Goal: Task Accomplishment & Management: Manage account settings

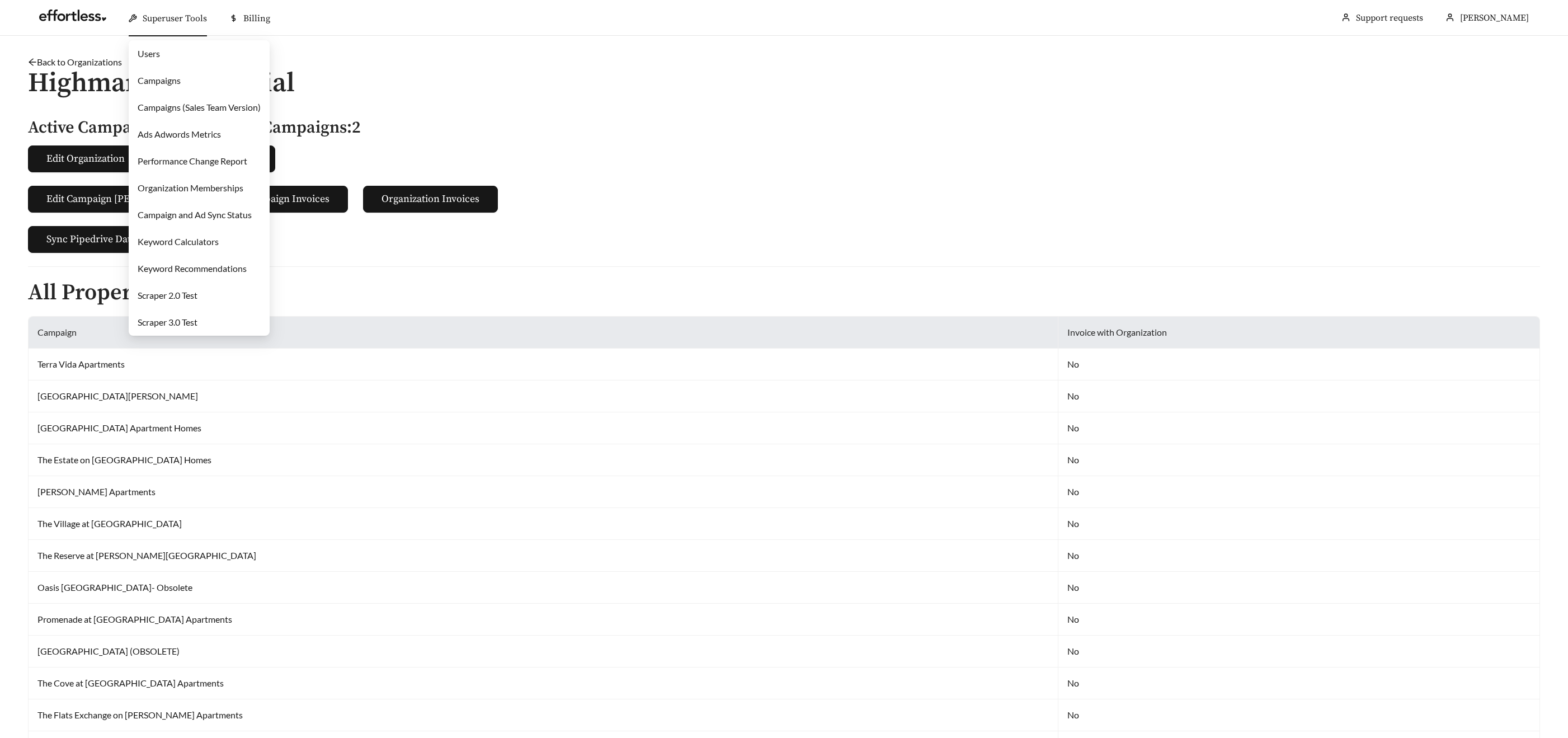
click at [172, 8] on div "Superuser Tools" at bounding box center [167, 18] width 79 height 36
click at [172, 77] on link "Campaigns" at bounding box center [159, 80] width 43 height 10
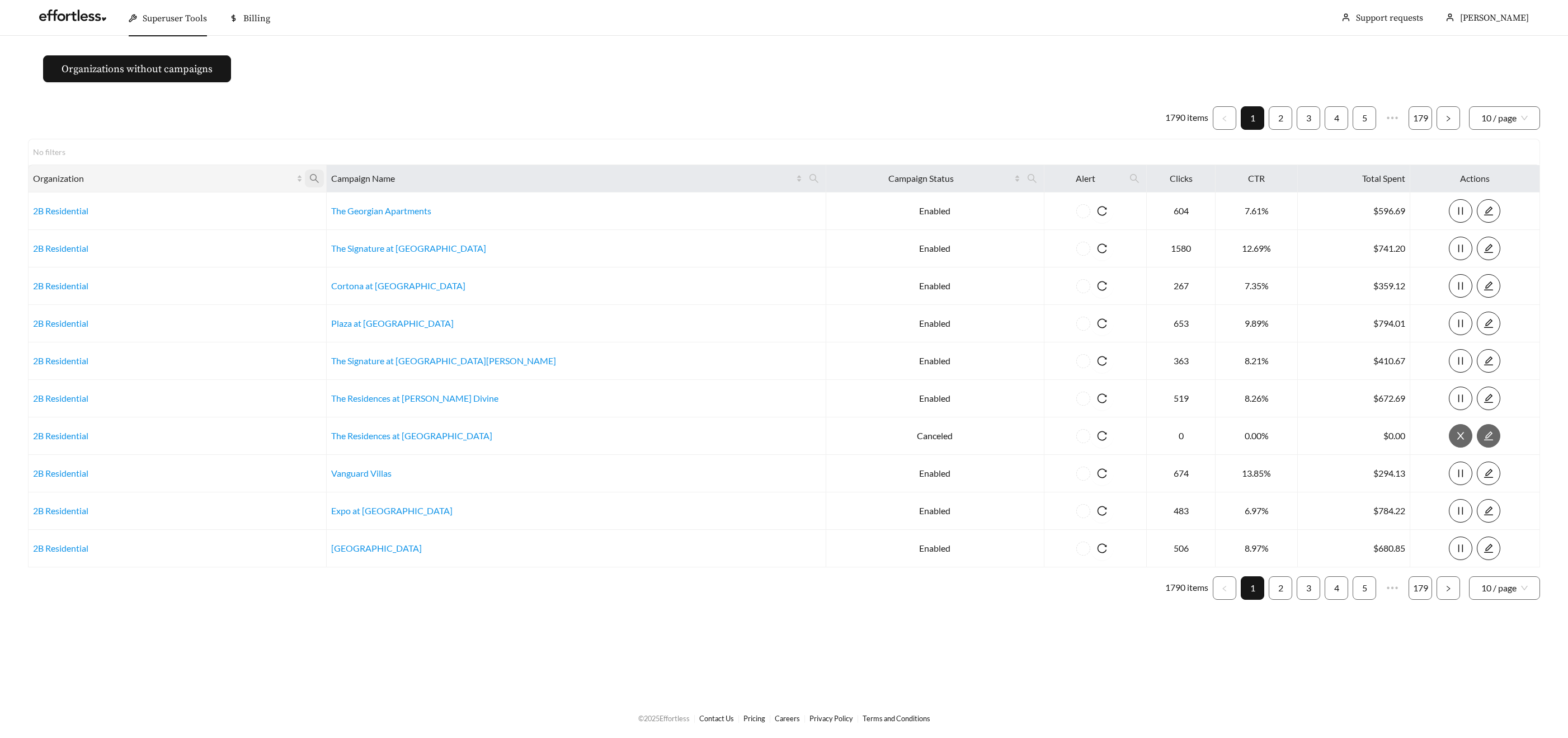
click at [320, 176] on icon "search" at bounding box center [314, 178] width 10 height 10
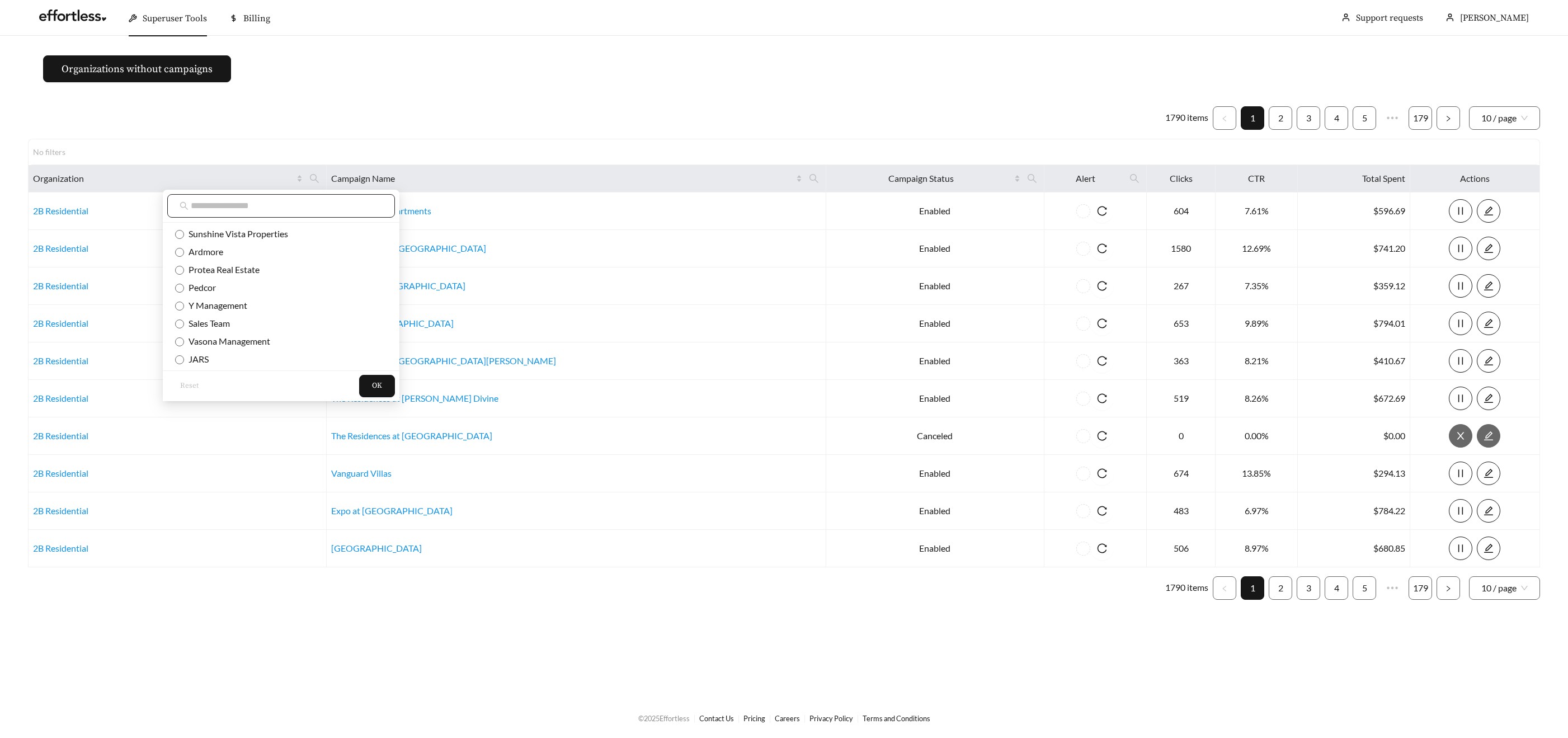
click at [268, 211] on input "text" at bounding box center [286, 206] width 192 height 13
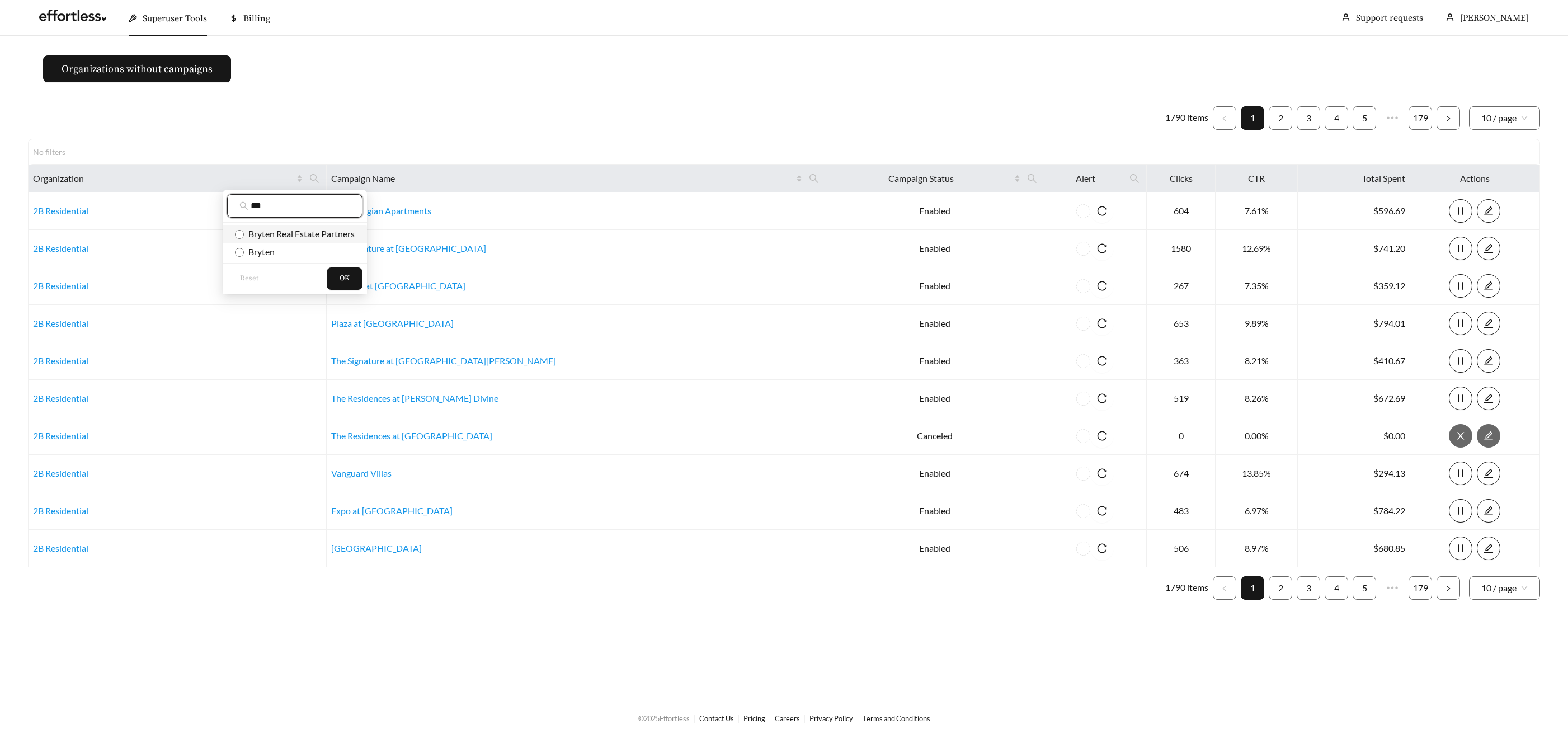
type input "***"
click at [287, 231] on span "Bryten Real Estate Partners" at bounding box center [299, 233] width 111 height 10
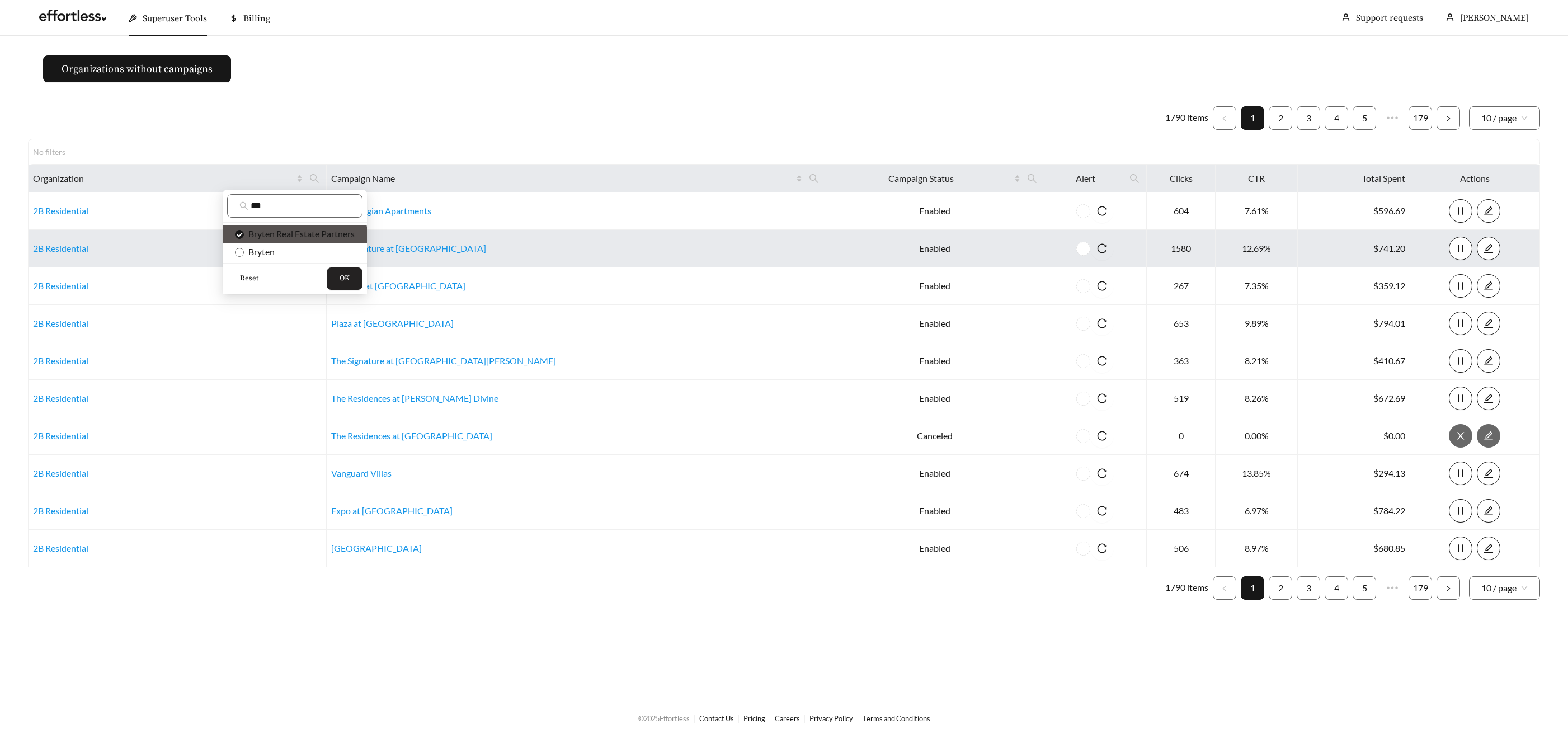
drag, startPoint x: 341, startPoint y: 280, endPoint x: 354, endPoint y: 247, distance: 35.5
click at [341, 280] on span "OK" at bounding box center [345, 278] width 10 height 11
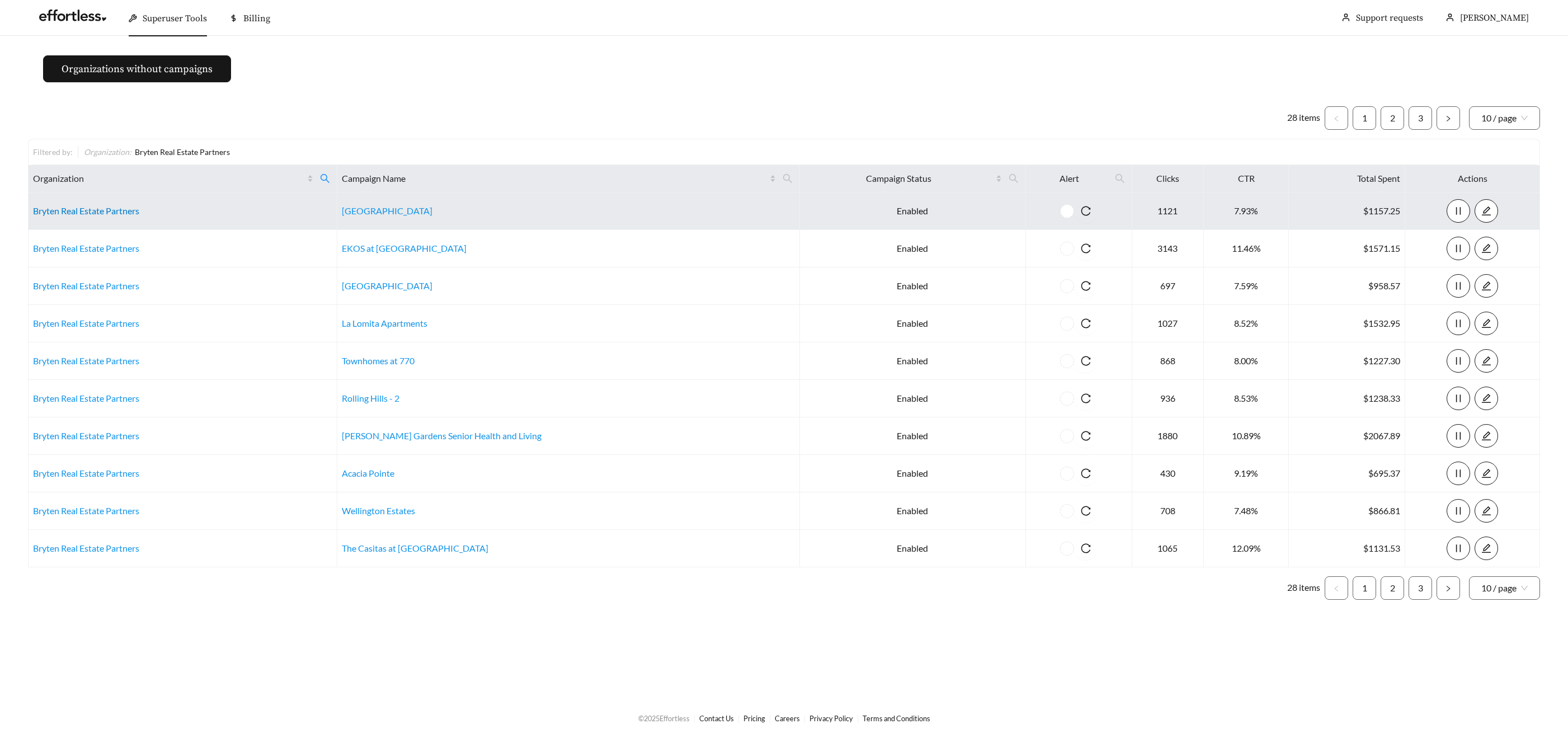
click at [71, 207] on link "Bryten Real Estate Partners" at bounding box center [86, 210] width 107 height 10
click at [90, 211] on link "Bryten Real Estate Partners" at bounding box center [86, 210] width 107 height 10
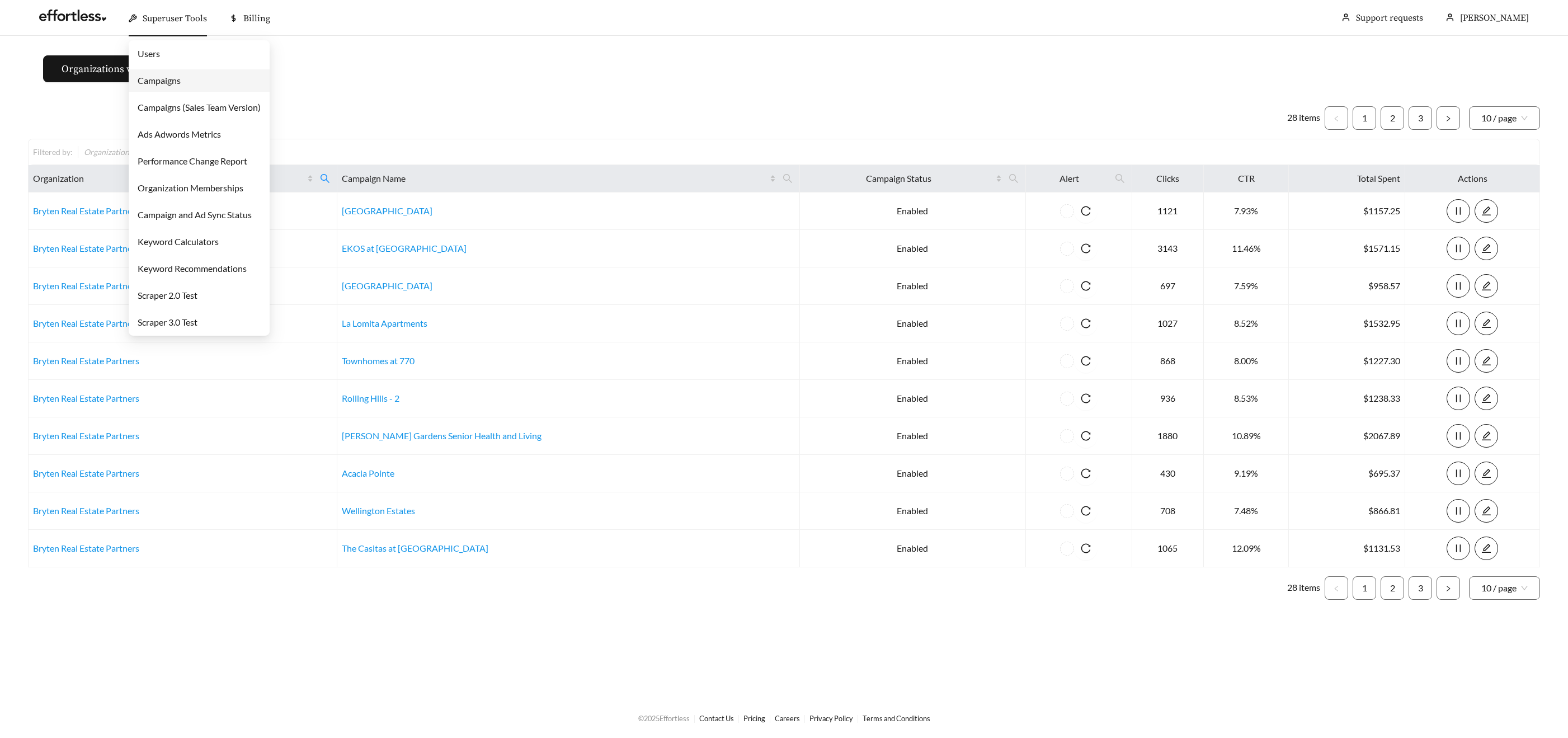
click at [162, 17] on span "Superuser Tools" at bounding box center [175, 18] width 65 height 11
click at [168, 84] on link "Campaigns" at bounding box center [159, 80] width 43 height 10
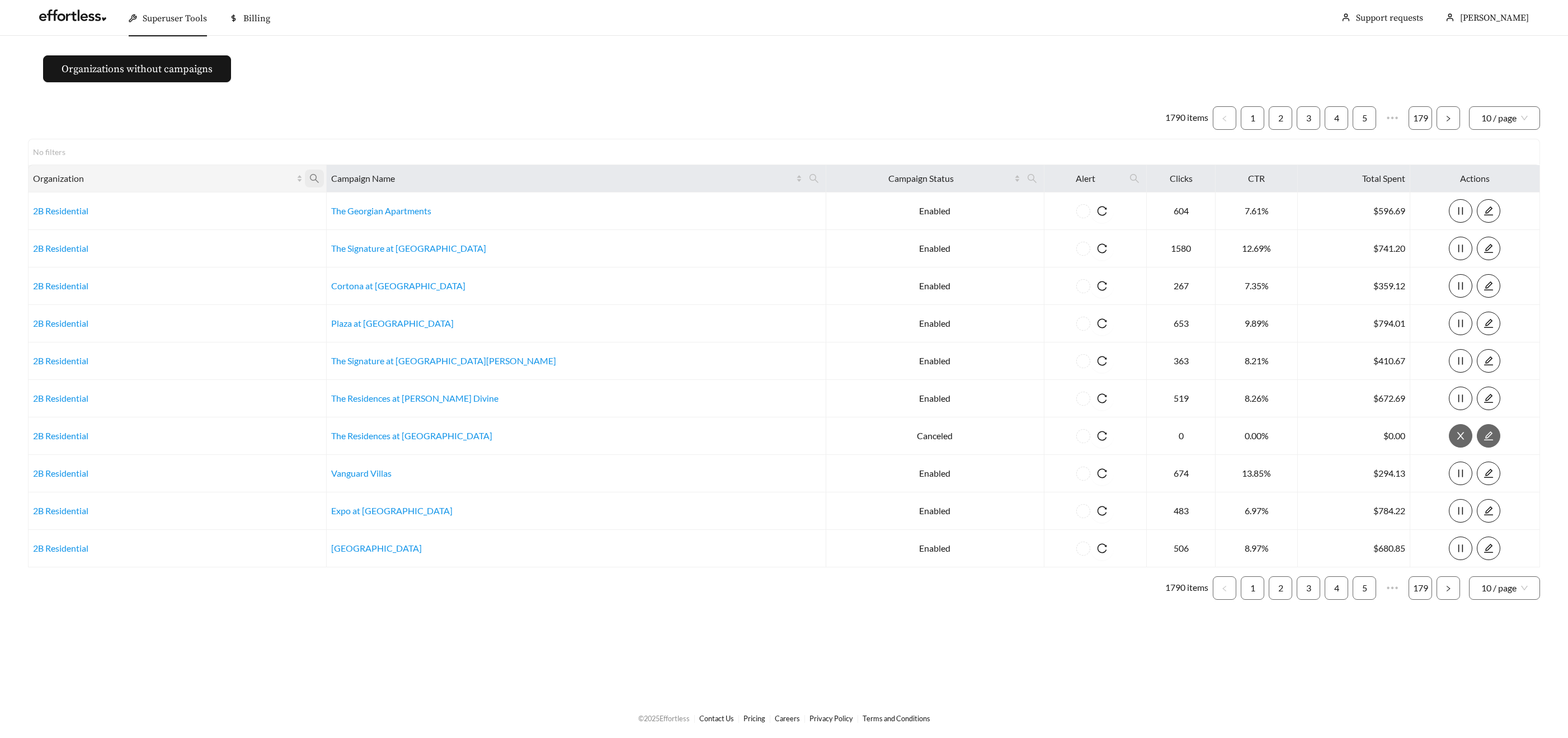
click at [320, 176] on icon "search" at bounding box center [314, 178] width 10 height 10
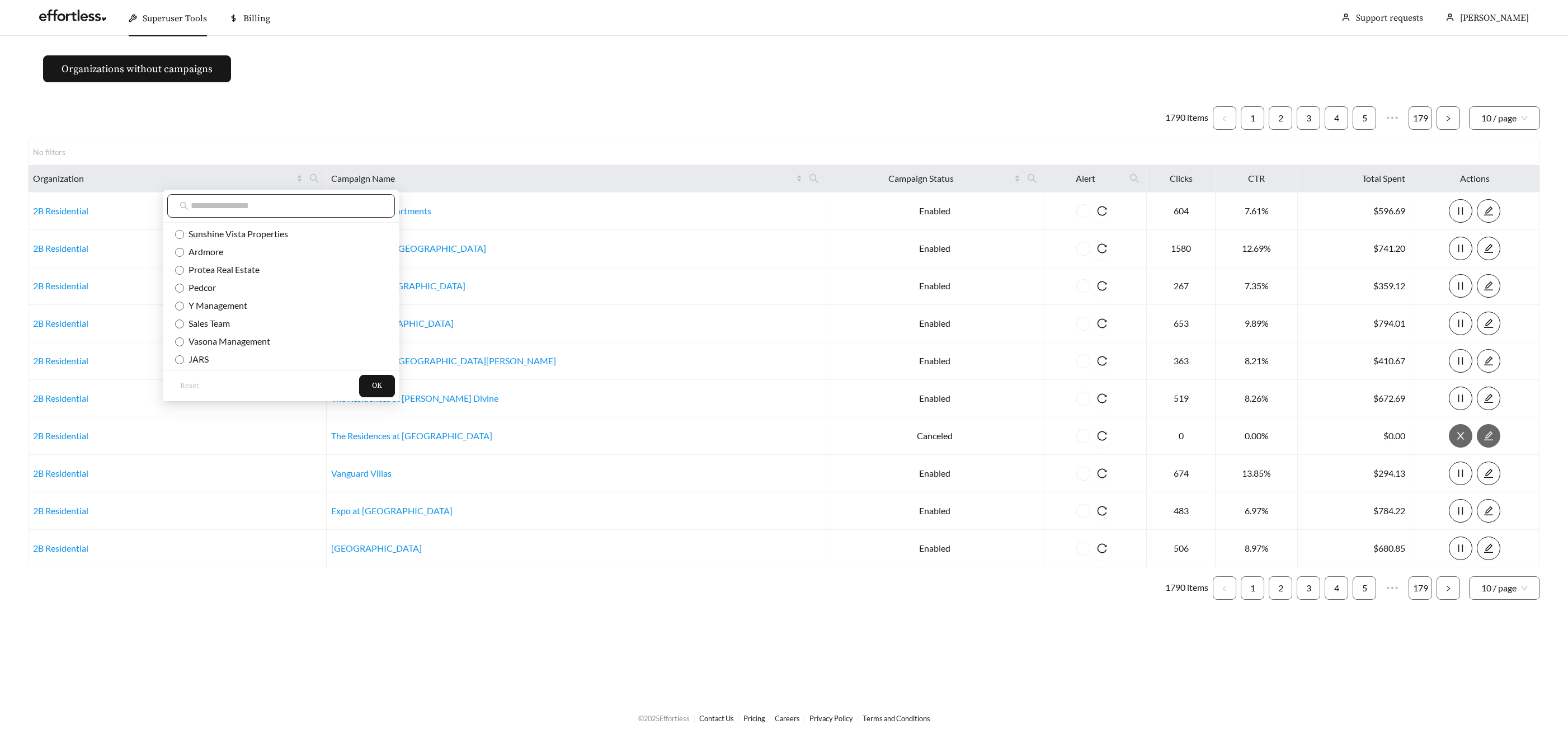
click at [252, 211] on span at bounding box center [281, 206] width 228 height 24
click at [252, 211] on input "text" at bounding box center [286, 206] width 192 height 13
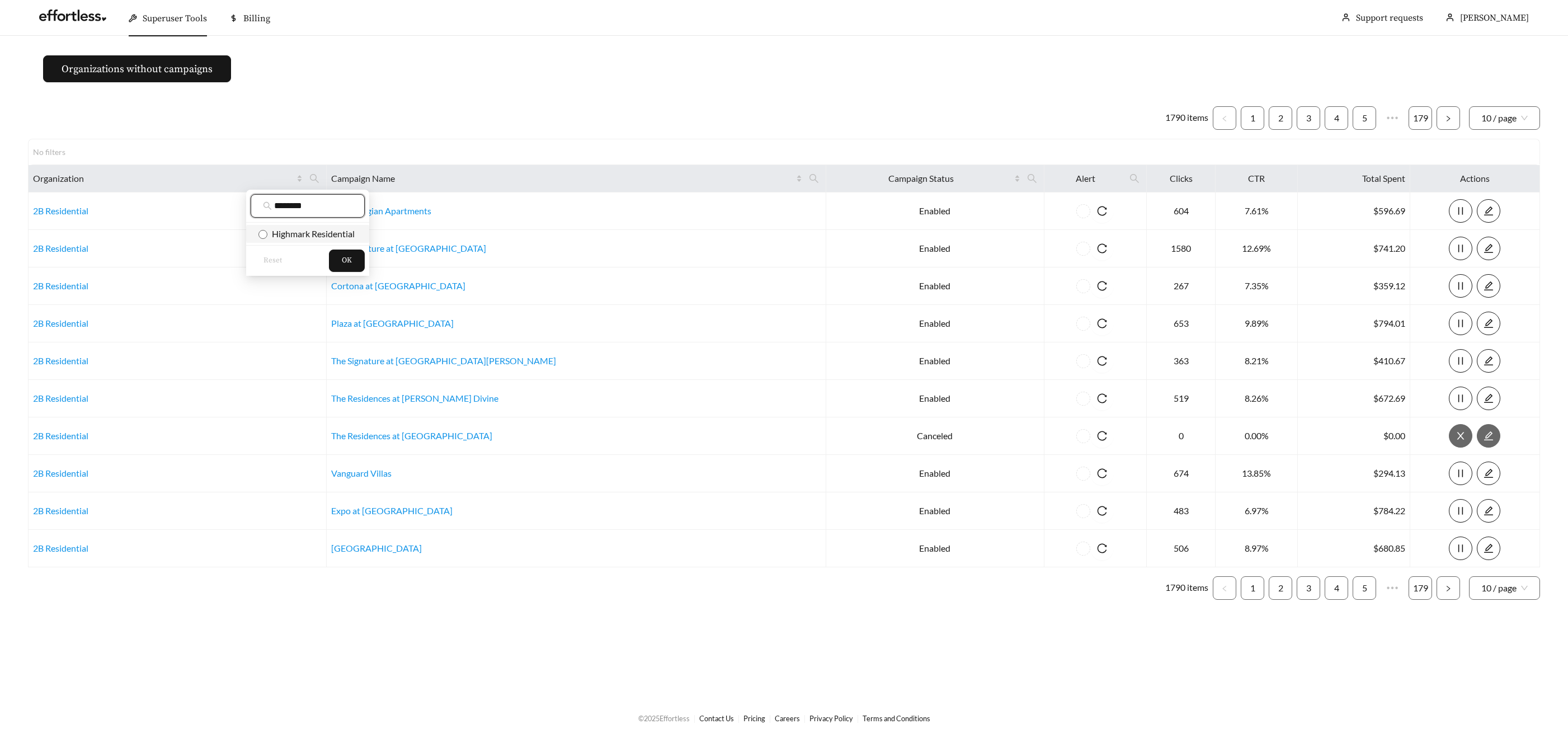
type input "********"
click at [281, 231] on span "Highmark Residential" at bounding box center [310, 233] width 87 height 10
click at [333, 265] on button "OK" at bounding box center [346, 261] width 36 height 23
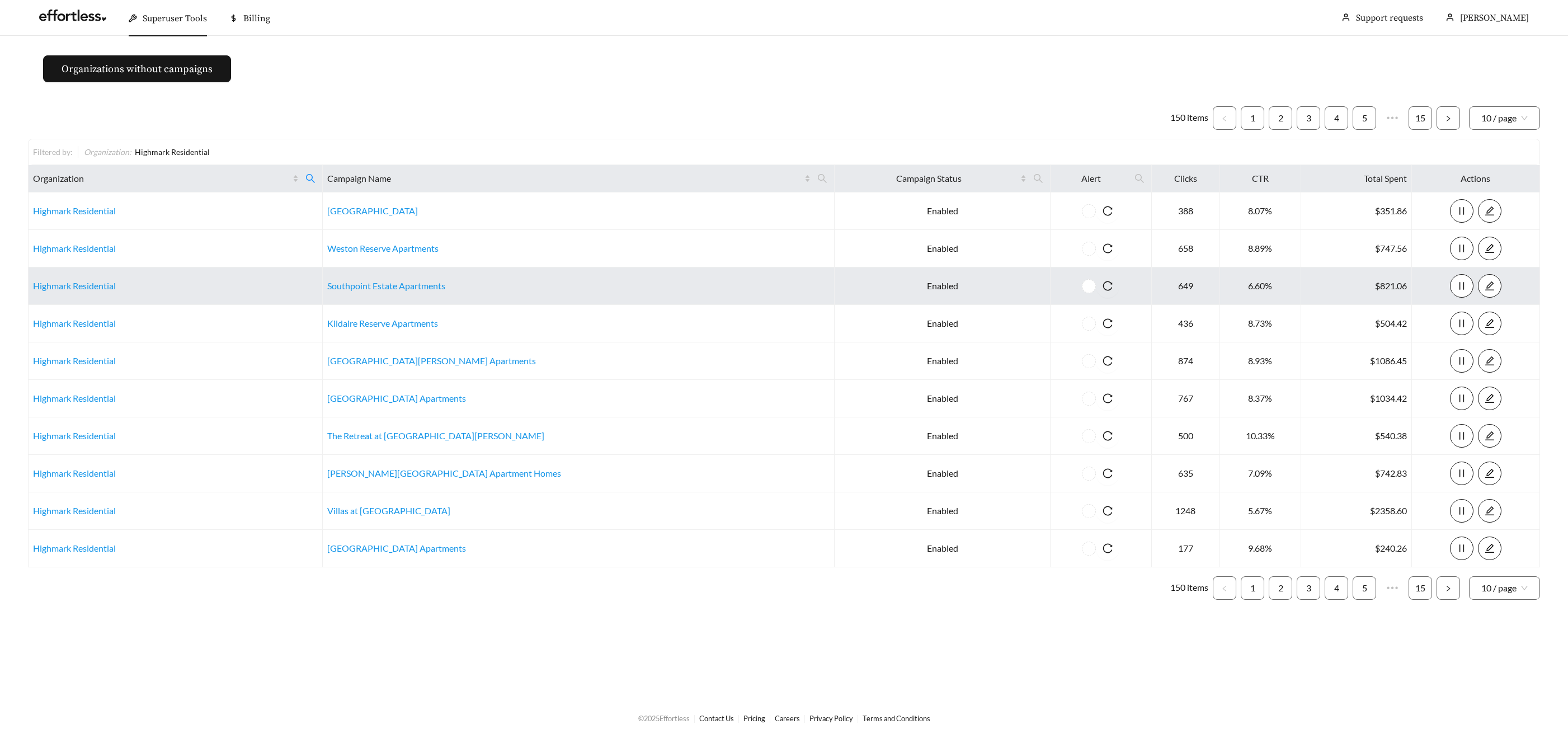
click at [473, 293] on td "Southpoint Estate Apartments" at bounding box center [578, 286] width 512 height 38
click at [446, 288] on link "Southpoint Estate Apartments" at bounding box center [387, 285] width 118 height 10
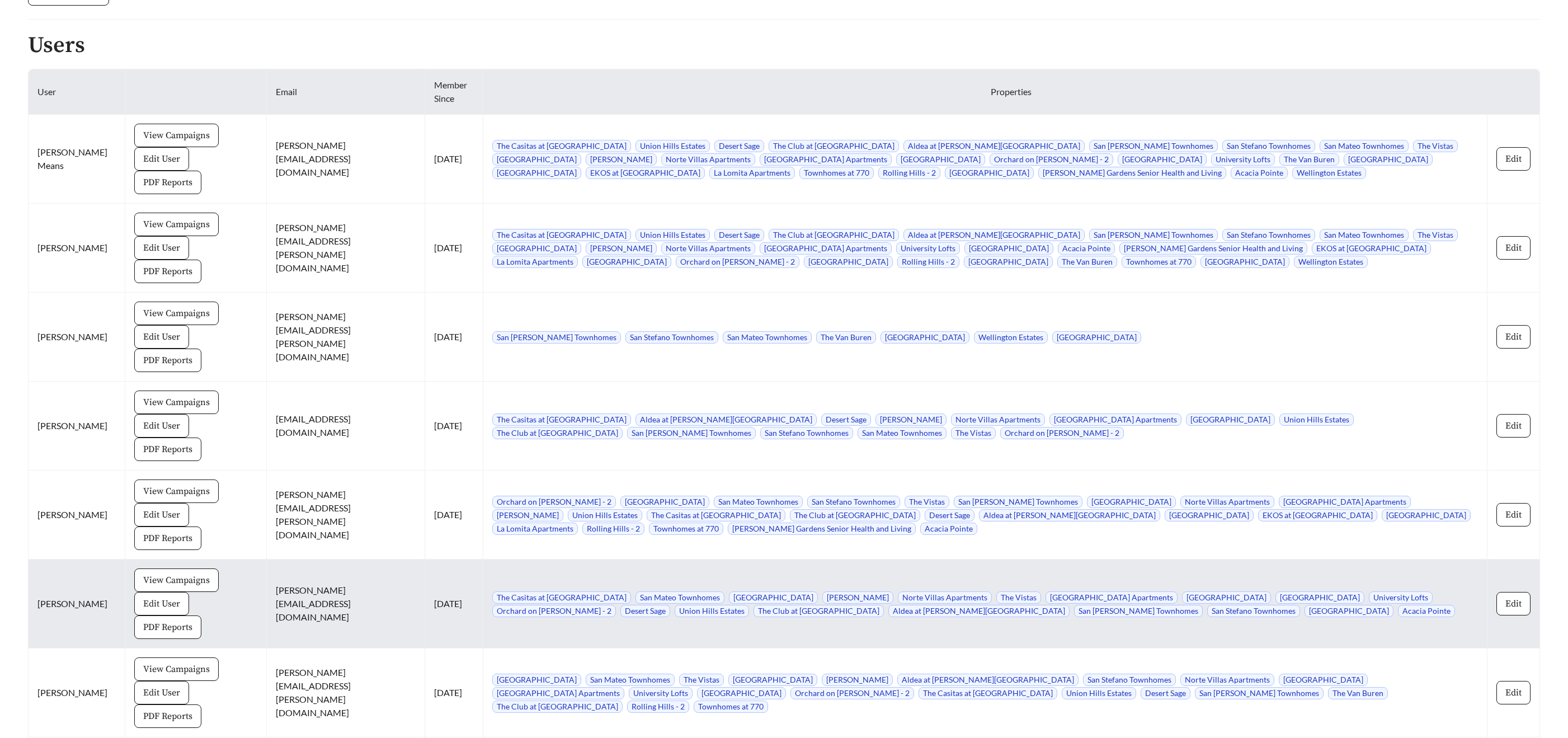
scroll to position [1304, 0]
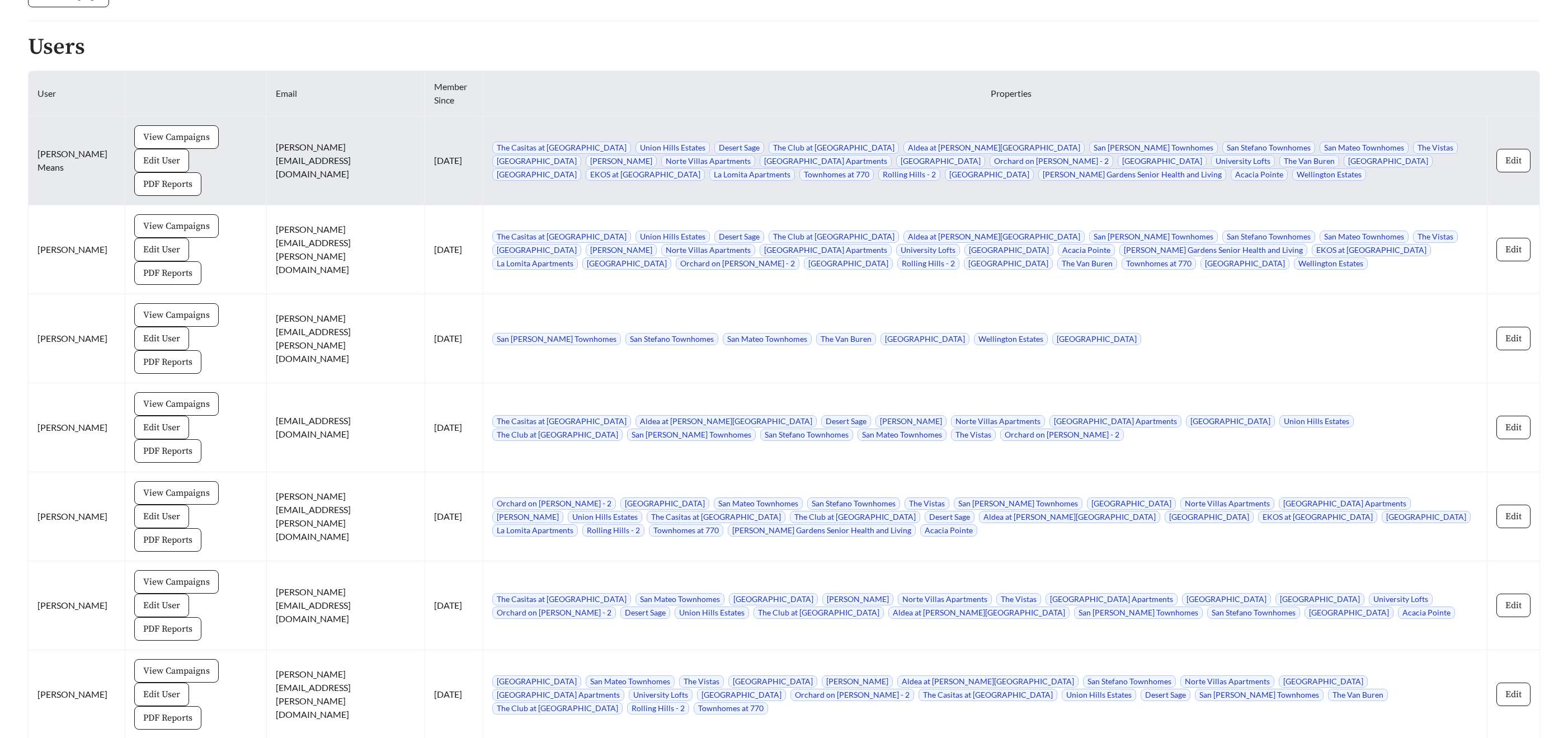
click at [1503, 154] on button "Edit" at bounding box center [1513, 160] width 34 height 24
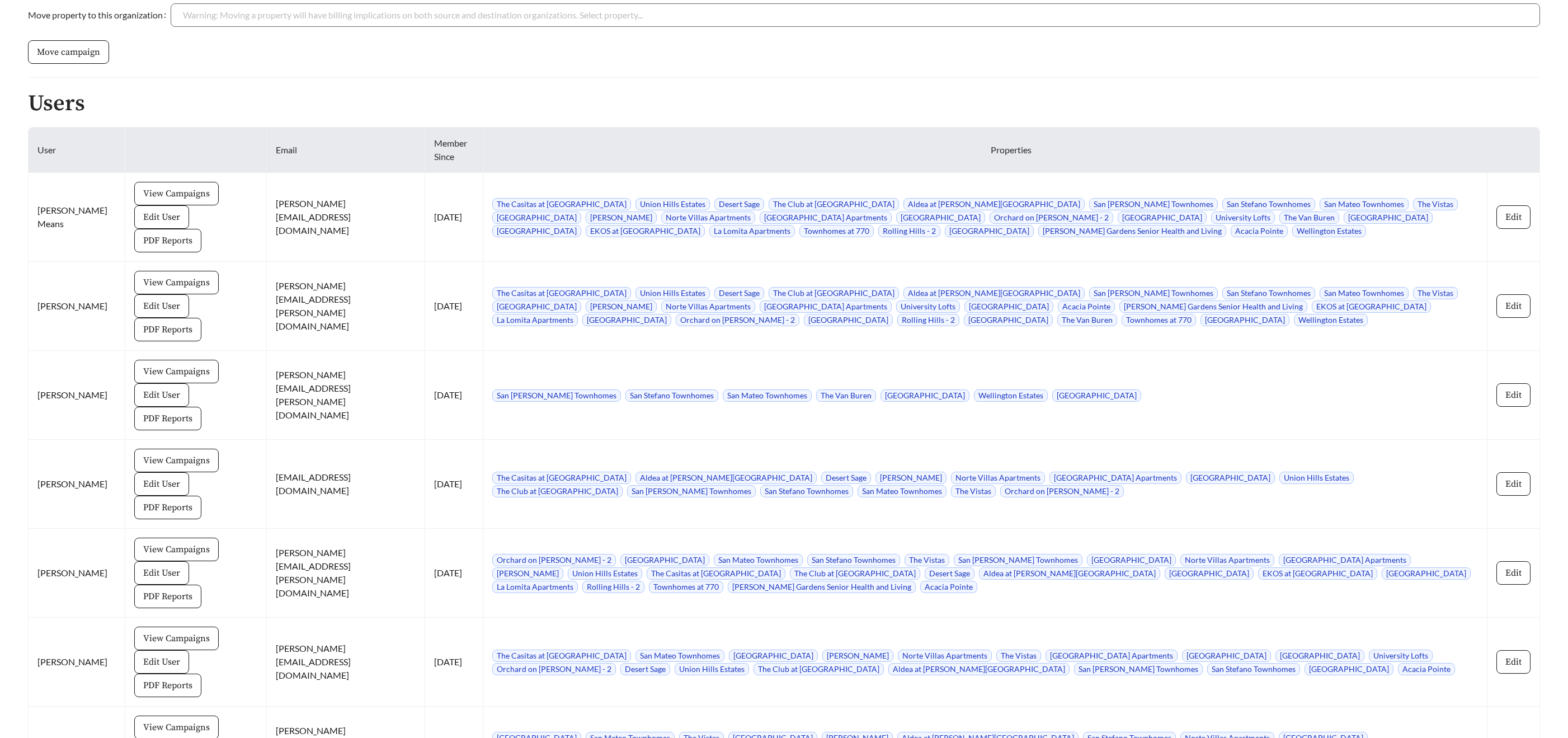
scroll to position [1251, 0]
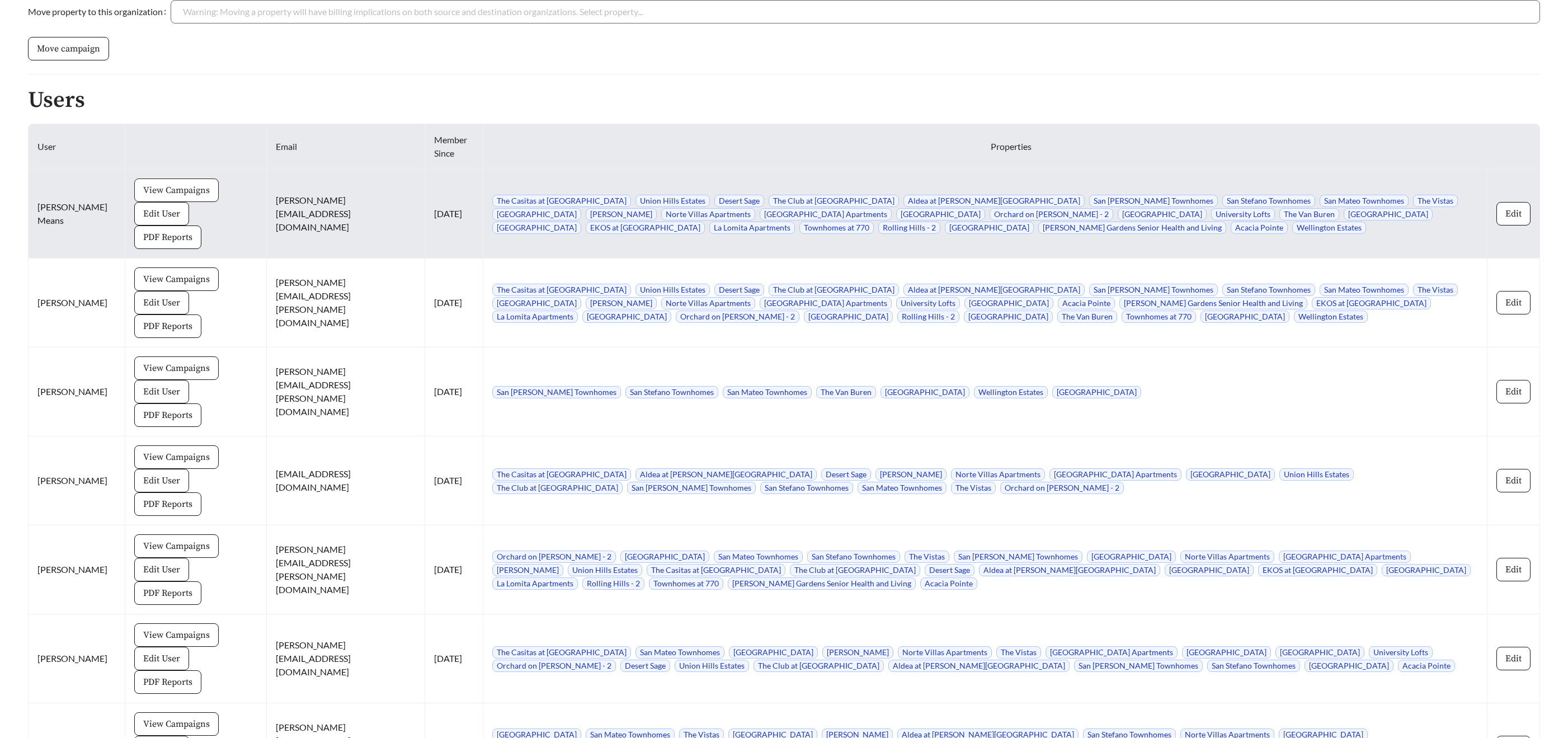
click at [155, 190] on span "View Campaigns" at bounding box center [176, 190] width 66 height 13
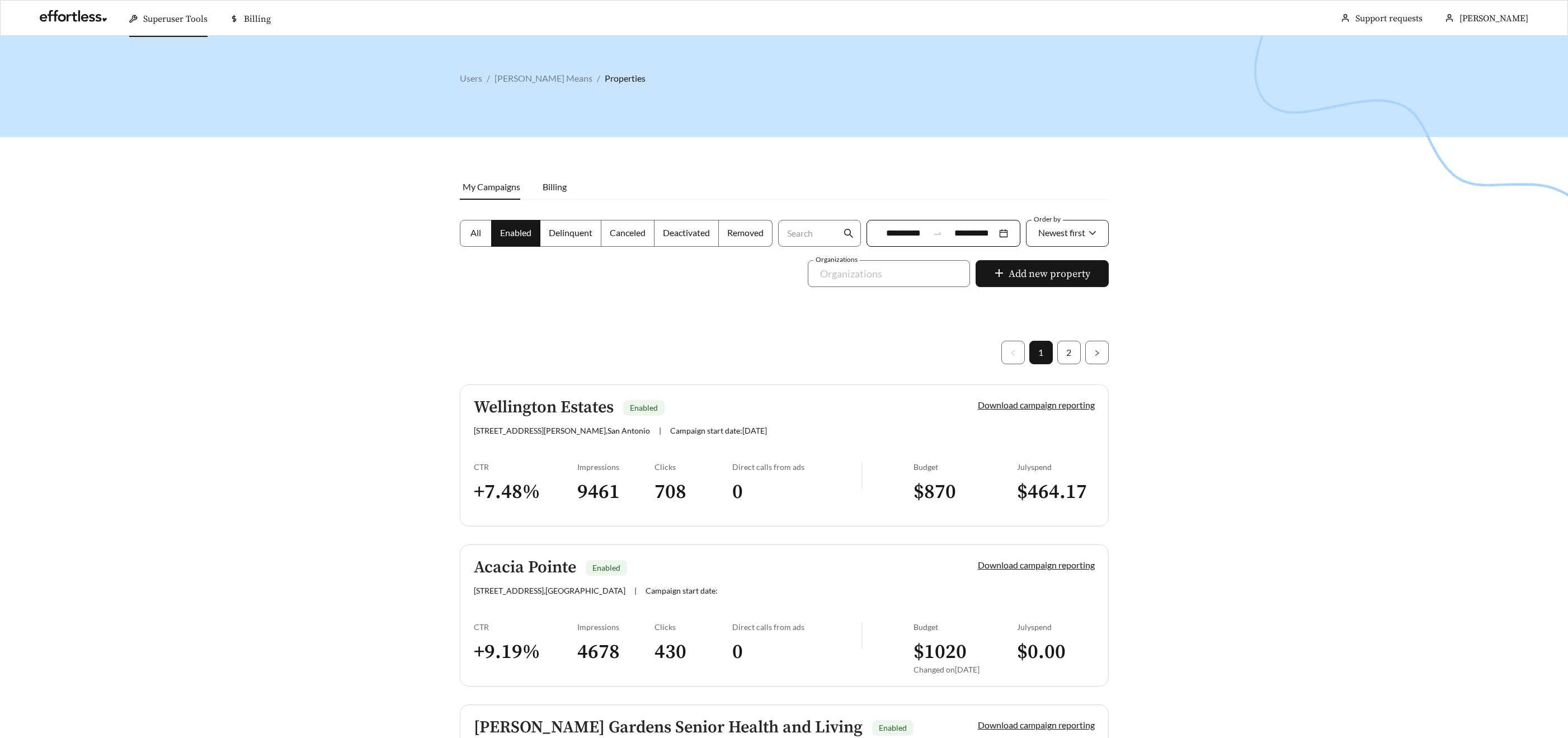
click at [1070, 234] on span "Newest first" at bounding box center [1062, 232] width 47 height 10
click at [1041, 300] on span "A-Z" at bounding box center [1045, 295] width 15 height 10
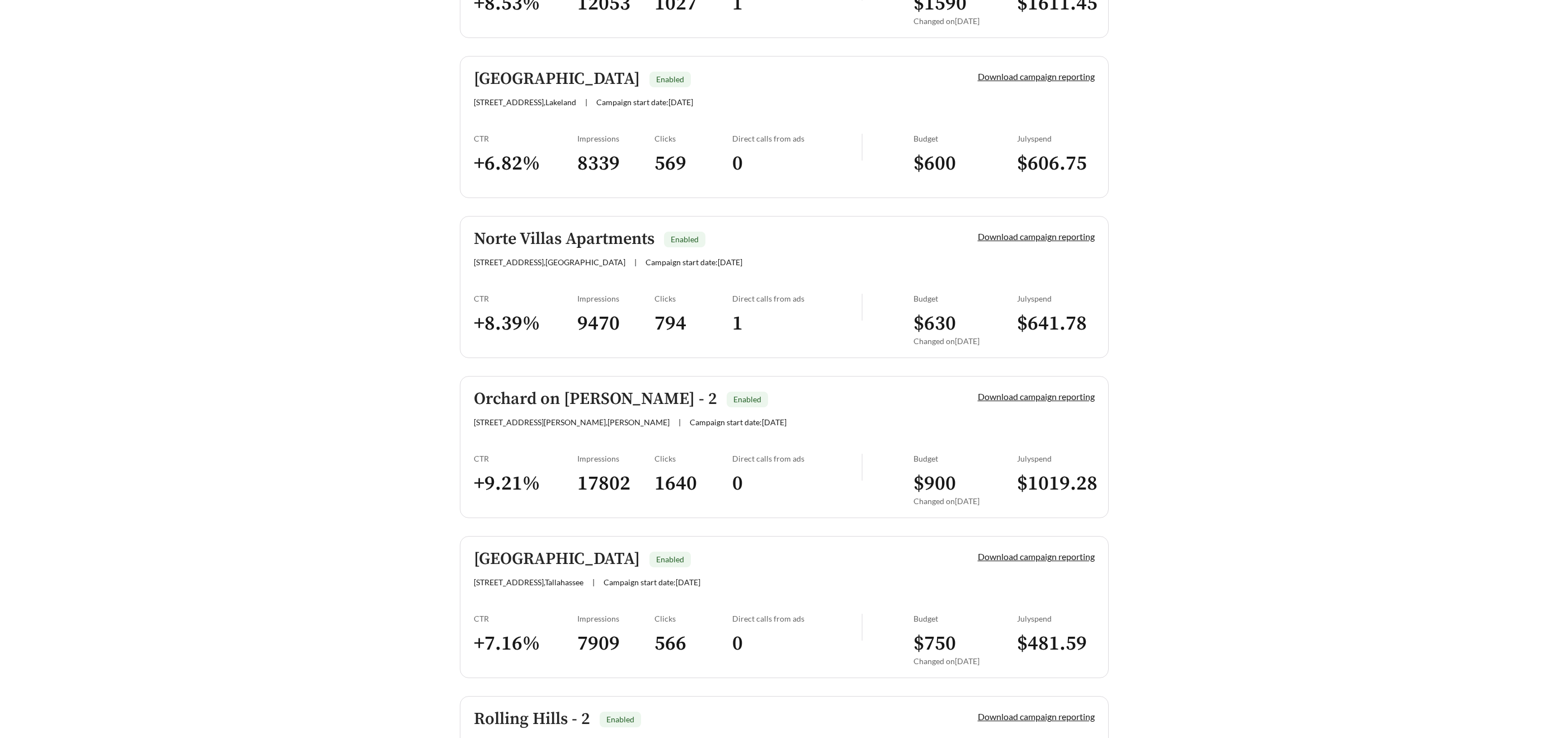
scroll to position [1457, 0]
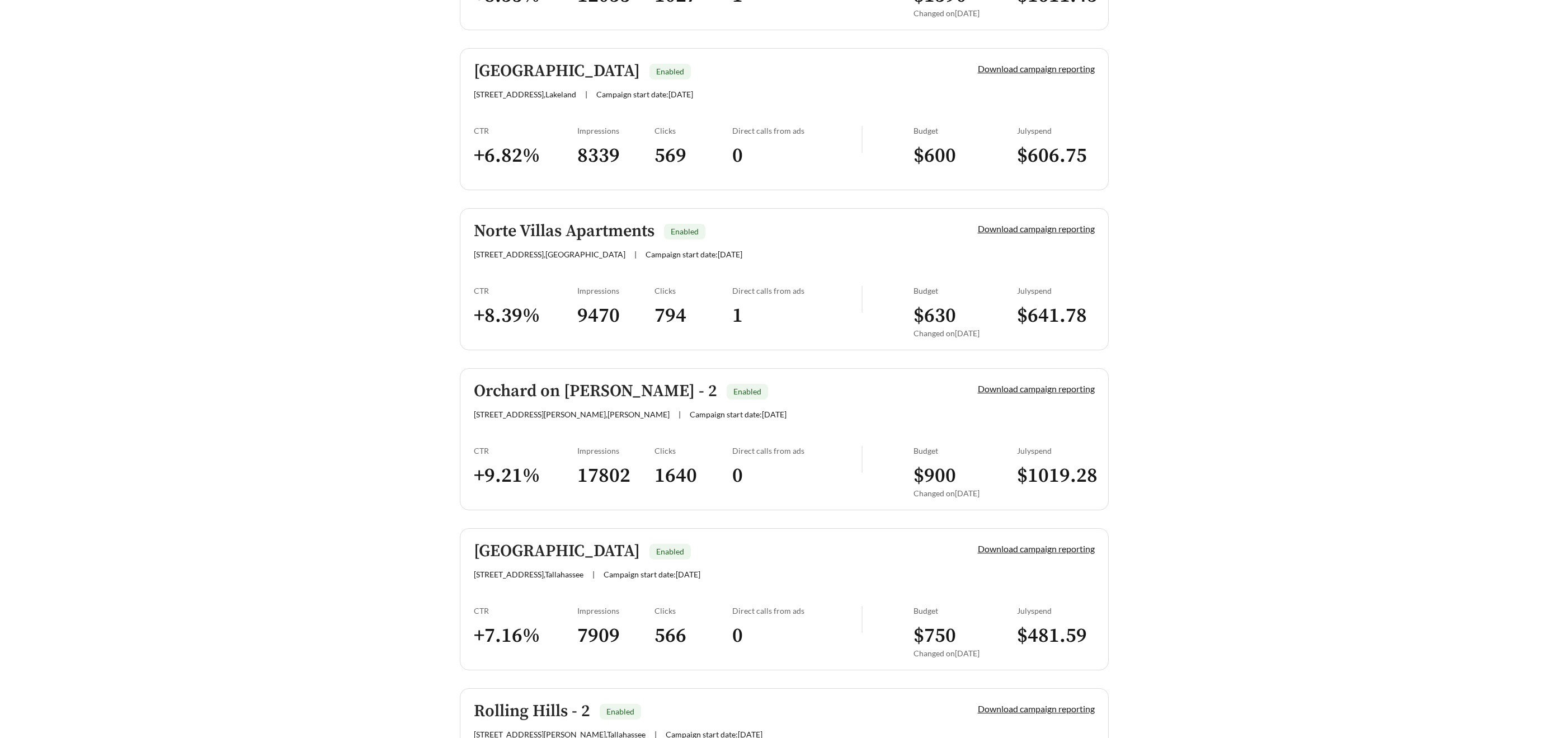
click at [551, 396] on h5 "Orchard on [PERSON_NAME] - 2" at bounding box center [595, 392] width 243 height 18
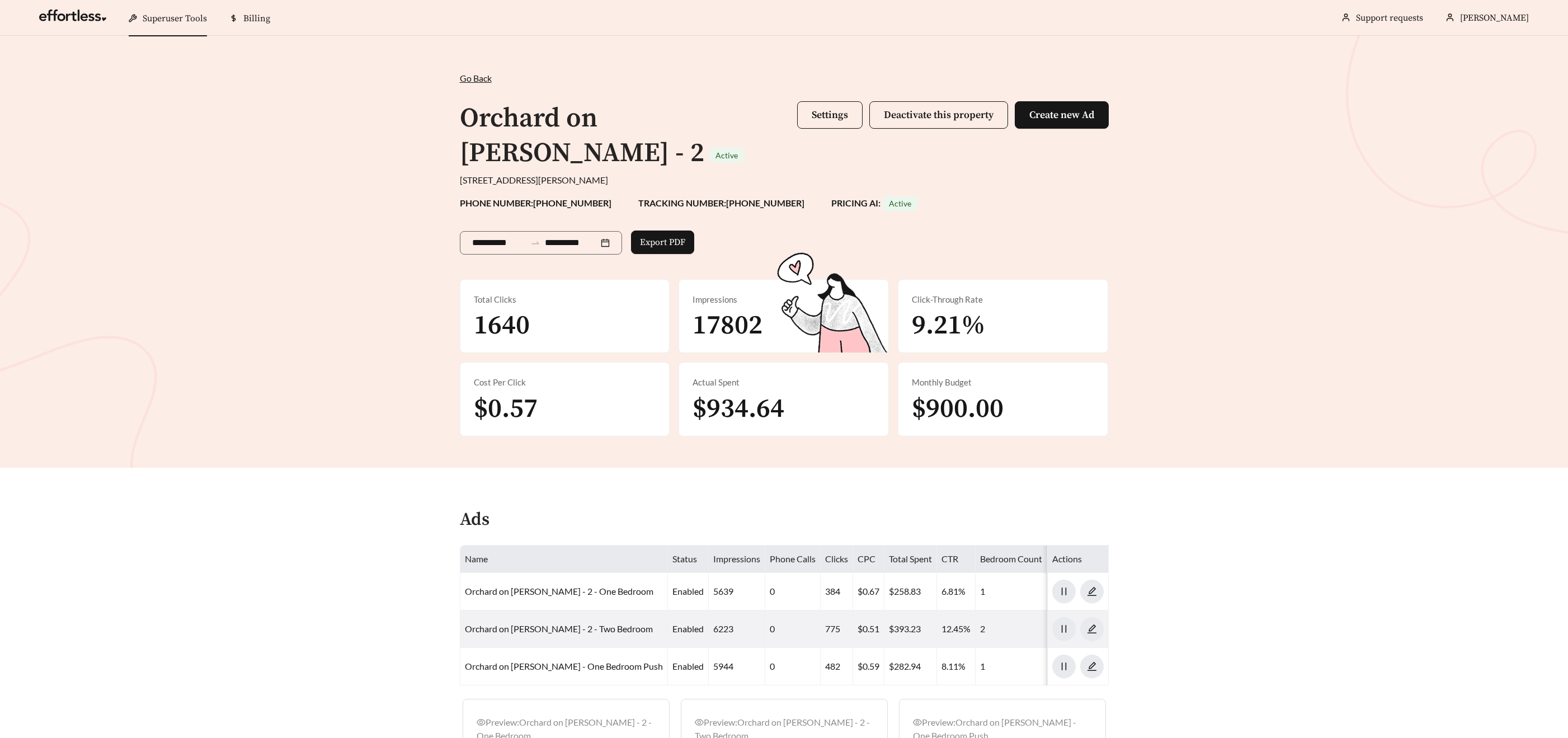
click at [868, 413] on div "**********" at bounding box center [784, 251] width 1568 height 432
click at [839, 114] on span "Settings" at bounding box center [830, 114] width 37 height 13
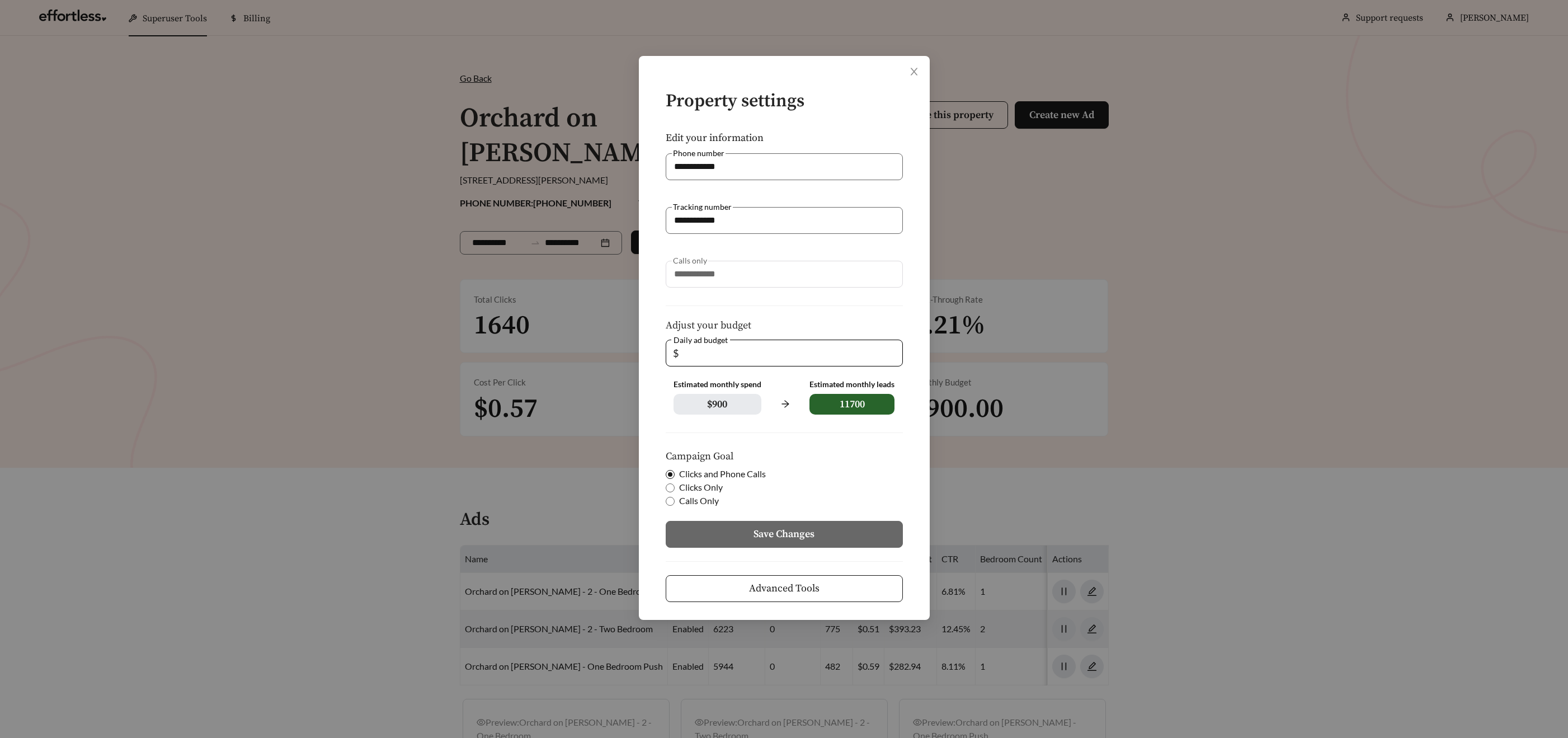
click at [898, 591] on button "Advanced Tools" at bounding box center [785, 589] width 237 height 27
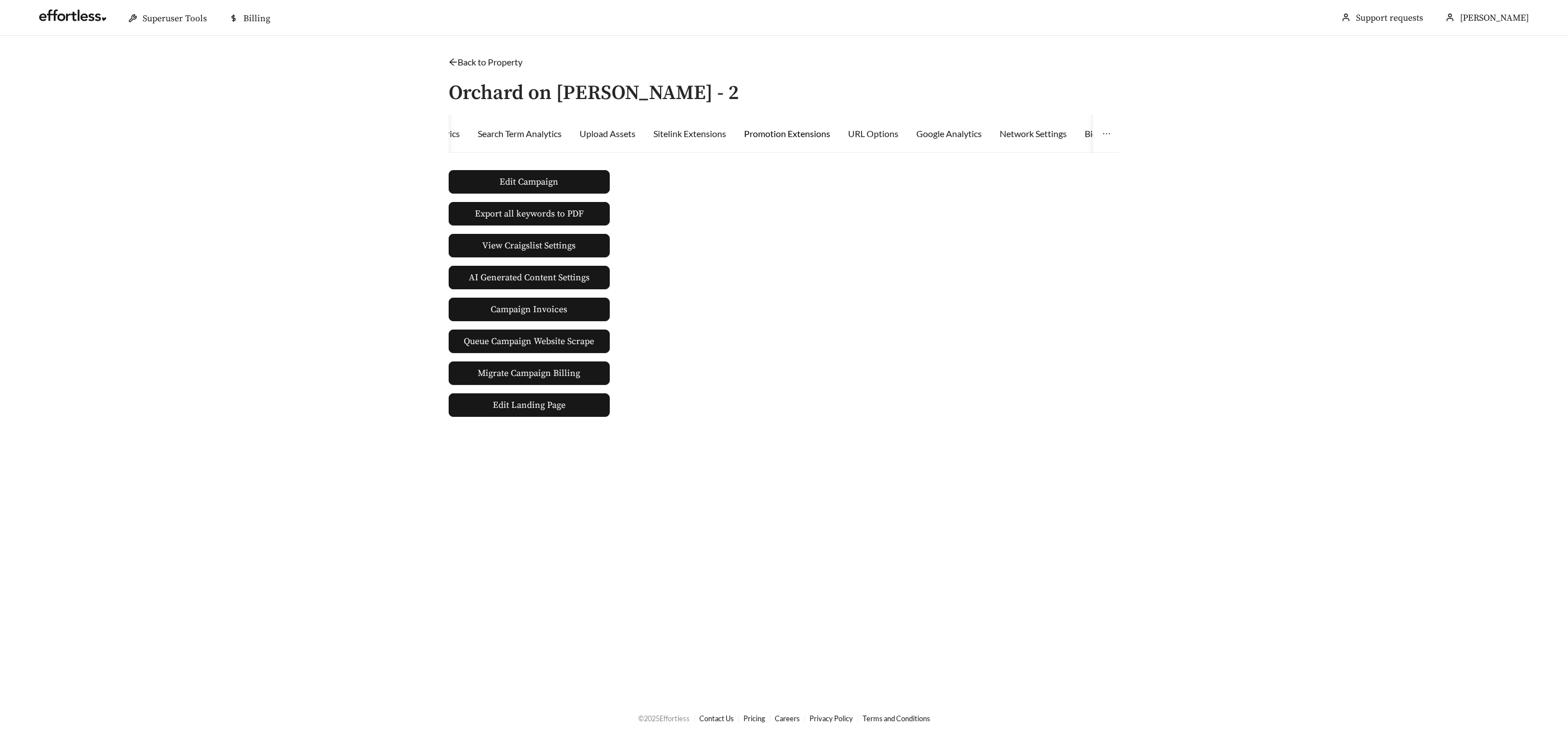
click at [786, 133] on div "Promotion Extensions" at bounding box center [787, 134] width 86 height 13
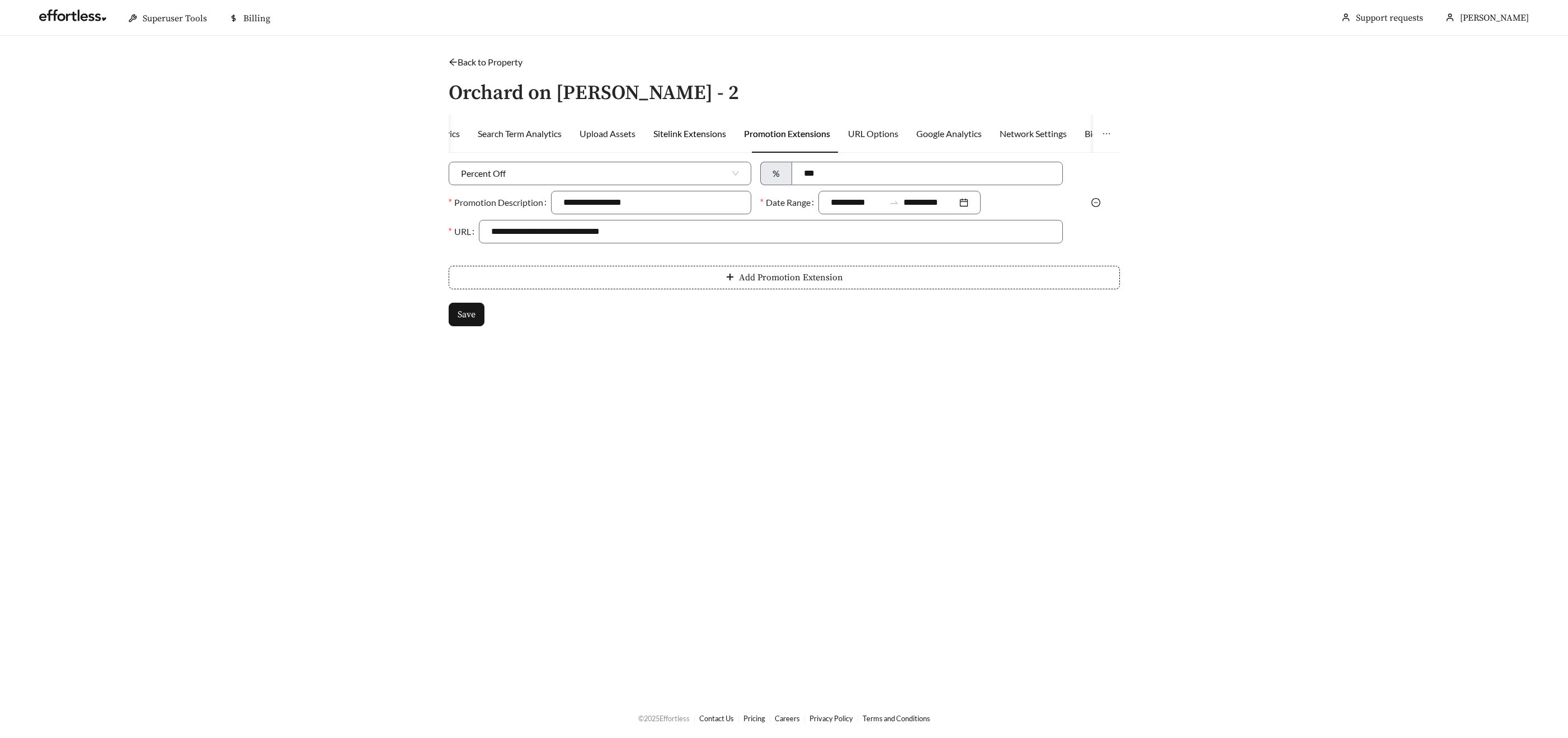
click at [683, 137] on div "Sitelink Extensions" at bounding box center [689, 134] width 72 height 13
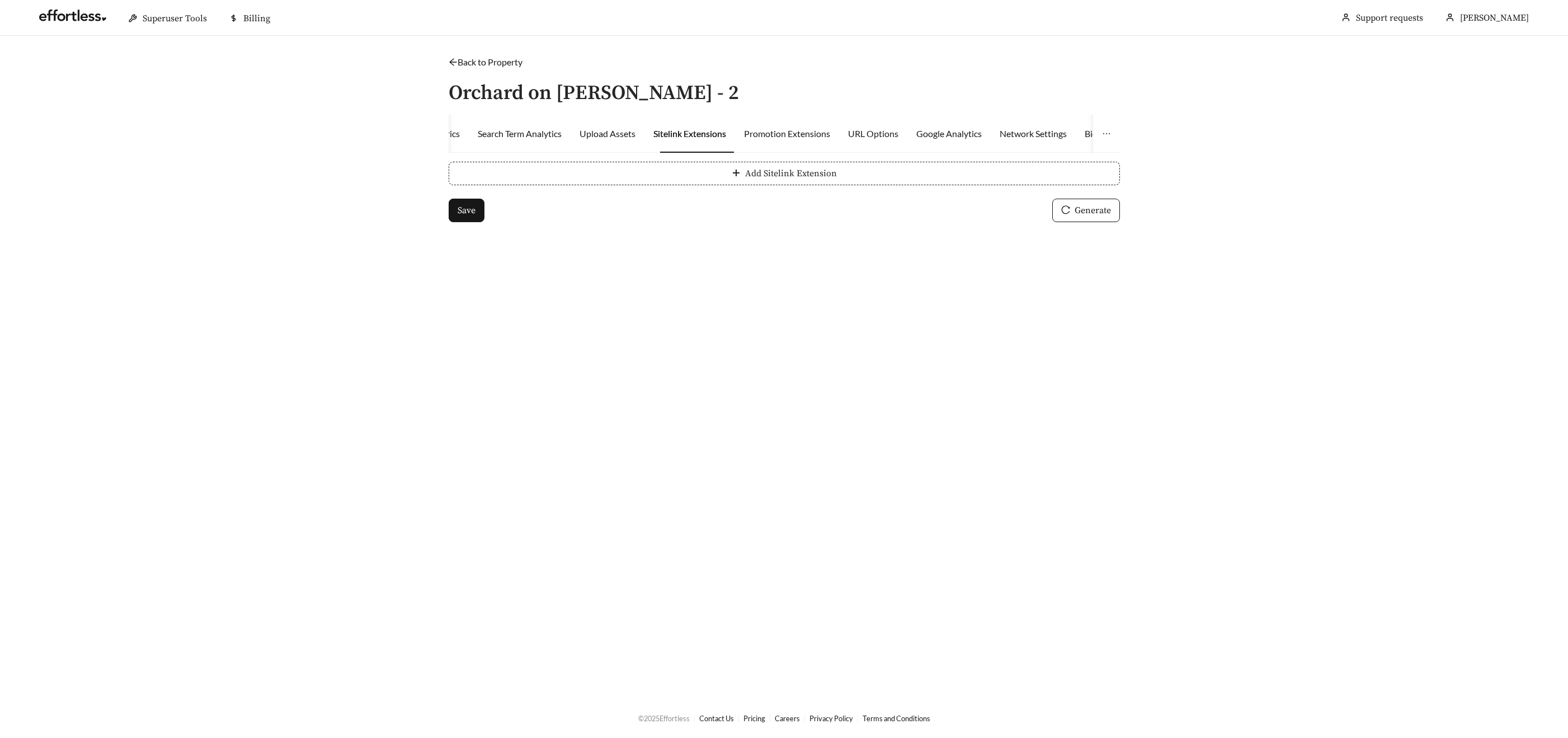
click at [817, 176] on span "Add Sitelink Extension" at bounding box center [791, 174] width 92 height 13
click at [781, 213] on span "Add Sitelink Extension" at bounding box center [791, 208] width 92 height 13
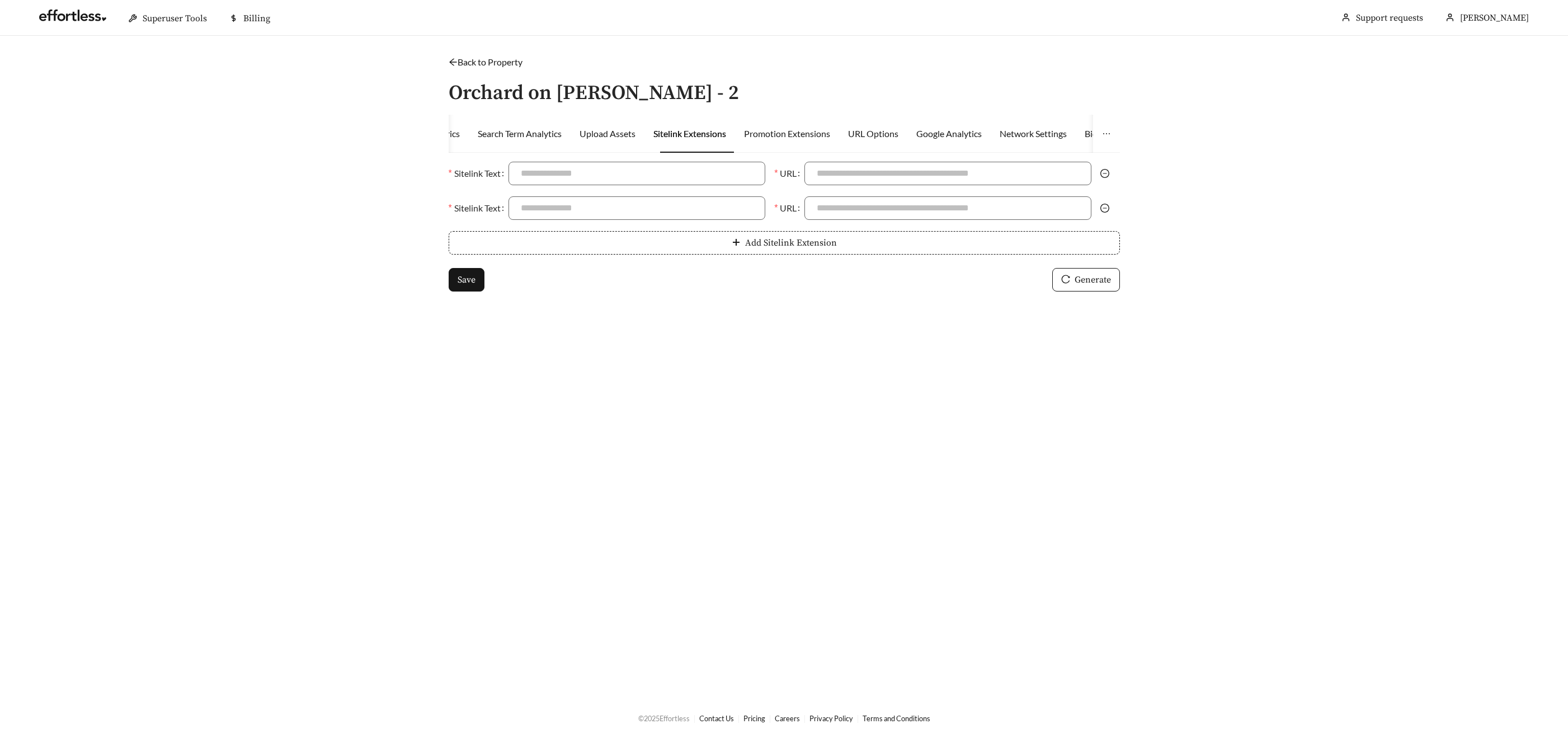
click at [1105, 172] on icon "minus-circle" at bounding box center [1105, 174] width 9 height 9
click at [1105, 174] on icon "minus-circle" at bounding box center [1105, 174] width 9 height 9
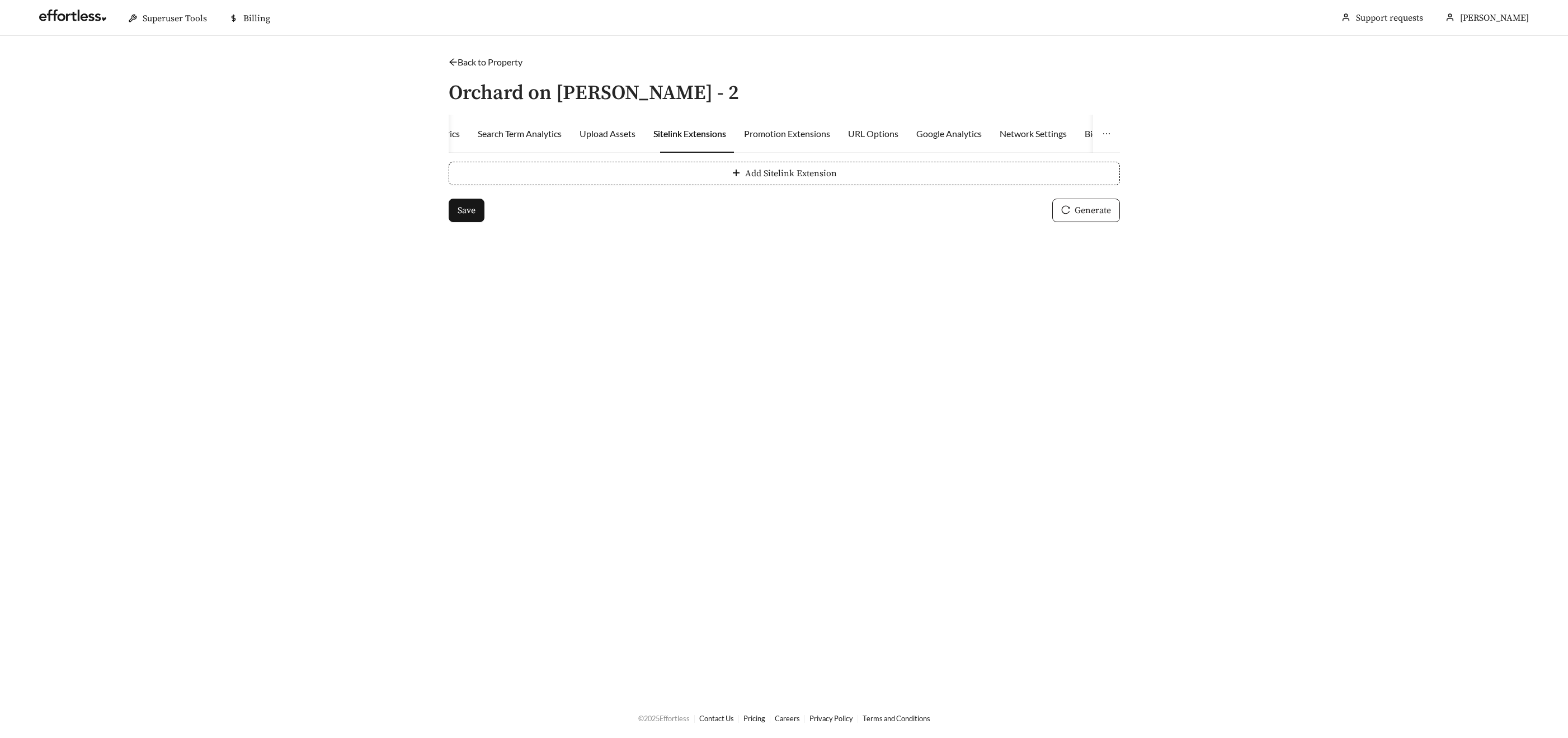
click at [1074, 204] on span "Generate" at bounding box center [1093, 211] width 37 height 13
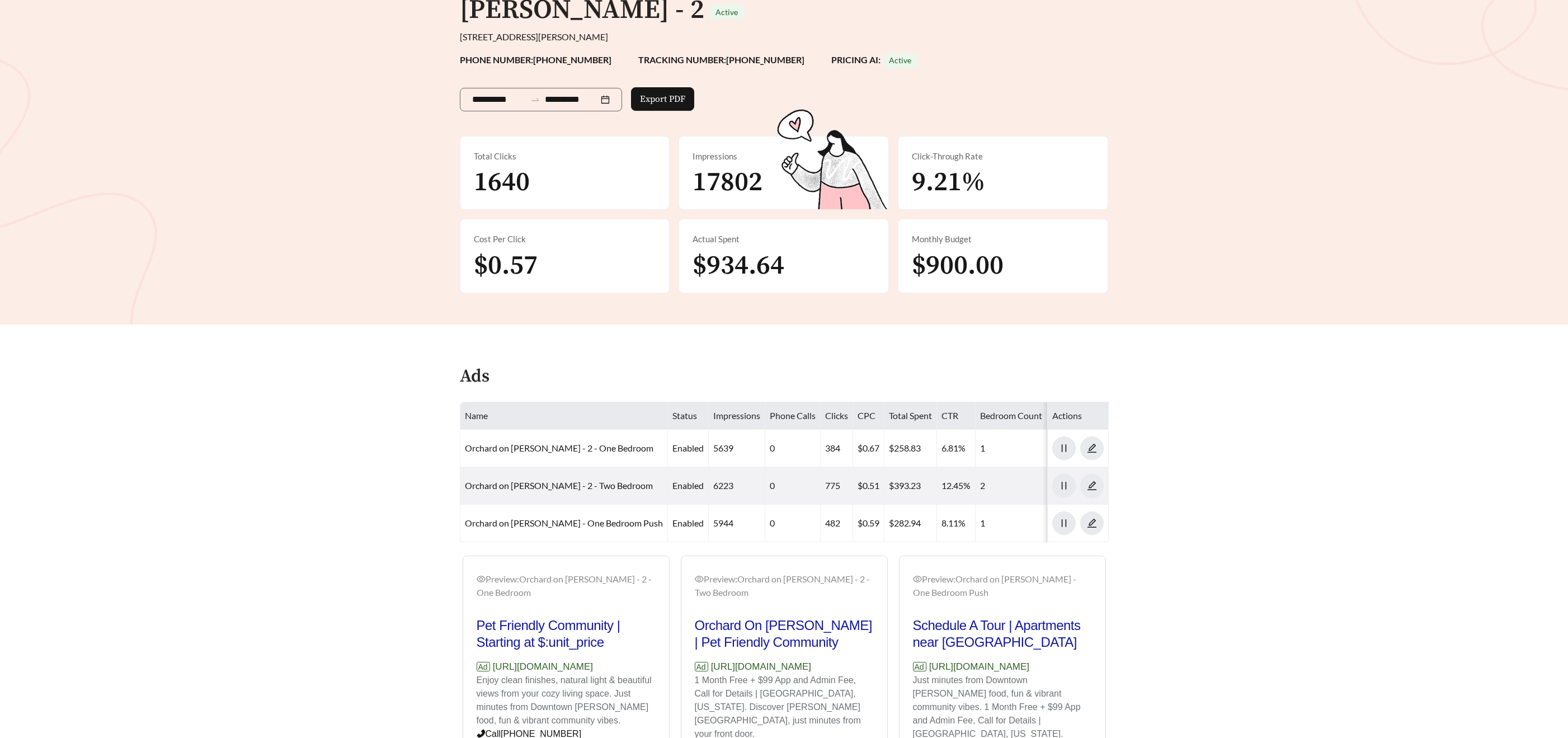
scroll to position [146, 0]
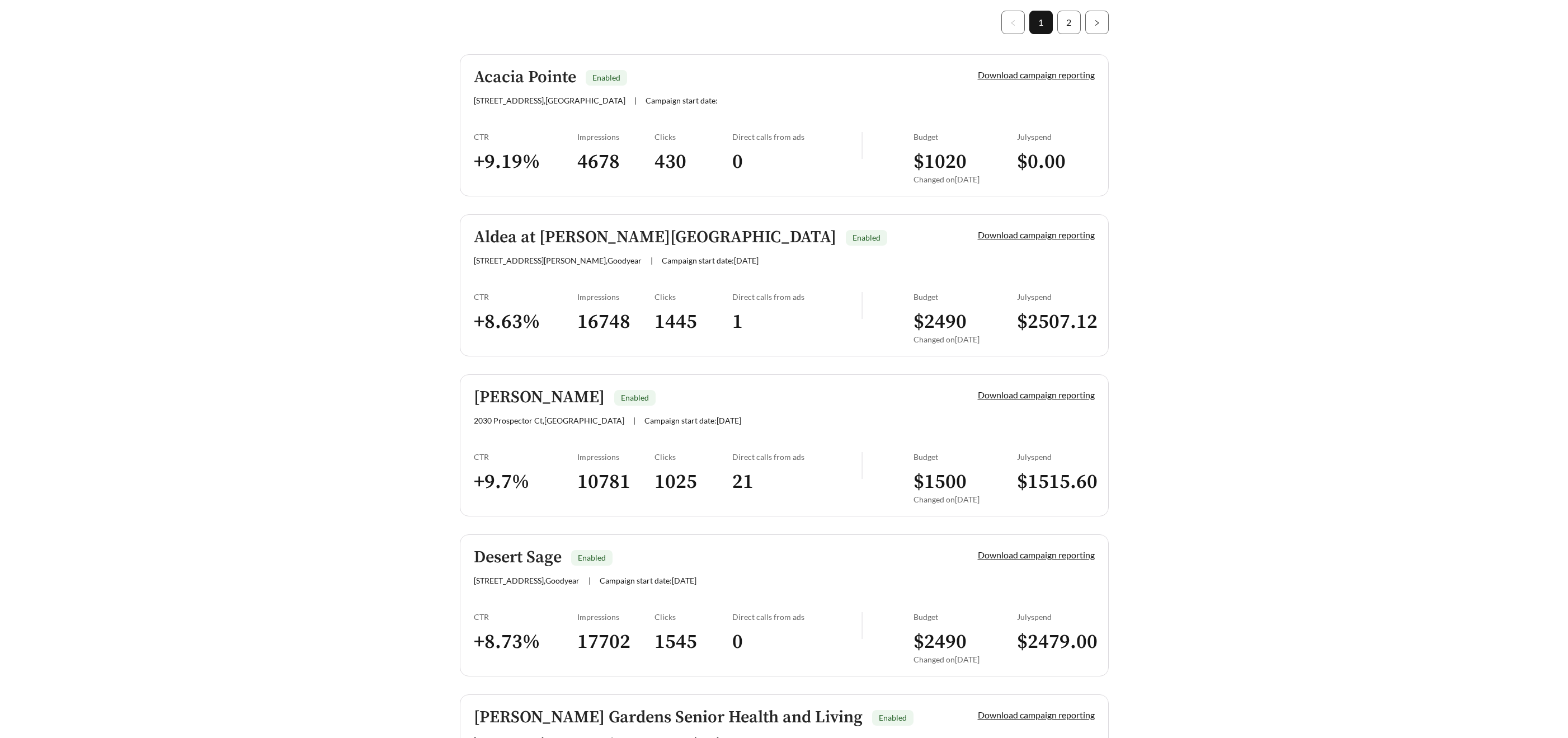
scroll to position [346, 0]
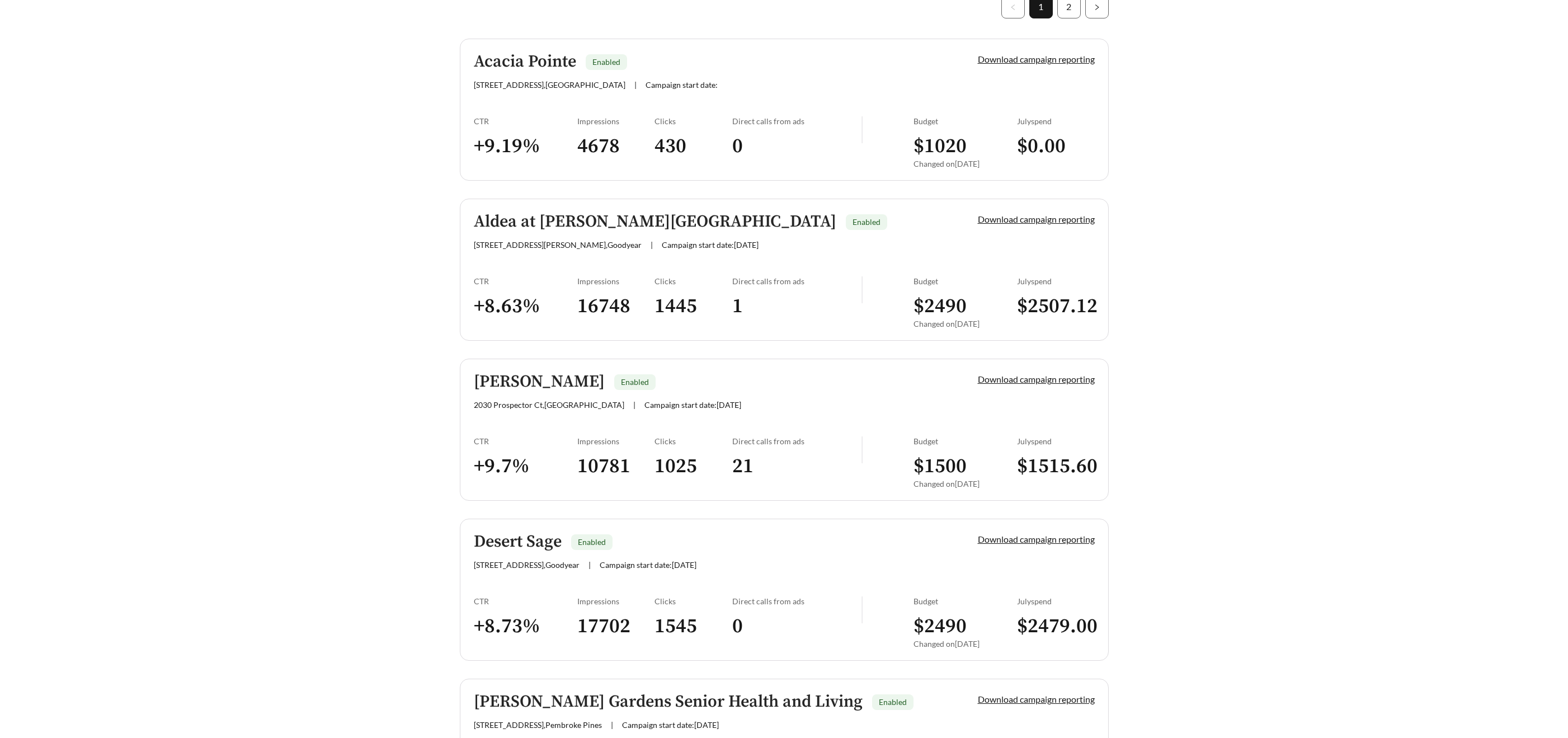
click at [509, 224] on h5 "Aldea at Estrella Falls" at bounding box center [655, 222] width 363 height 18
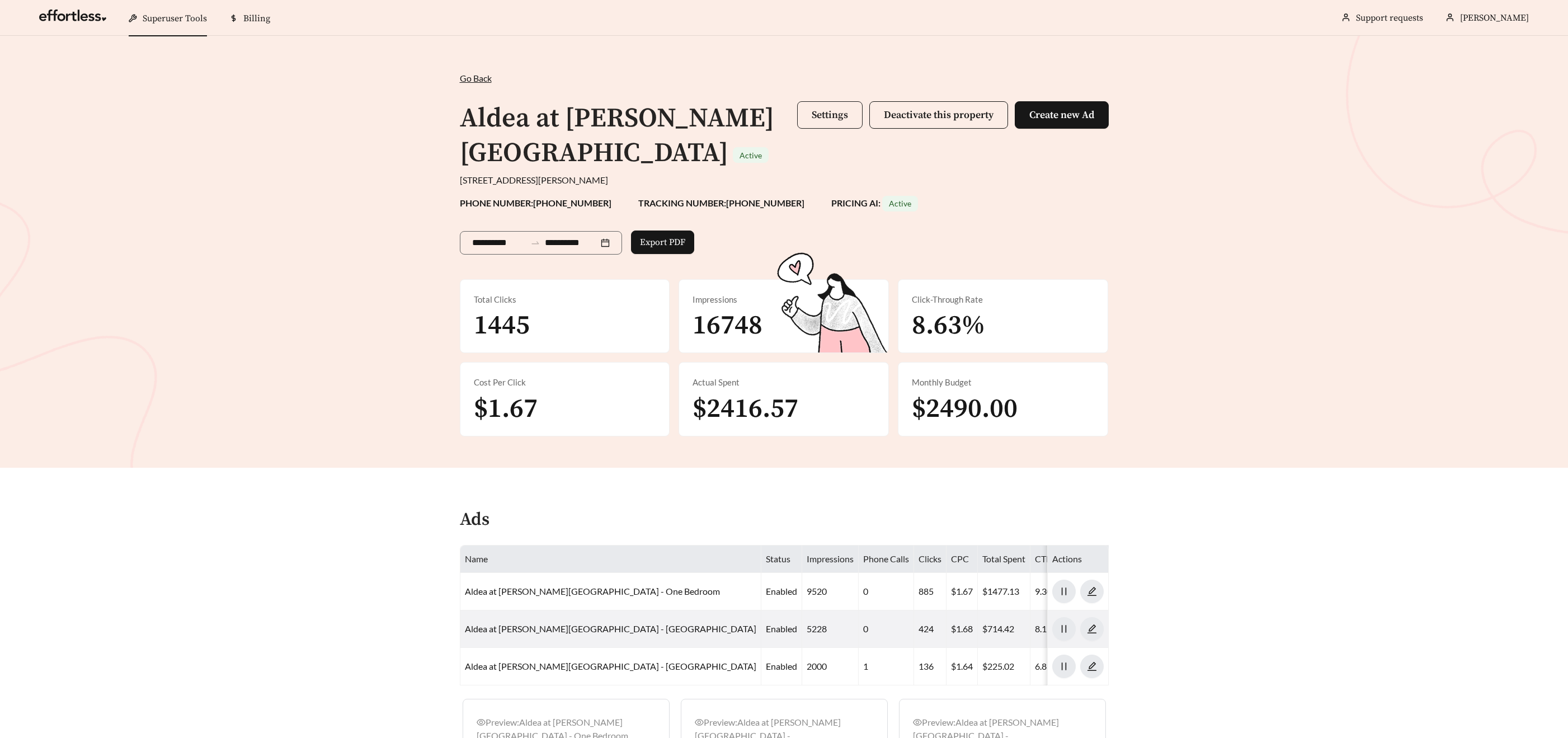
click at [824, 122] on button "Settings" at bounding box center [830, 114] width 66 height 27
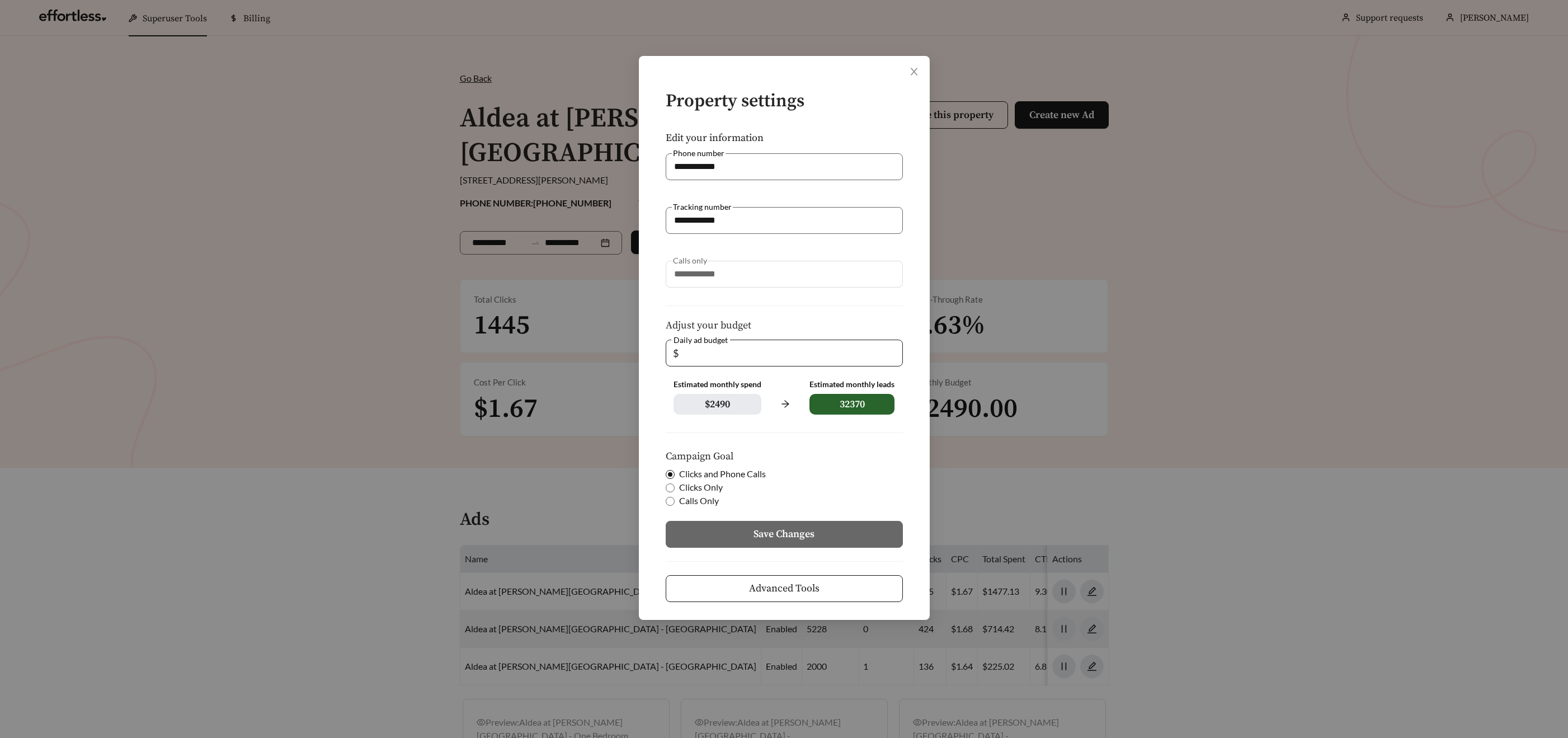
click at [699, 361] on input "**" at bounding box center [788, 353] width 215 height 26
drag, startPoint x: 662, startPoint y: 356, endPoint x: 623, endPoint y: 352, distance: 39.2
click at [623, 352] on div "**********" at bounding box center [784, 369] width 1568 height 738
type input "*"
drag, startPoint x: 693, startPoint y: 349, endPoint x: 632, endPoint y: 342, distance: 61.4
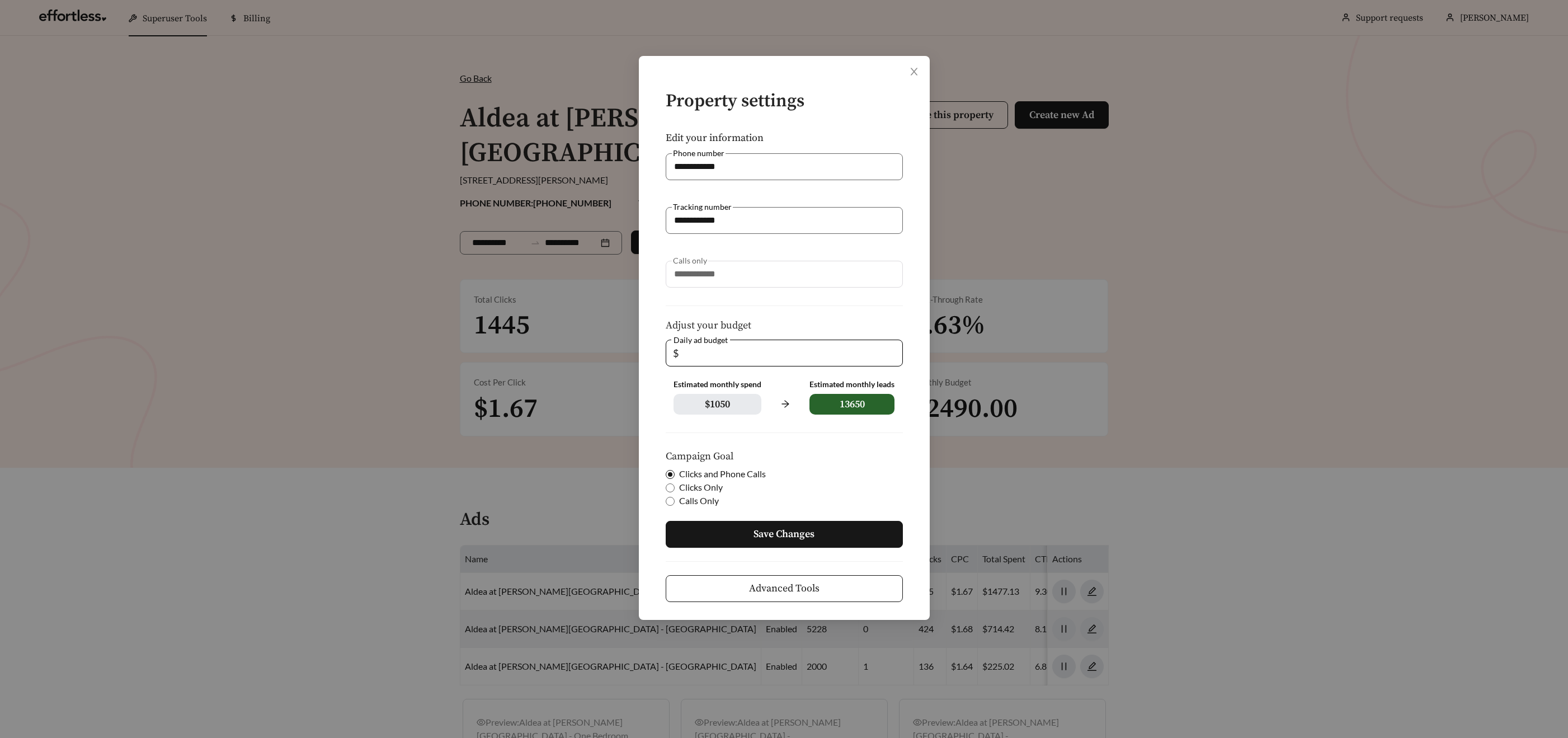
click at [632, 342] on div "**********" at bounding box center [784, 369] width 1568 height 738
type input "*"
drag, startPoint x: 709, startPoint y: 354, endPoint x: 660, endPoint y: 349, distance: 49.3
click at [660, 349] on form "**********" at bounding box center [784, 347] width 255 height 510
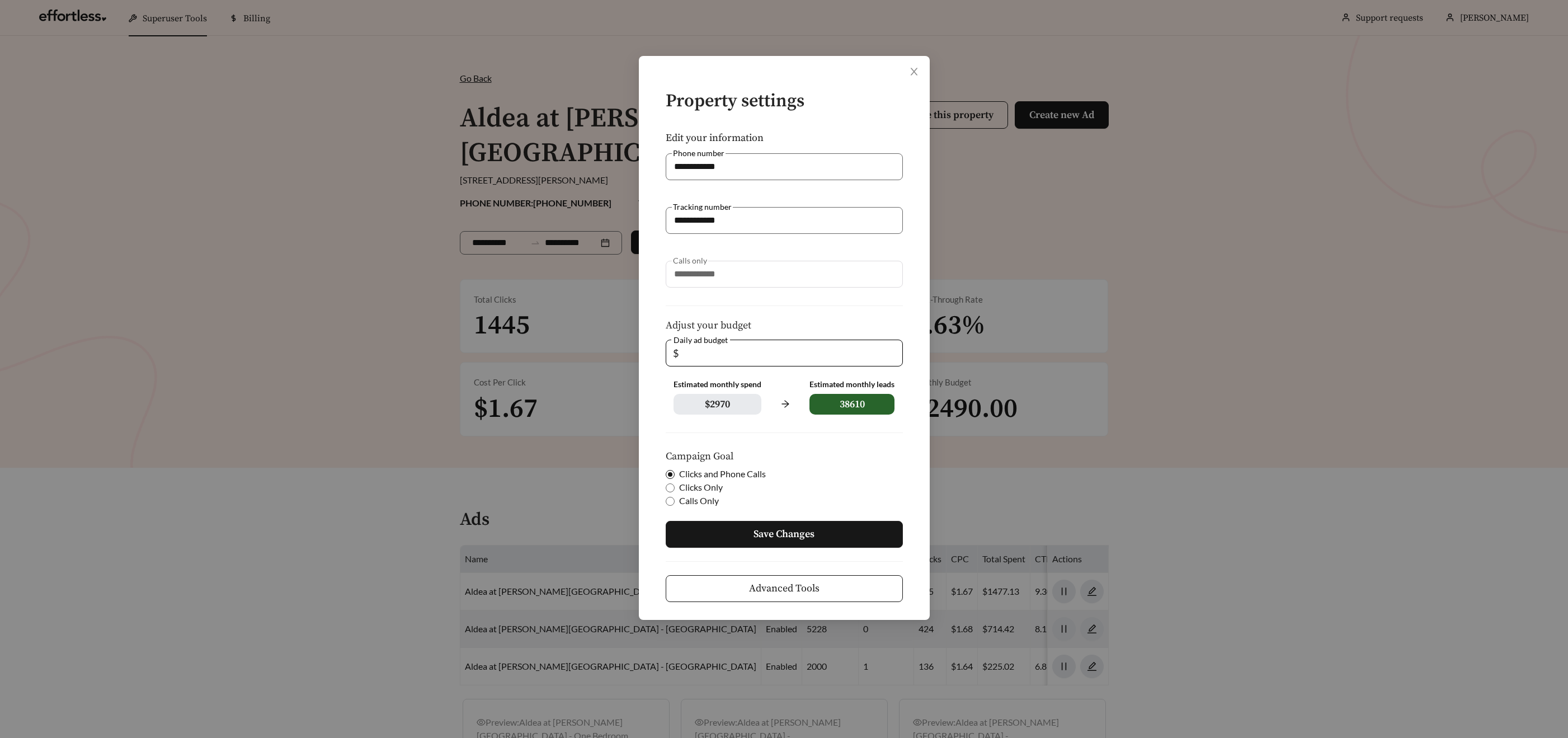
type input "**"
click at [783, 538] on span "Save Changes" at bounding box center [784, 534] width 61 height 15
click at [783, 537] on span "Save Changes" at bounding box center [791, 534] width 61 height 15
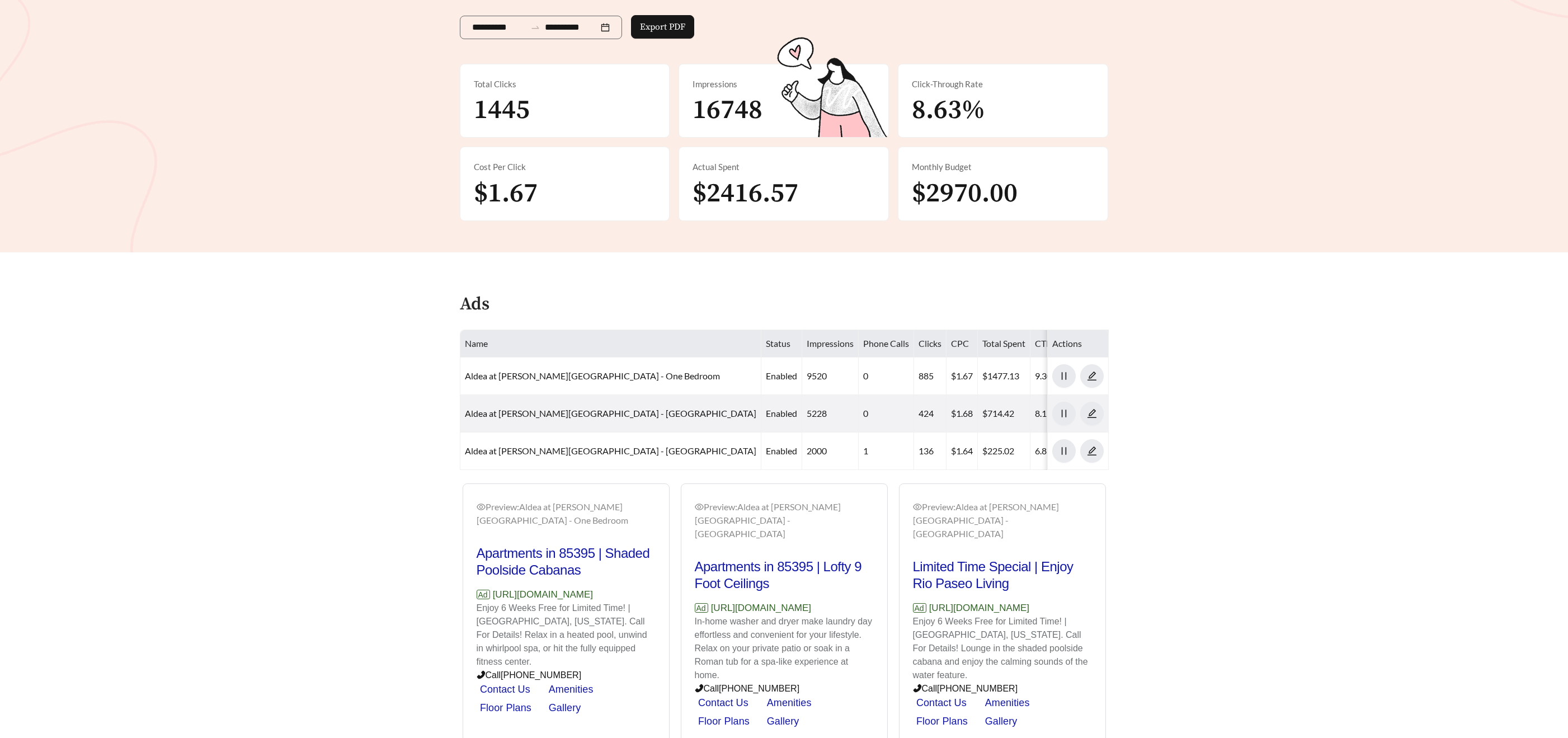
scroll to position [225, 0]
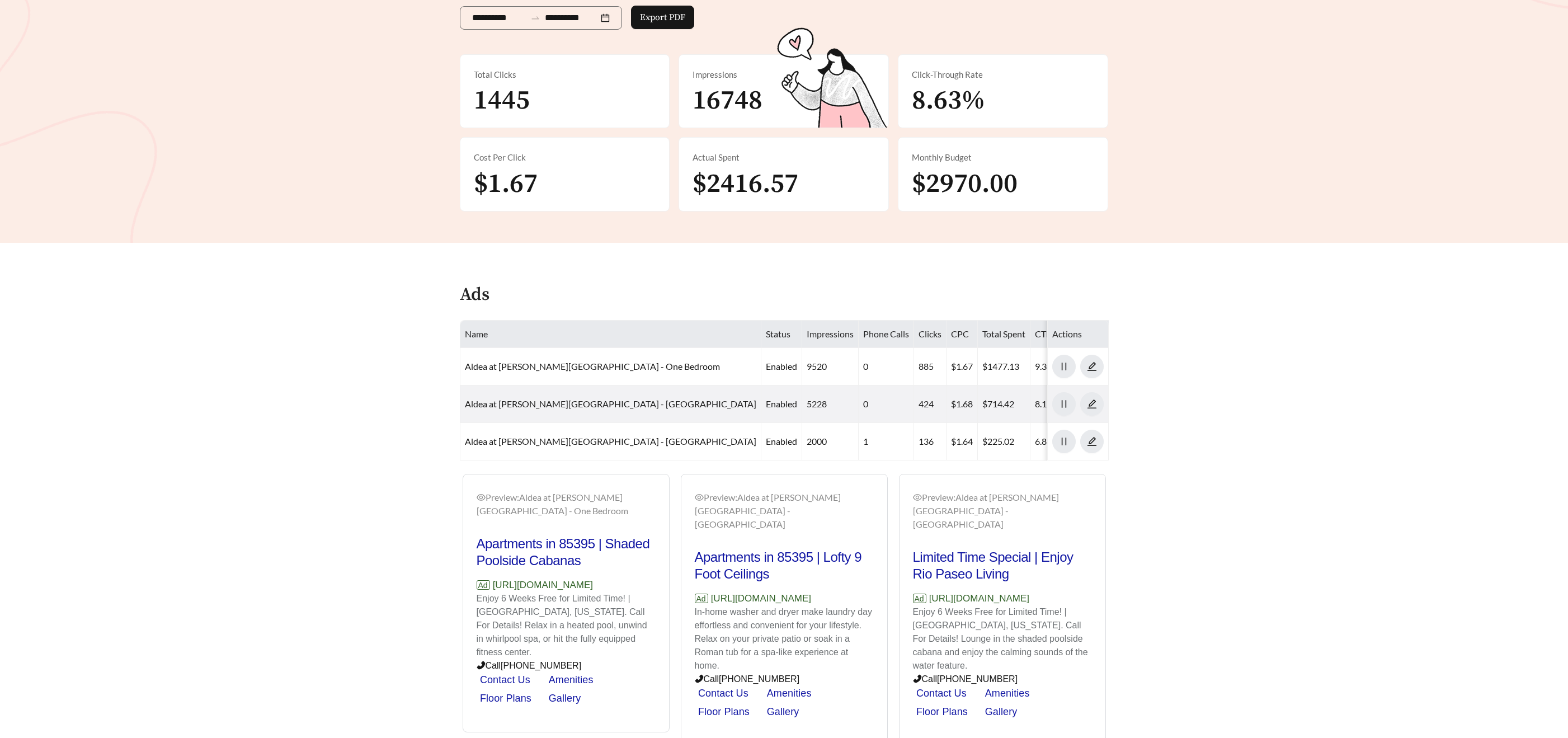
drag, startPoint x: 797, startPoint y: 186, endPoint x: 816, endPoint y: 183, distance: 19.2
click at [797, 186] on div "**********" at bounding box center [784, 26] width 1568 height 432
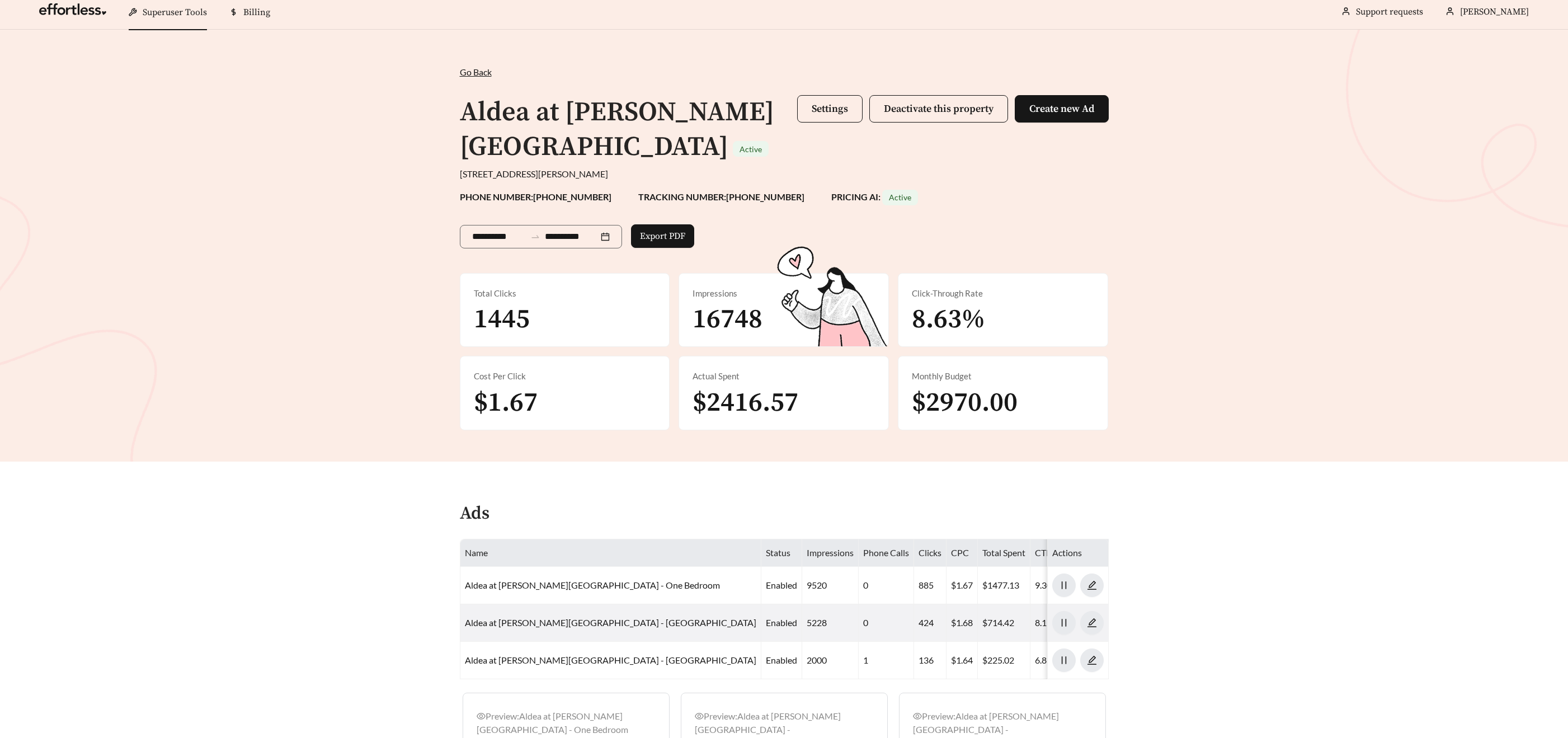
scroll to position [0, 0]
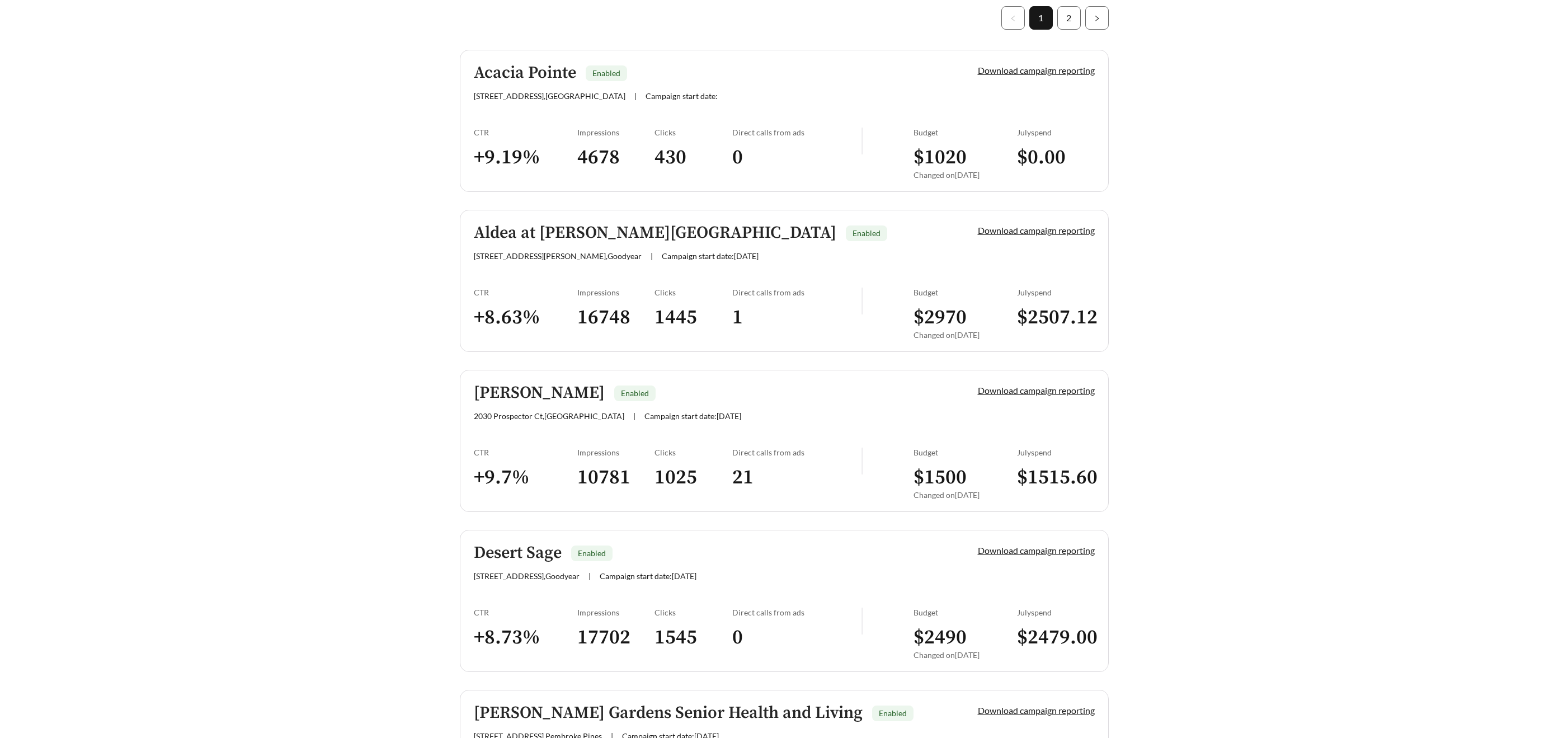
scroll to position [336, 0]
click at [502, 396] on h5 "[PERSON_NAME]" at bounding box center [539, 392] width 131 height 18
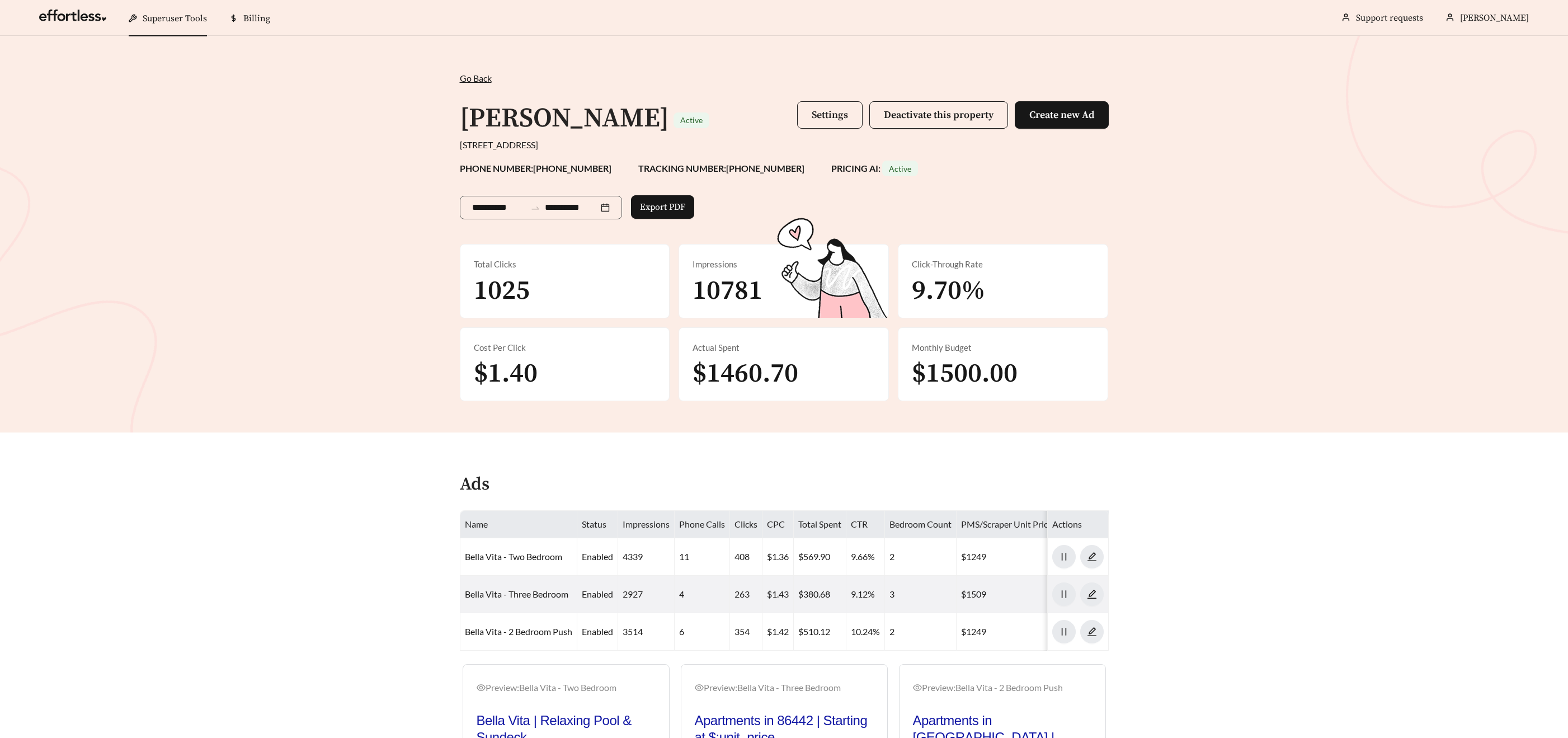
click at [835, 121] on span "Settings" at bounding box center [830, 114] width 37 height 13
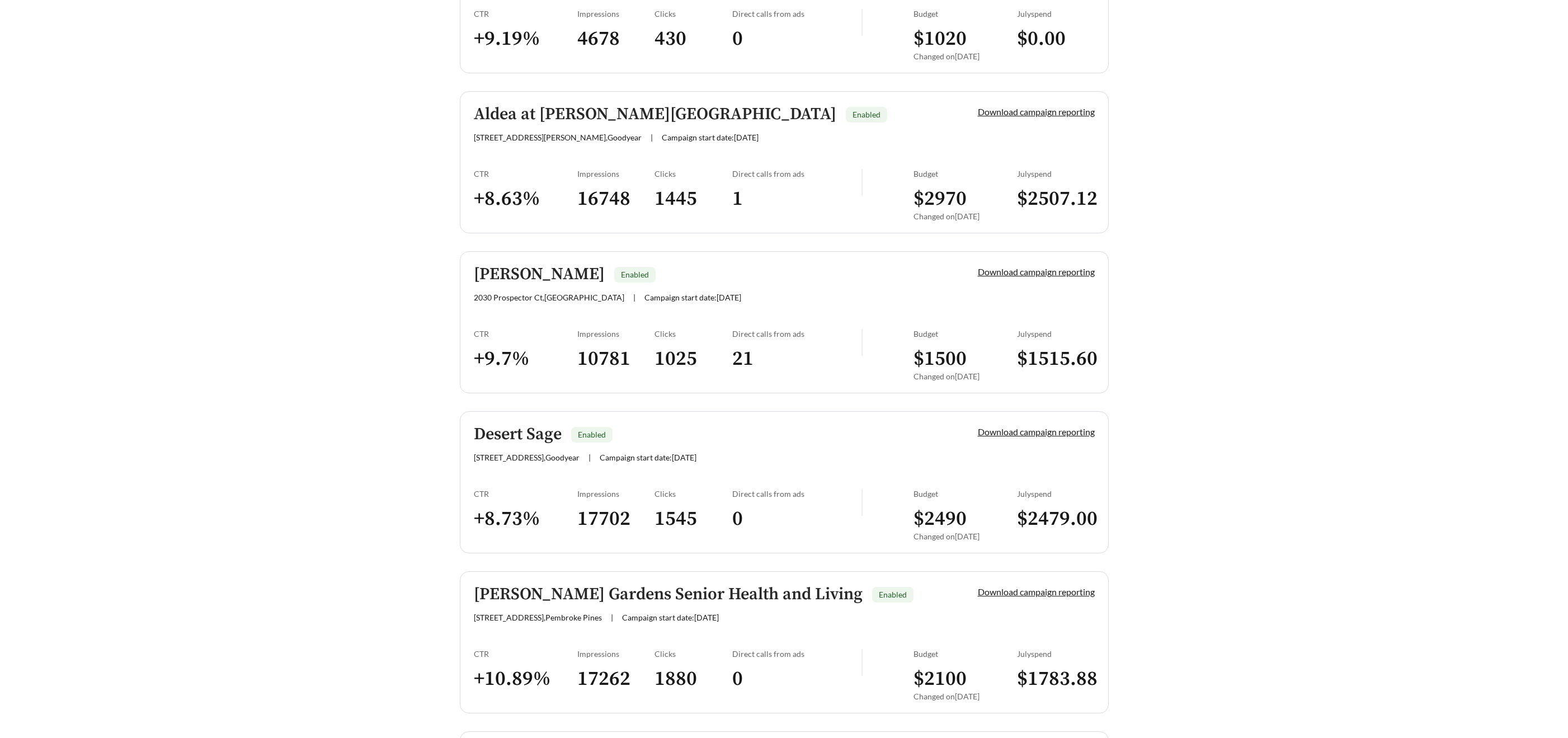
scroll to position [479, 0]
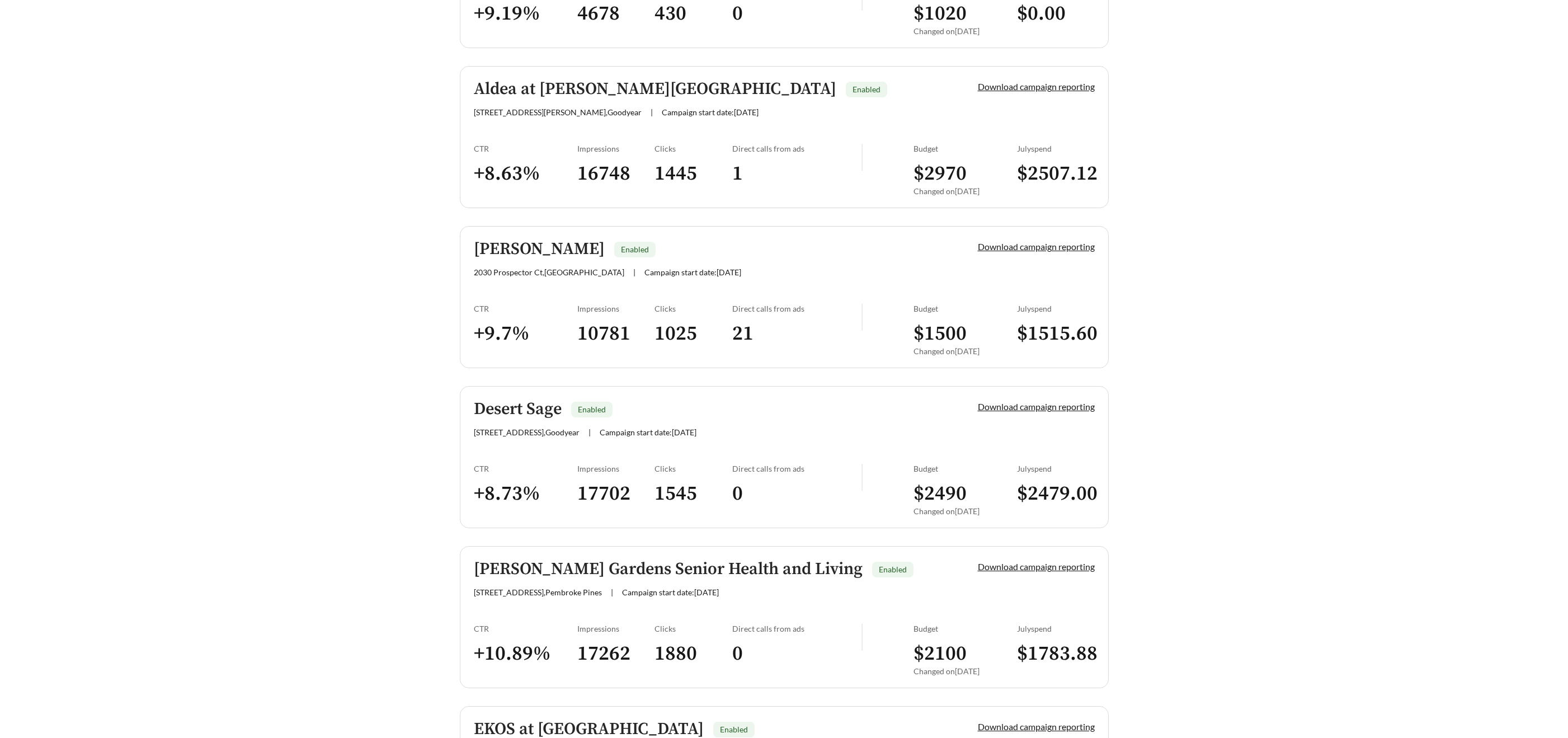
click at [530, 413] on h5 "Desert Sage" at bounding box center [517, 409] width 88 height 18
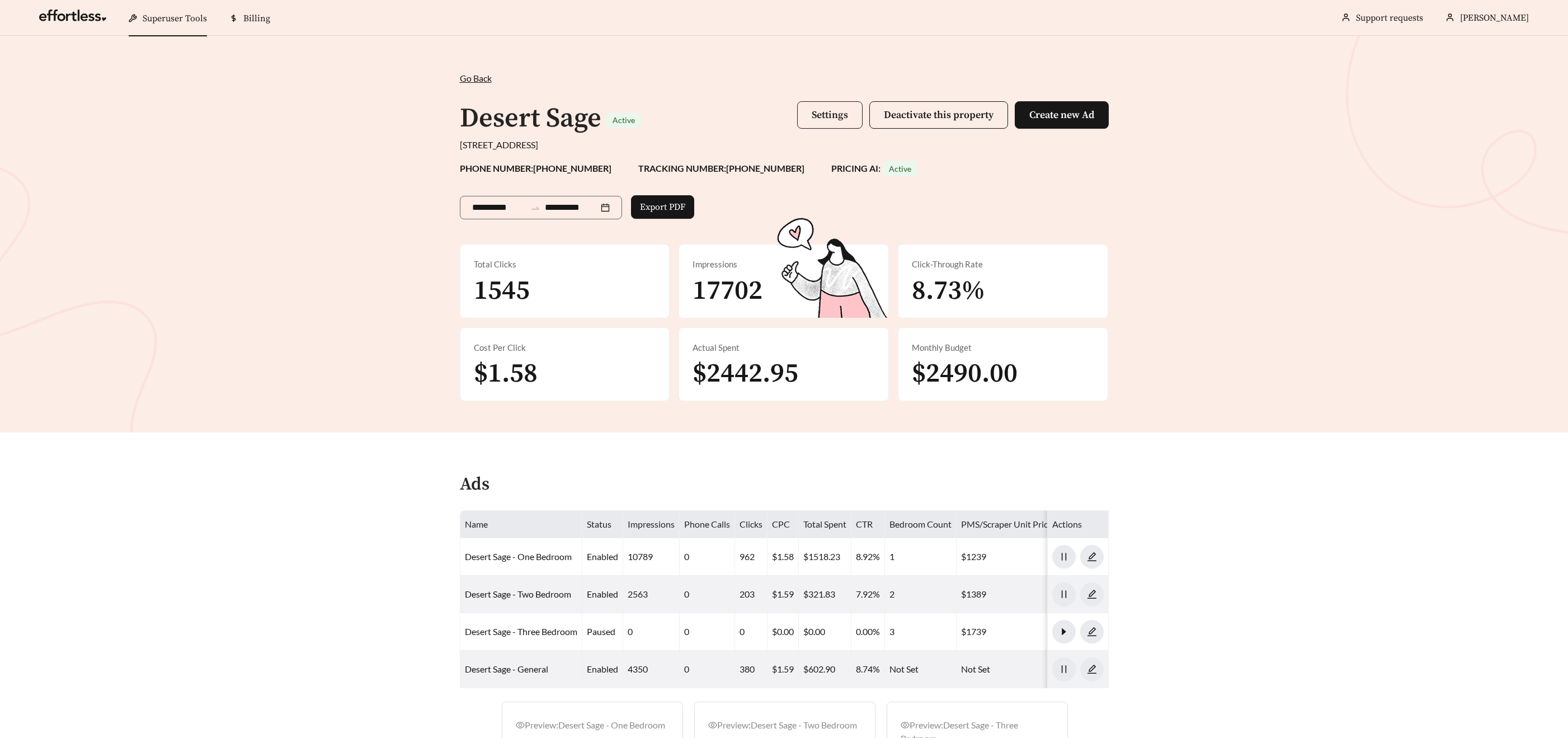
click at [827, 118] on span "Settings" at bounding box center [830, 114] width 37 height 13
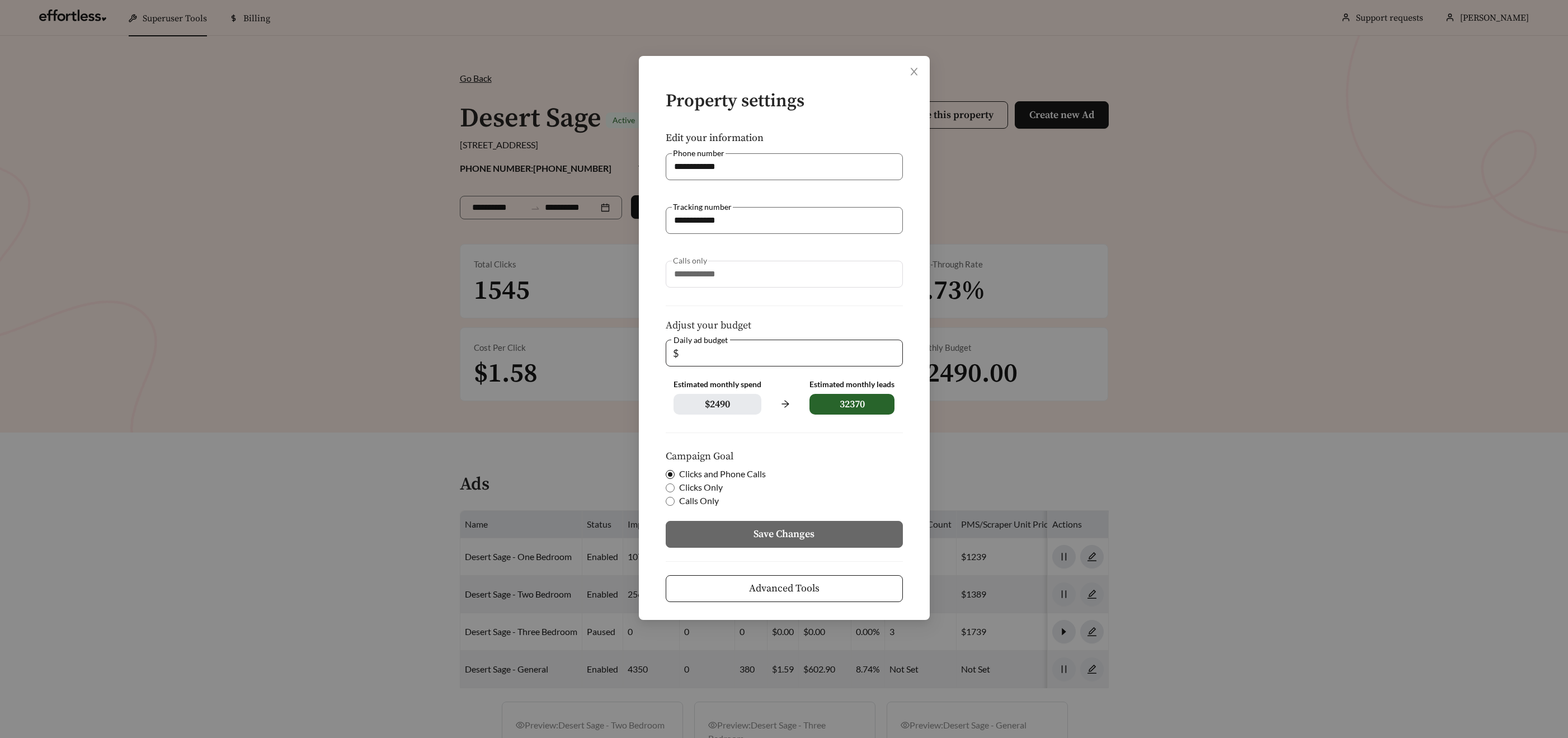
click at [701, 345] on input "**" at bounding box center [788, 353] width 215 height 26
drag, startPoint x: 657, startPoint y: 345, endPoint x: 637, endPoint y: 343, distance: 20.1
click at [637, 343] on div "**********" at bounding box center [784, 369] width 1568 height 738
type input "**"
click at [744, 543] on button "Save Changes" at bounding box center [785, 535] width 237 height 27
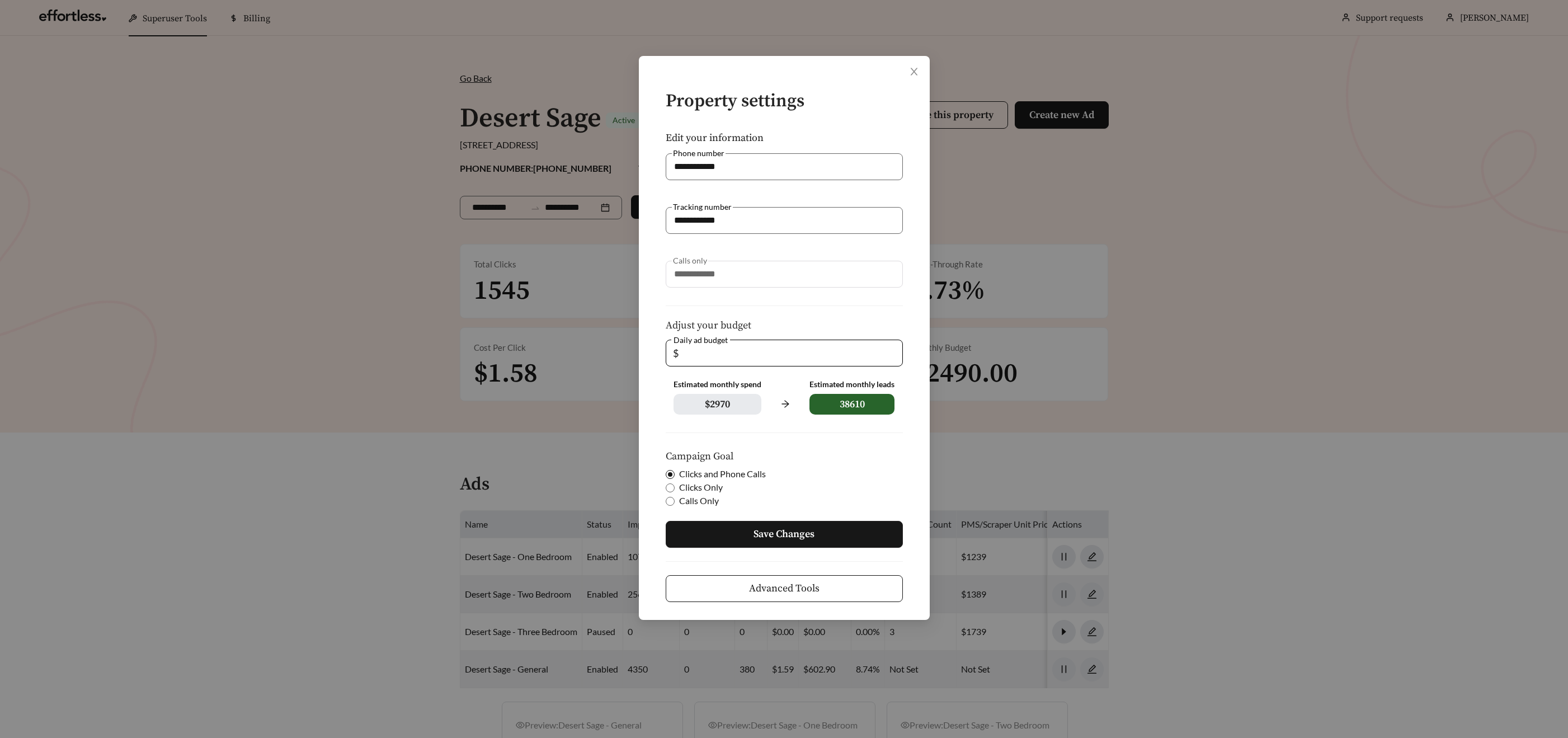
click at [742, 539] on button "Save Changes" at bounding box center [785, 535] width 237 height 27
drag, startPoint x: 582, startPoint y: 295, endPoint x: 598, endPoint y: 404, distance: 110.2
click at [582, 295] on div "**********" at bounding box center [784, 369] width 1568 height 738
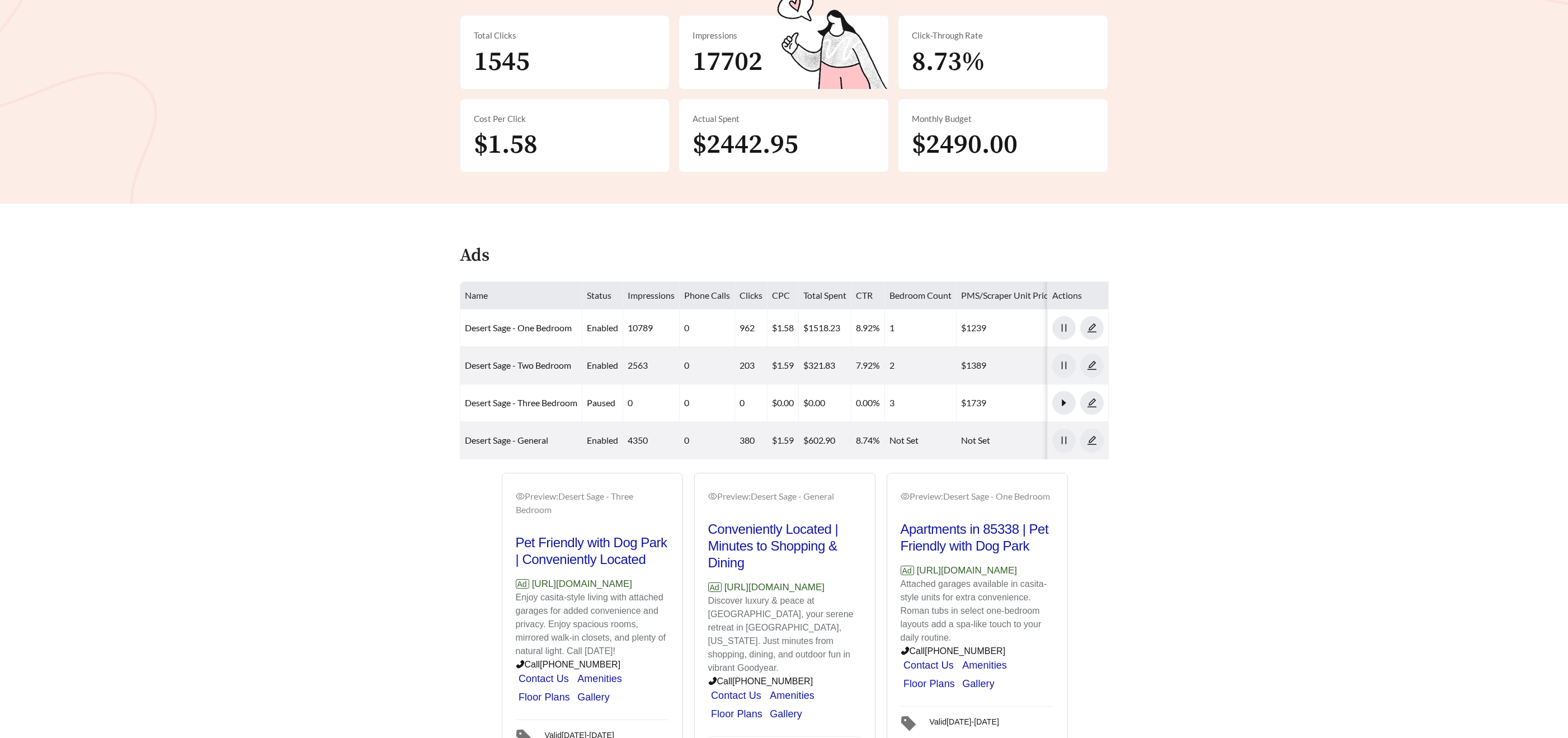
scroll to position [304, 0]
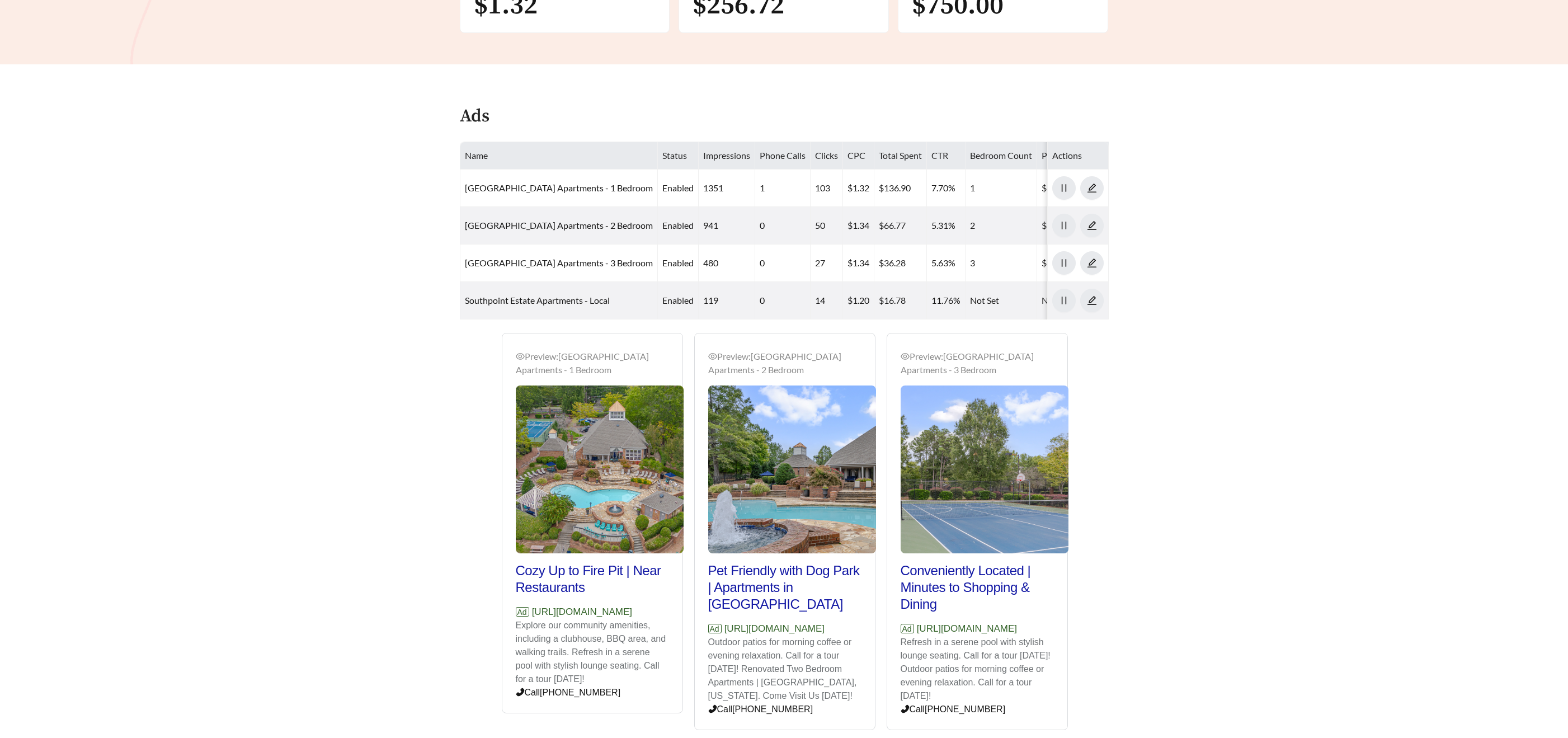
scroll to position [465, 0]
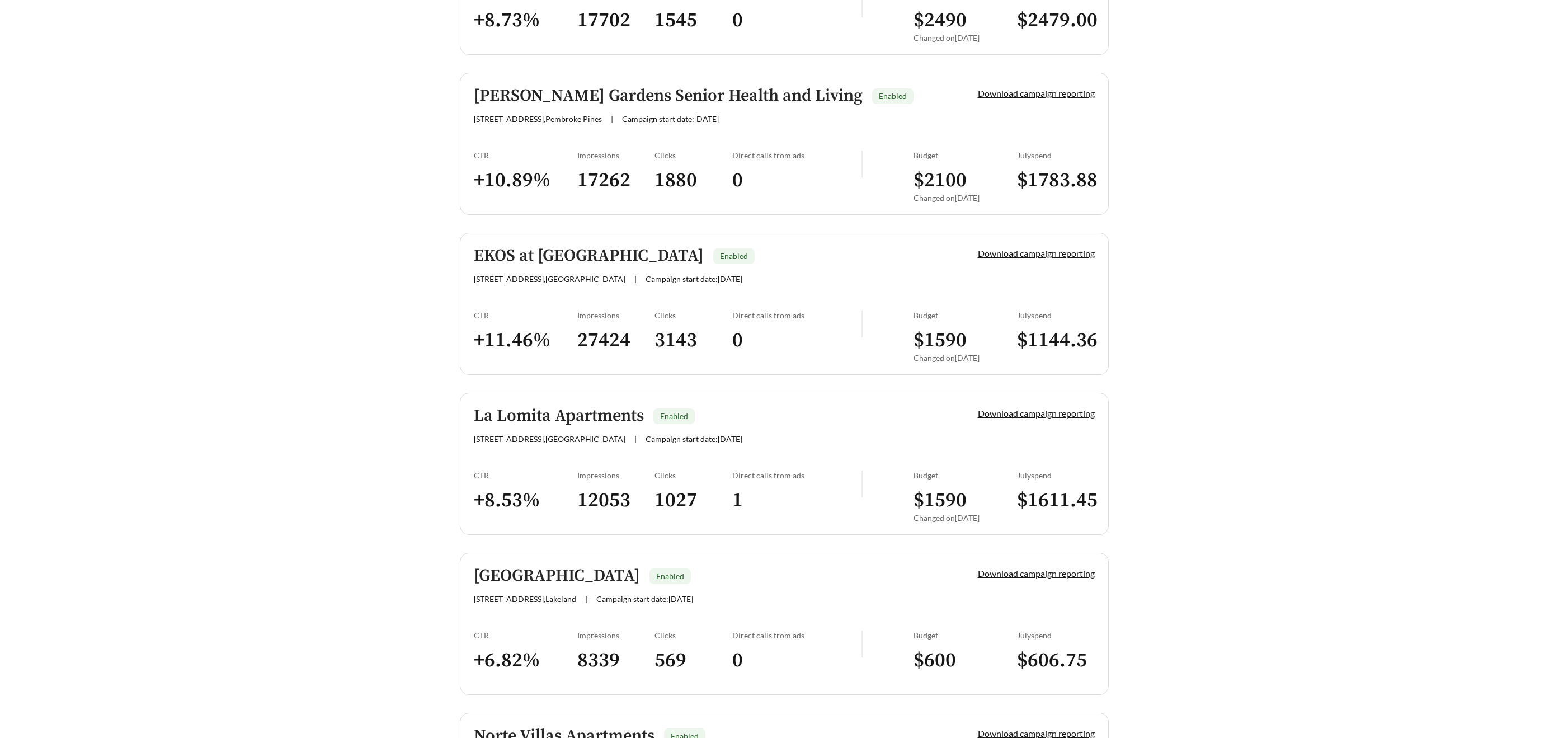
scroll to position [974, 0]
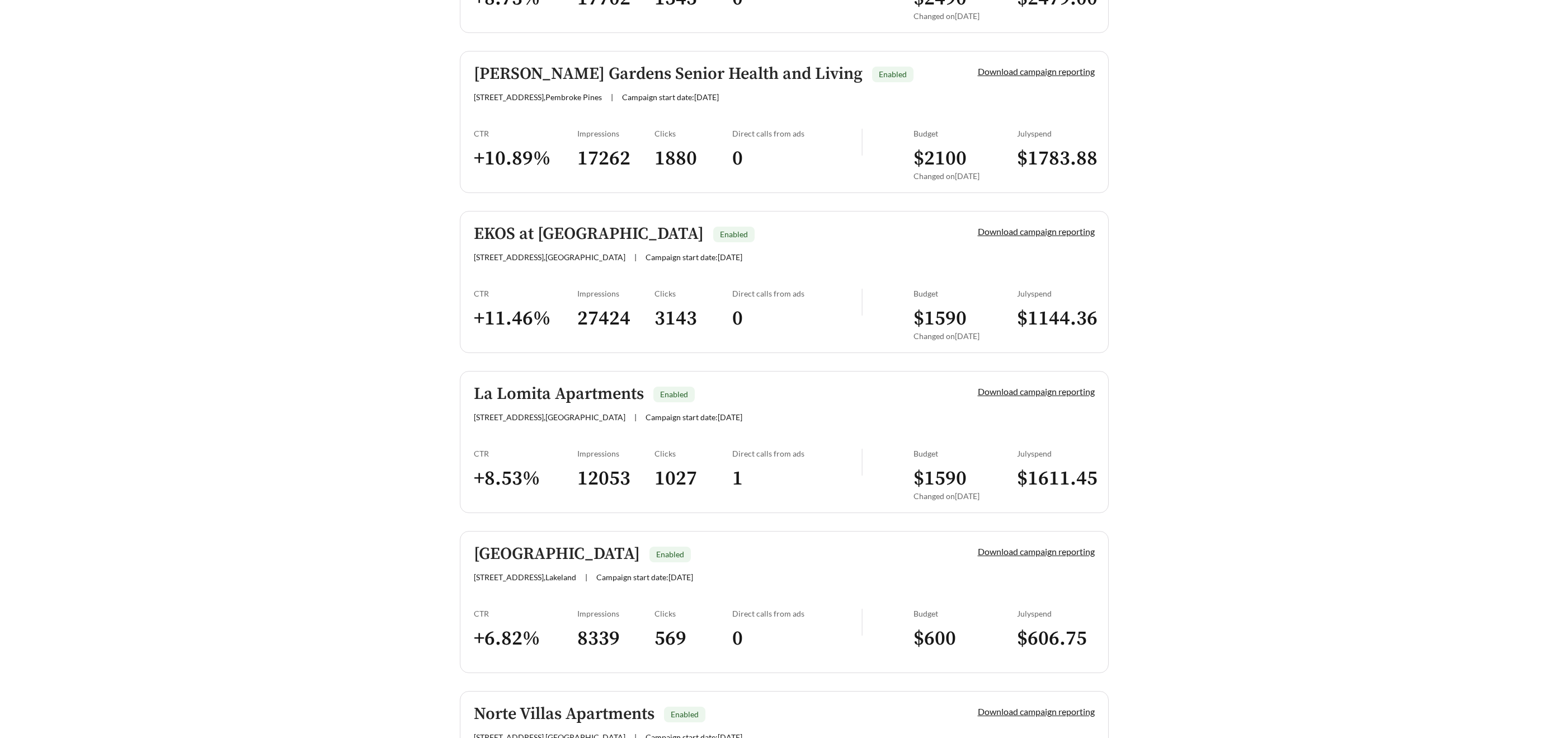
click at [538, 233] on h5 "EKOS at [GEOGRAPHIC_DATA]" at bounding box center [589, 234] width 230 height 18
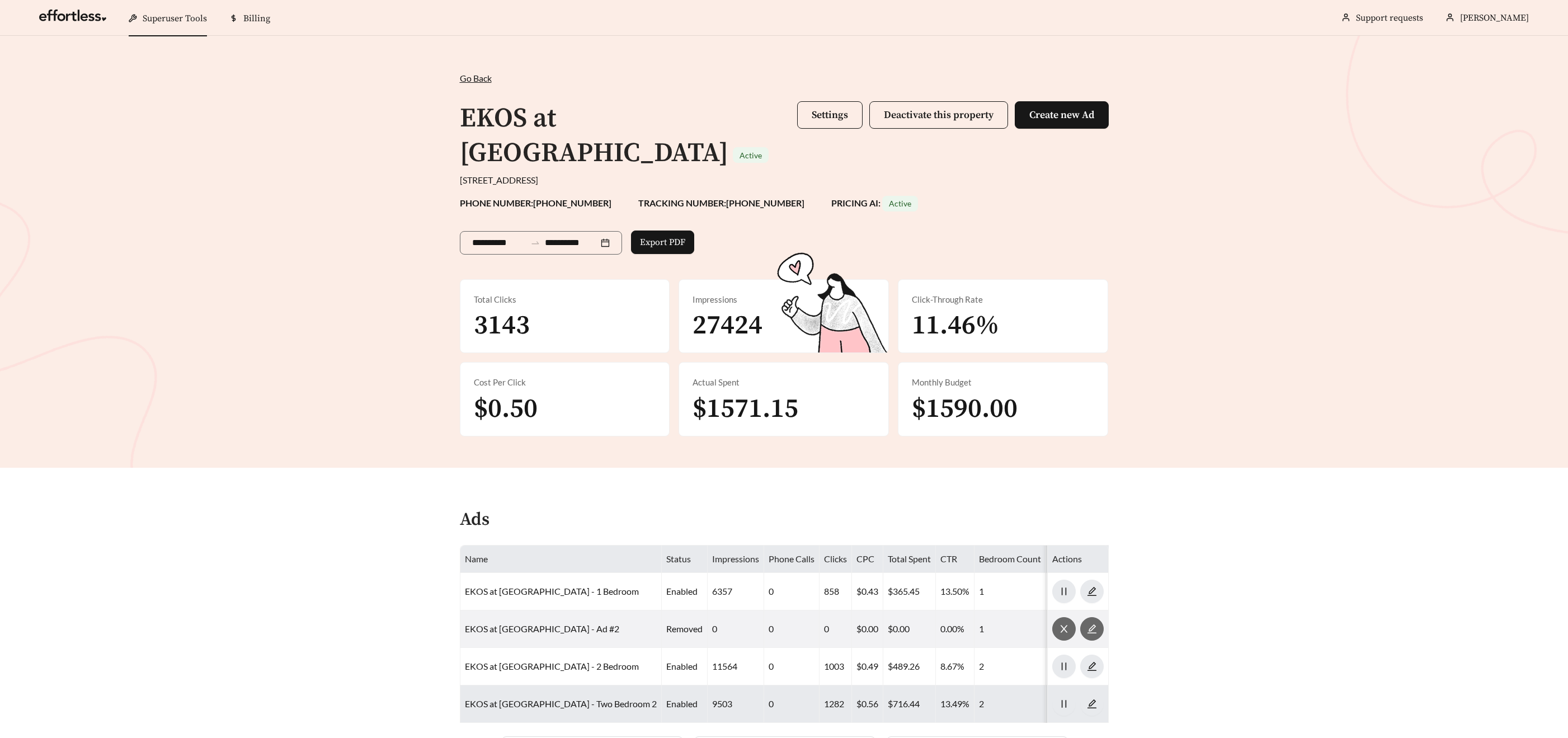
scroll to position [974, 0]
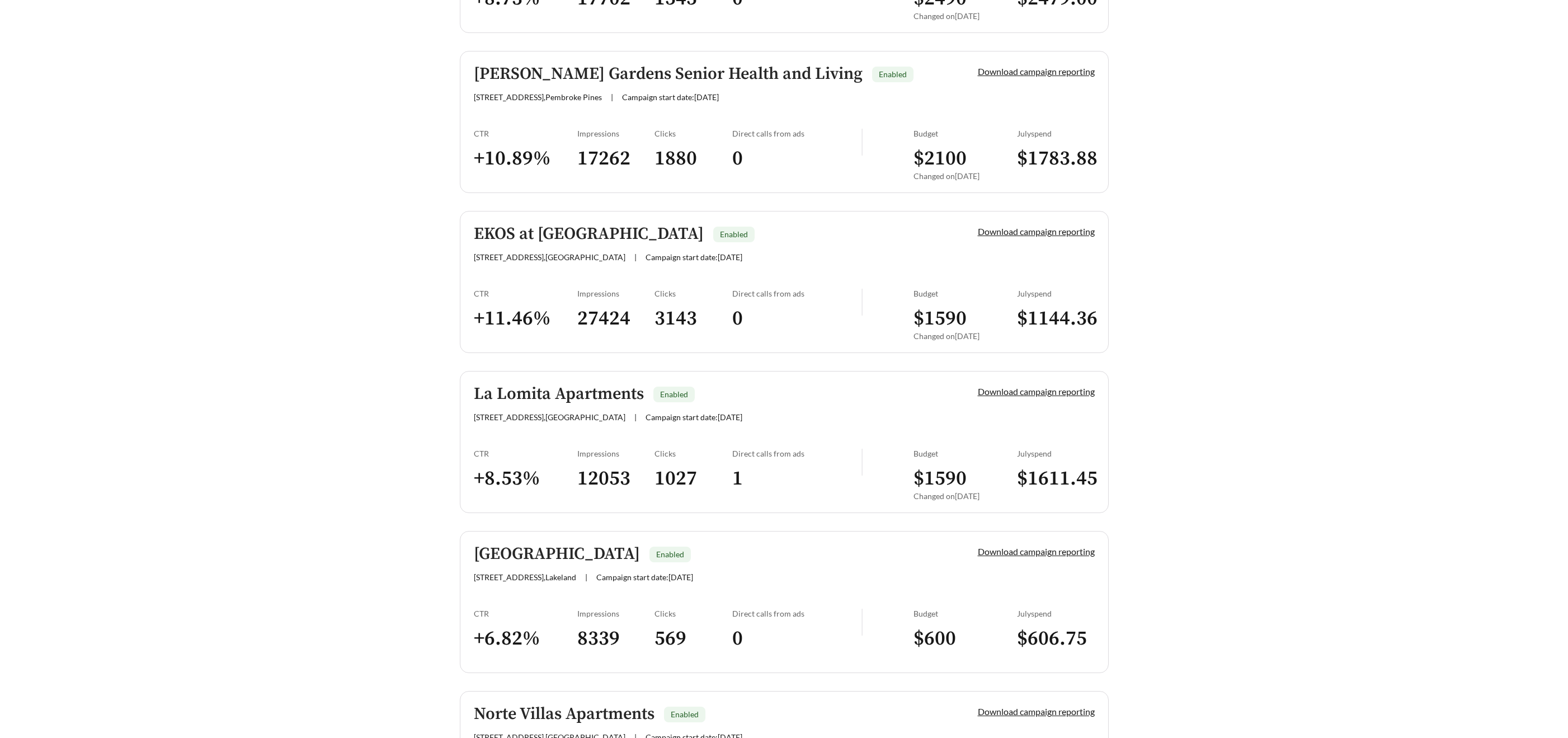
click at [586, 226] on h5 "EKOS at [GEOGRAPHIC_DATA]" at bounding box center [589, 234] width 230 height 18
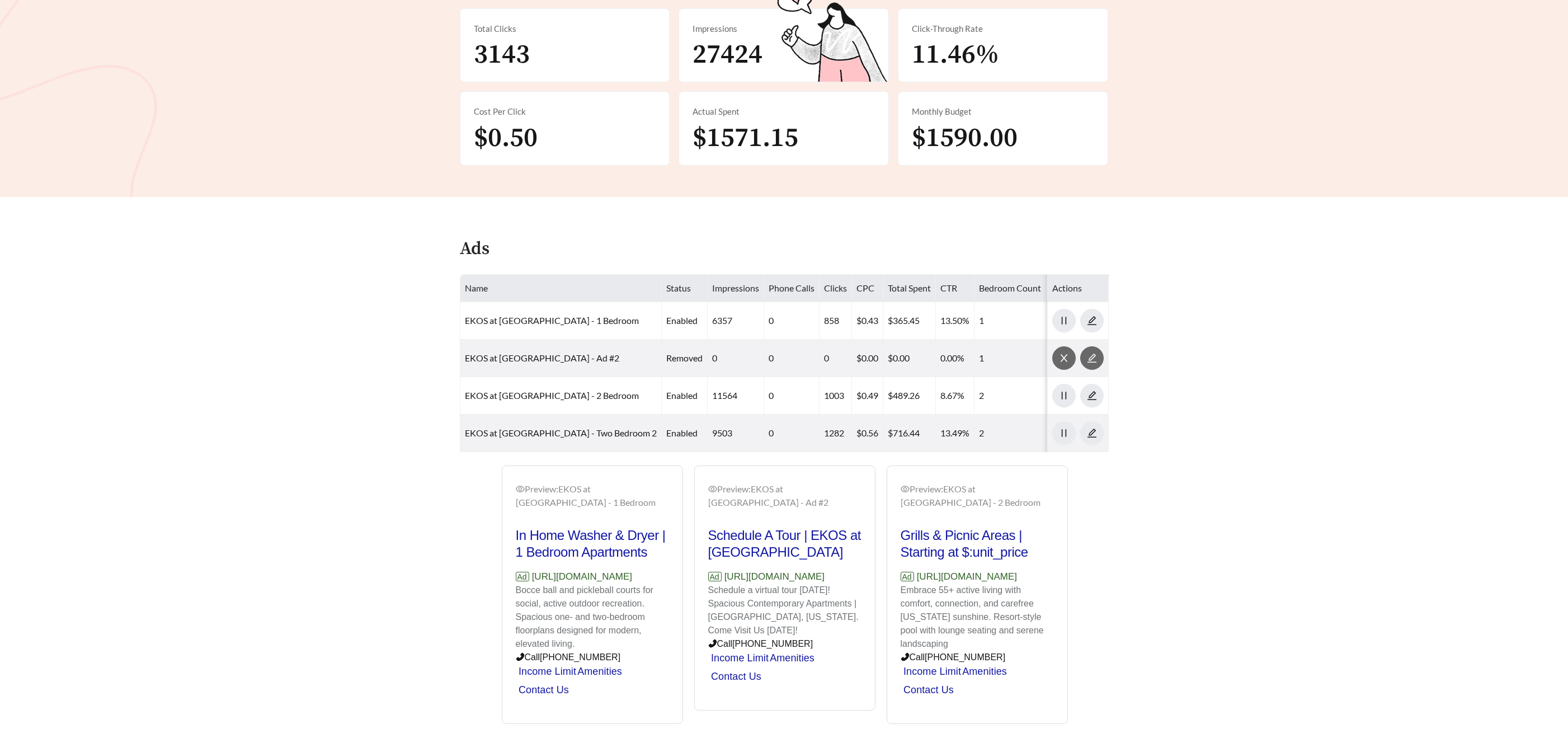
scroll to position [275, 0]
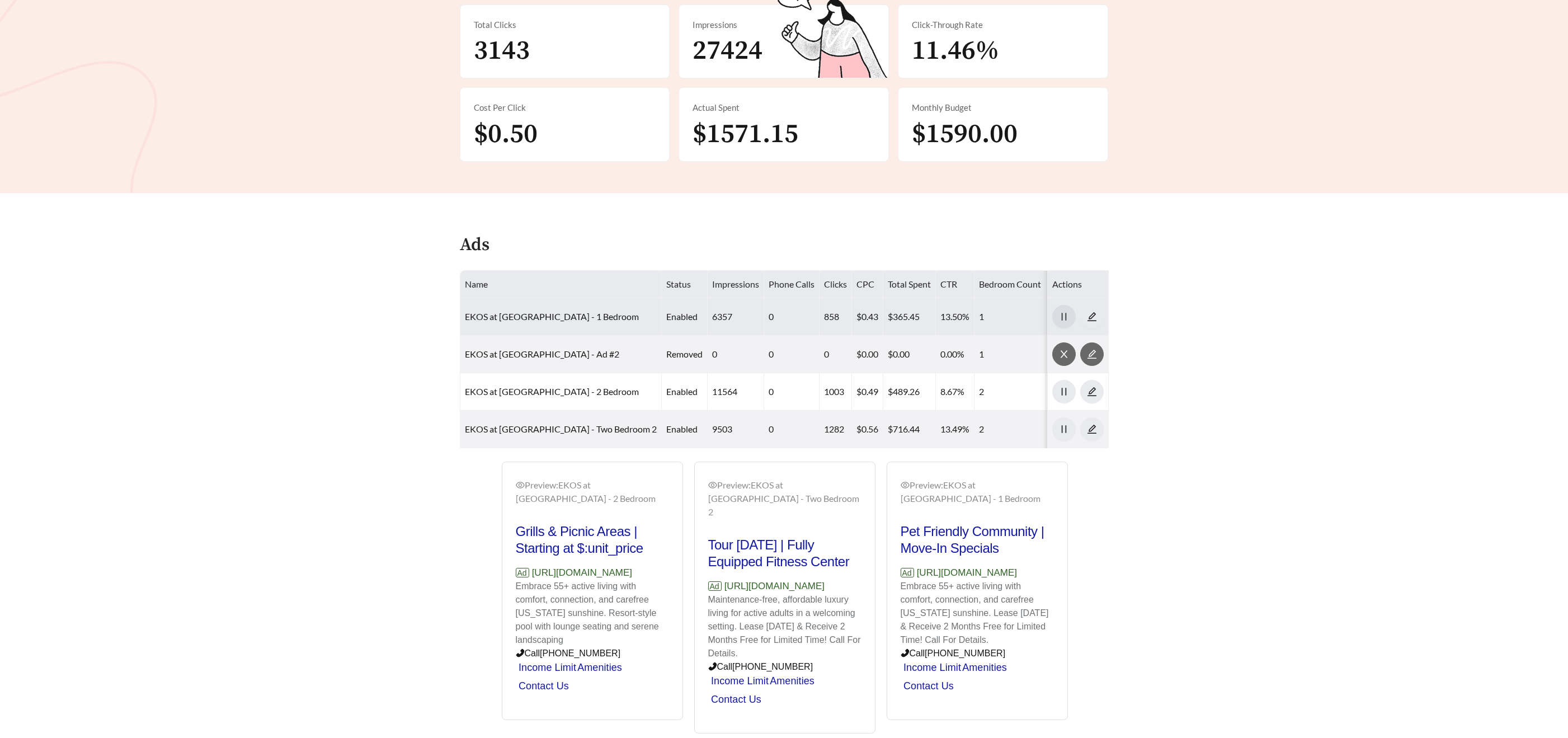
click at [1065, 313] on icon "pause" at bounding box center [1063, 317] width 4 height 8
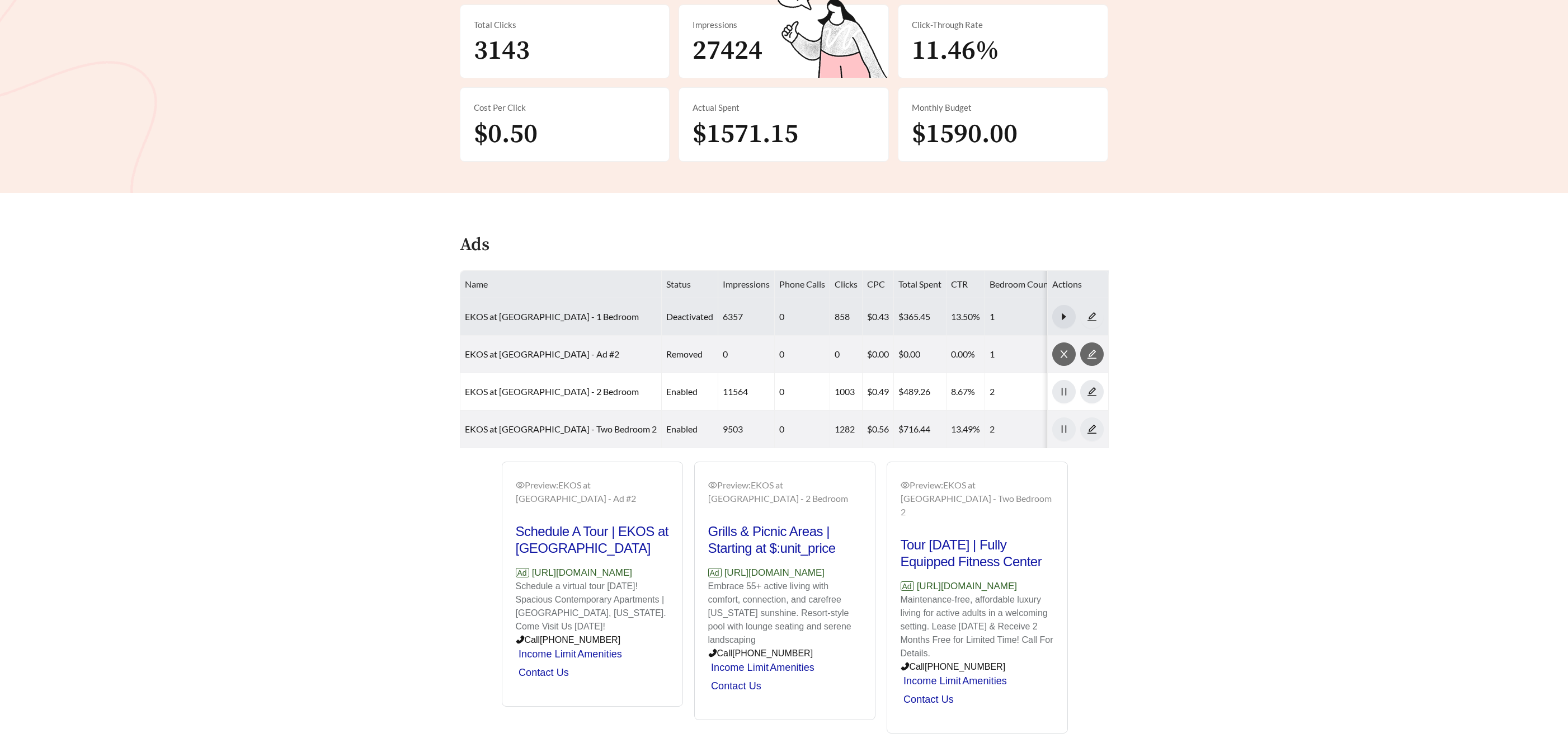
scroll to position [974, 0]
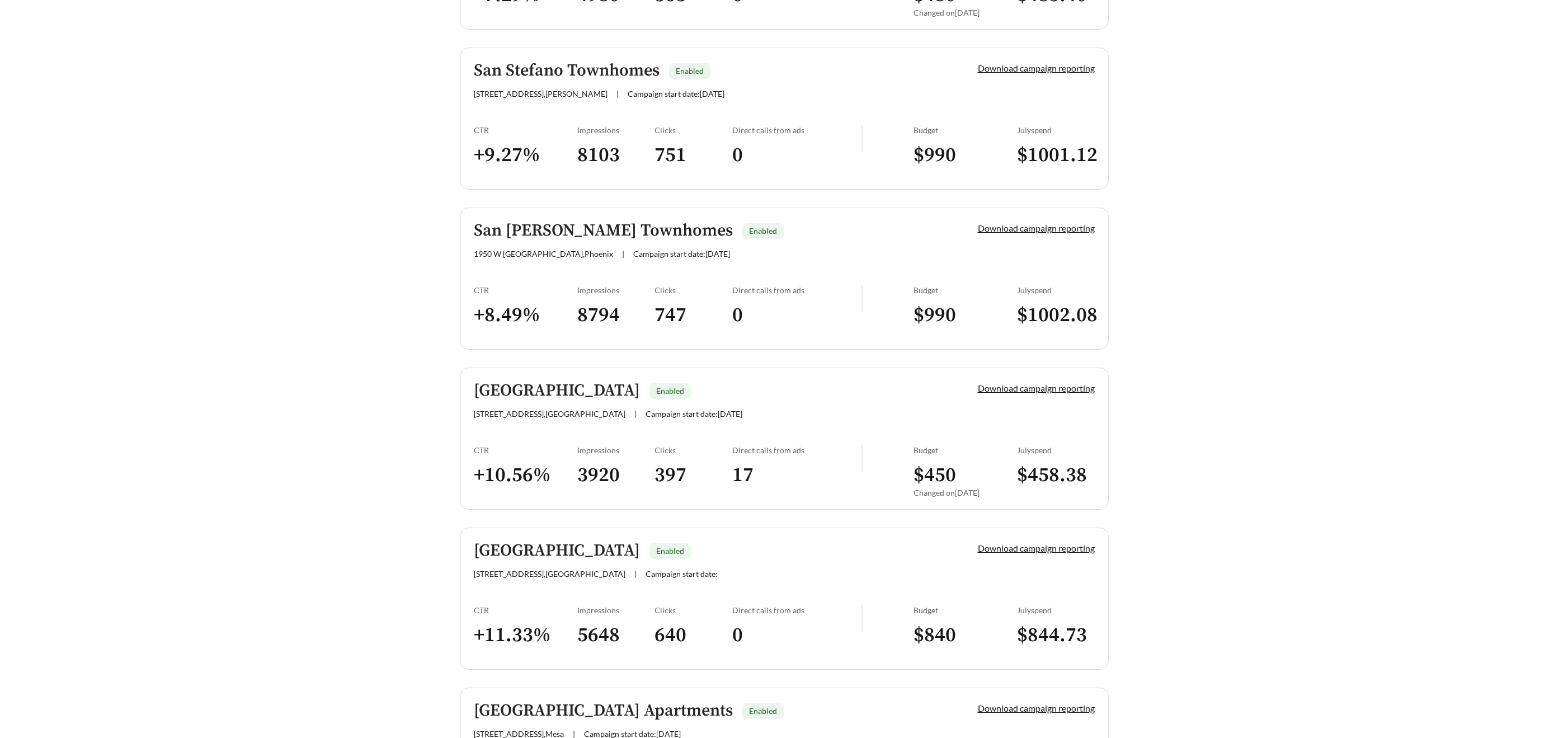
scroll to position [2421, 0]
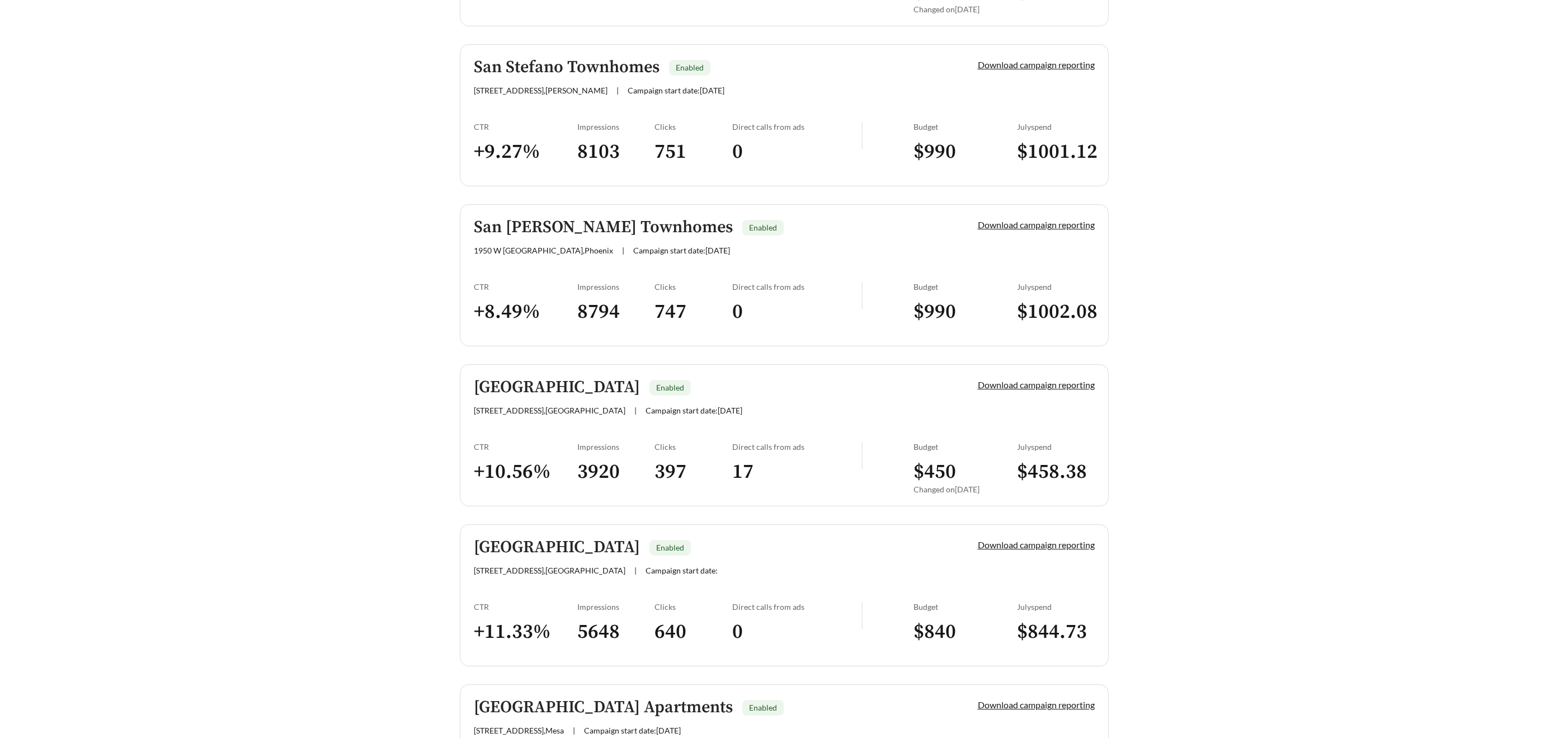
click at [561, 429] on link "Stone Ridge Enabled [STREET_ADDRESS] | Campaign start date: [DATE] Download cam…" at bounding box center [784, 435] width 649 height 142
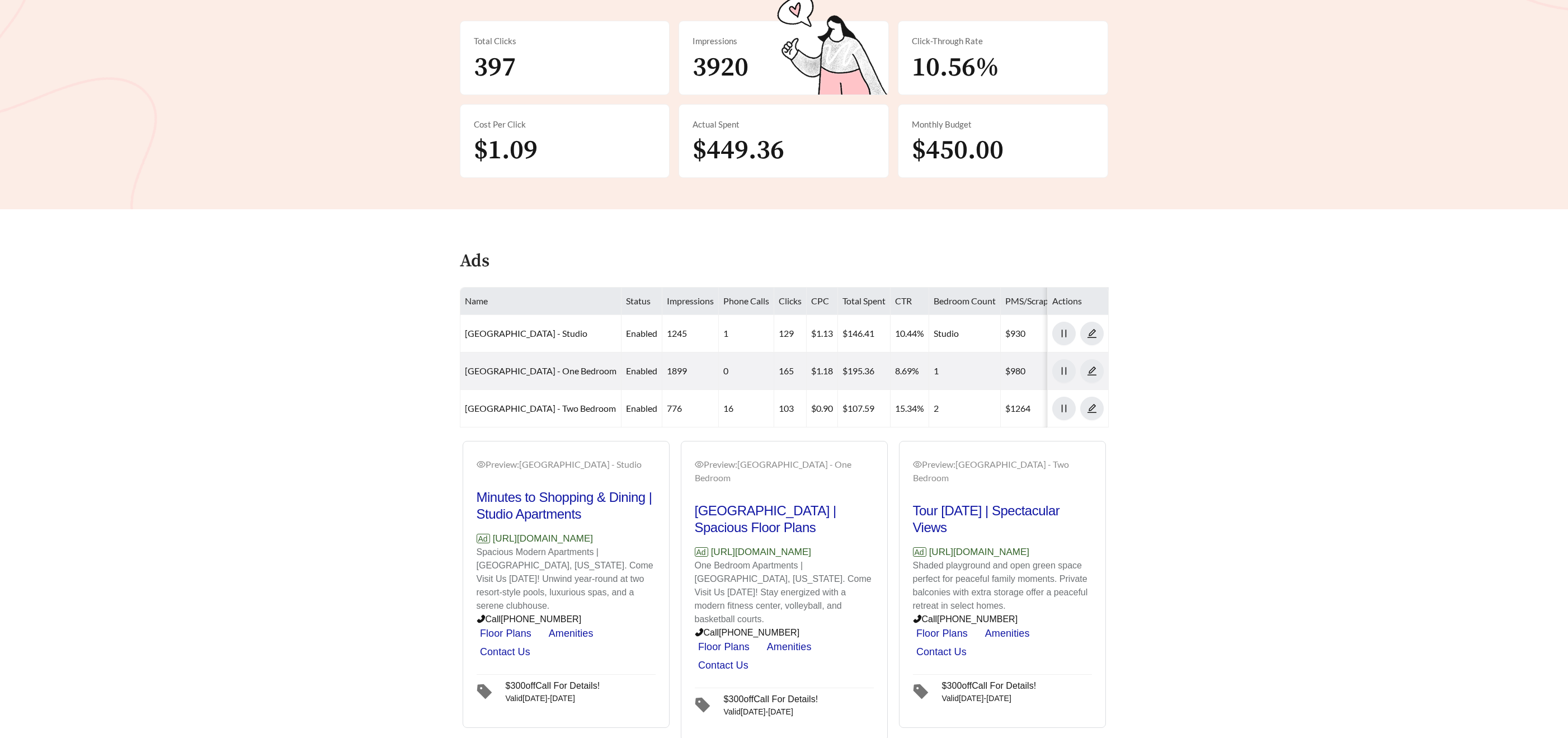
scroll to position [225, 0]
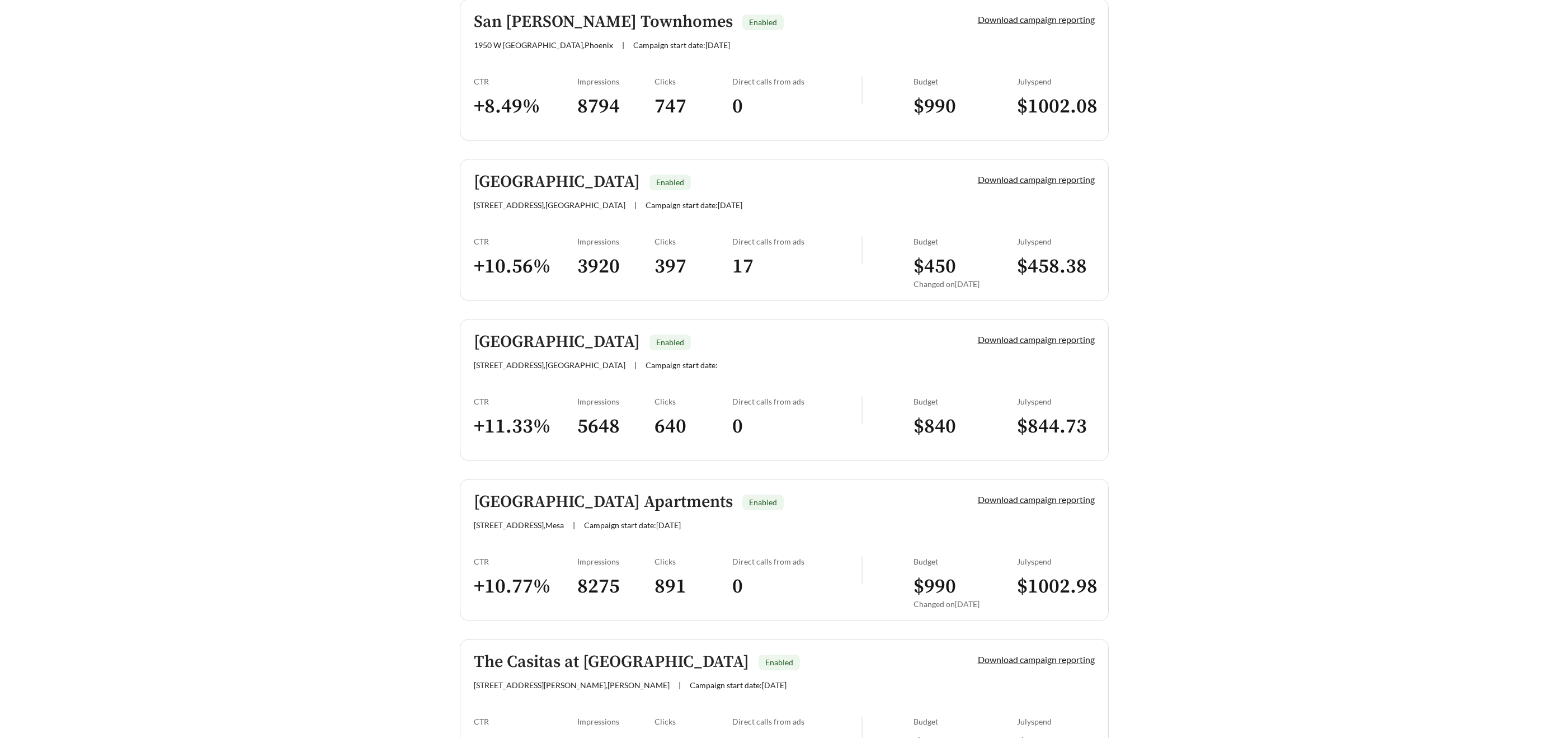
scroll to position [2650, 0]
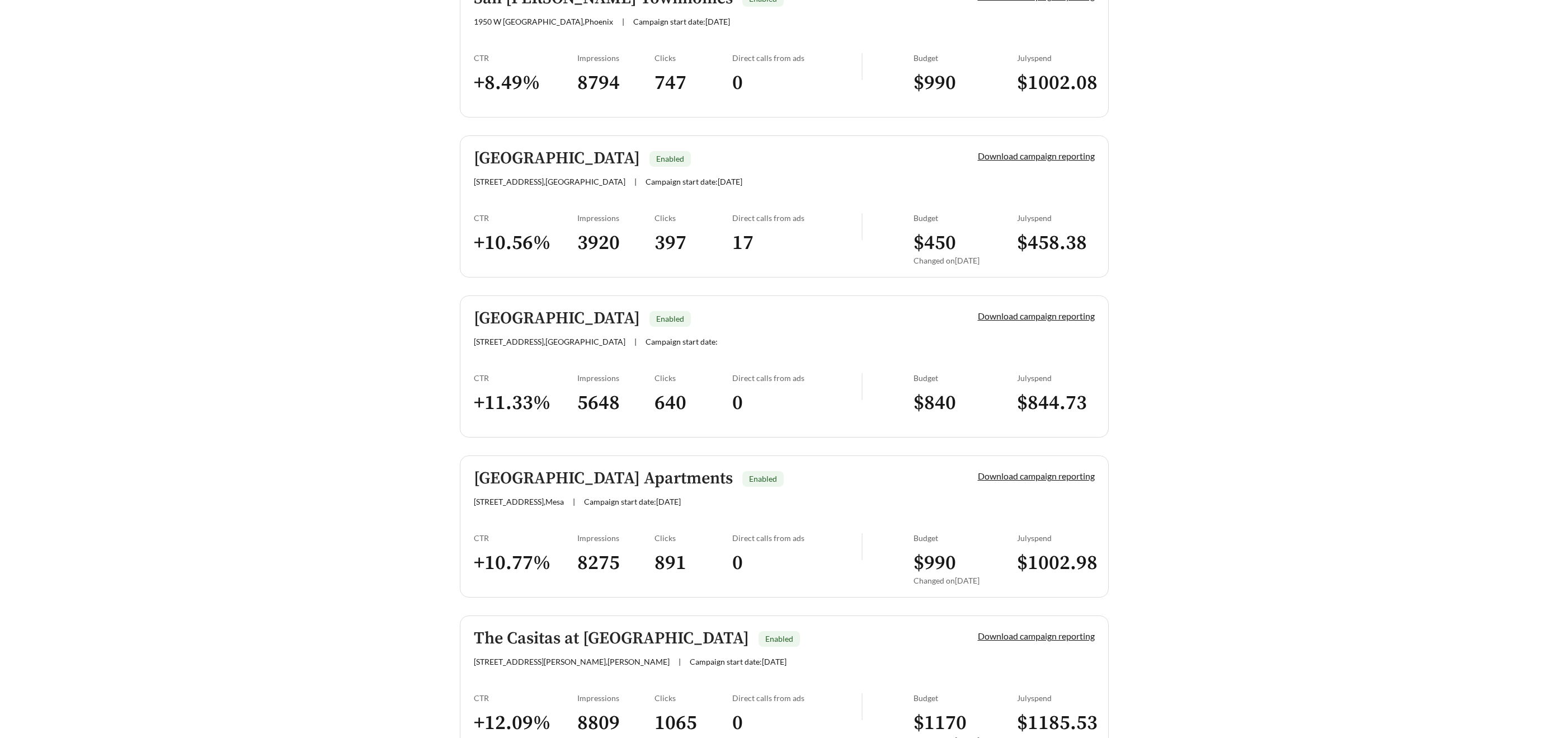
click at [535, 312] on h5 "[GEOGRAPHIC_DATA]" at bounding box center [556, 318] width 166 height 18
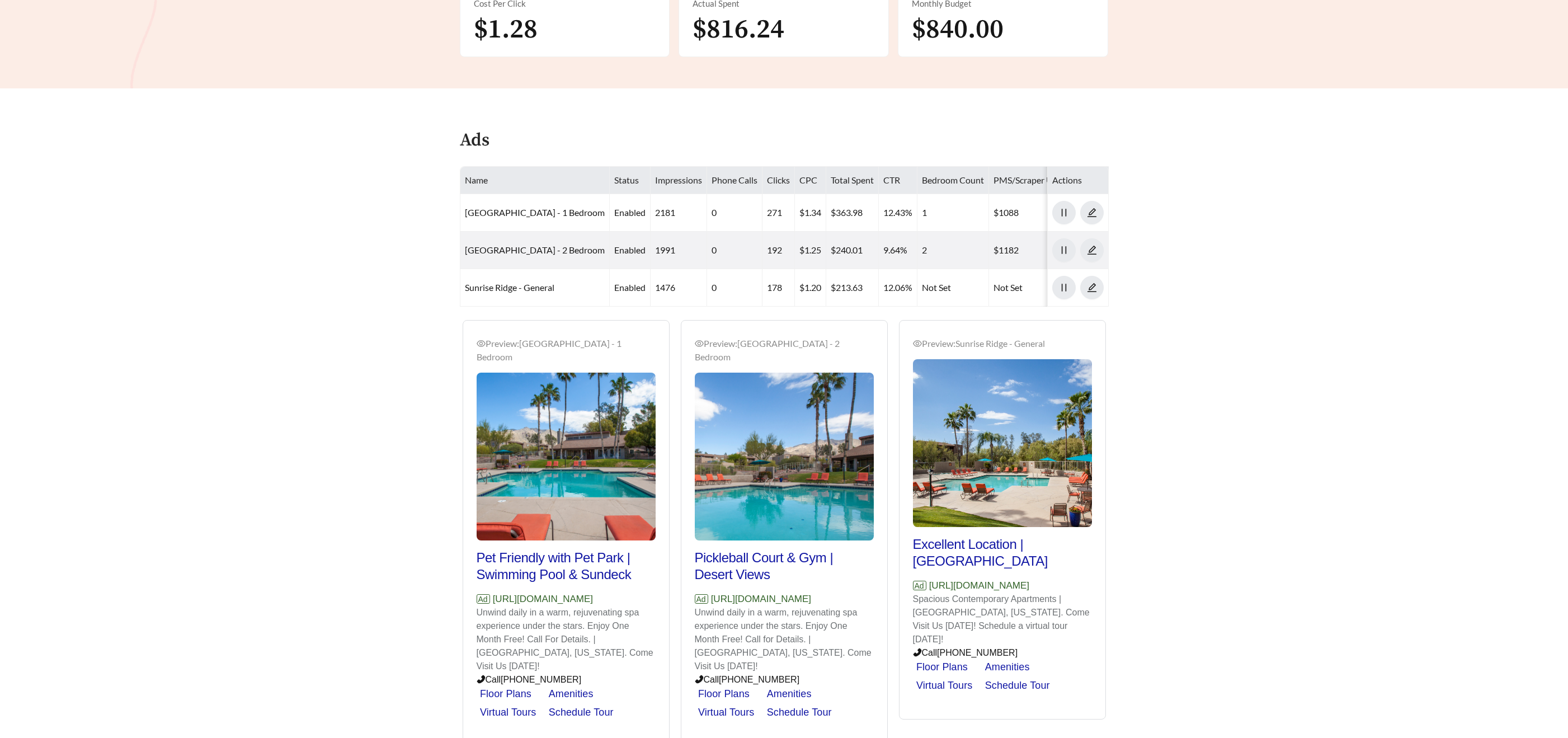
scroll to position [366, 0]
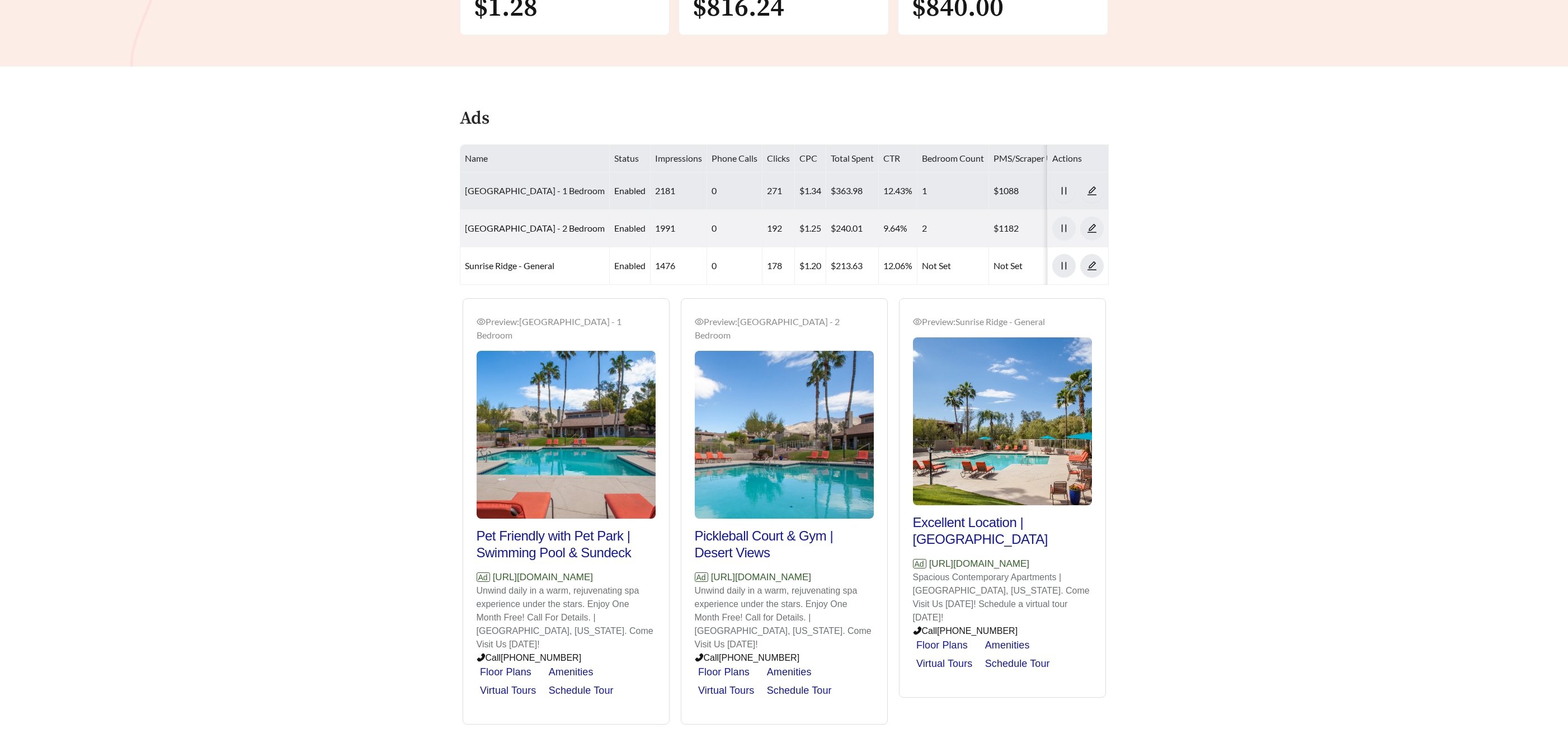
click at [467, 189] on link "Sunrise Ridge - 1 Bedroom" at bounding box center [535, 190] width 140 height 10
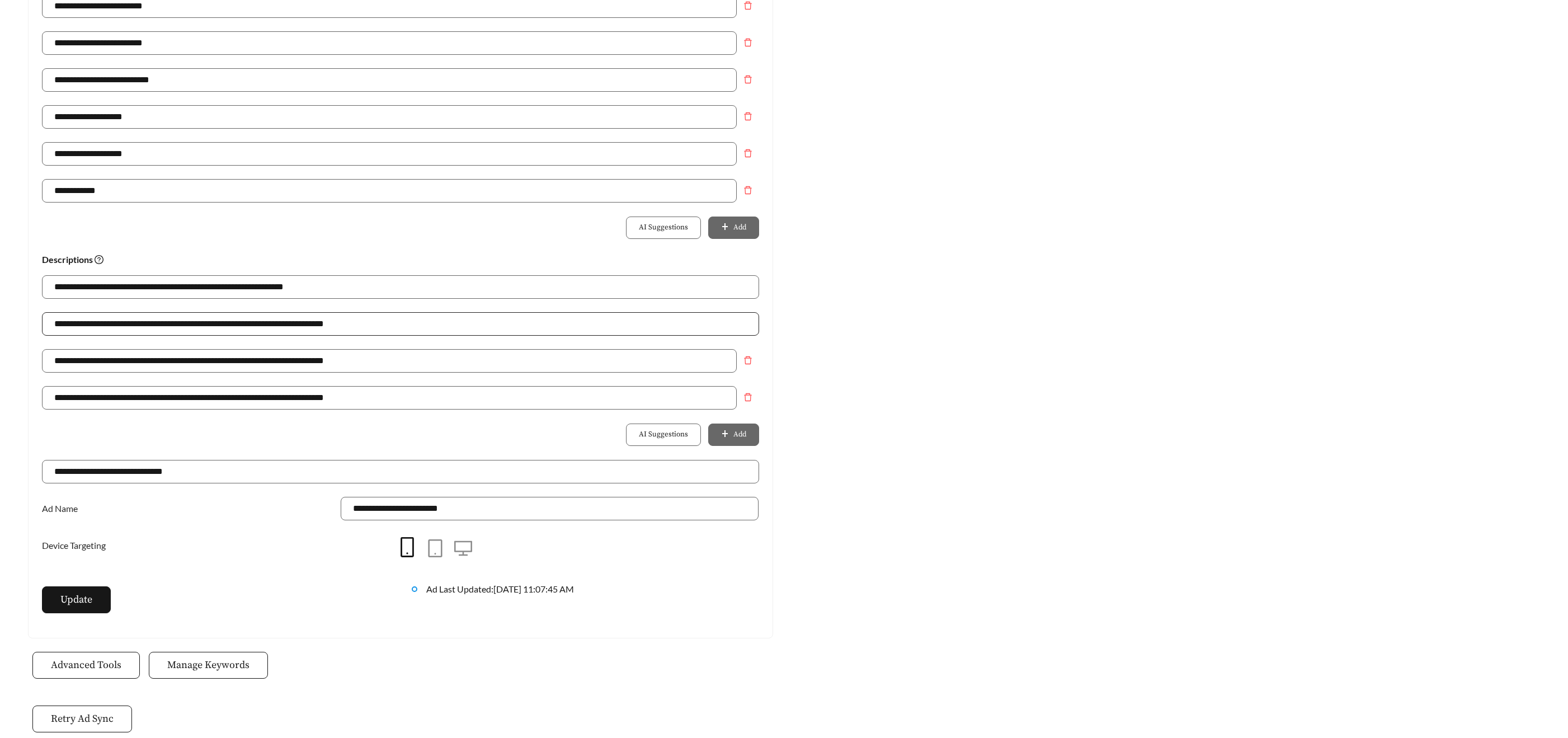
scroll to position [569, 0]
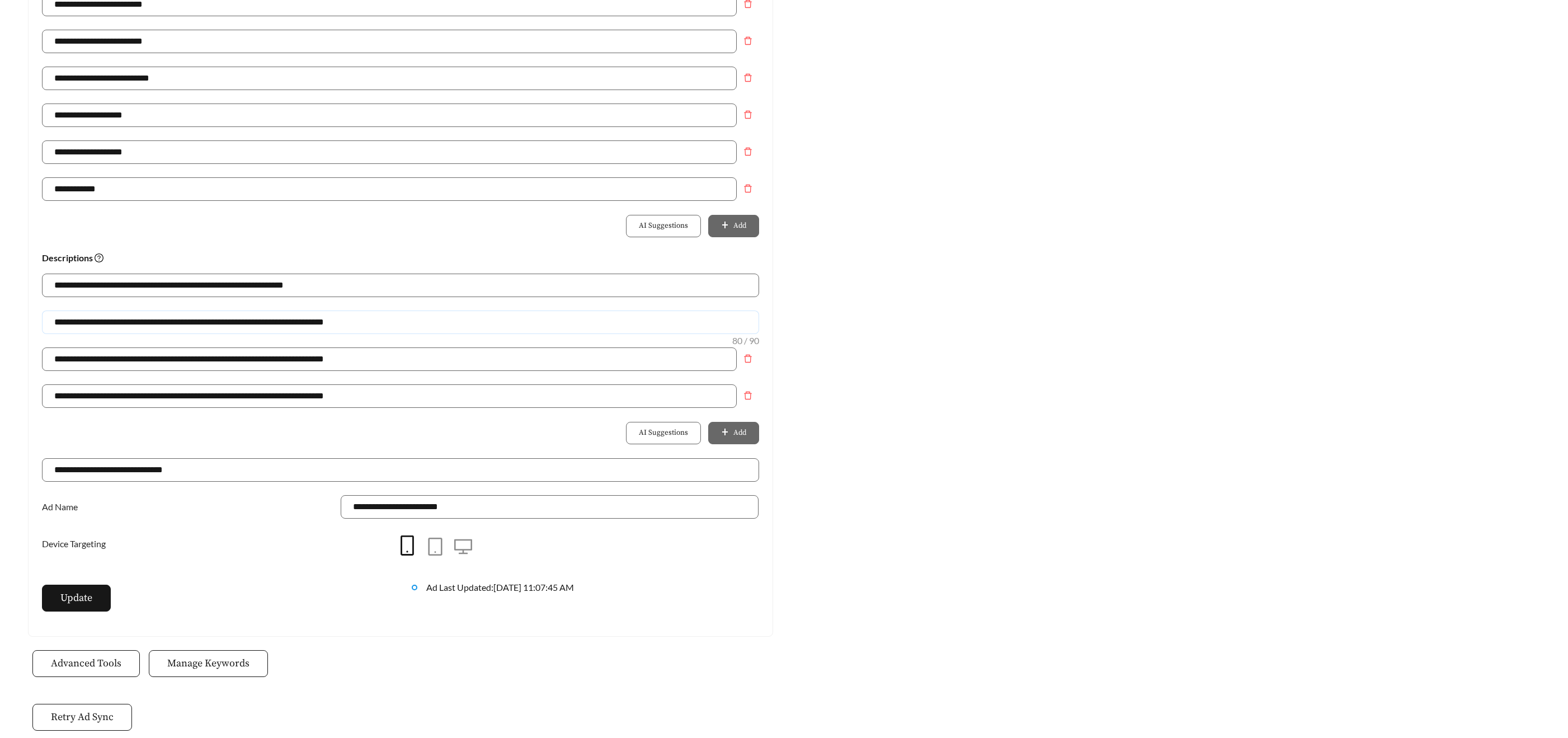
drag, startPoint x: 211, startPoint y: 322, endPoint x: -74, endPoint y: 303, distance: 285.6
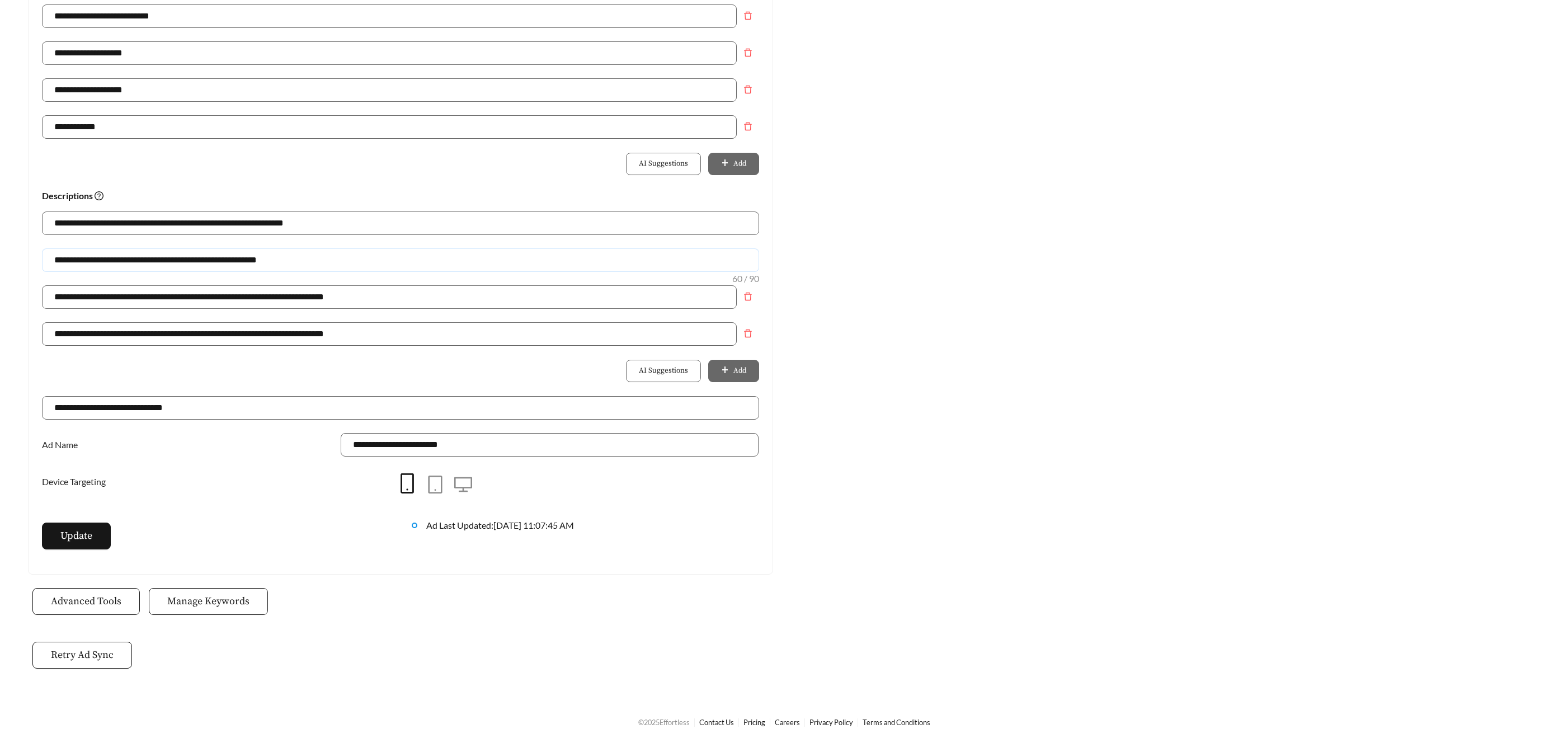
scroll to position [635, 0]
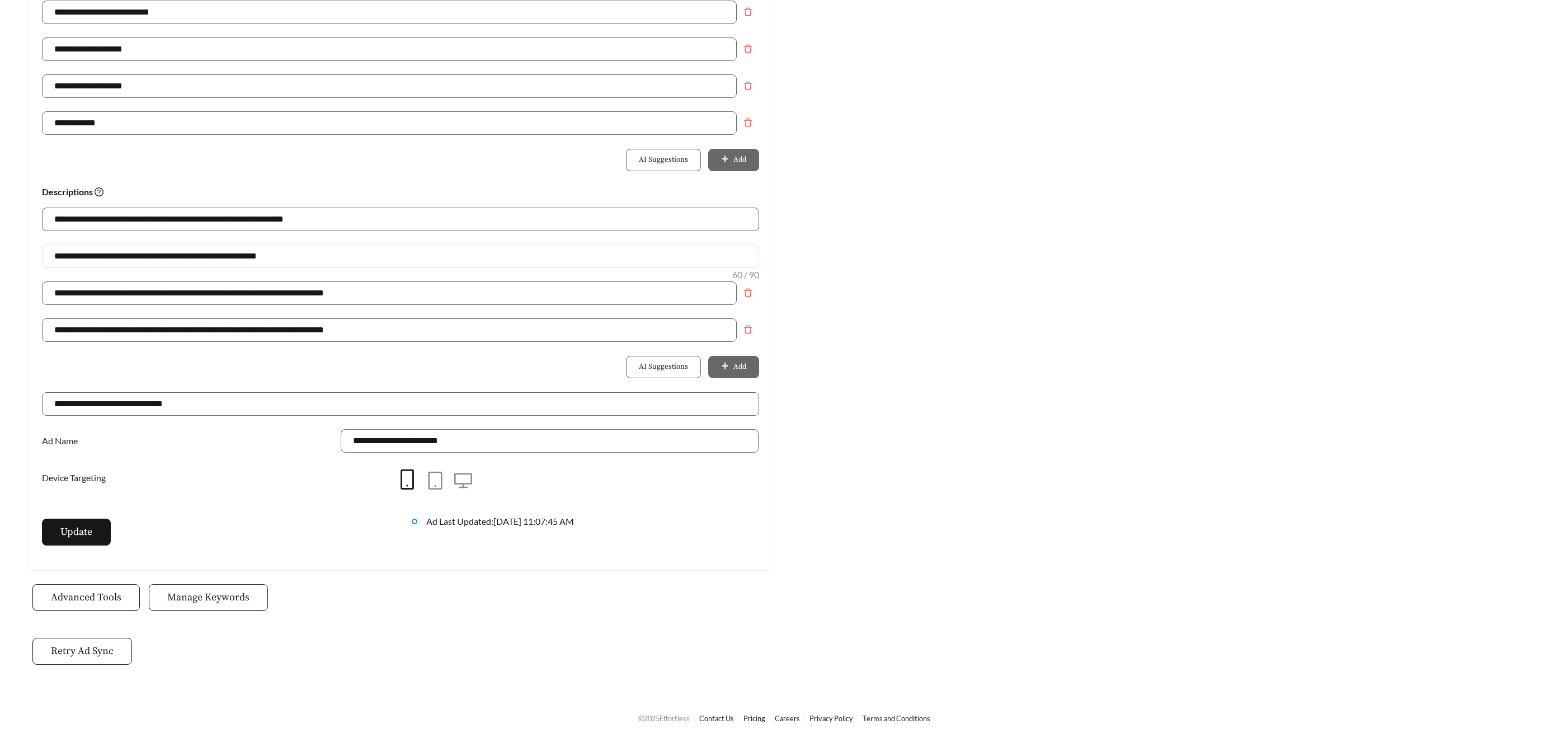
drag, startPoint x: 237, startPoint y: 252, endPoint x: 51, endPoint y: 256, distance: 186.0
click at [9, 249] on main "**********" at bounding box center [784, 49] width 1568 height 1297
type input "**********"
click at [82, 540] on button "Update" at bounding box center [76, 532] width 69 height 27
click at [85, 539] on span "Update" at bounding box center [76, 532] width 32 height 15
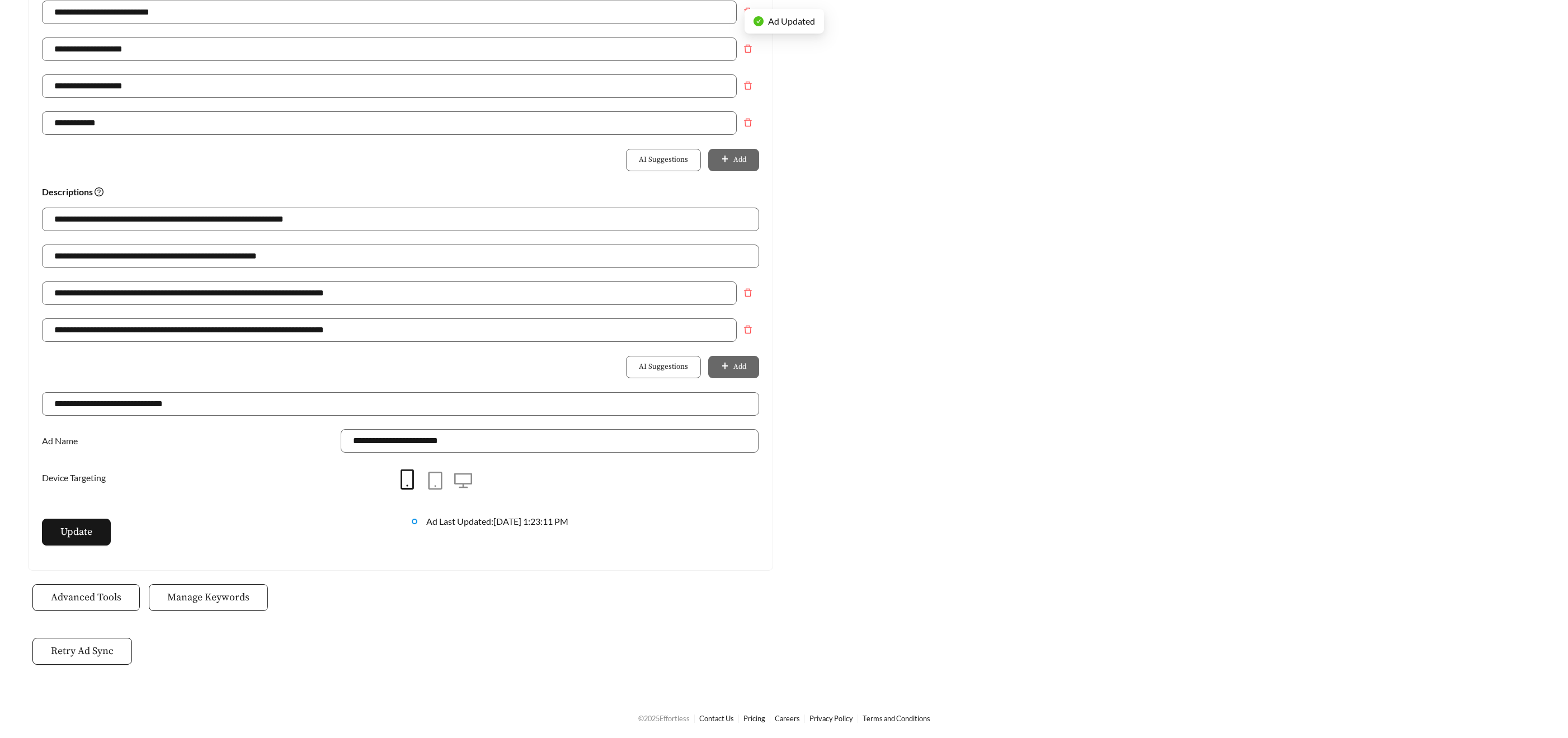
scroll to position [366, 0]
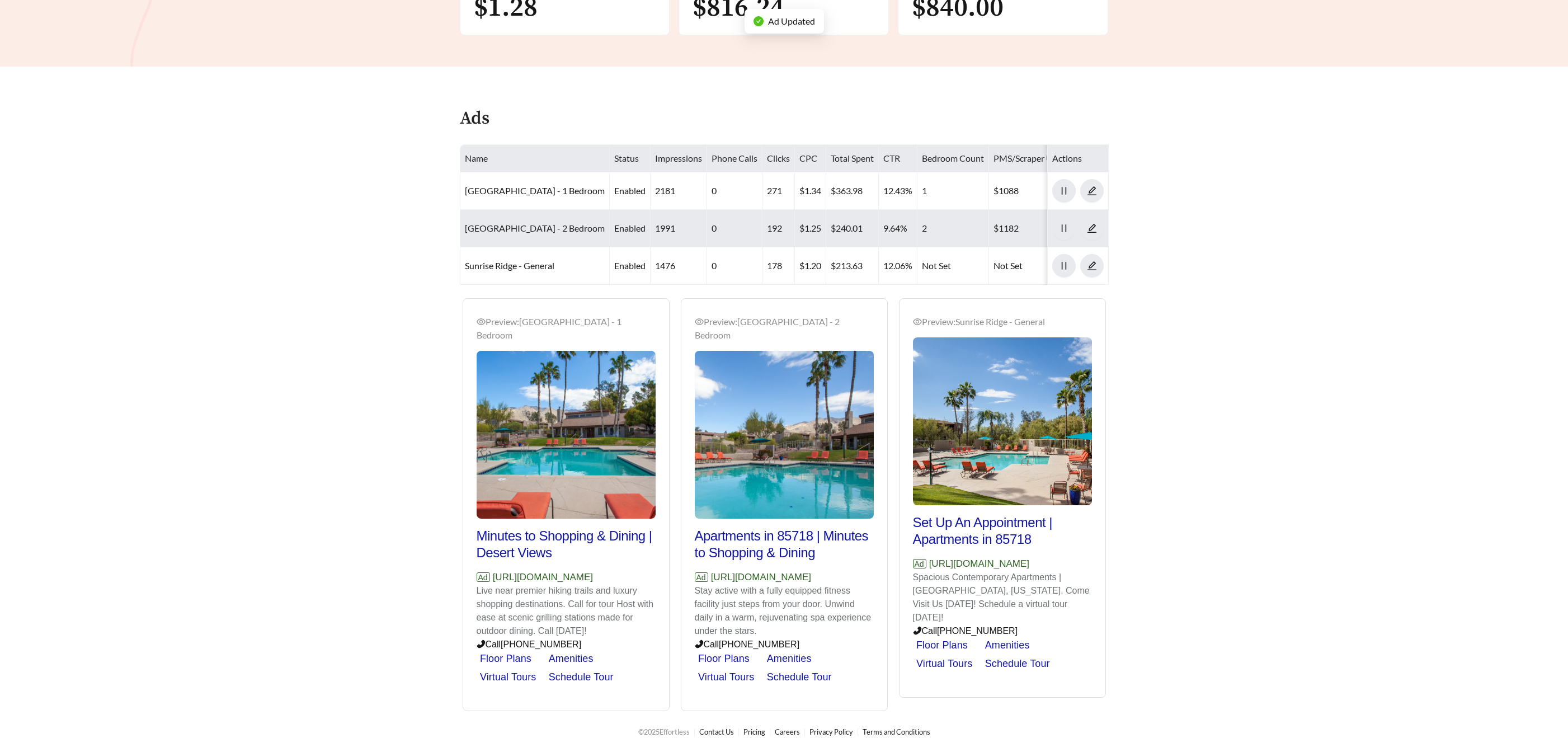
click at [532, 228] on link "Sunrise Ridge - 2 Bedroom" at bounding box center [535, 228] width 140 height 10
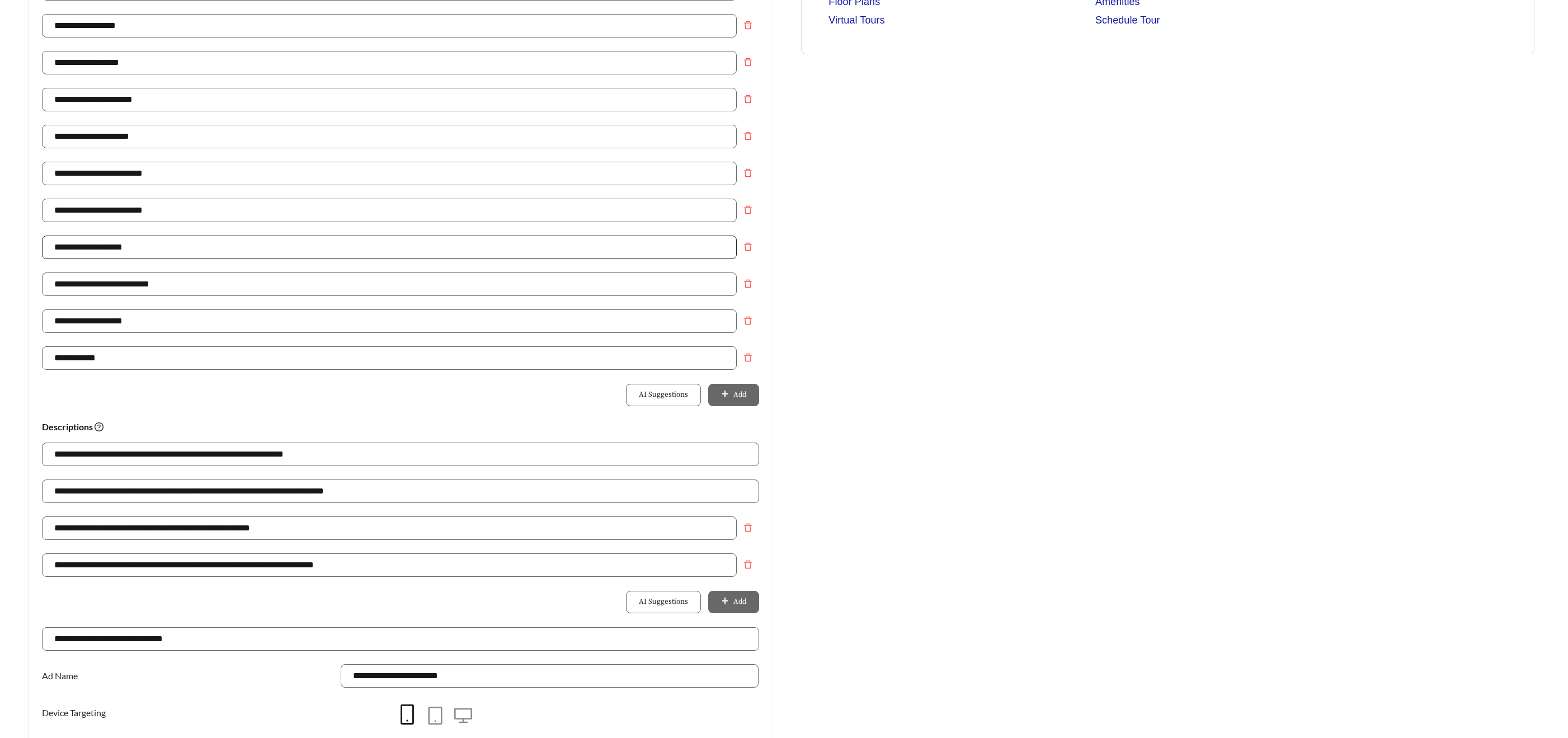
scroll to position [405, 0]
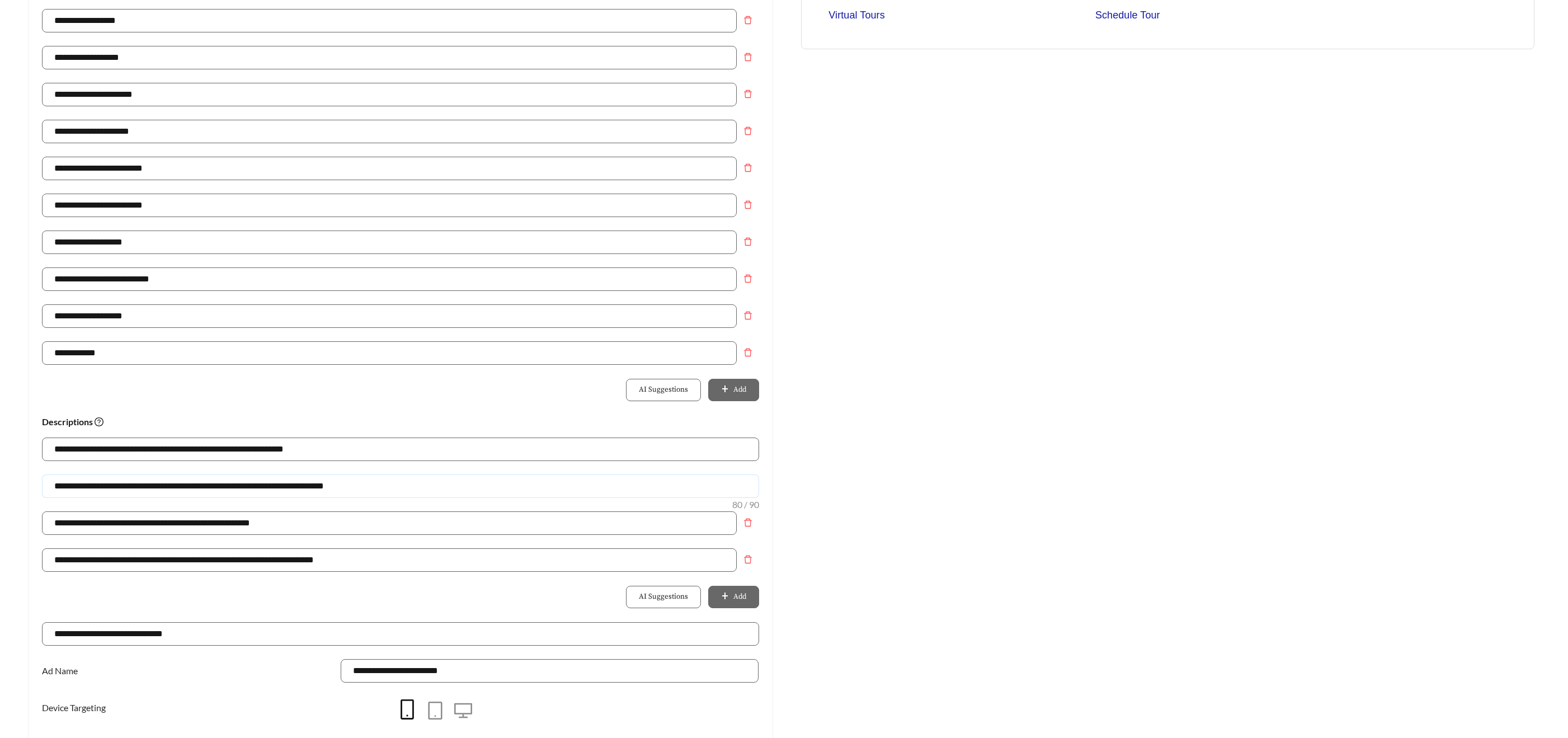
drag, startPoint x: 287, startPoint y: 485, endPoint x: -21, endPoint y: 477, distance: 308.1
paste input "text"
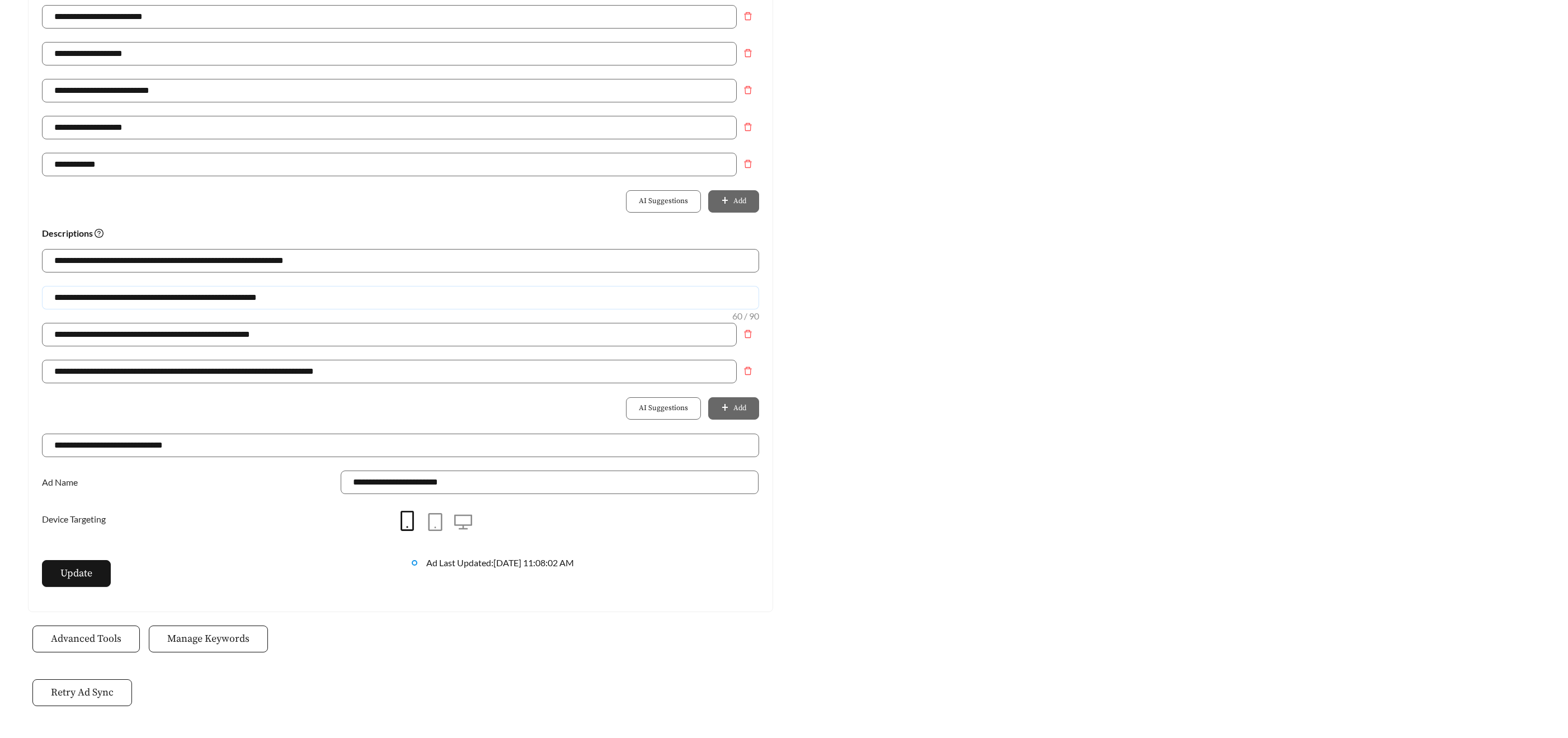
scroll to position [604, 0]
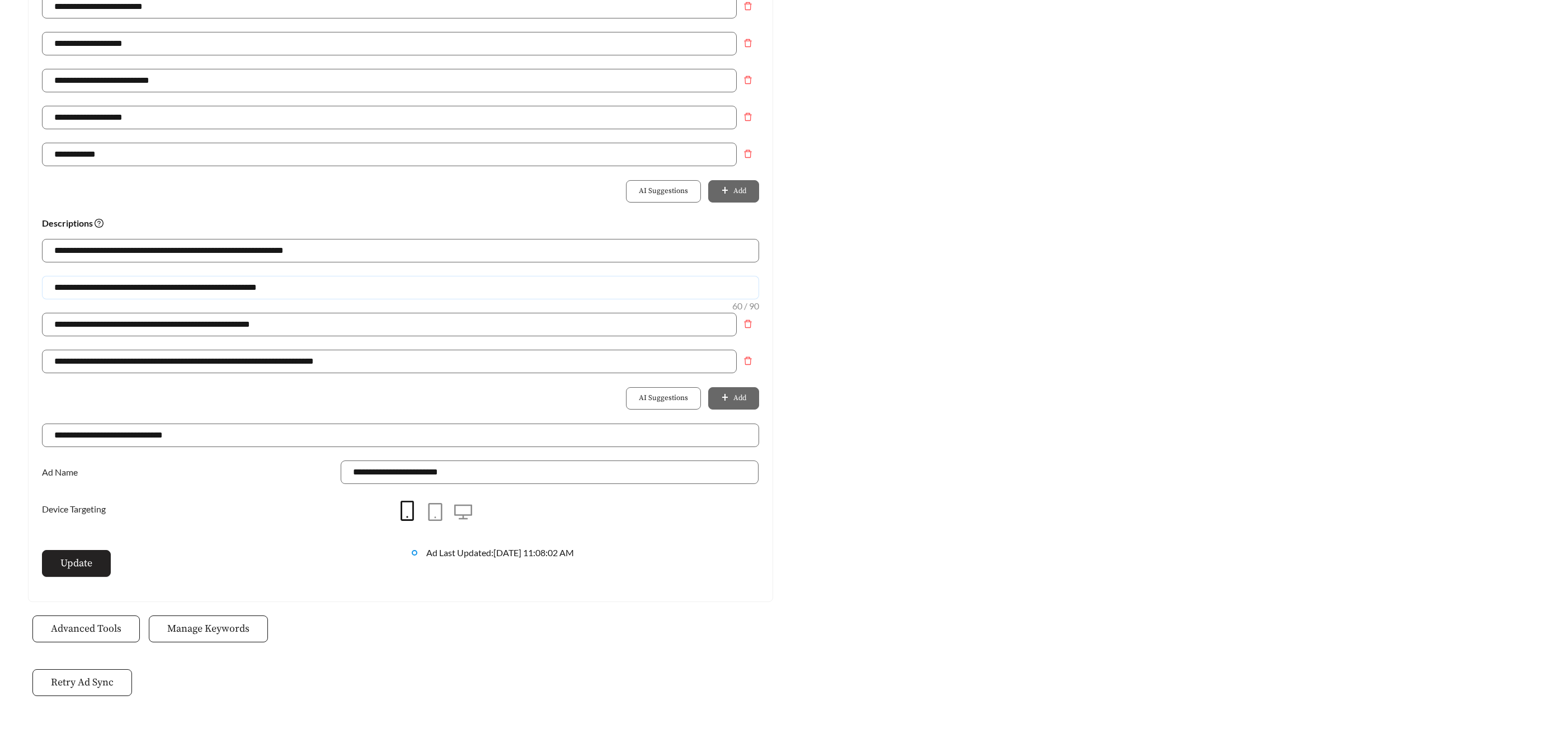
type input "**********"
click at [88, 560] on span "Update" at bounding box center [76, 563] width 32 height 15
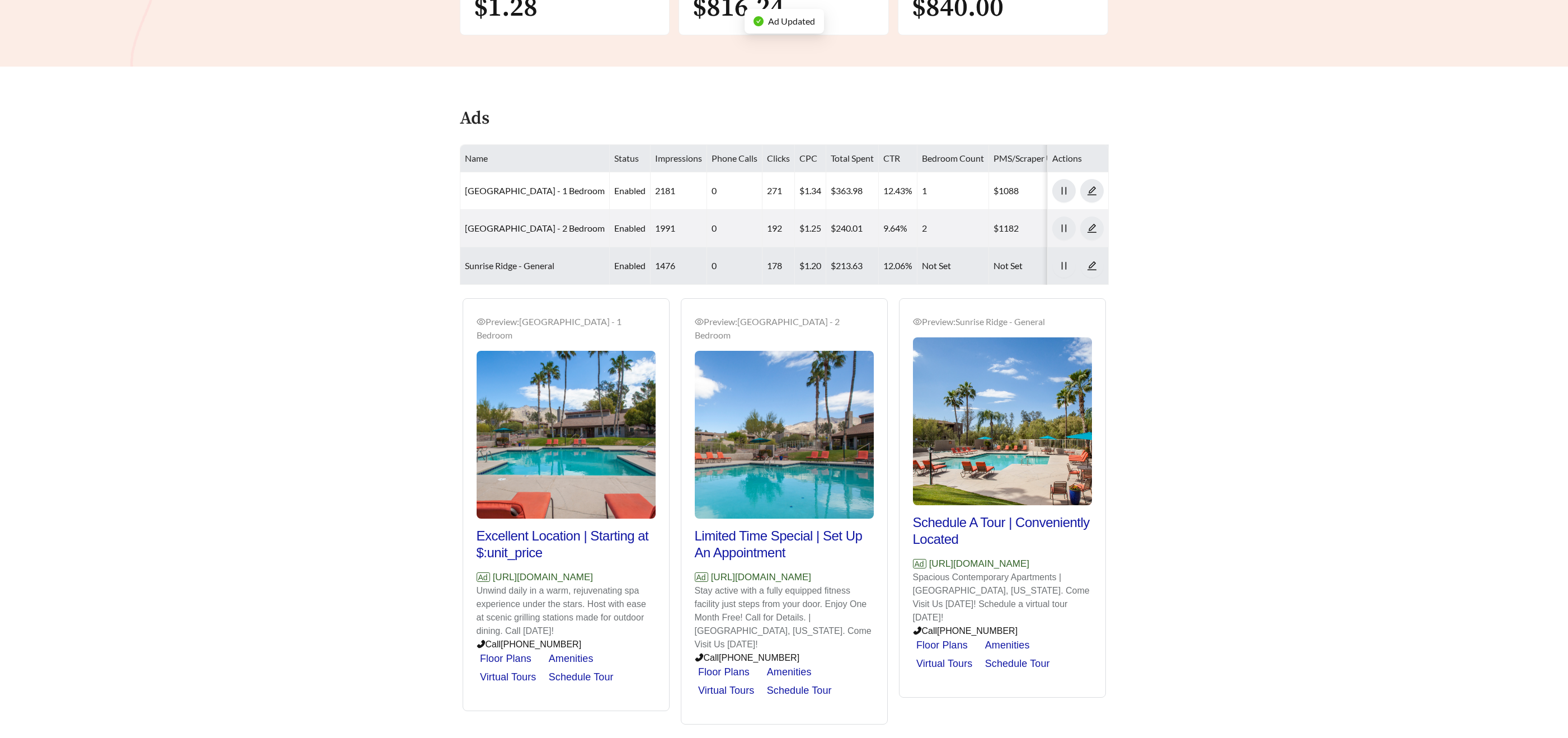
click at [502, 265] on link "Sunrise Ridge - General" at bounding box center [509, 265] width 89 height 10
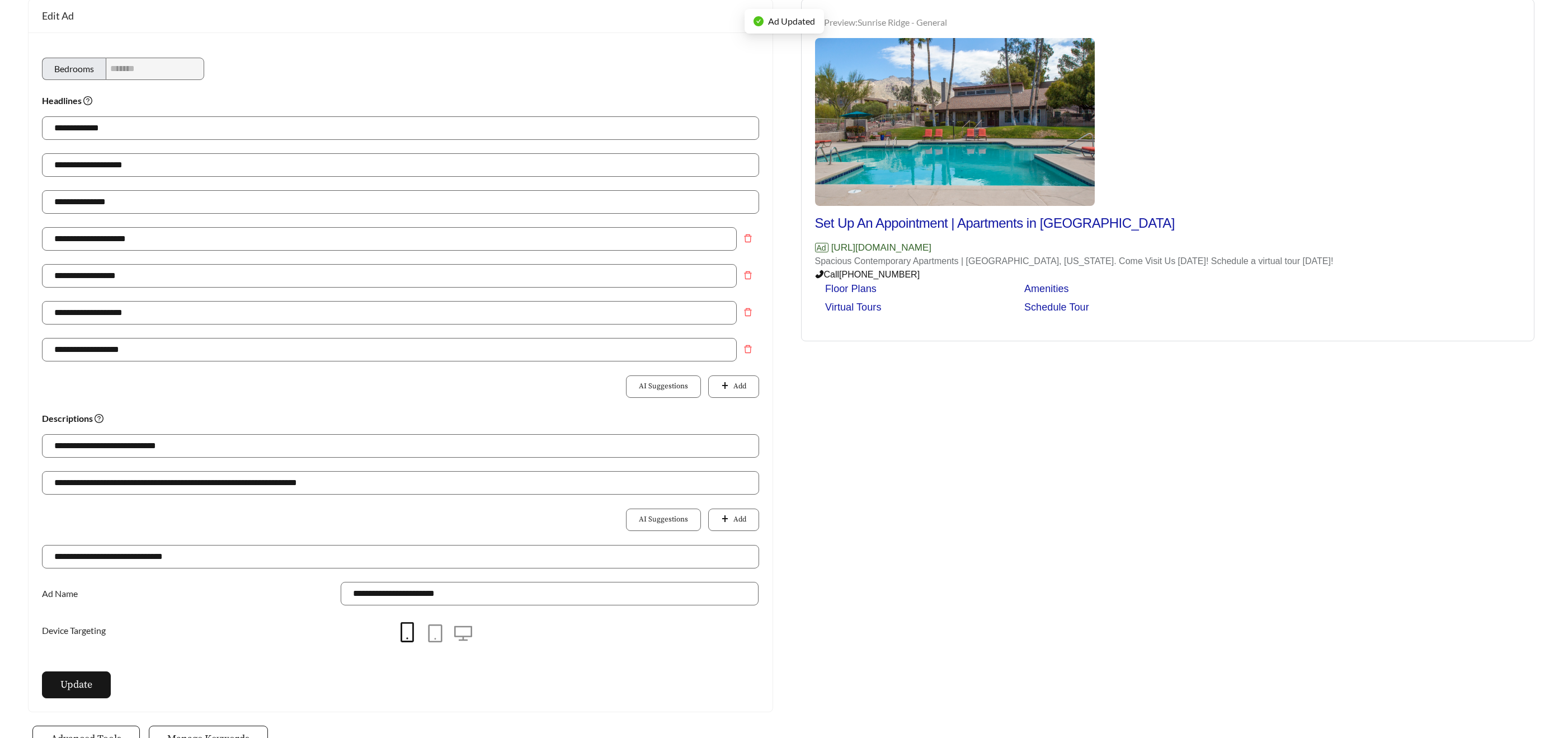
scroll to position [255, 0]
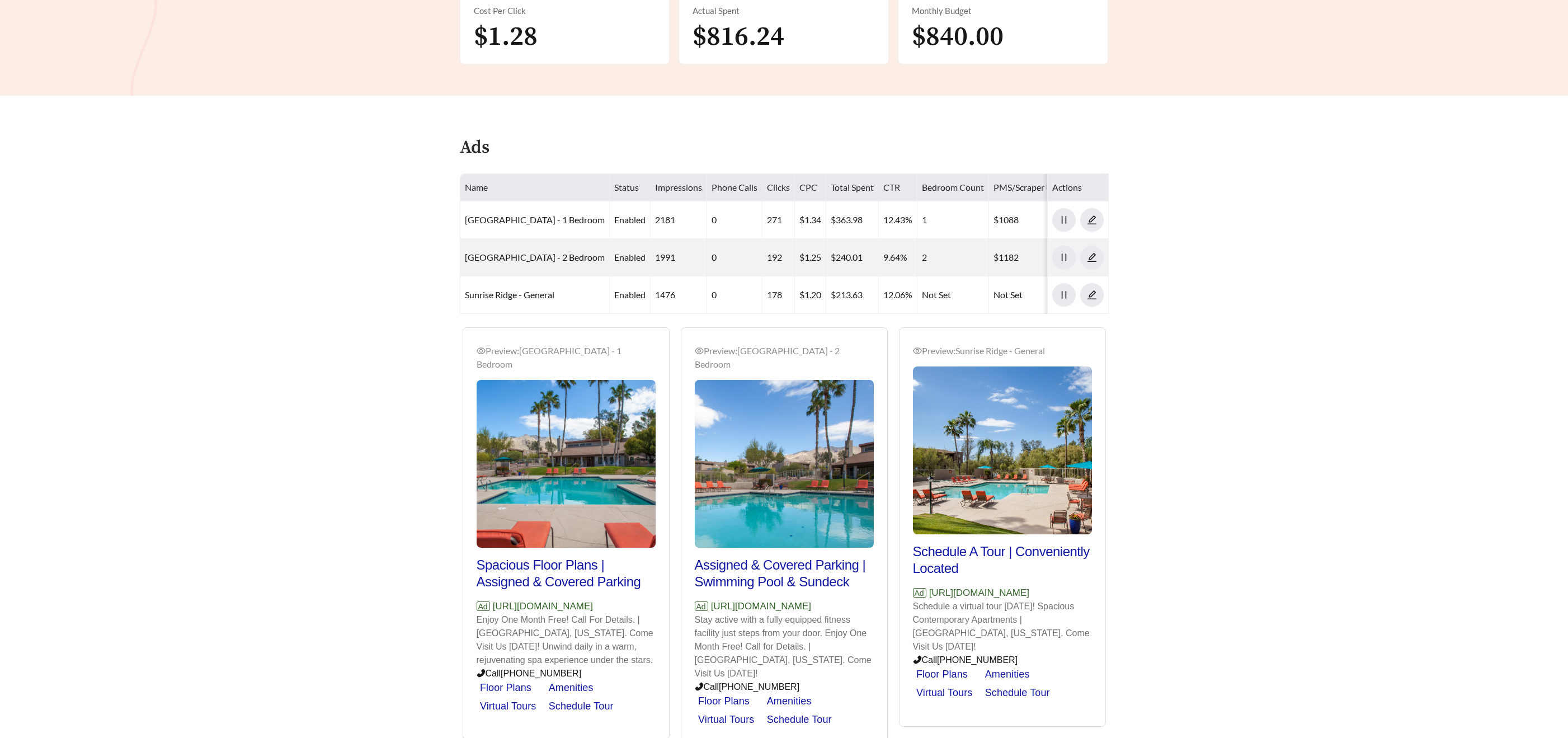
scroll to position [366, 0]
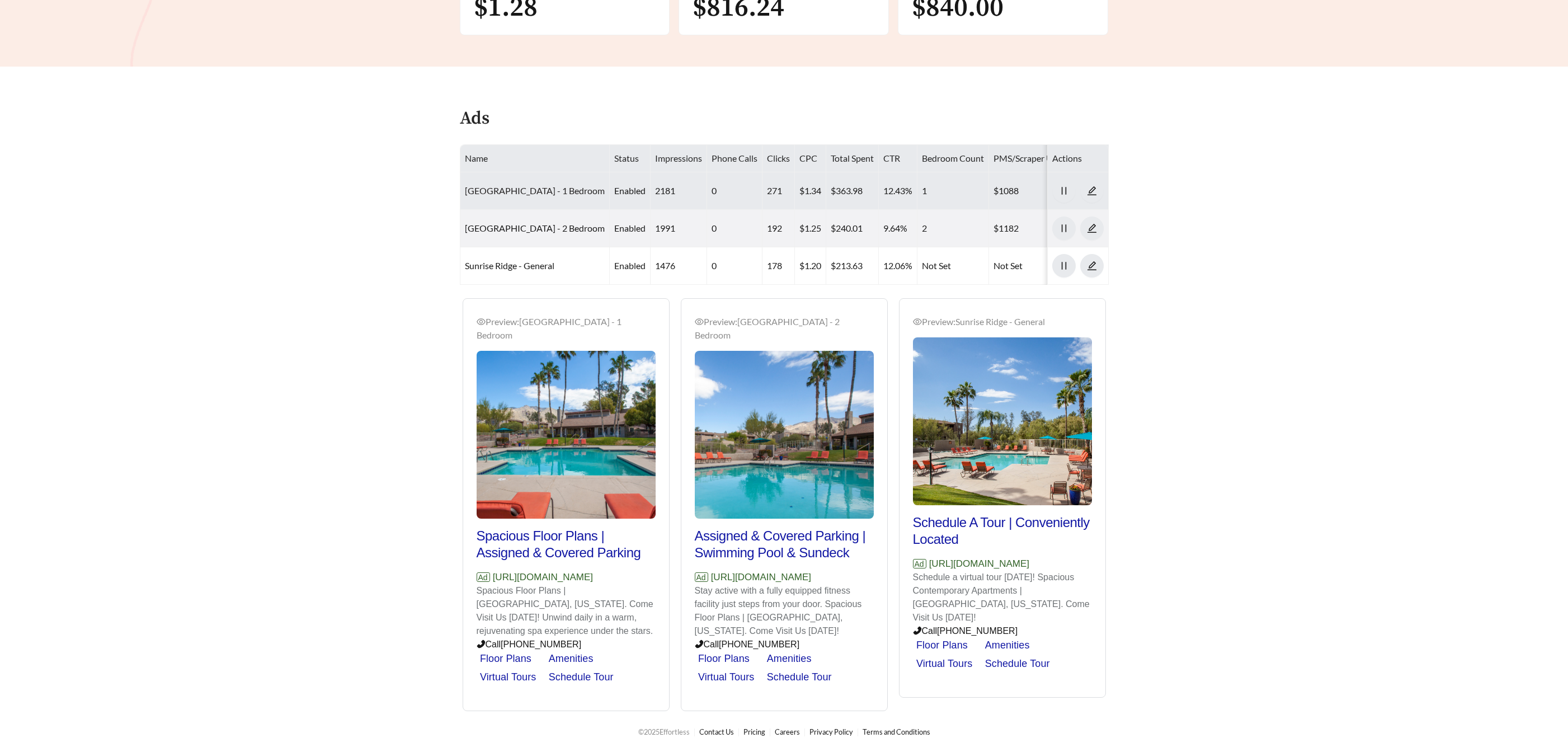
click at [534, 192] on link "Sunrise Ridge - 1 Bedroom" at bounding box center [535, 190] width 140 height 10
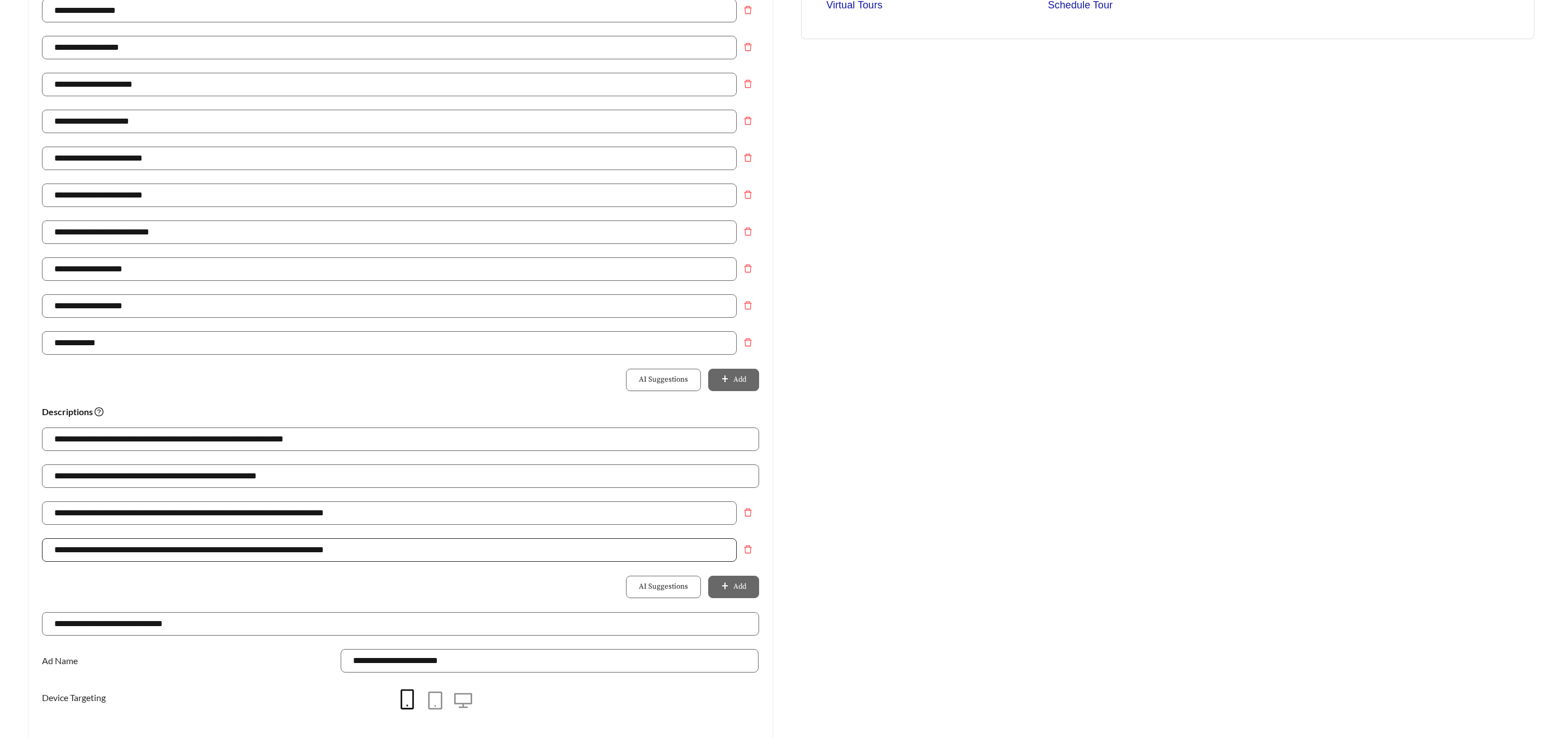
scroll to position [437, 0]
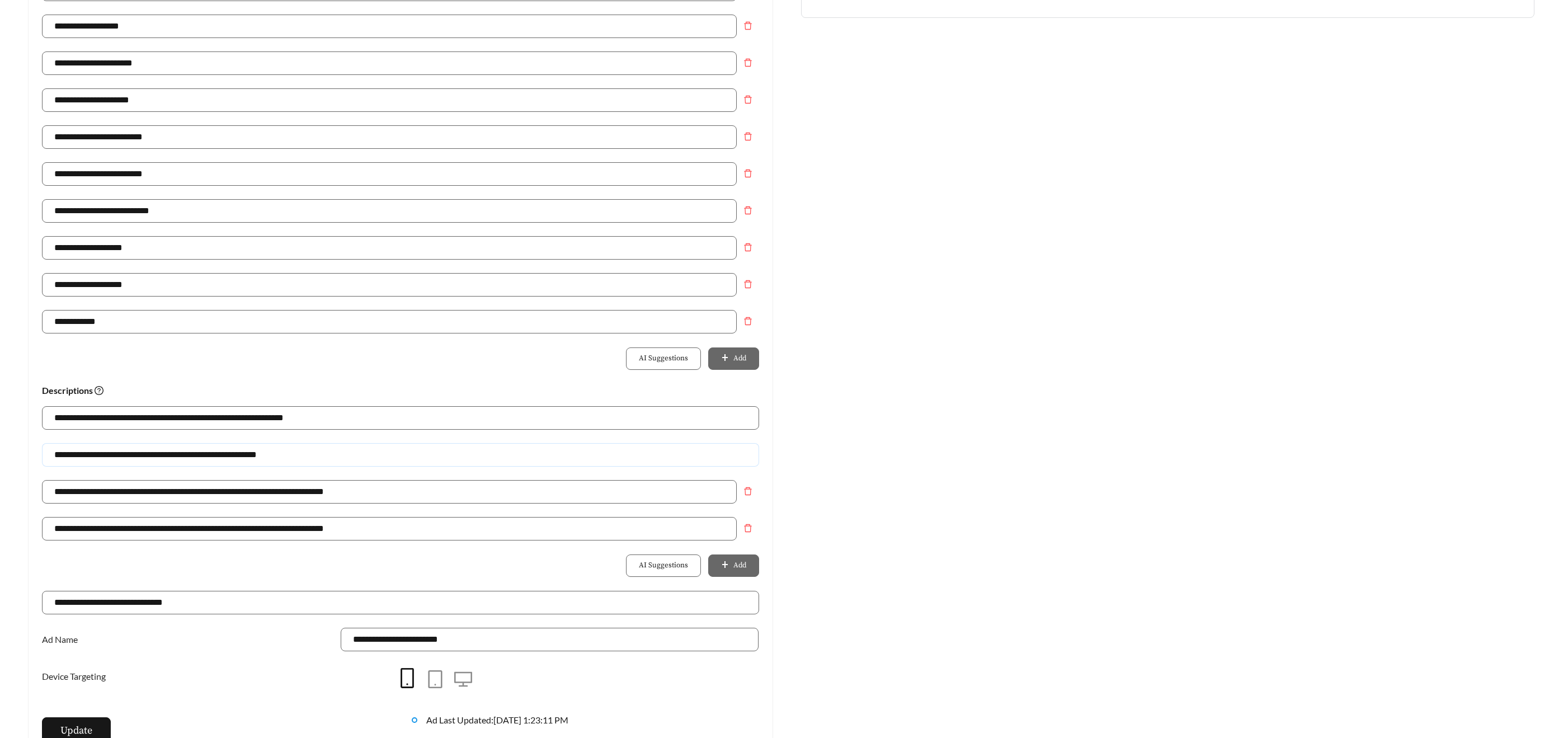
click at [155, 462] on input "**********" at bounding box center [401, 455] width 717 height 24
drag, startPoint x: 138, startPoint y: 455, endPoint x: -31, endPoint y: 442, distance: 169.5
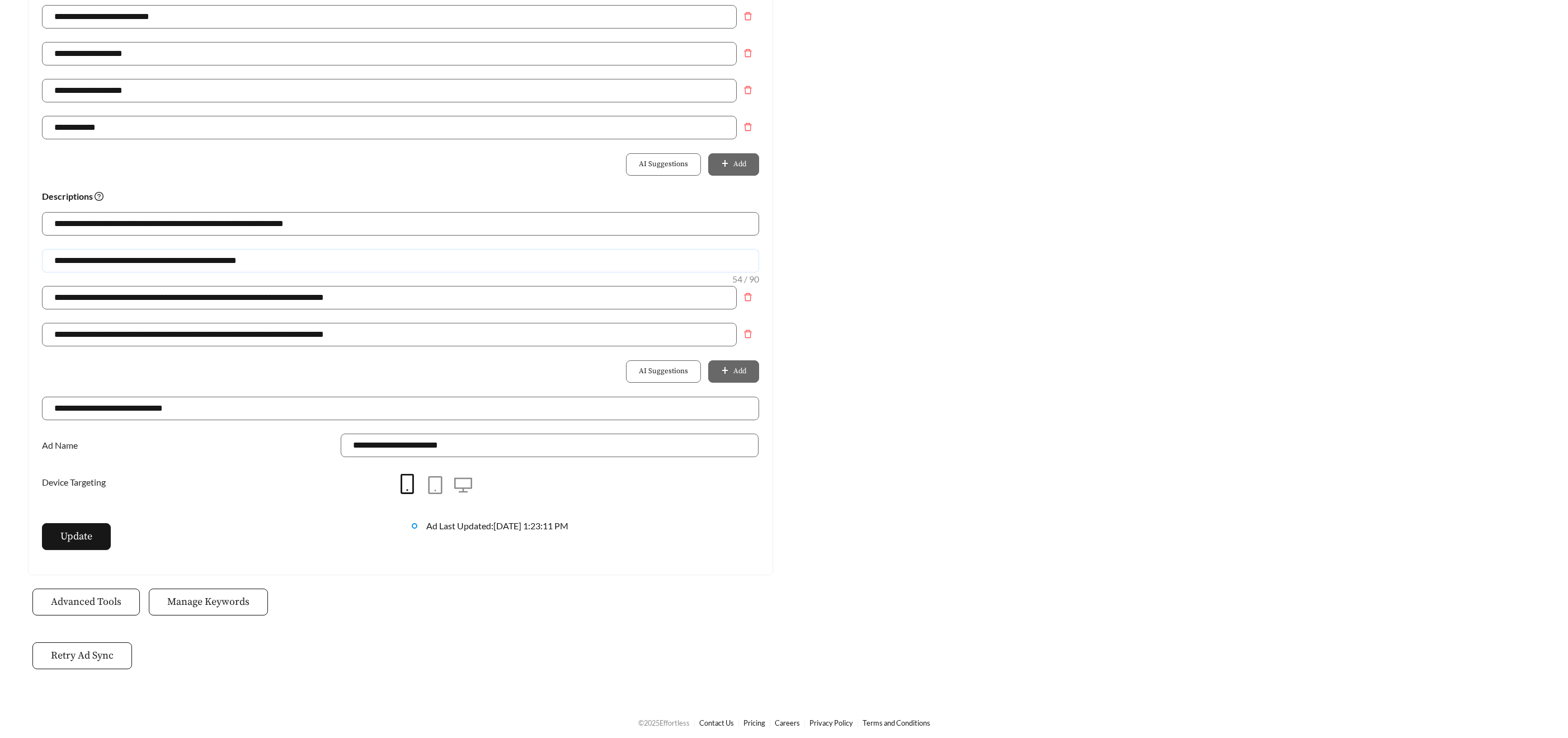
scroll to position [635, 0]
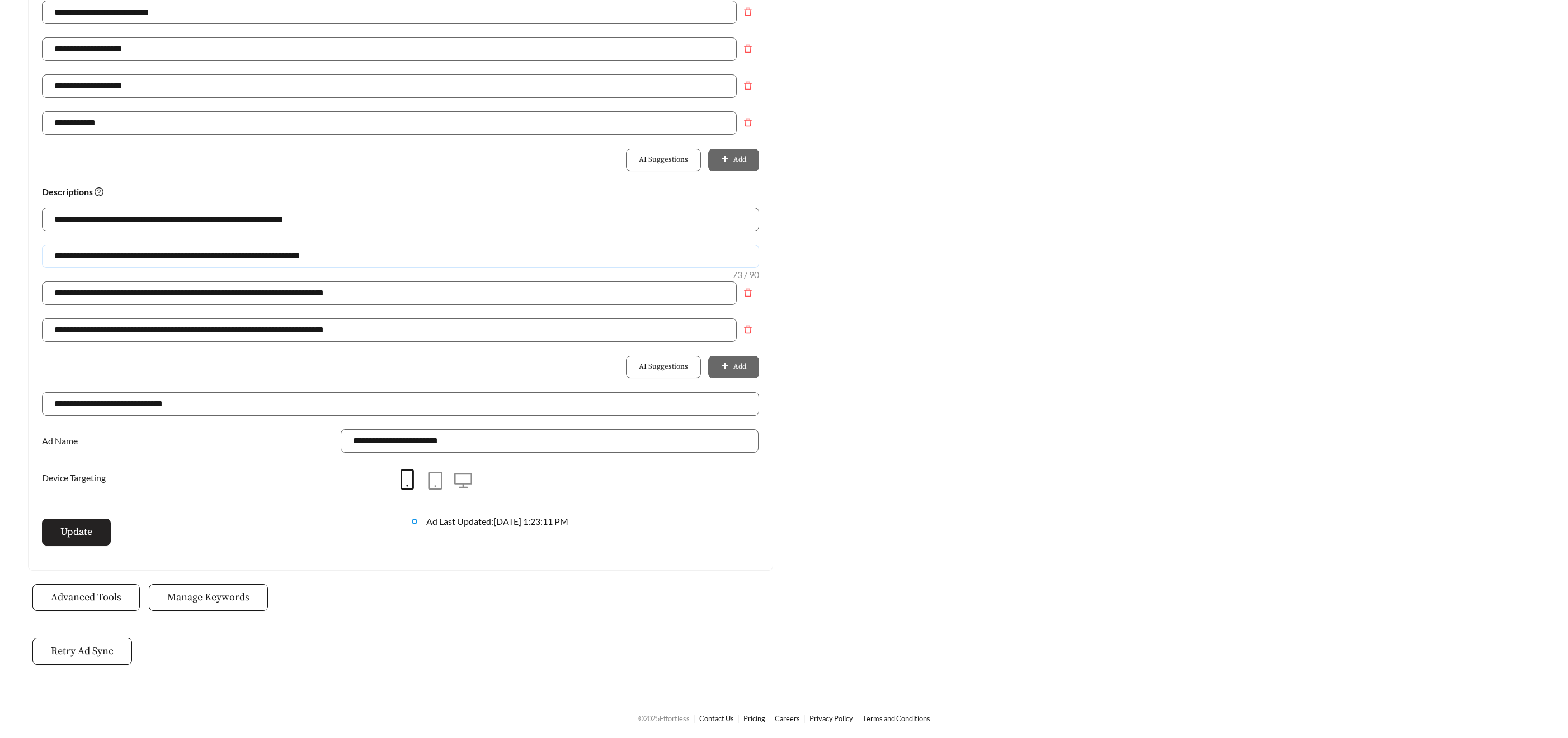
type input "**********"
click at [80, 536] on span "Update" at bounding box center [76, 532] width 32 height 15
drag, startPoint x: 331, startPoint y: 254, endPoint x: -34, endPoint y: 242, distance: 365.2
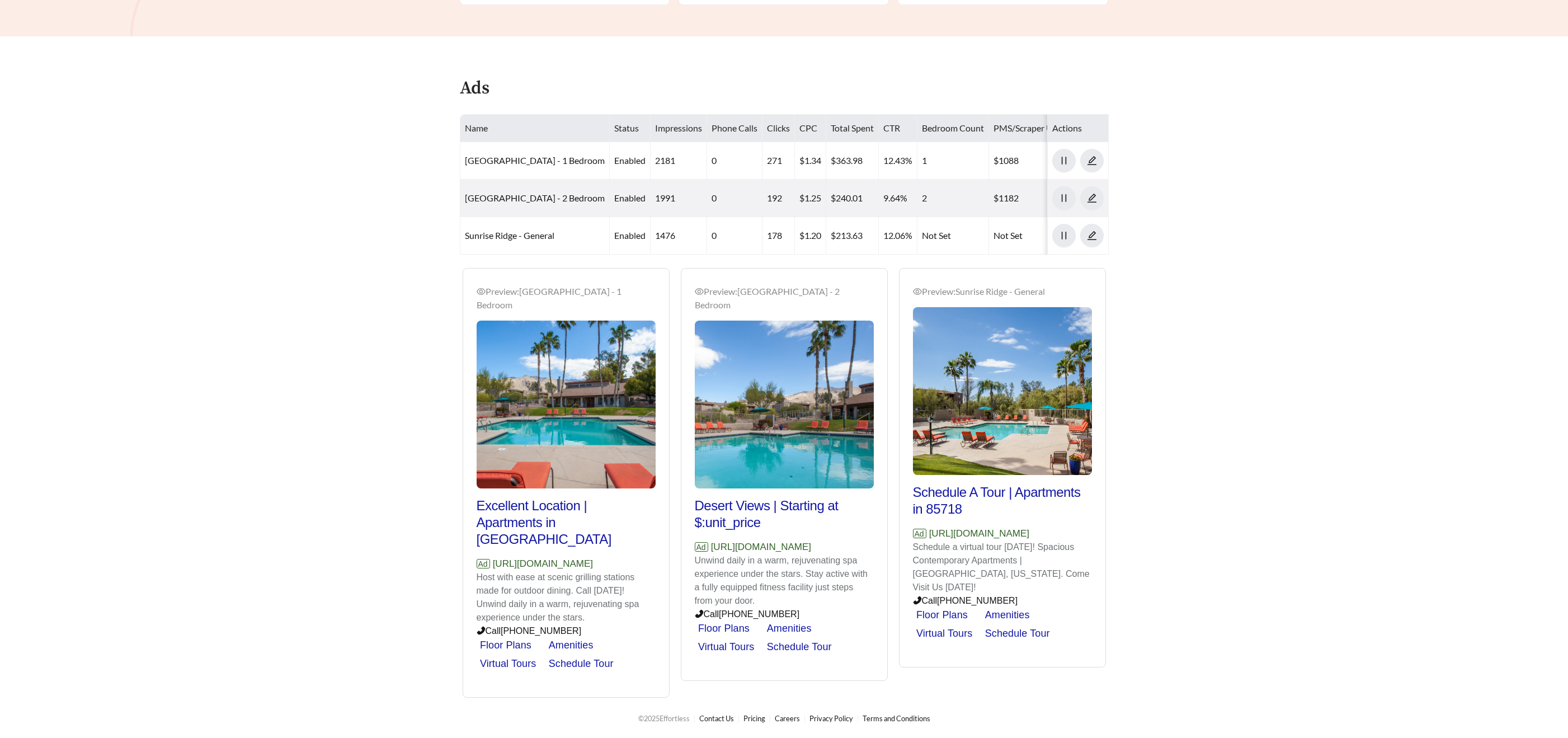
scroll to position [366, 0]
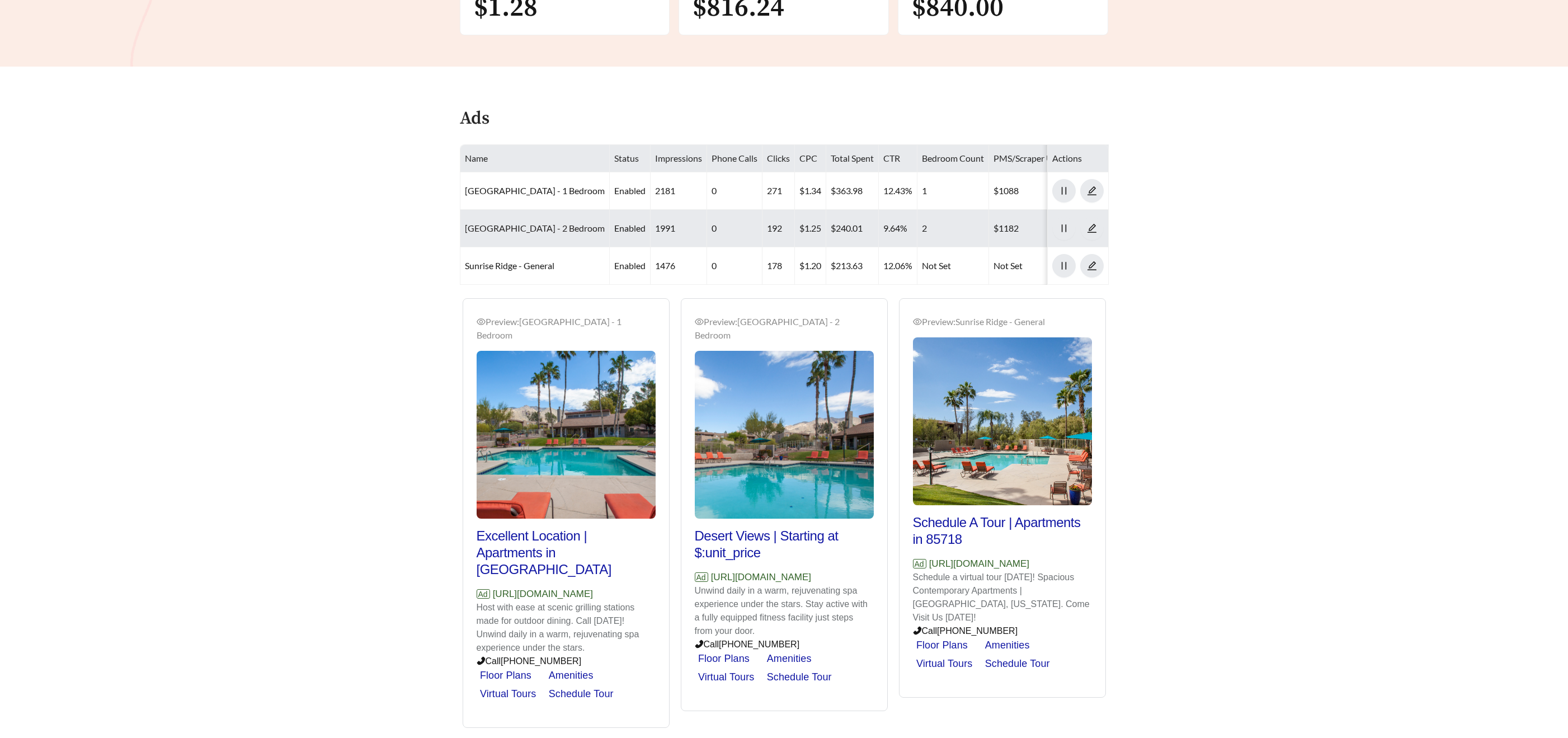
click at [533, 229] on link "Sunrise Ridge - 2 Bedroom" at bounding box center [535, 228] width 140 height 10
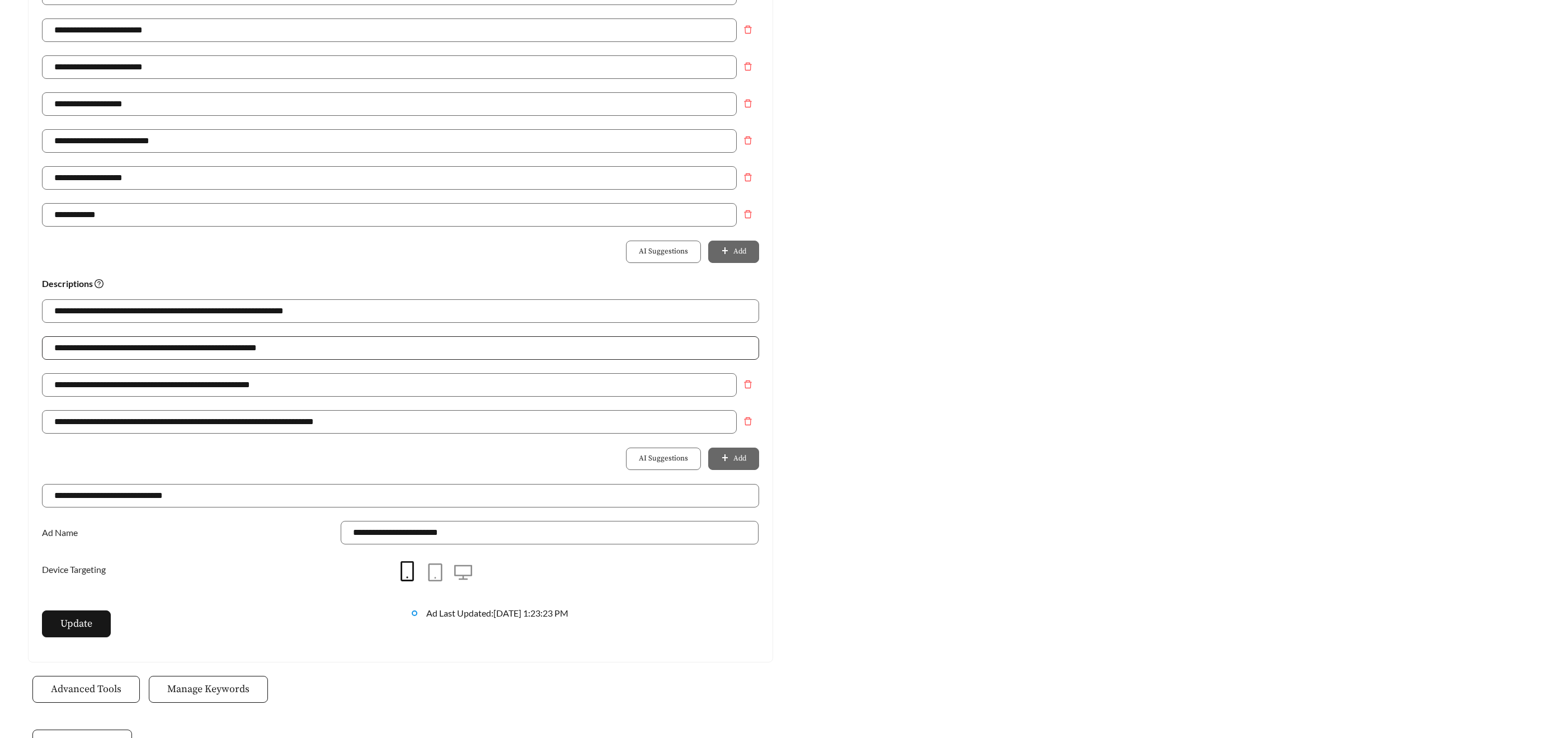
scroll to position [550, 0]
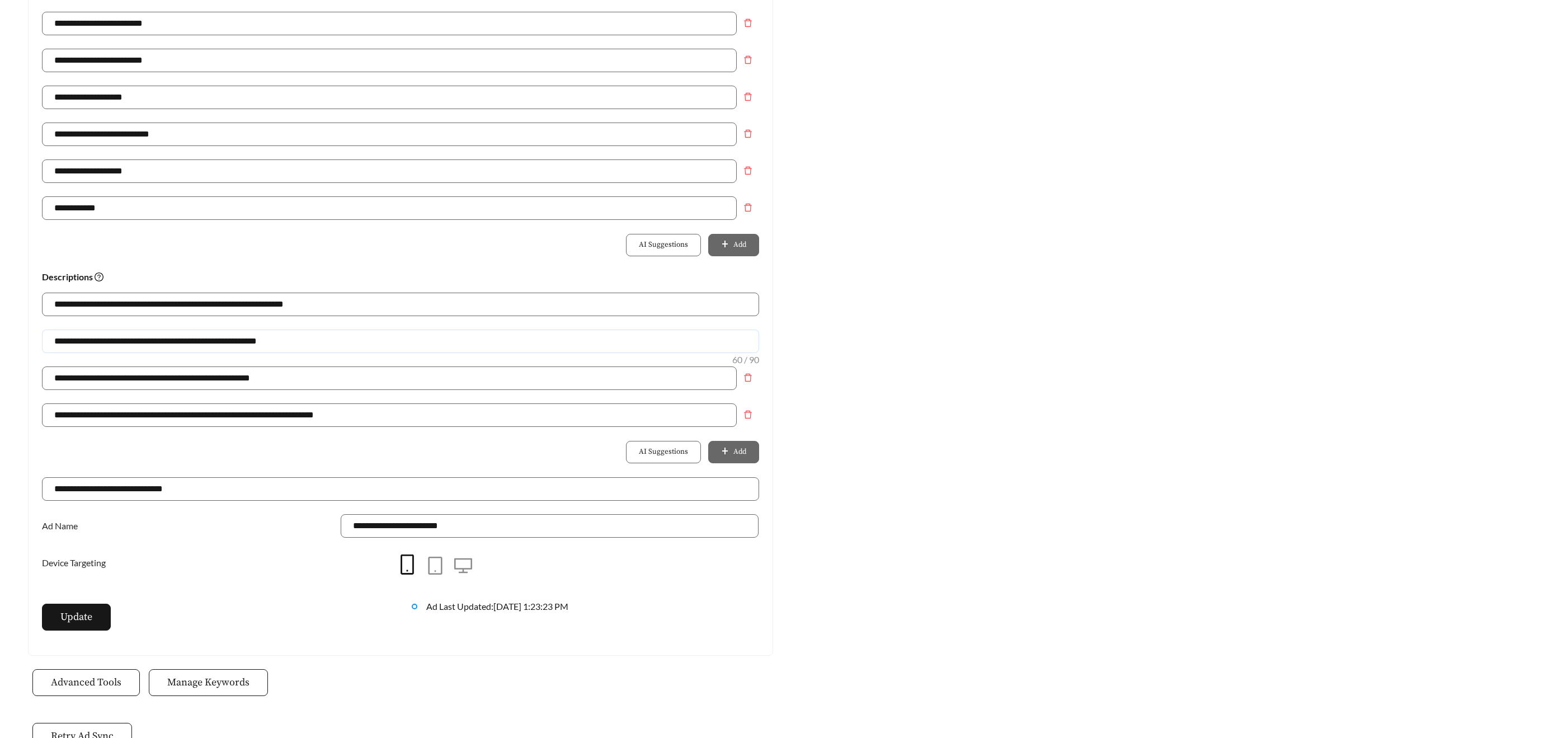
drag, startPoint x: 229, startPoint y: 348, endPoint x: 271, endPoint y: 344, distance: 42.2
click at [232, 347] on input "**********" at bounding box center [401, 341] width 717 height 24
drag, startPoint x: 272, startPoint y: 345, endPoint x: 24, endPoint y: 342, distance: 248.0
click at [24, 342] on div "**********" at bounding box center [401, 108] width 768 height 1094
paste input "**********"
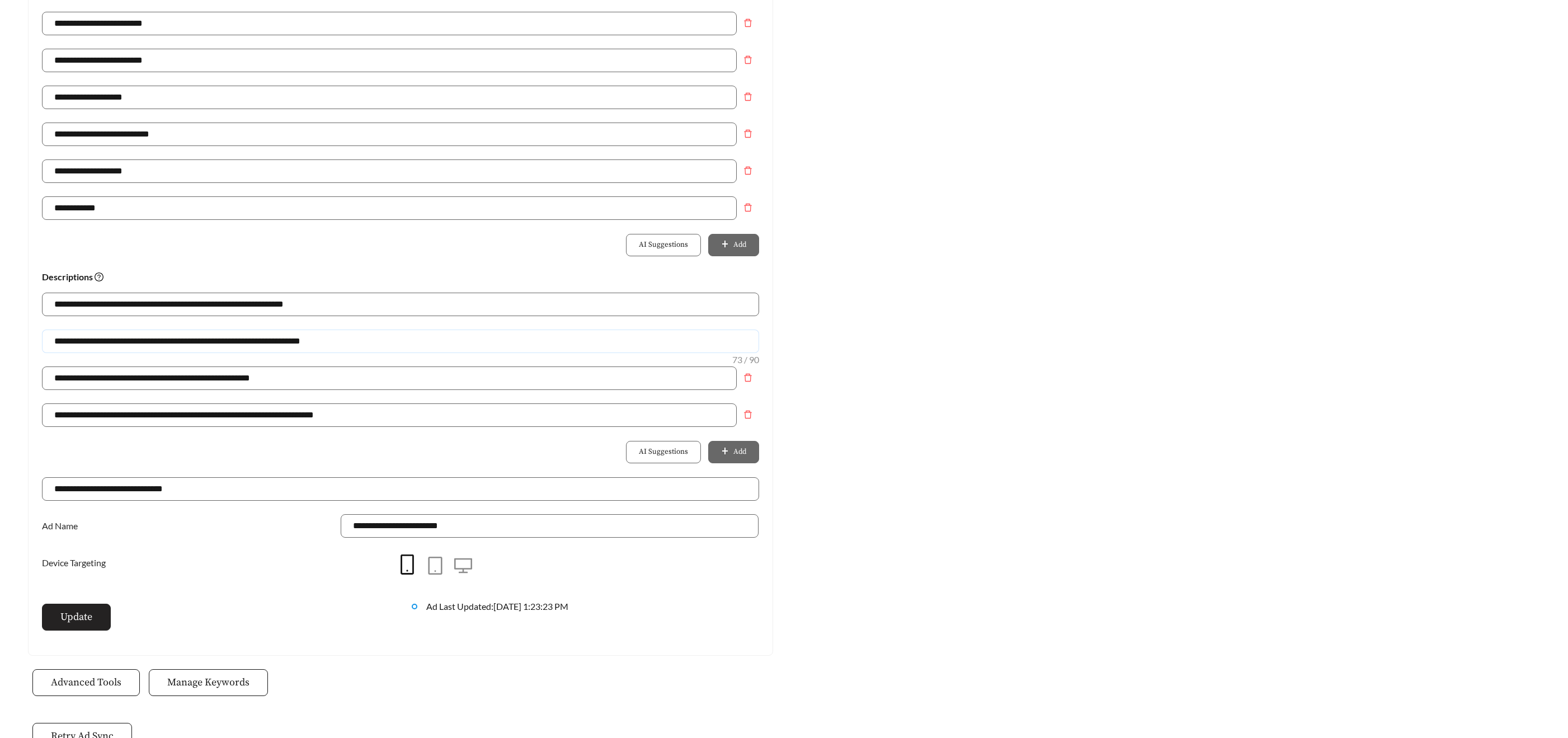
type input "**********"
click at [98, 614] on button "Update" at bounding box center [76, 617] width 69 height 27
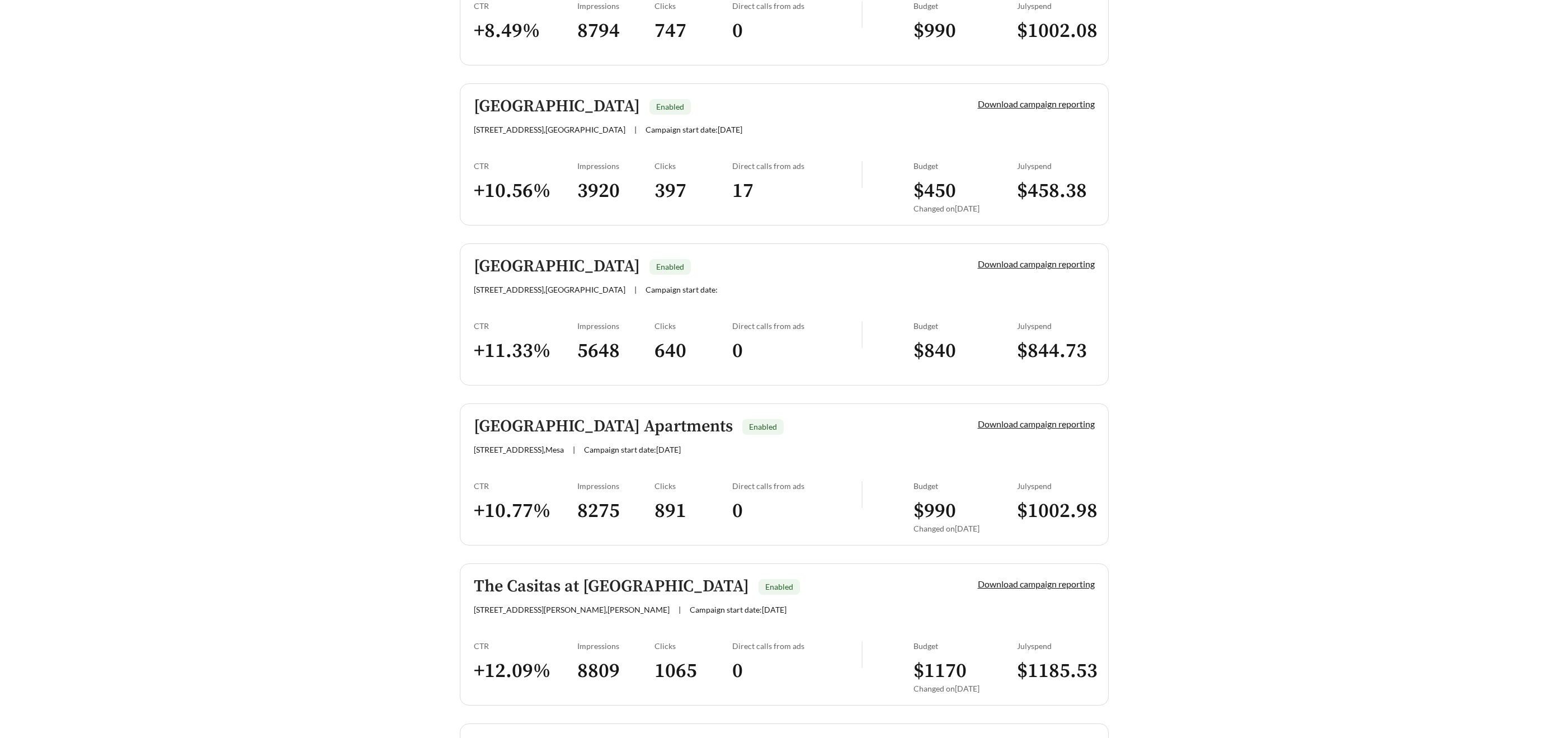
scroll to position [2705, 0]
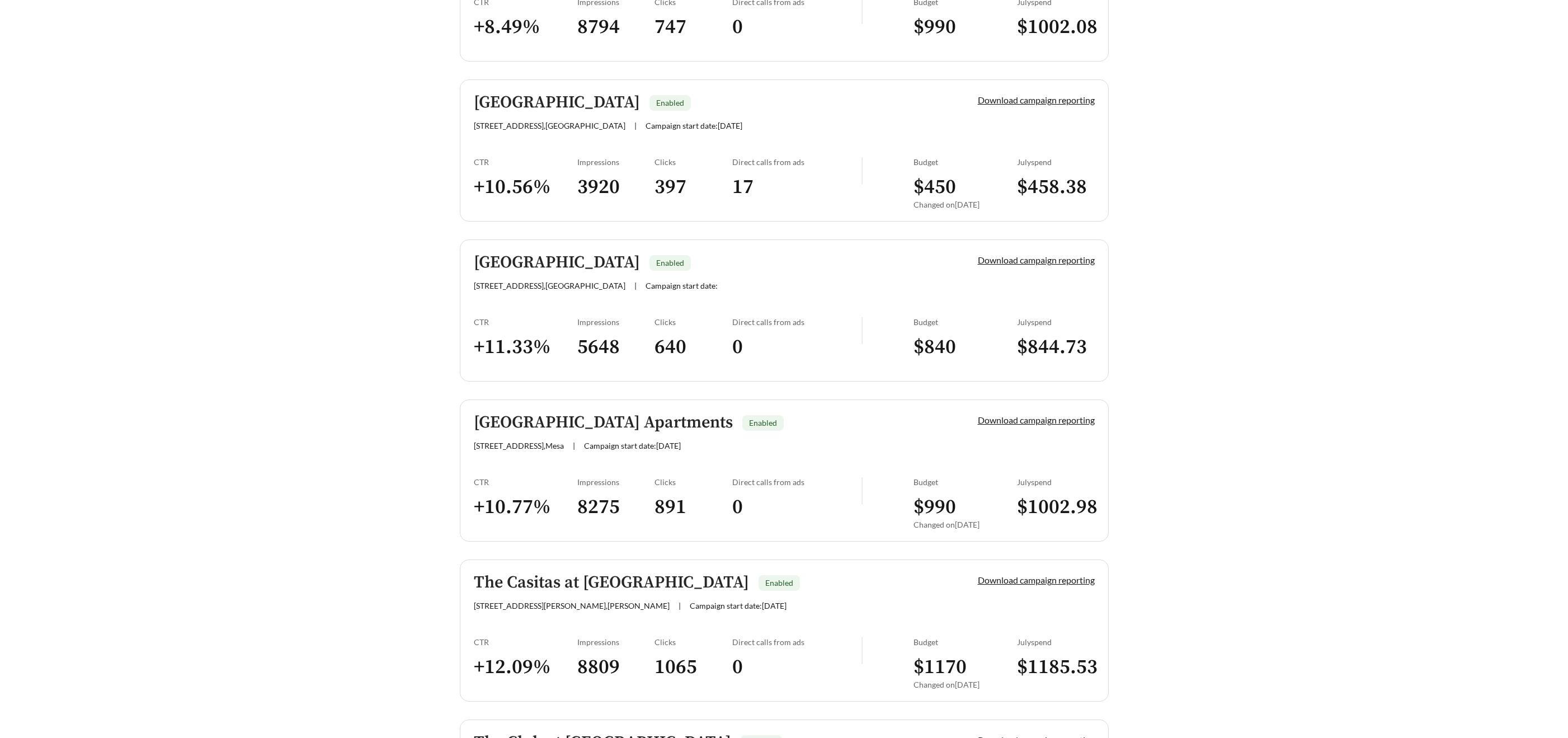
click at [577, 415] on h5 "SunVilla Resort Apartments" at bounding box center [603, 423] width 259 height 18
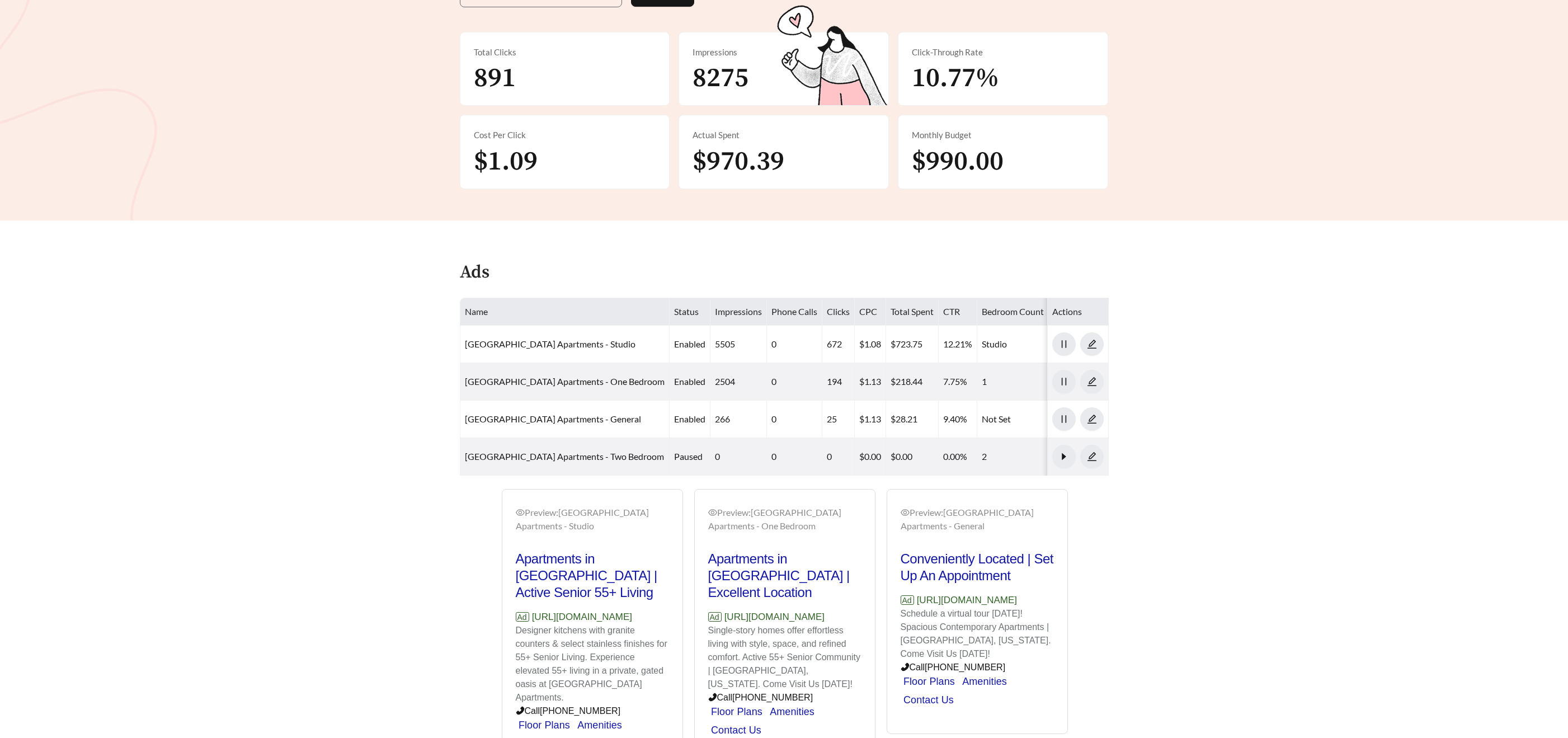
scroll to position [328, 0]
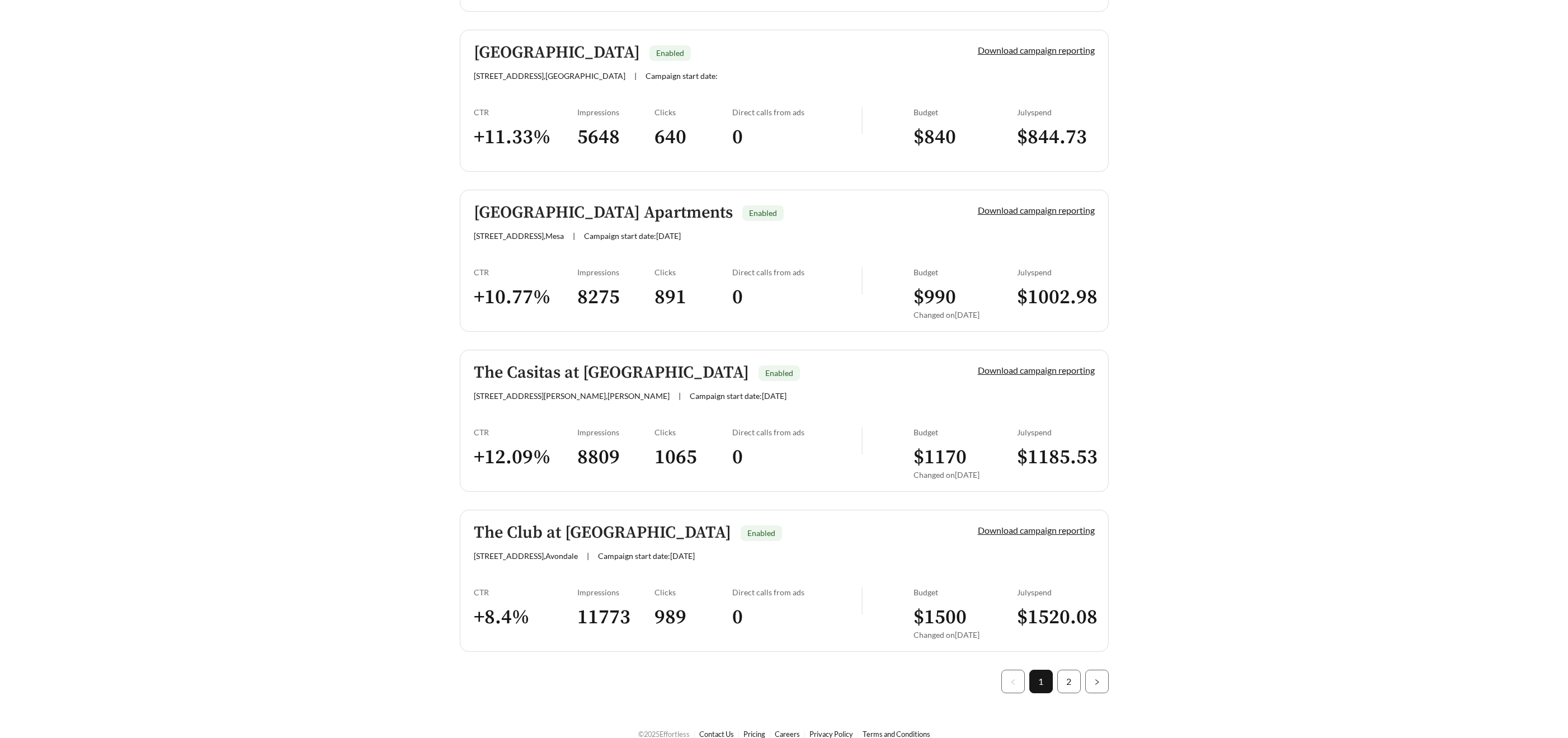
scroll to position [2931, 0]
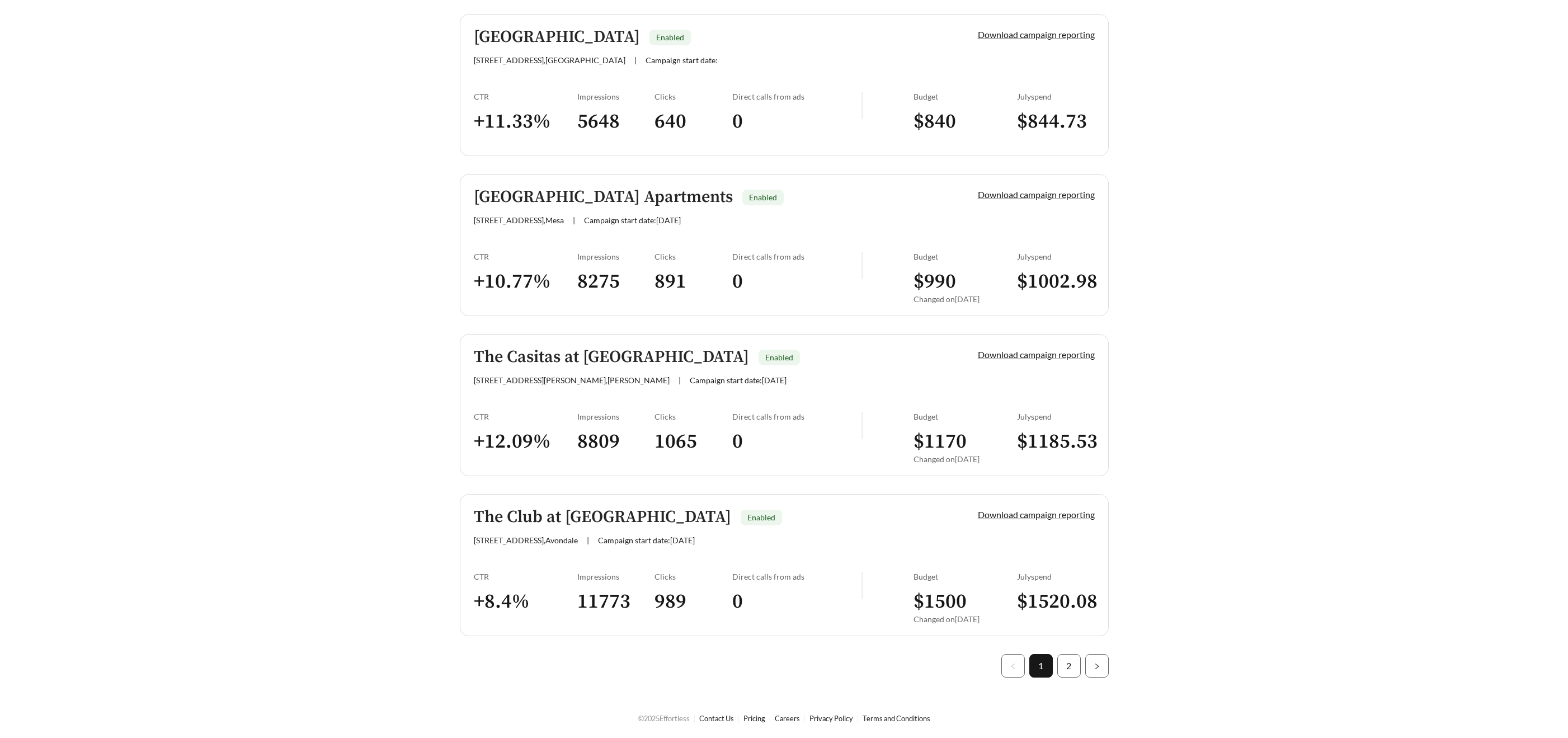
click at [601, 353] on h5 "The Casitas at San Marcos" at bounding box center [611, 357] width 275 height 18
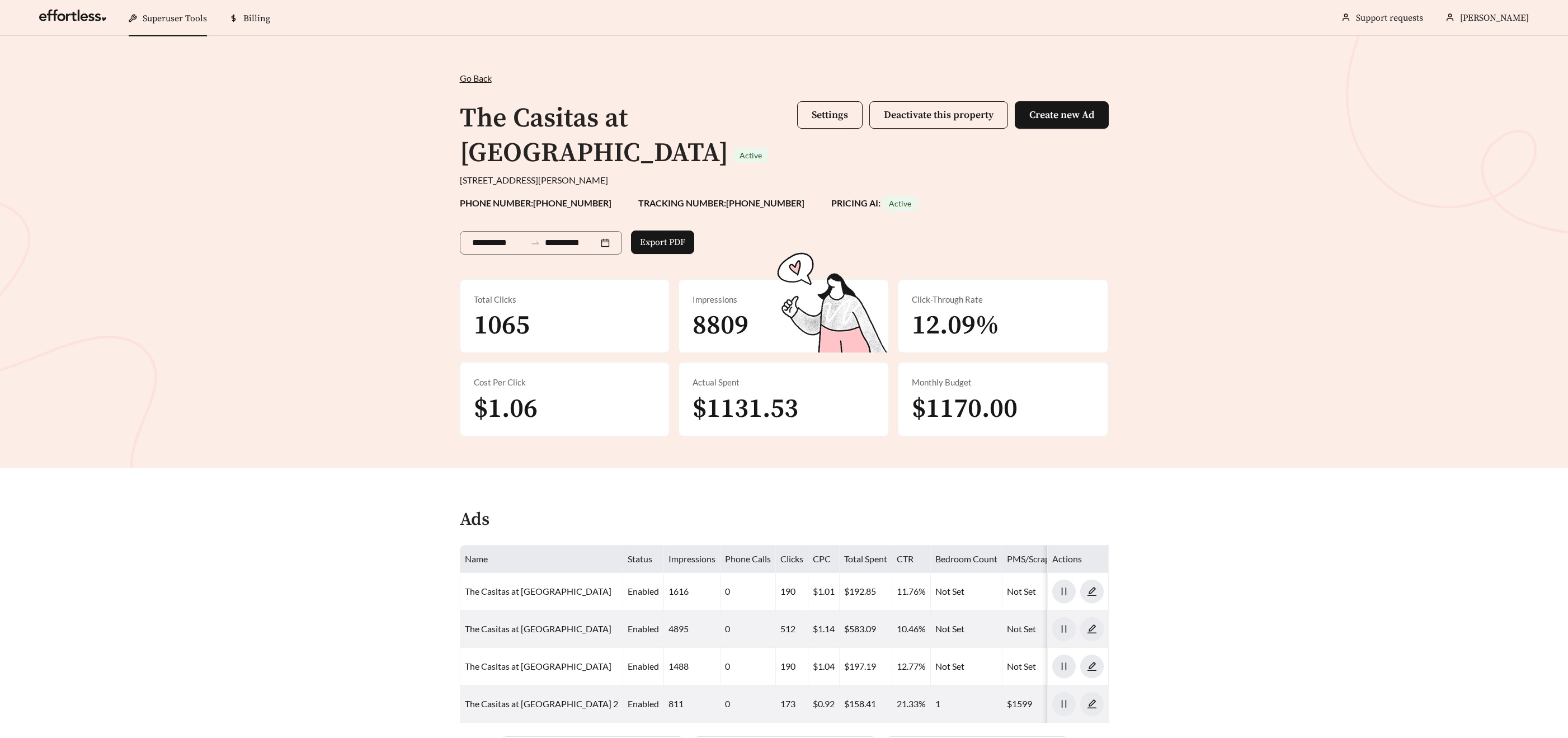
scroll to position [2931, 0]
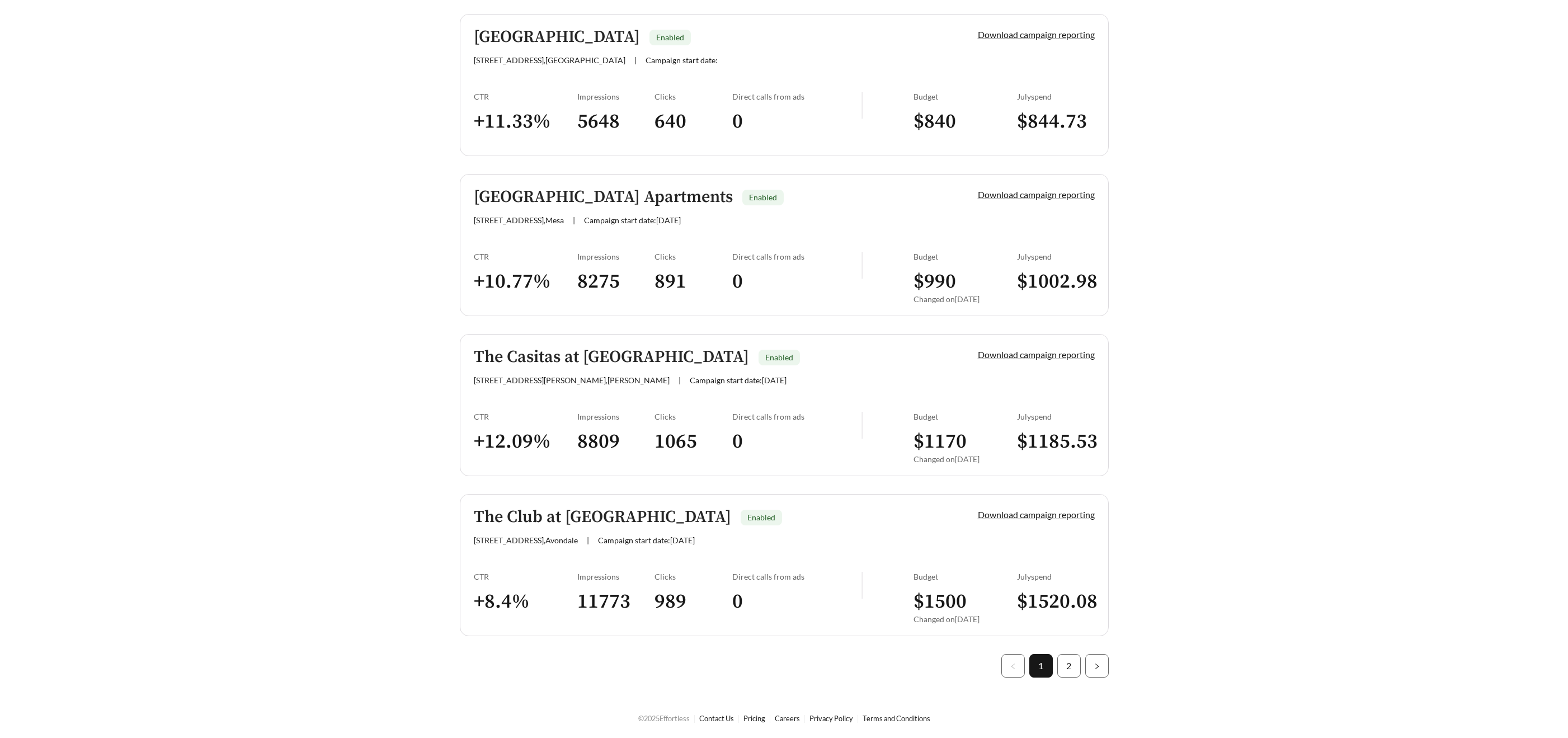
click at [609, 533] on div "The Club at Coldwater Springs Enabled 105 N Links Dr , Avondale | Campaign star…" at bounding box center [707, 526] width 466 height 37
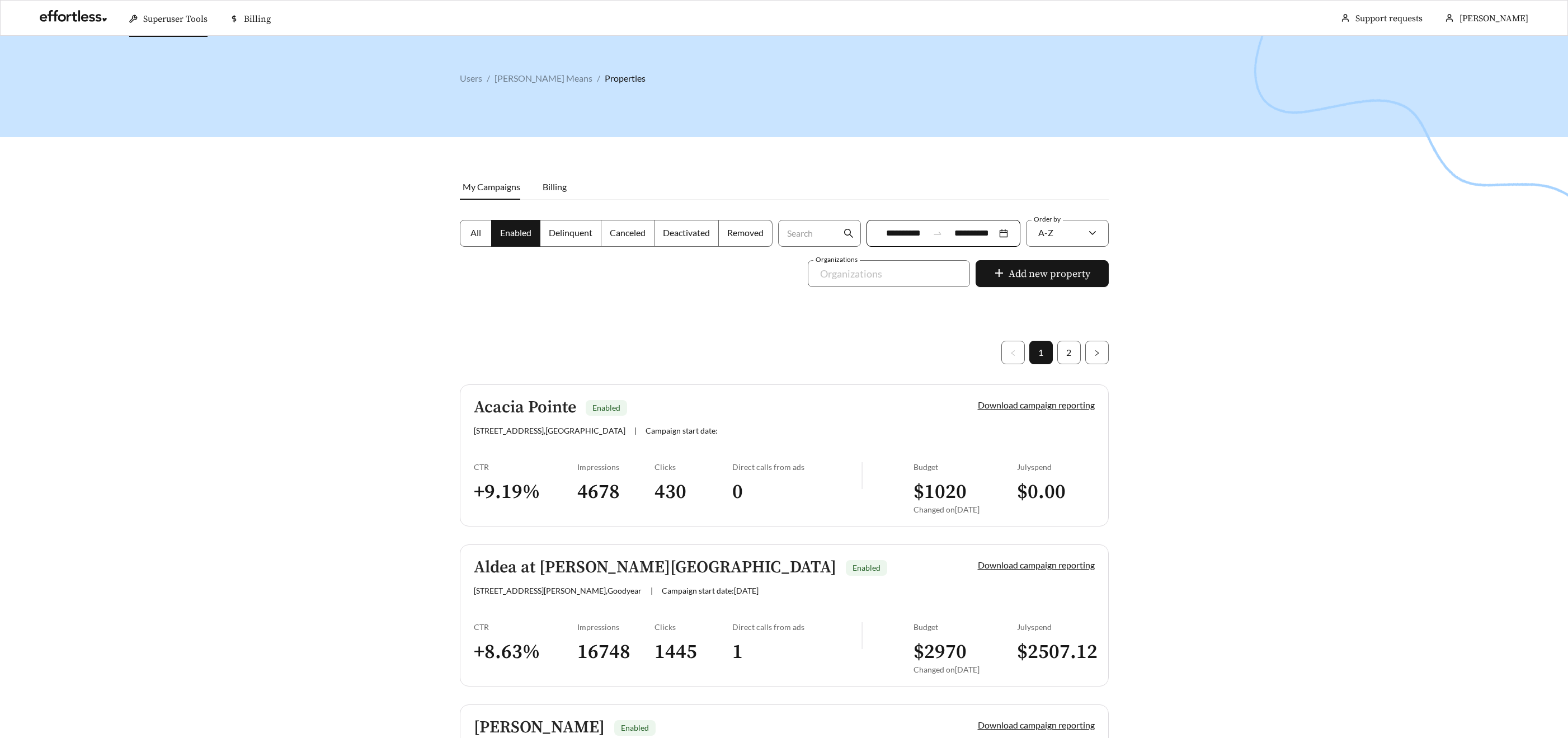
scroll to position [2931, 0]
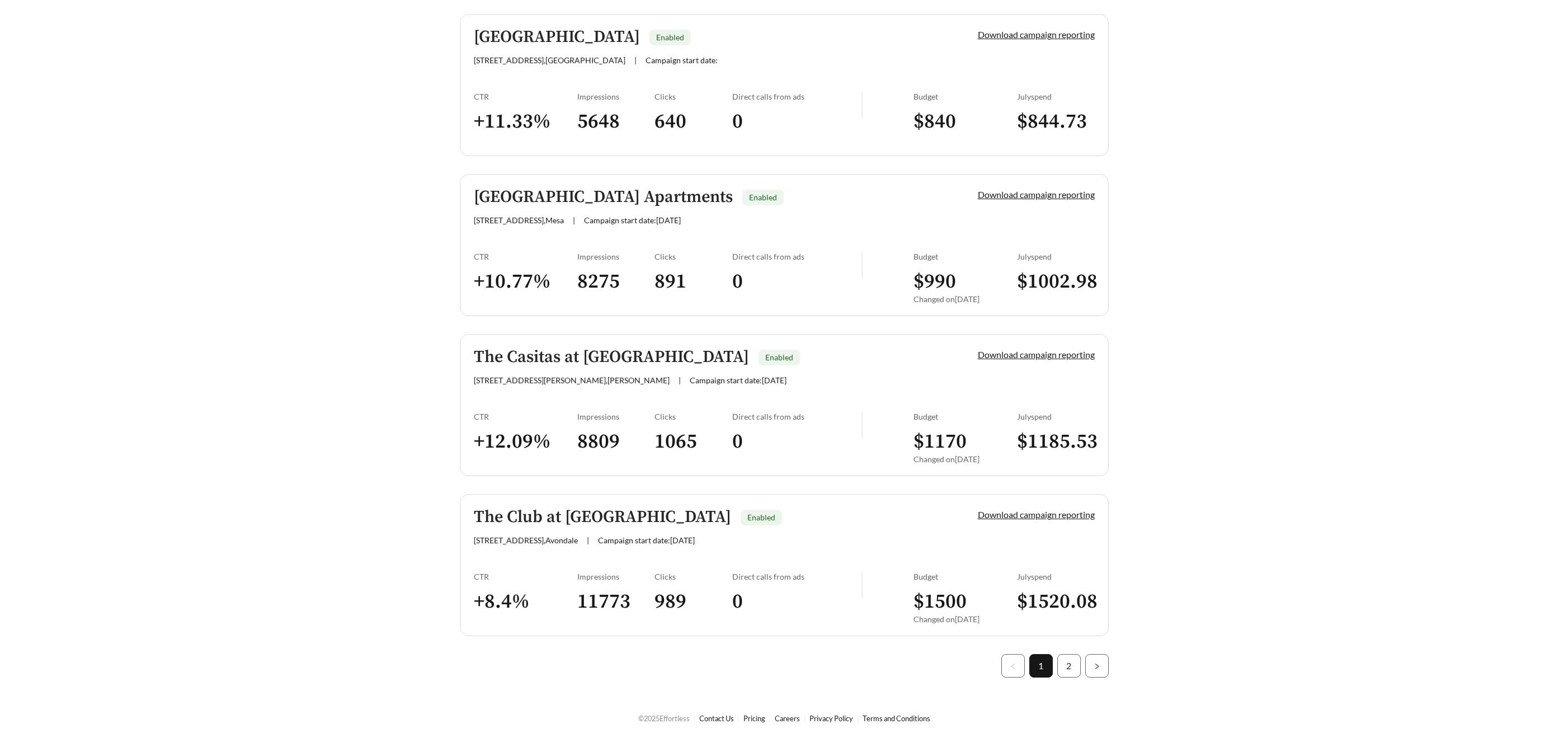
click at [1068, 660] on link "2" at bounding box center [1069, 666] width 23 height 23
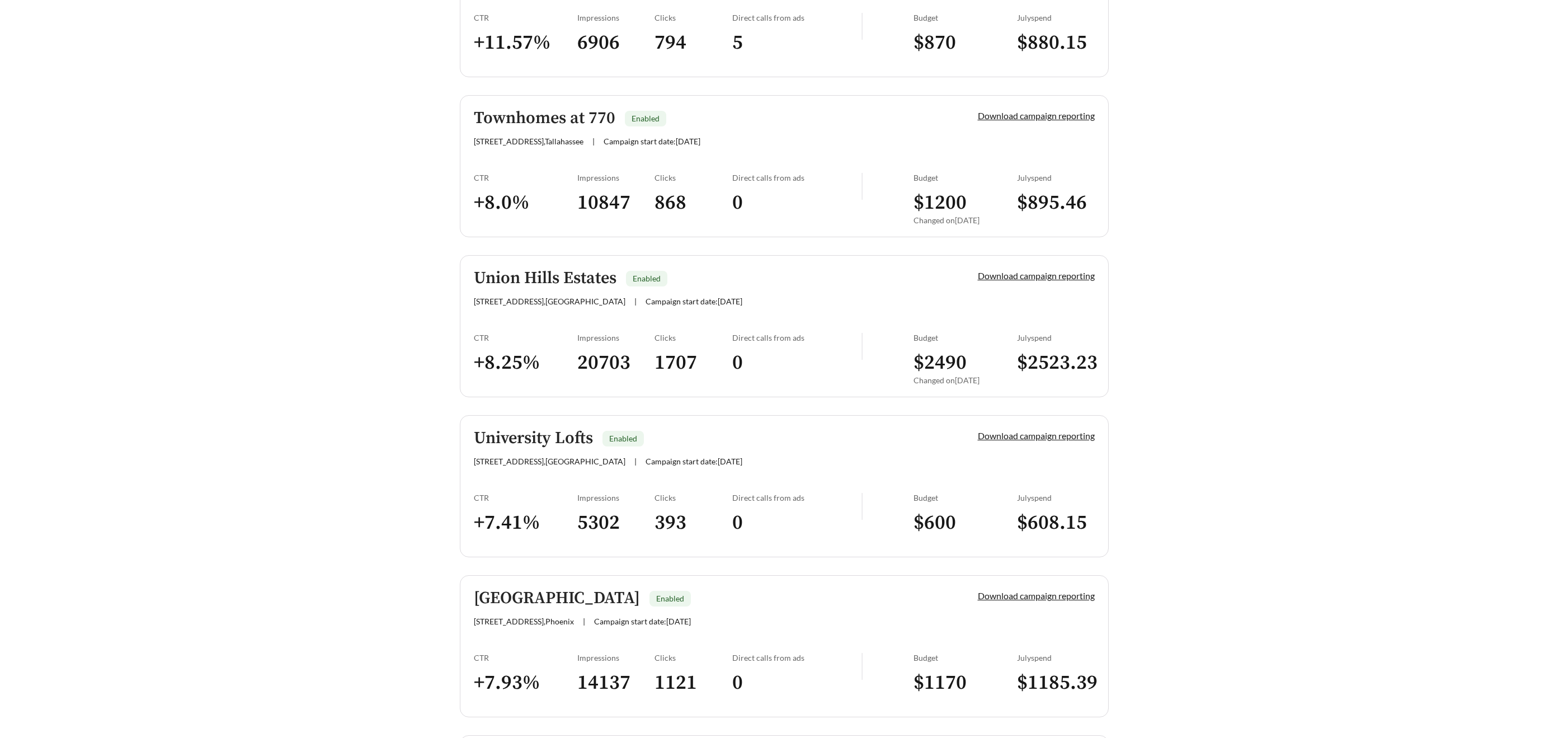
scroll to position [594, 0]
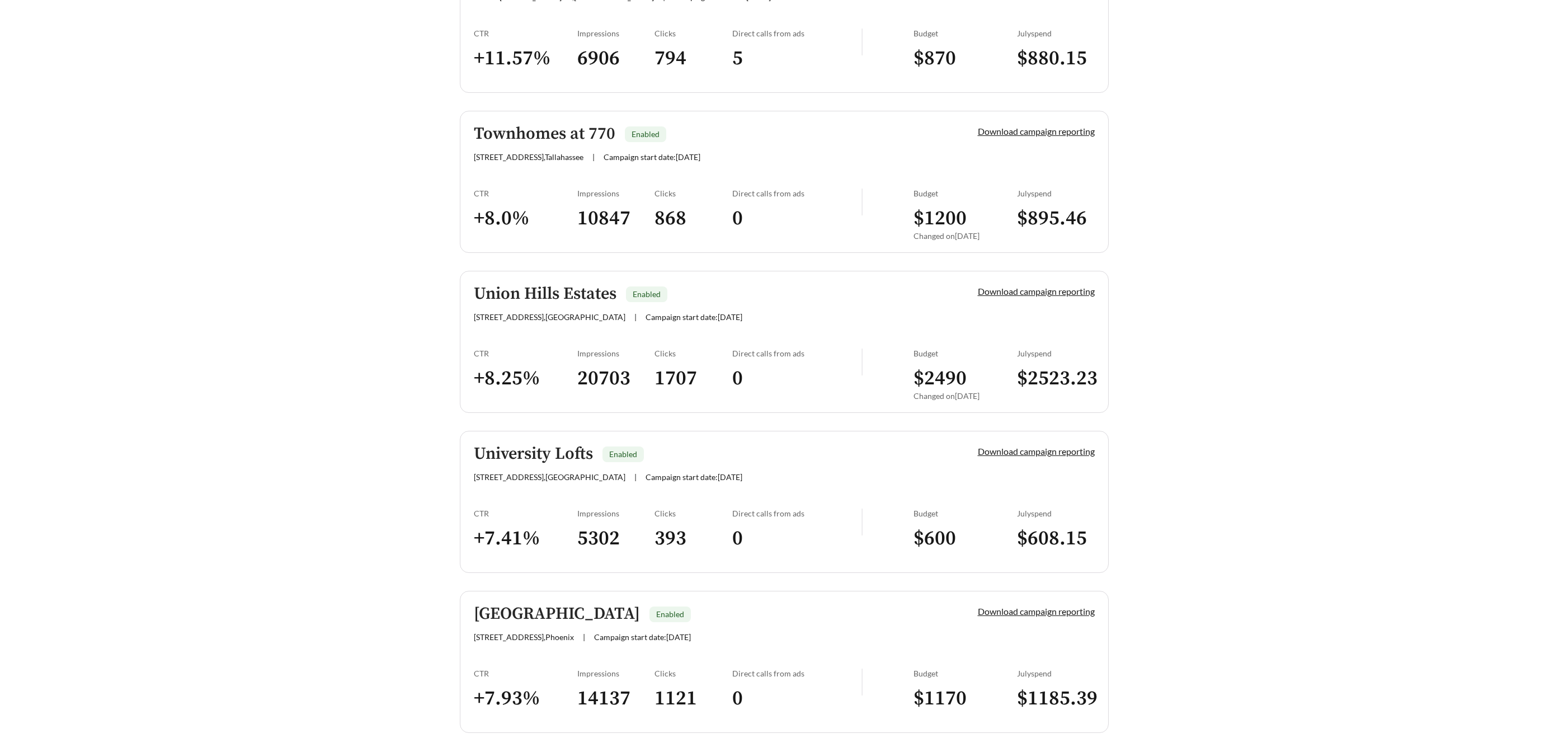
click at [560, 286] on h5 "Union Hills Estates" at bounding box center [545, 294] width 142 height 18
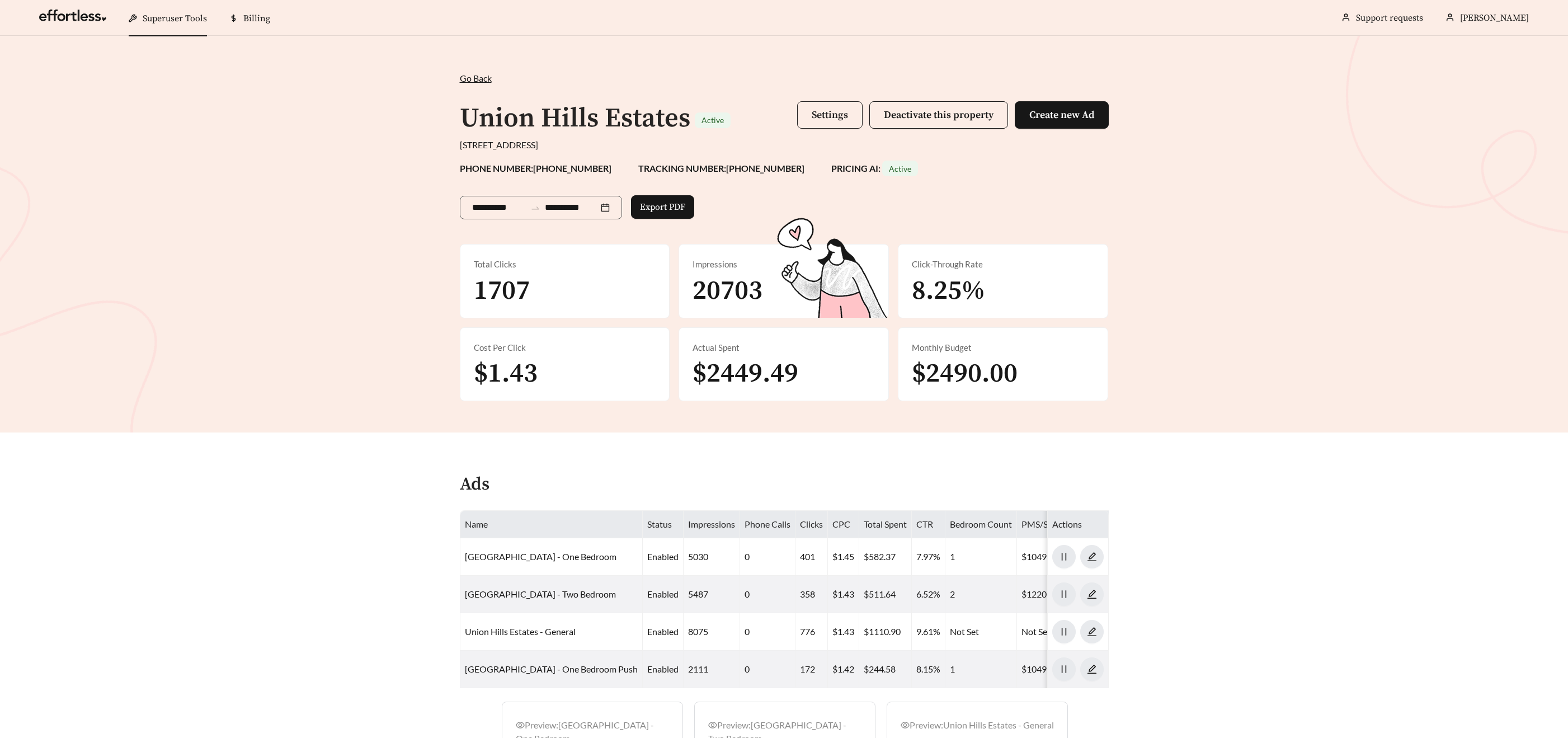
click at [810, 104] on button "Settings" at bounding box center [830, 114] width 66 height 27
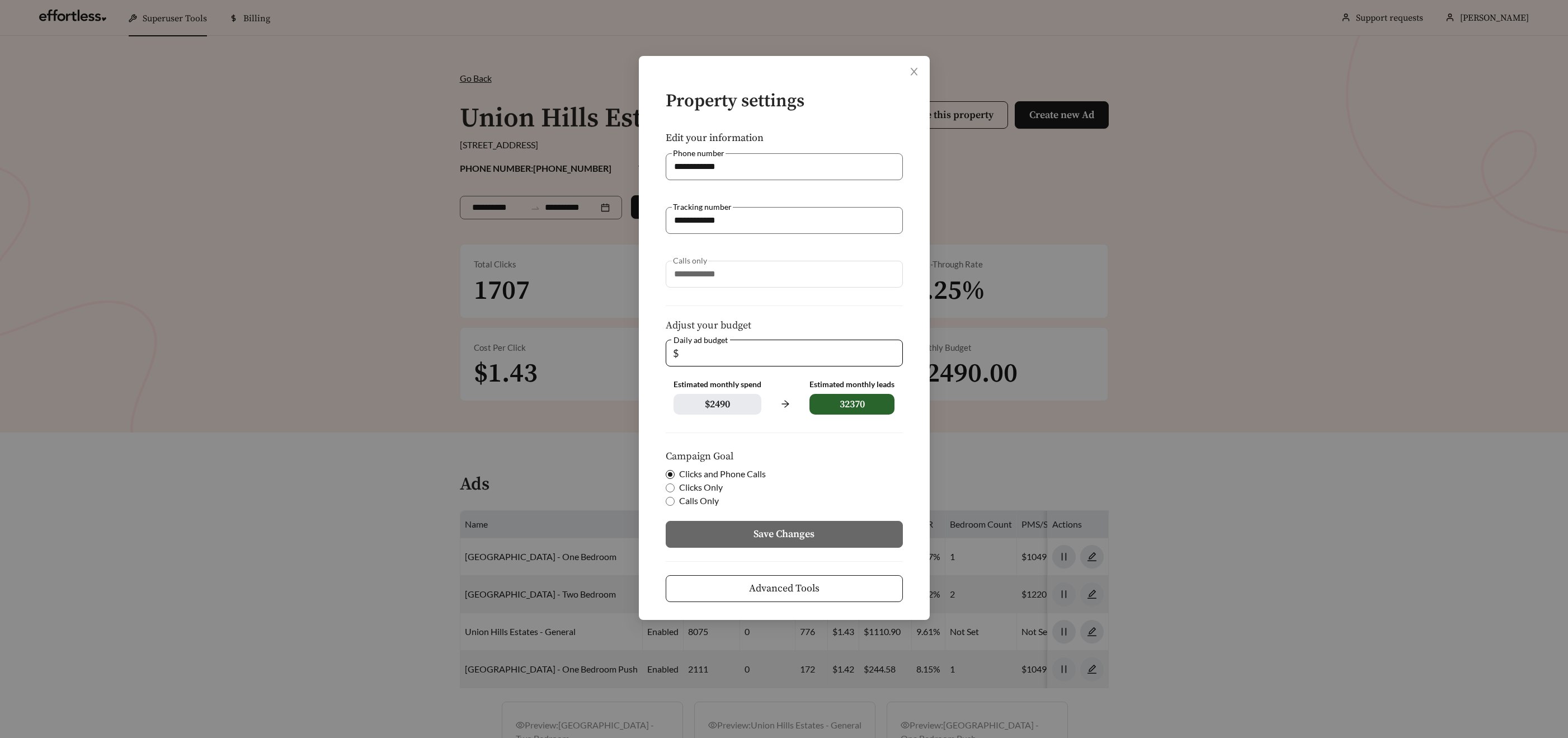
drag, startPoint x: 677, startPoint y: 351, endPoint x: 562, endPoint y: 339, distance: 115.6
click at [562, 339] on div "**********" at bounding box center [784, 369] width 1568 height 738
type input "**"
click at [719, 532] on button "Save Changes" at bounding box center [785, 535] width 237 height 27
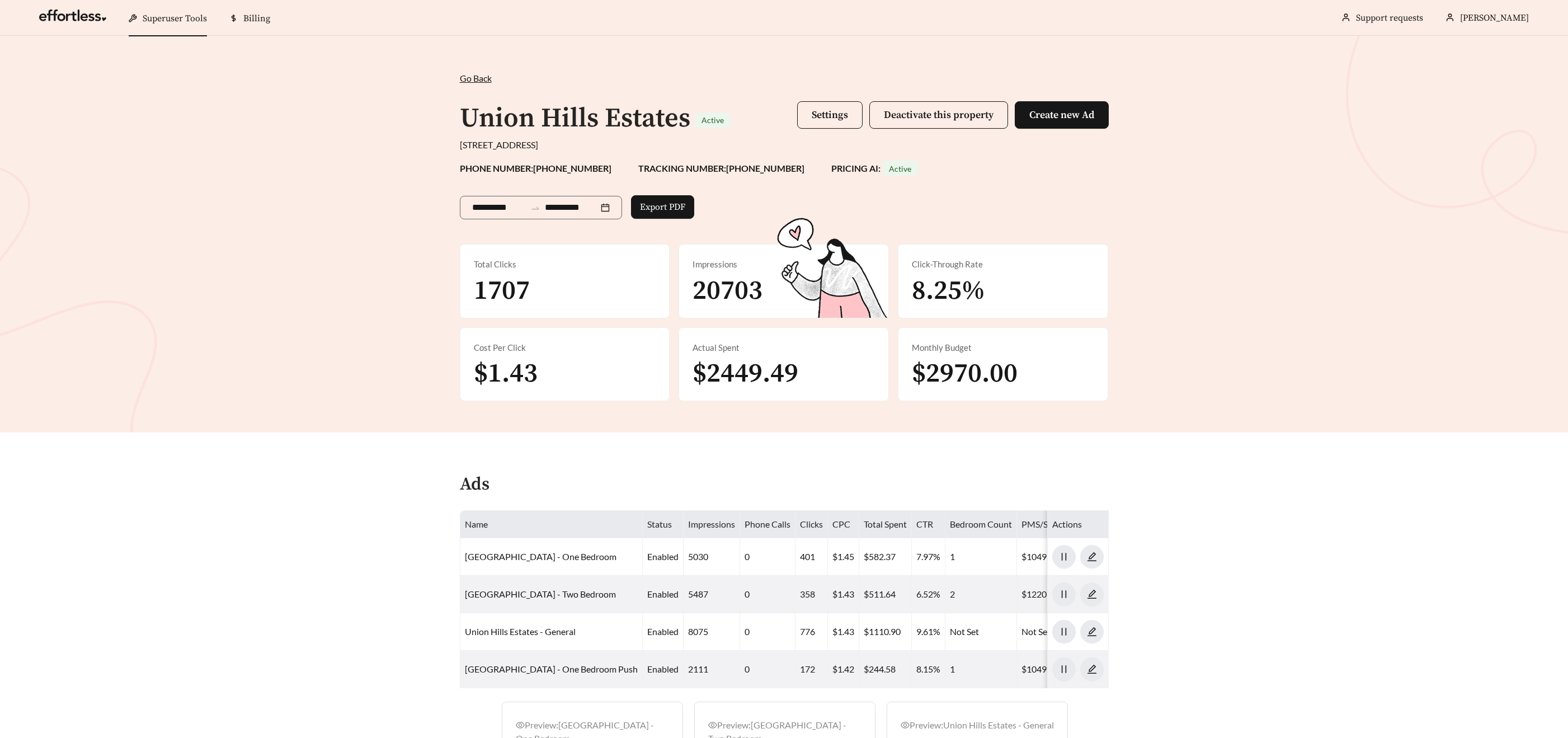
click at [169, 21] on span "Superuser Tools" at bounding box center [175, 18] width 65 height 11
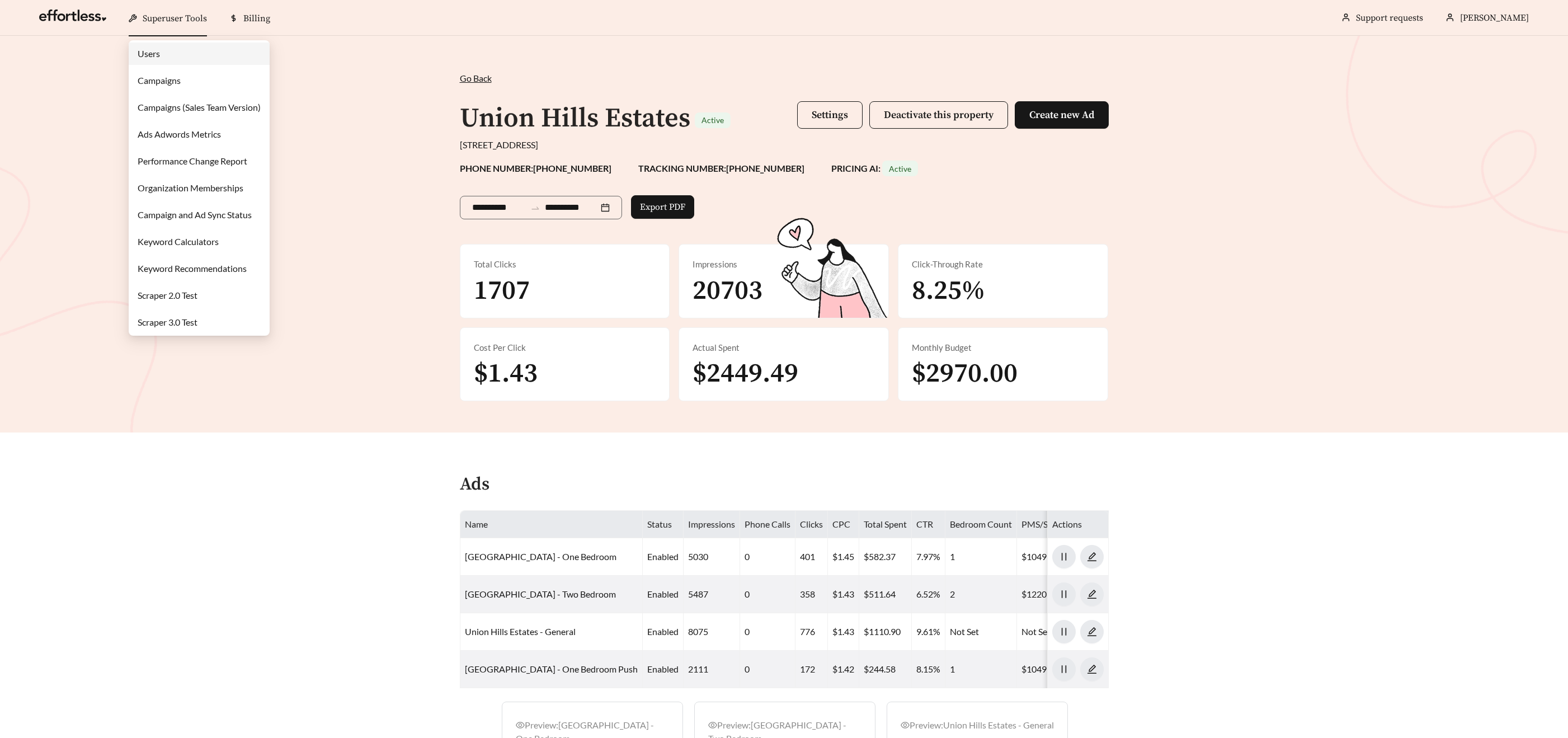
click at [166, 75] on link "Campaigns" at bounding box center [159, 80] width 43 height 10
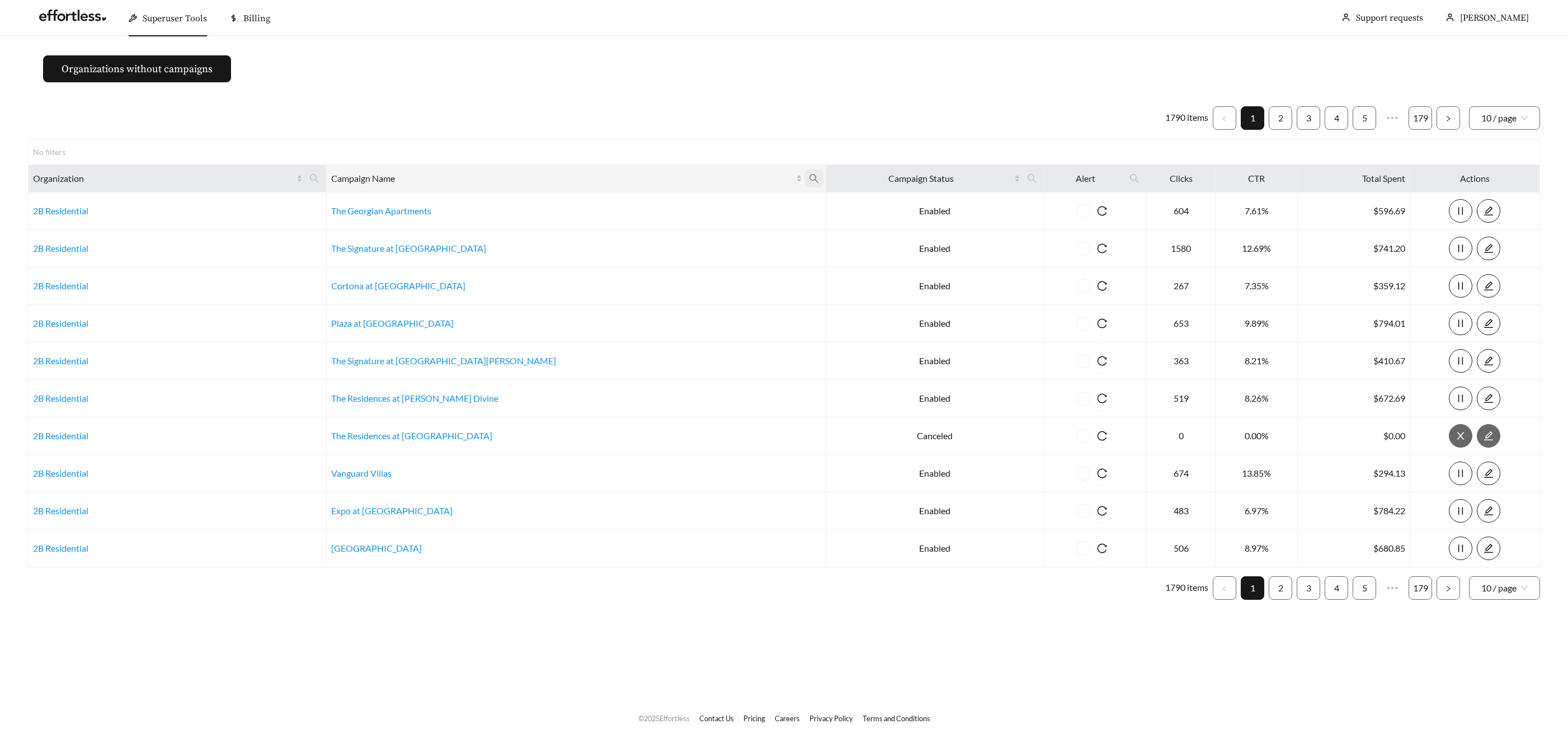
click at [809, 176] on icon "search" at bounding box center [814, 178] width 10 height 10
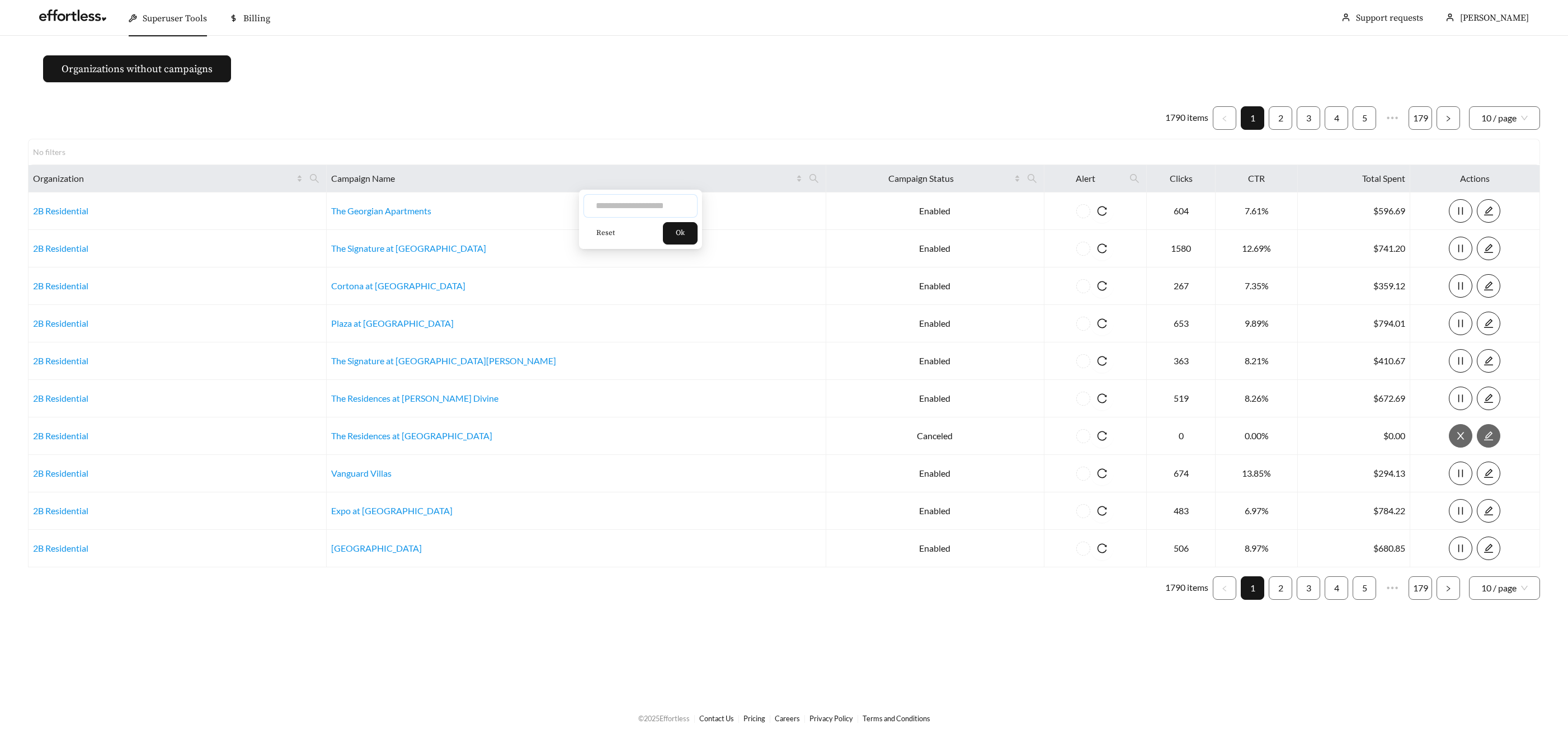
click at [602, 211] on input "text" at bounding box center [640, 206] width 114 height 24
type input "******"
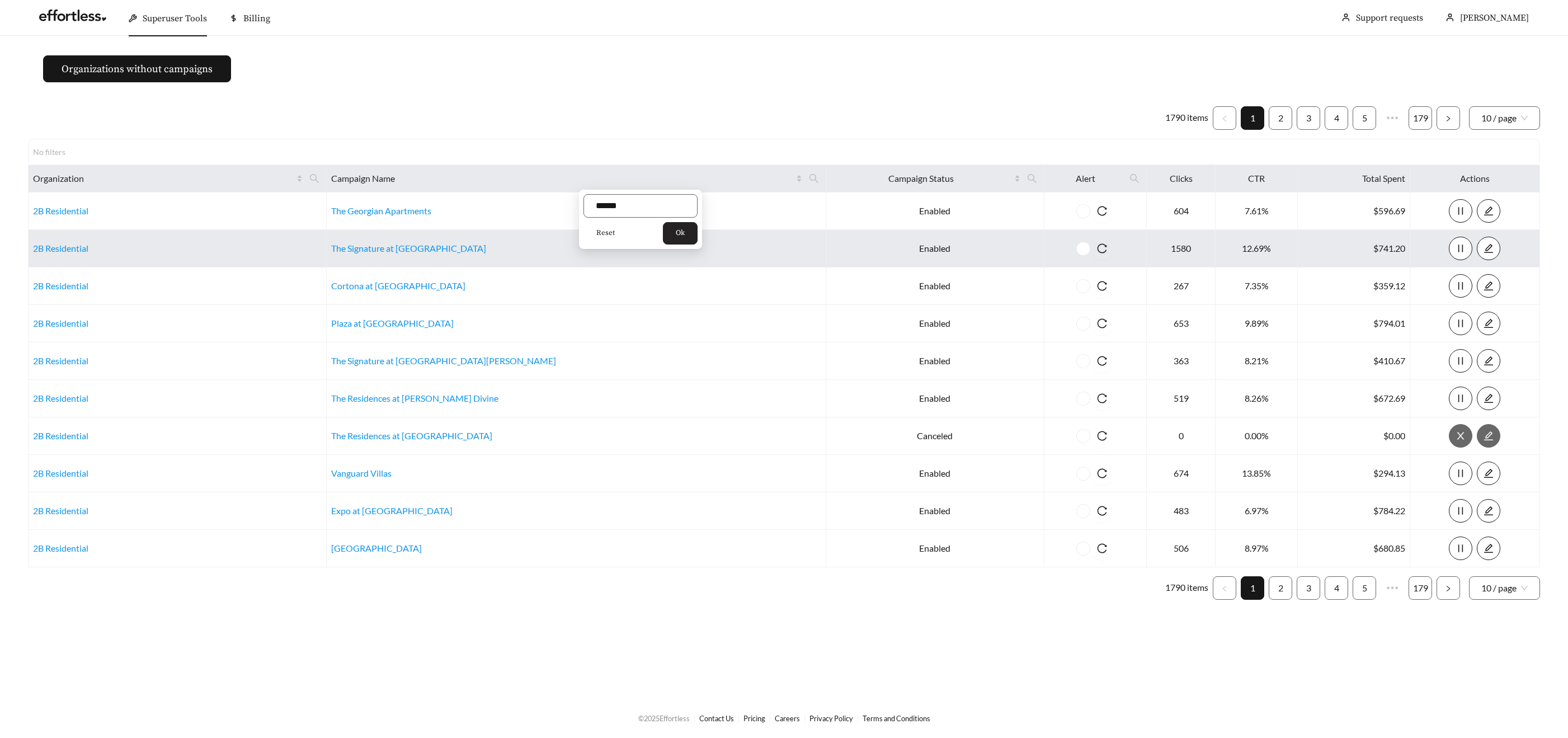
click at [691, 241] on button "Ok" at bounding box center [680, 233] width 35 height 23
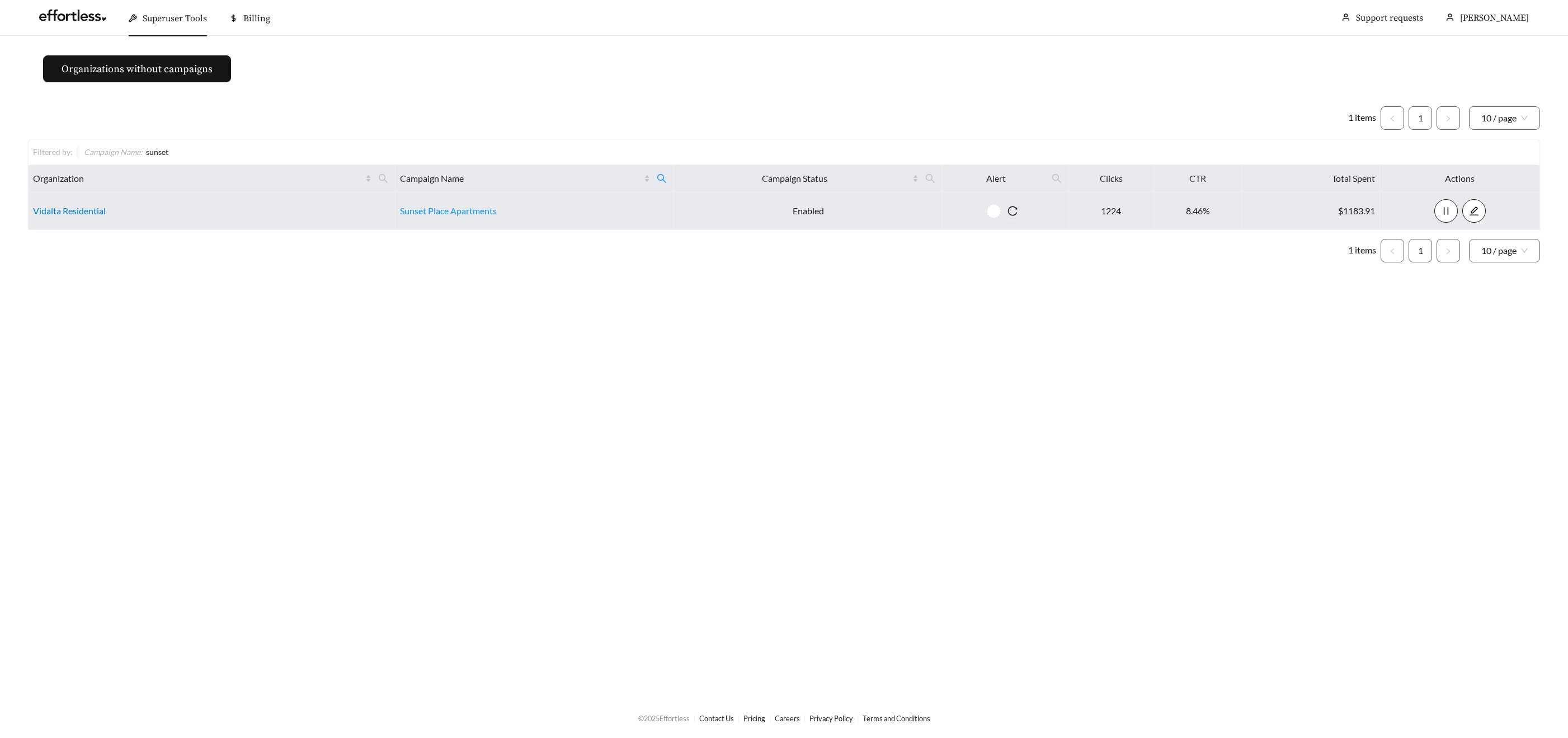
click at [92, 213] on link "Vidalta Residential" at bounding box center [69, 210] width 72 height 10
click at [462, 216] on link "Sunset Place Apartments" at bounding box center [448, 210] width 97 height 10
click at [75, 212] on link "Vidalta Residential" at bounding box center [69, 210] width 72 height 10
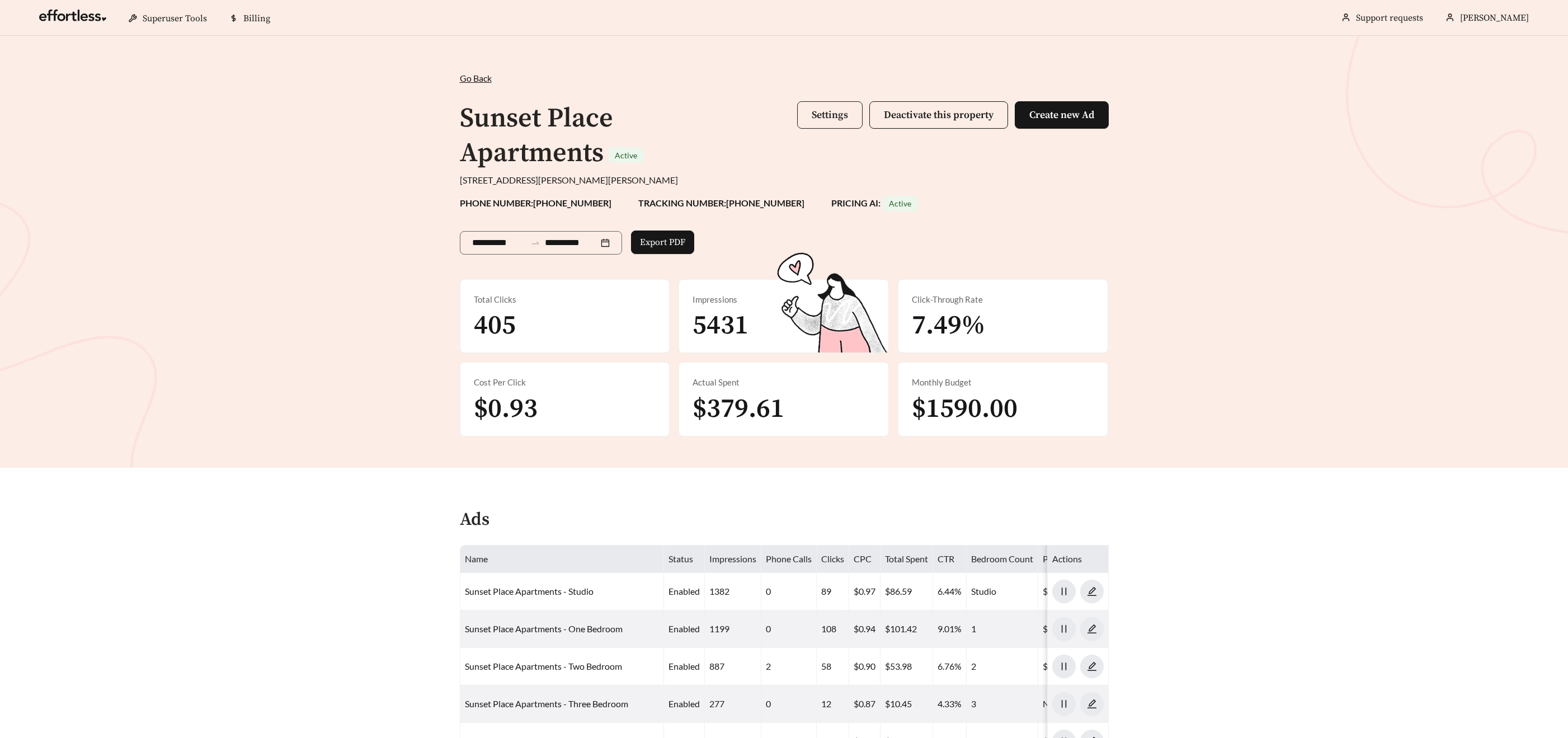
click at [816, 102] on button "Settings" at bounding box center [830, 114] width 66 height 27
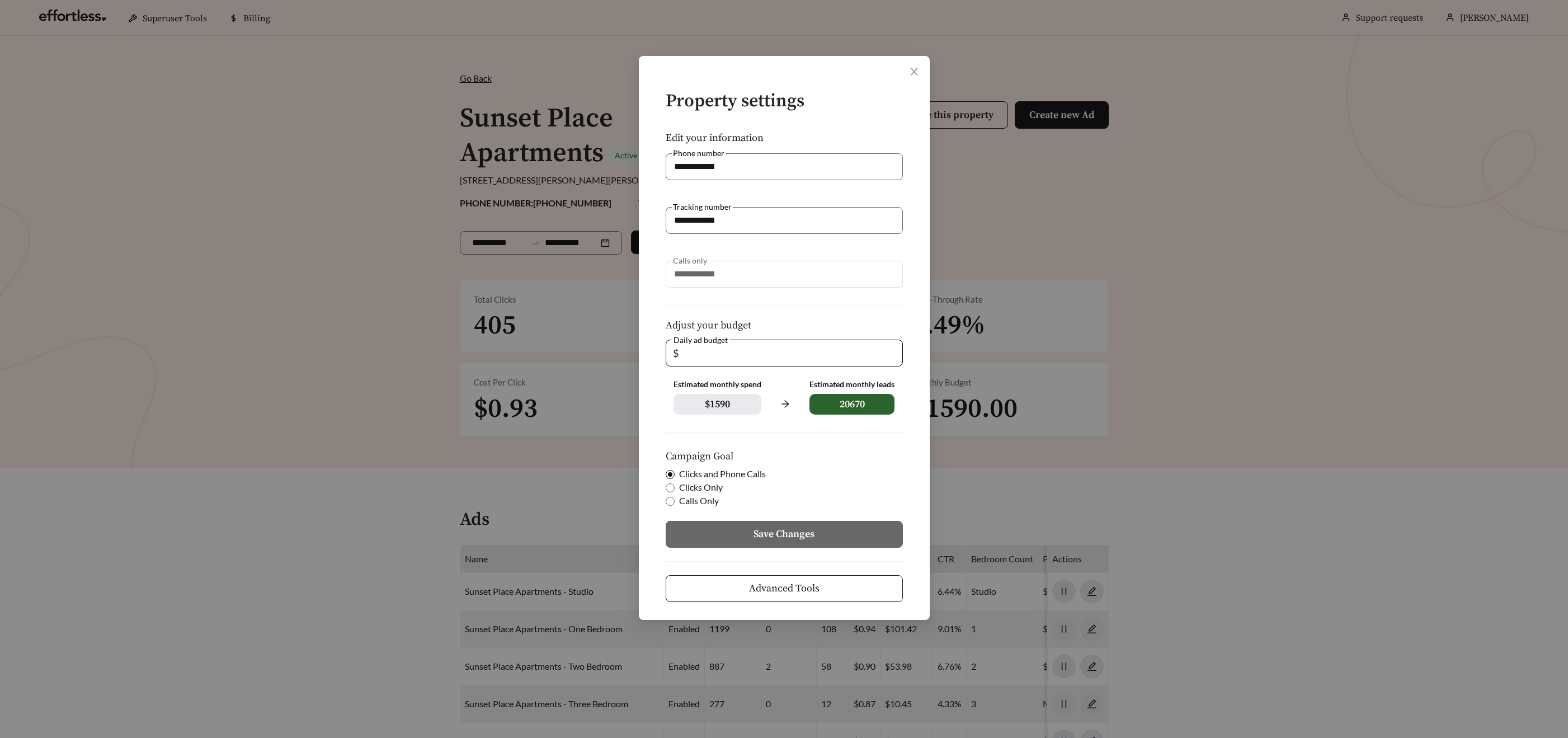
click at [859, 596] on button "Advanced Tools" at bounding box center [785, 589] width 237 height 27
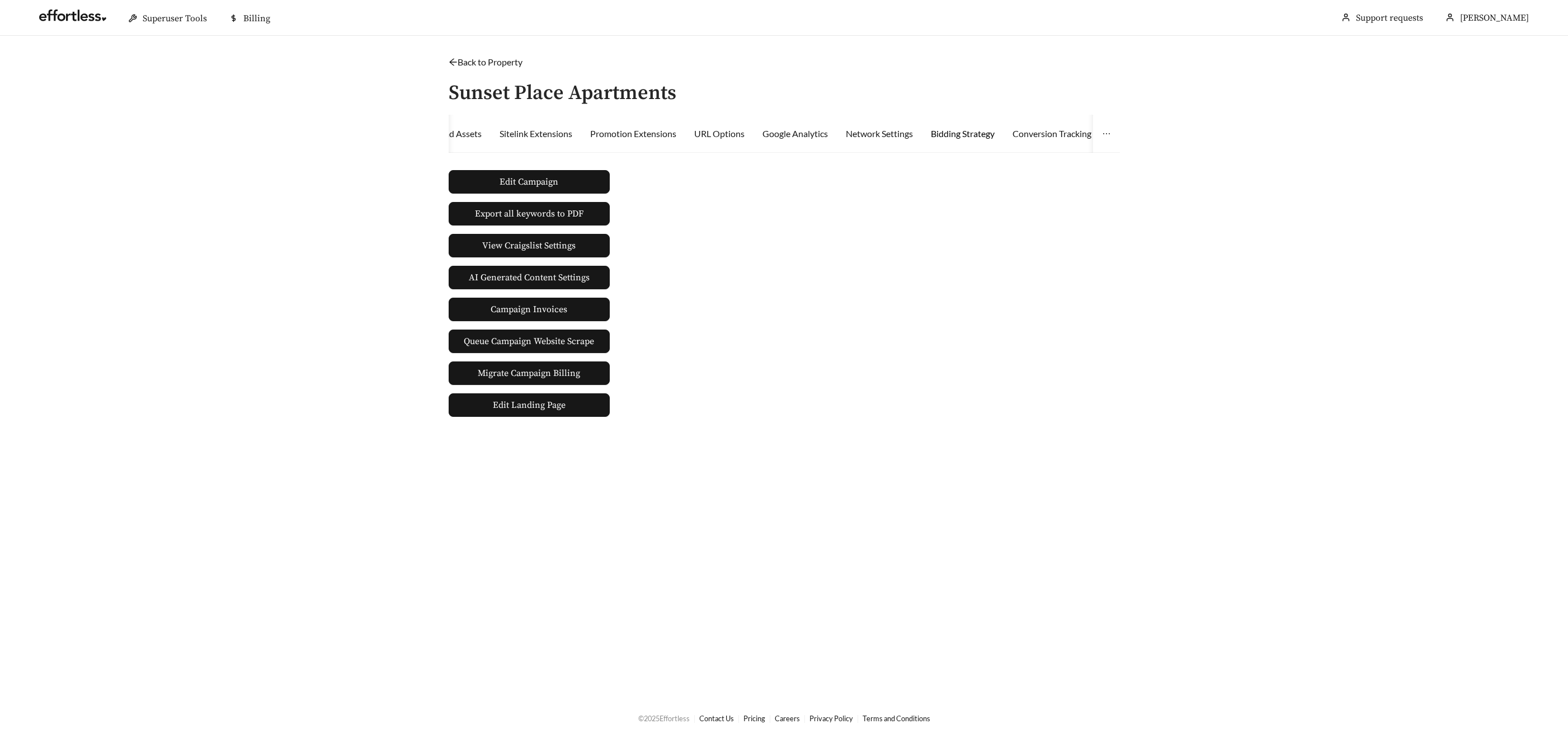
click at [991, 132] on div "Bidding Strategy" at bounding box center [962, 134] width 64 height 13
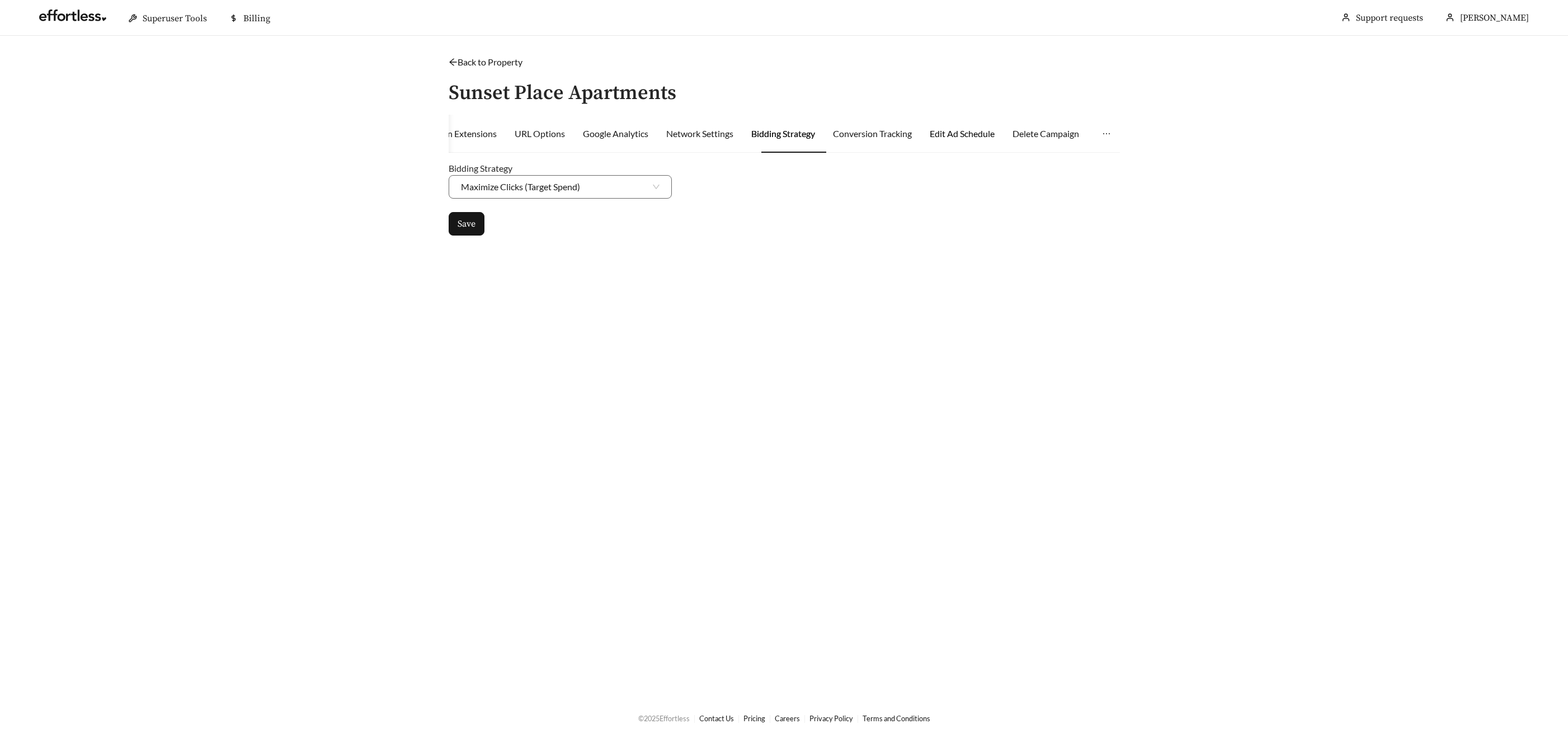
click at [971, 132] on div "Edit Ad Schedule" at bounding box center [962, 134] width 65 height 13
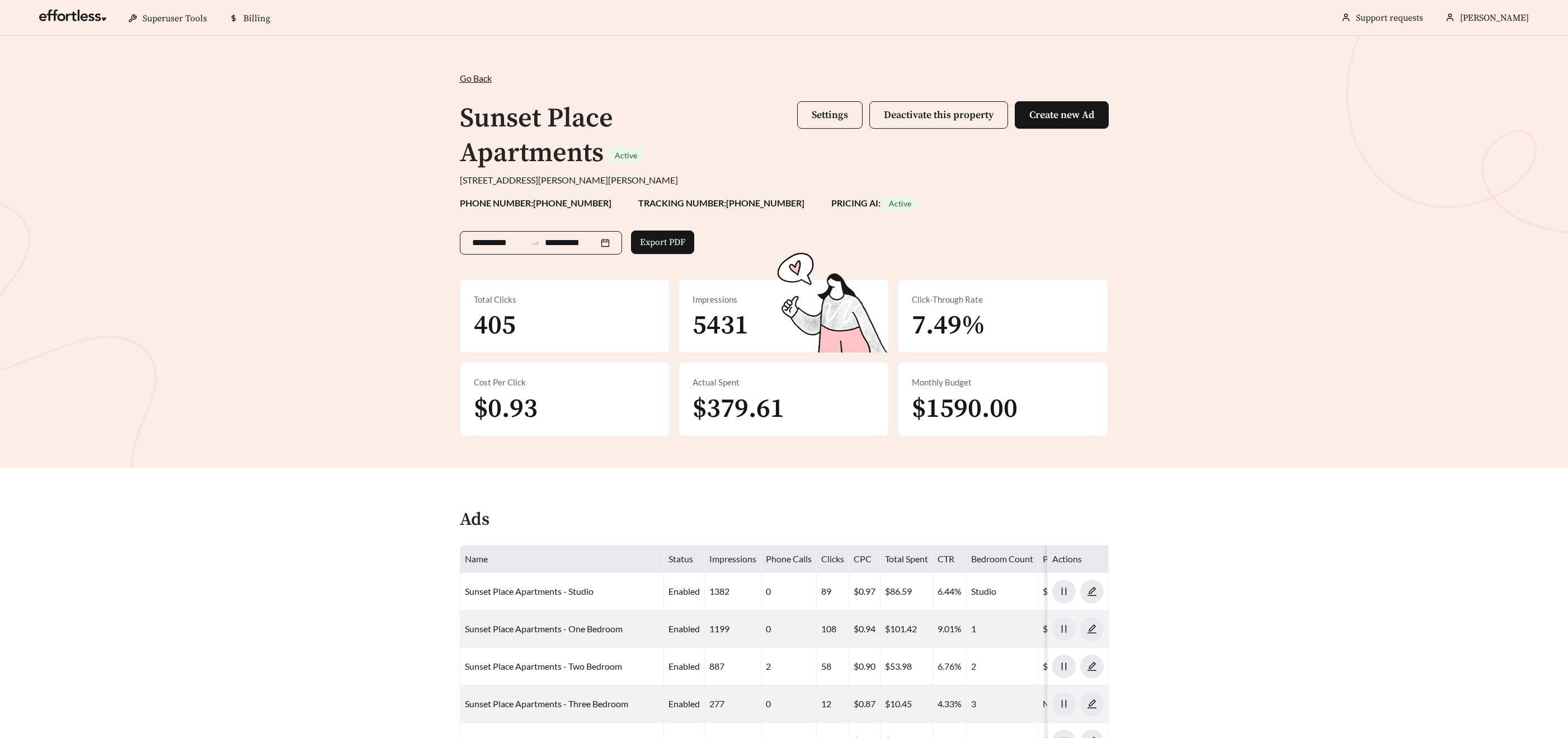
click at [549, 248] on div "**********" at bounding box center [541, 243] width 163 height 24
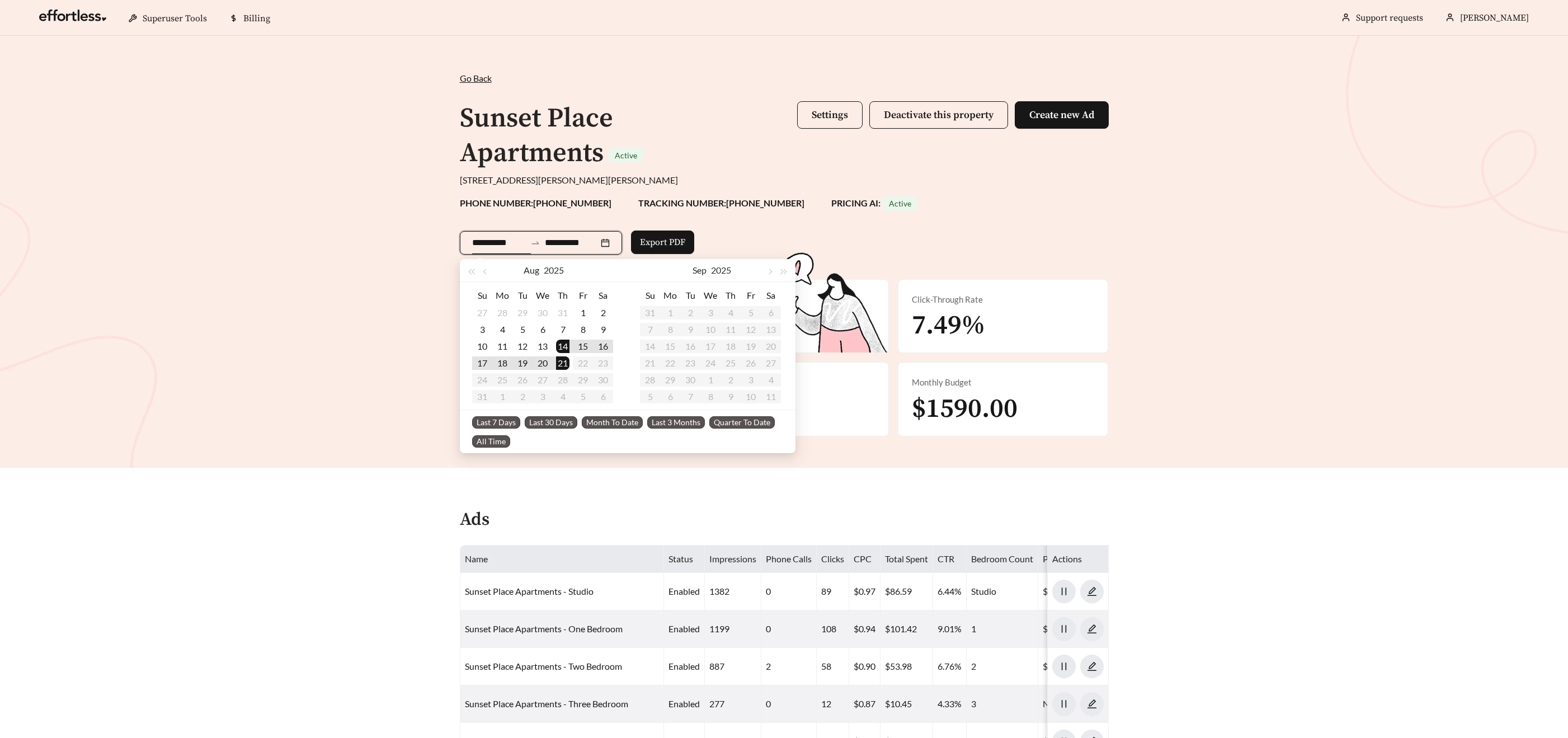
type input "**********"
click at [557, 427] on span "Last 30 Days" at bounding box center [551, 423] width 52 height 12
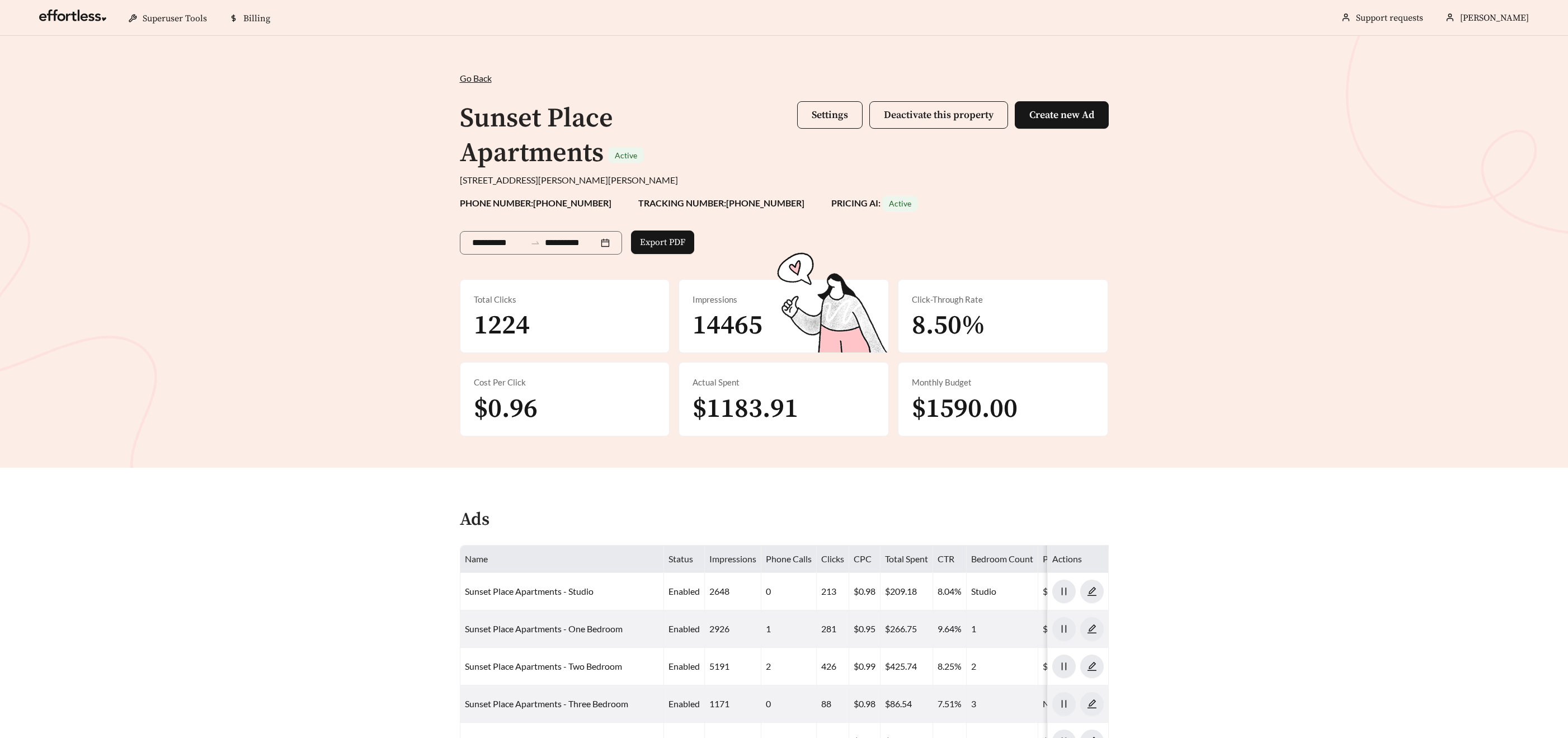
click at [1121, 236] on div "**********" at bounding box center [784, 251] width 1568 height 432
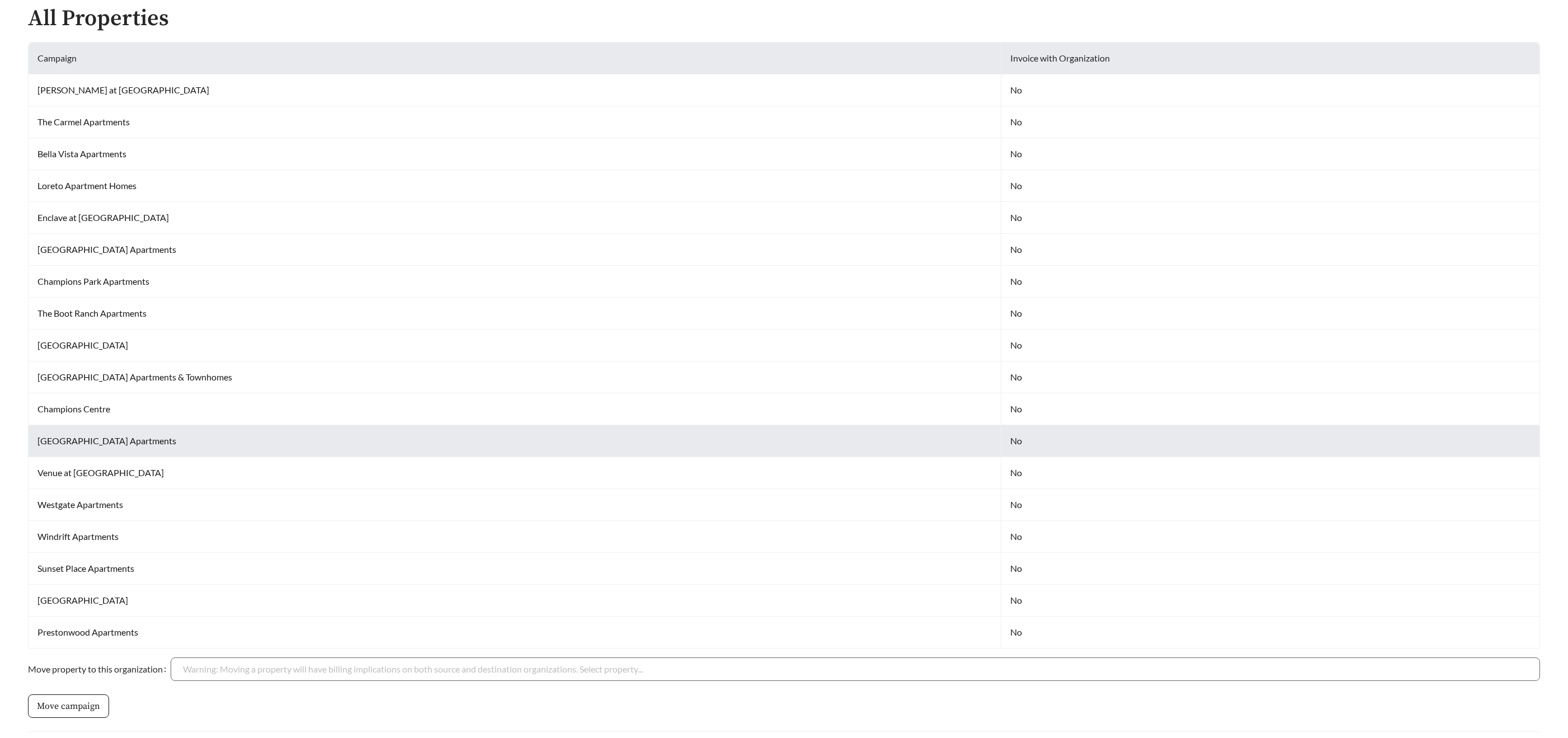
scroll to position [619, 0]
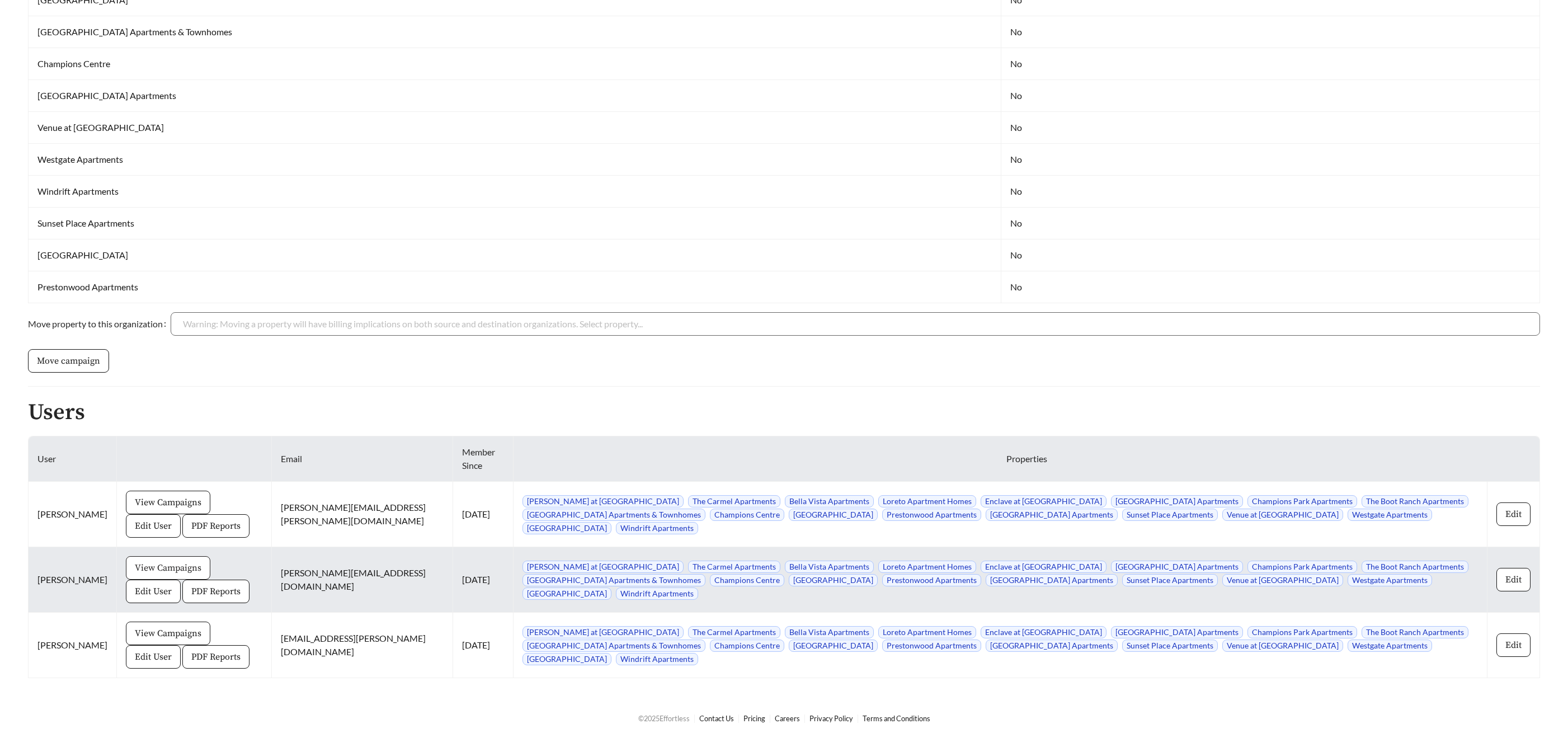
click at [152, 567] on span "View Campaigns" at bounding box center [167, 568] width 66 height 13
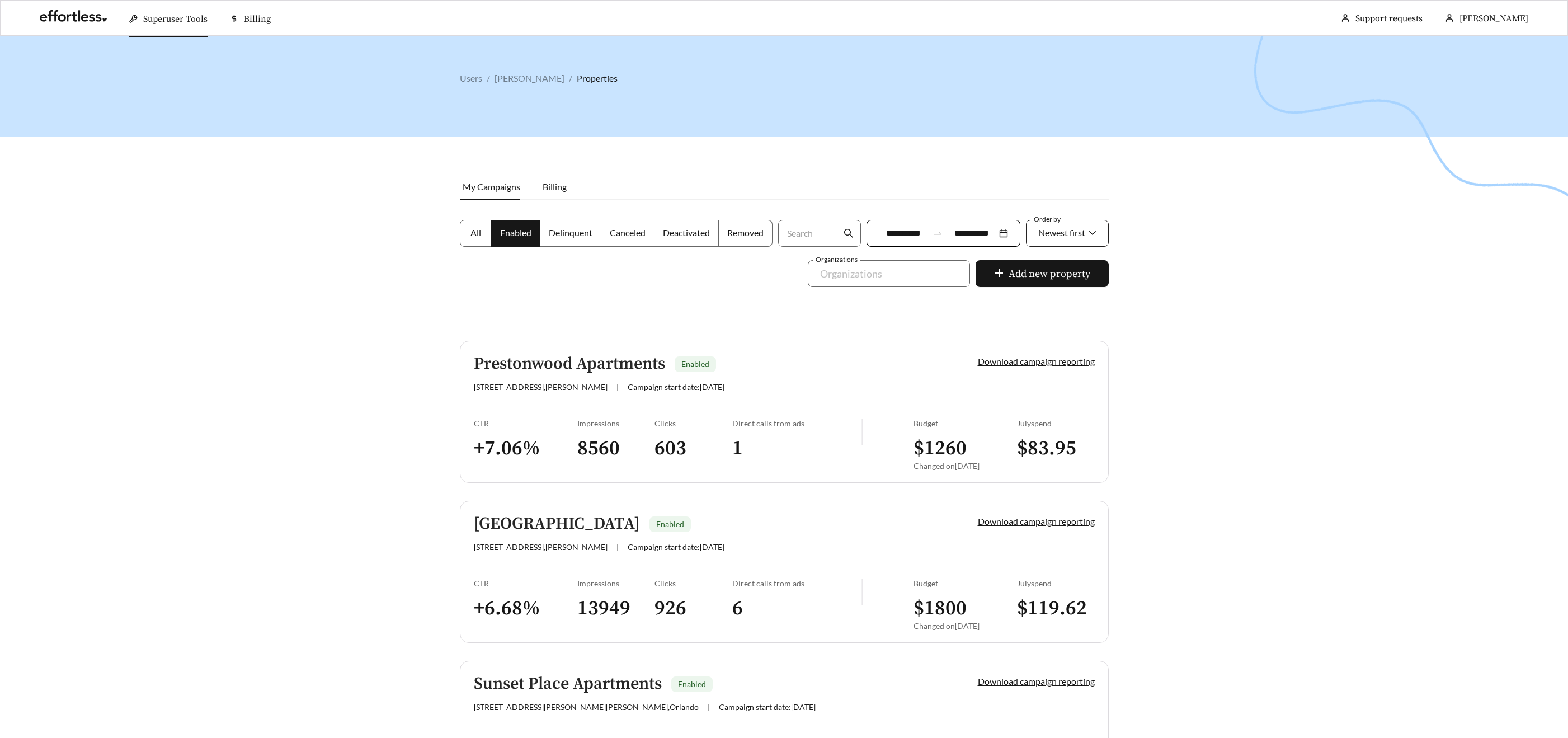
click at [1060, 237] on div "Newest first" at bounding box center [1062, 233] width 47 height 24
drag, startPoint x: 1046, startPoint y: 295, endPoint x: 1059, endPoint y: 295, distance: 13.0
click at [1046, 295] on span "A-Z" at bounding box center [1045, 295] width 15 height 10
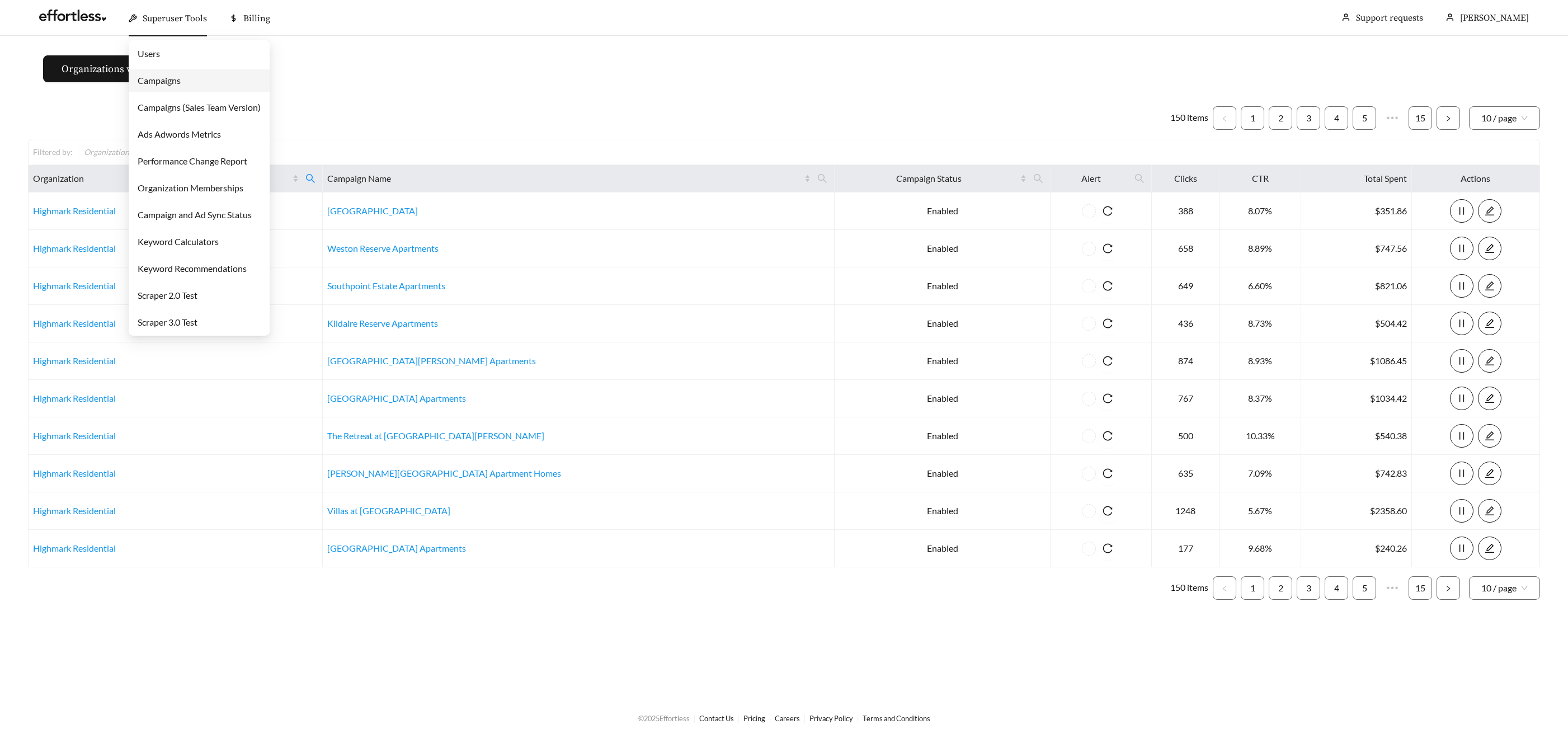
drag, startPoint x: 178, startPoint y: 28, endPoint x: 172, endPoint y: 29, distance: 6.1
click at [176, 27] on div "Superuser Tools" at bounding box center [167, 18] width 79 height 36
click at [155, 86] on link "Campaigns" at bounding box center [159, 80] width 43 height 10
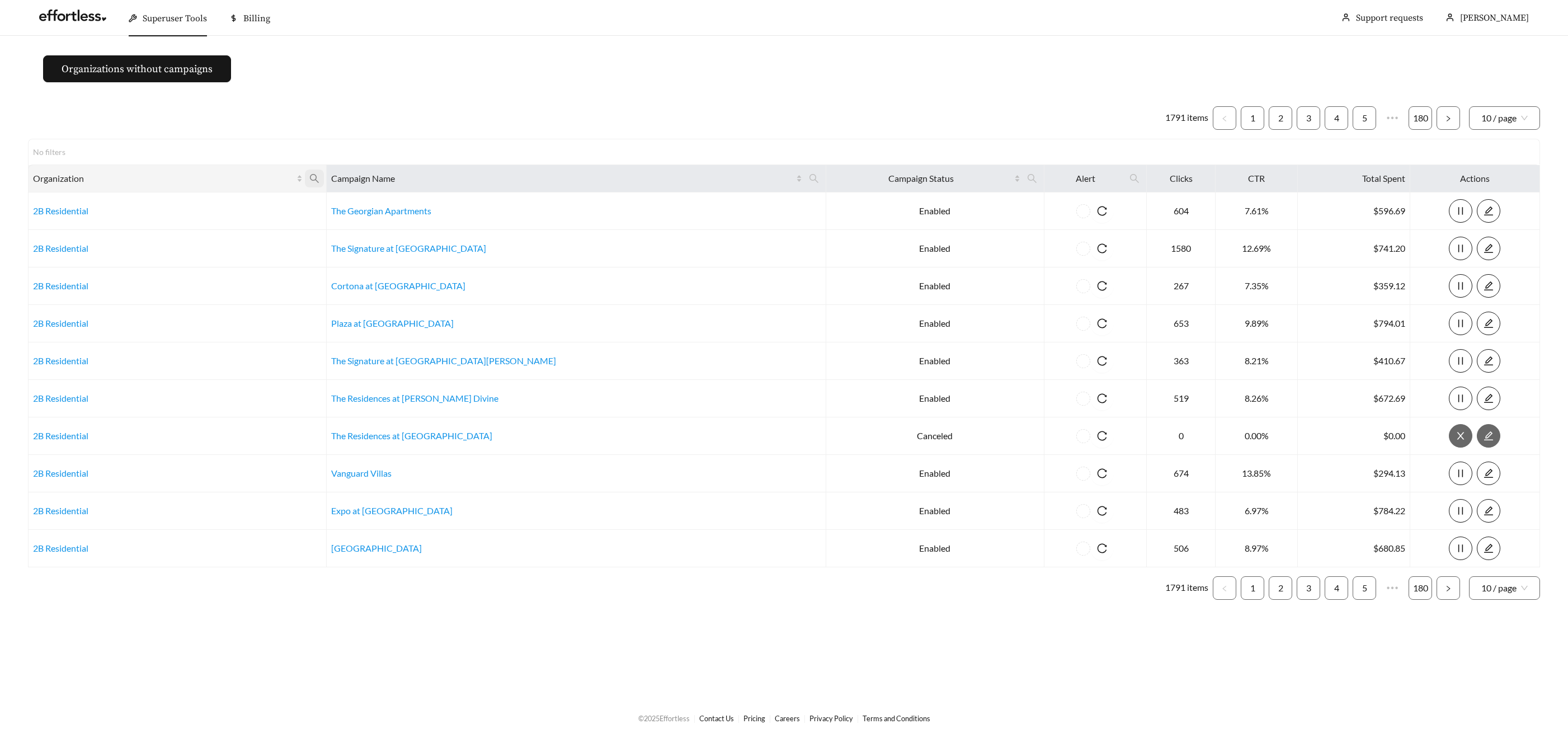
click at [320, 178] on icon "search" at bounding box center [314, 178] width 10 height 10
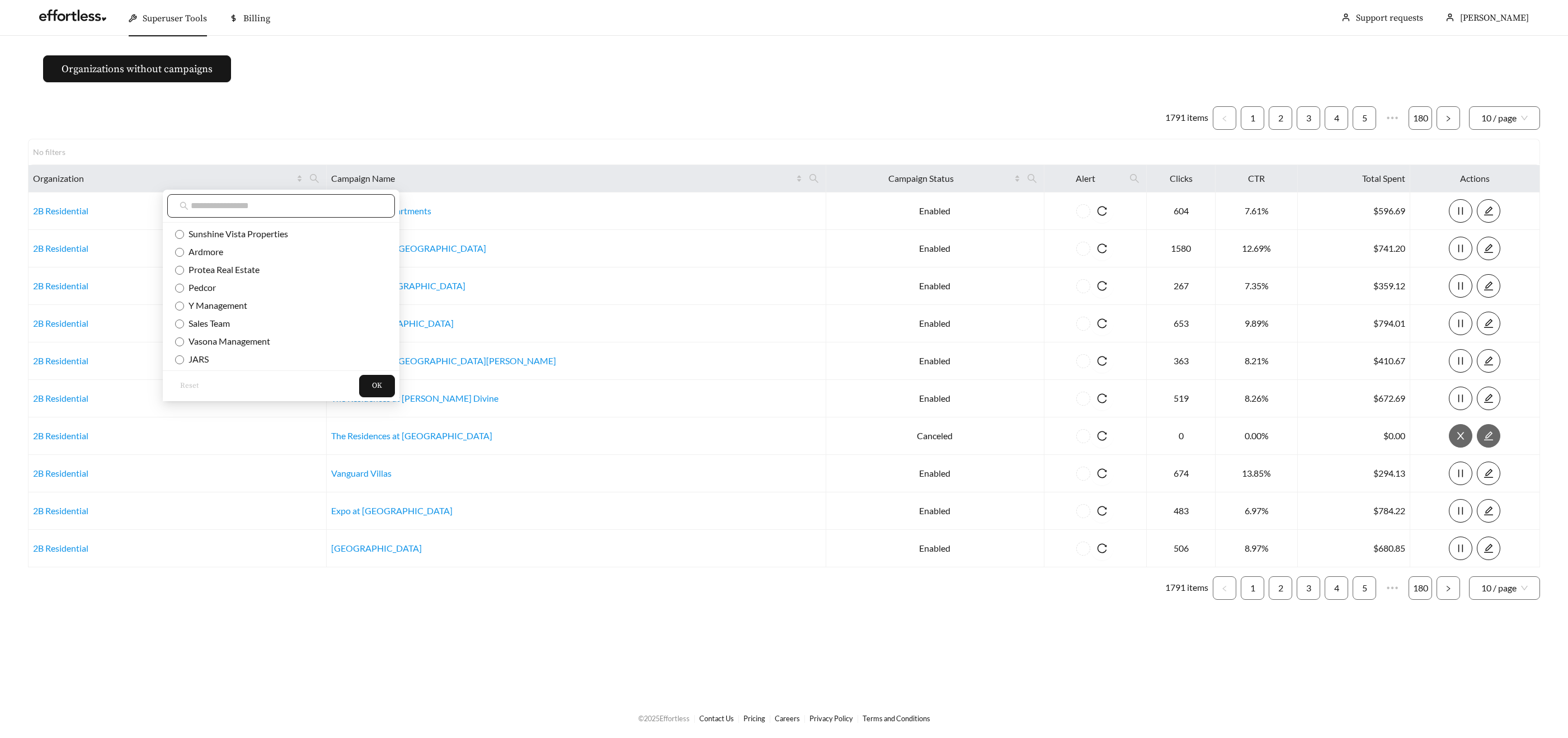
click at [250, 216] on span at bounding box center [281, 206] width 228 height 24
click at [242, 205] on input "text" at bounding box center [286, 206] width 192 height 13
click at [237, 205] on input "*" at bounding box center [286, 206] width 192 height 13
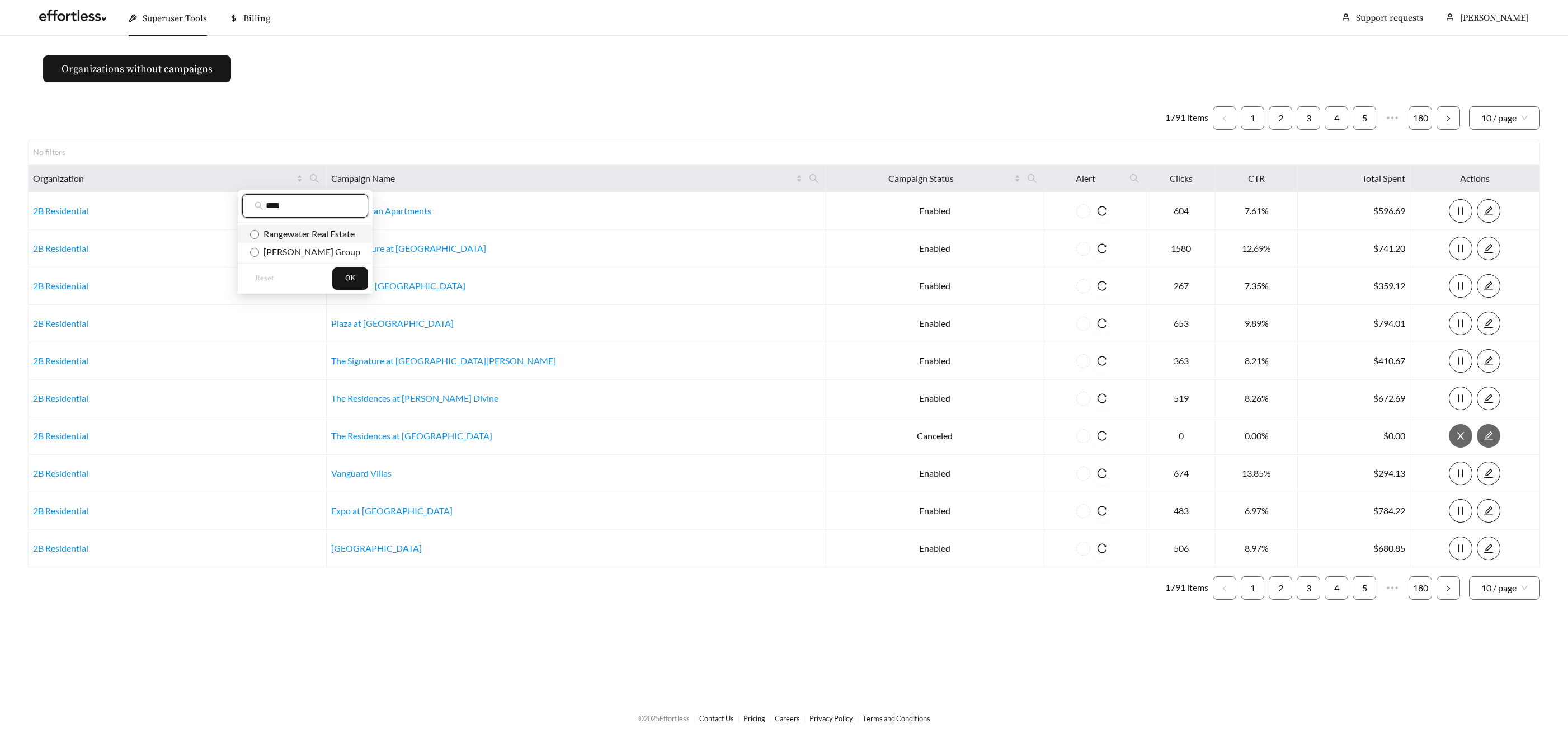
type input "****"
click at [292, 237] on span "Rangewater Real Estate" at bounding box center [307, 233] width 96 height 10
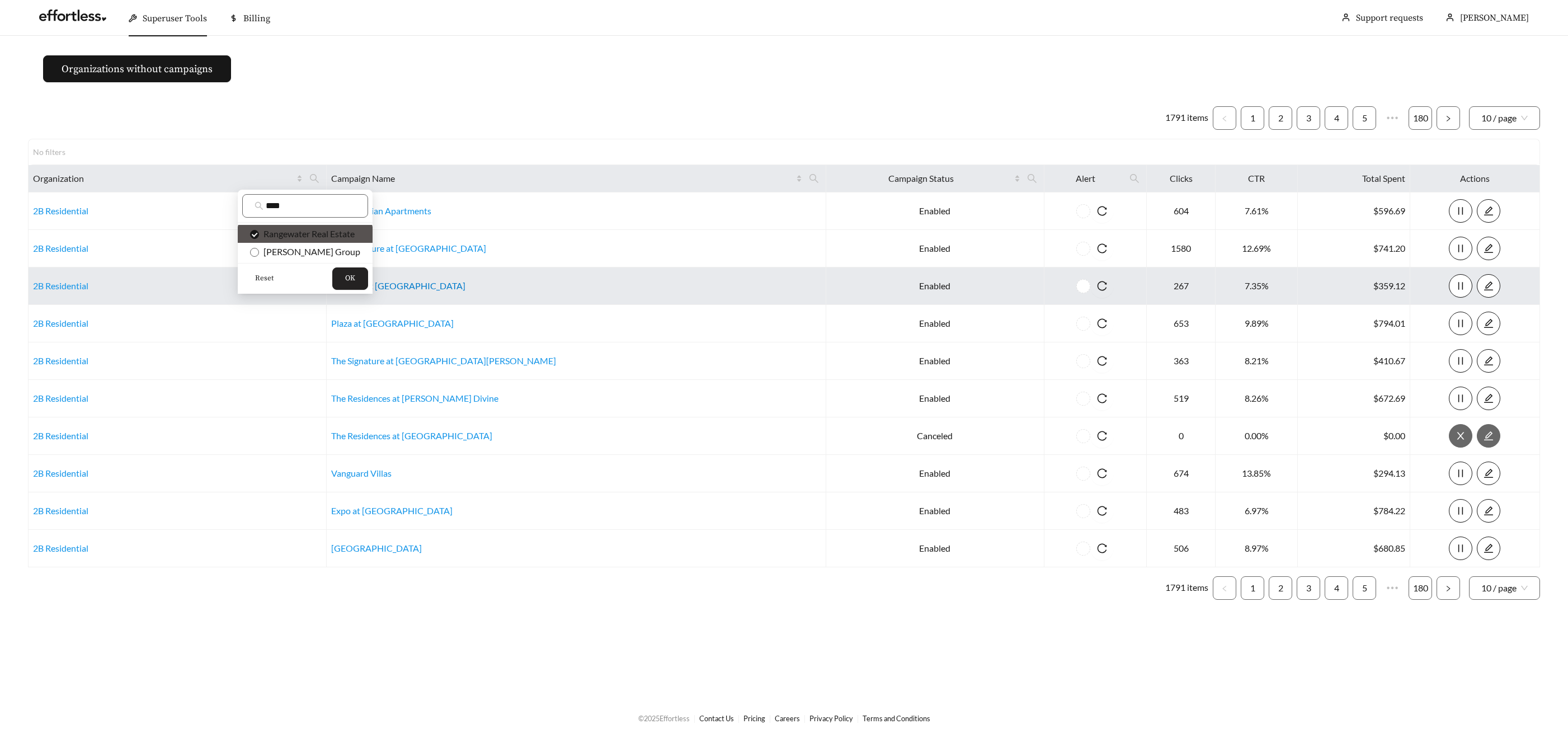
click at [349, 283] on span "OK" at bounding box center [350, 278] width 10 height 11
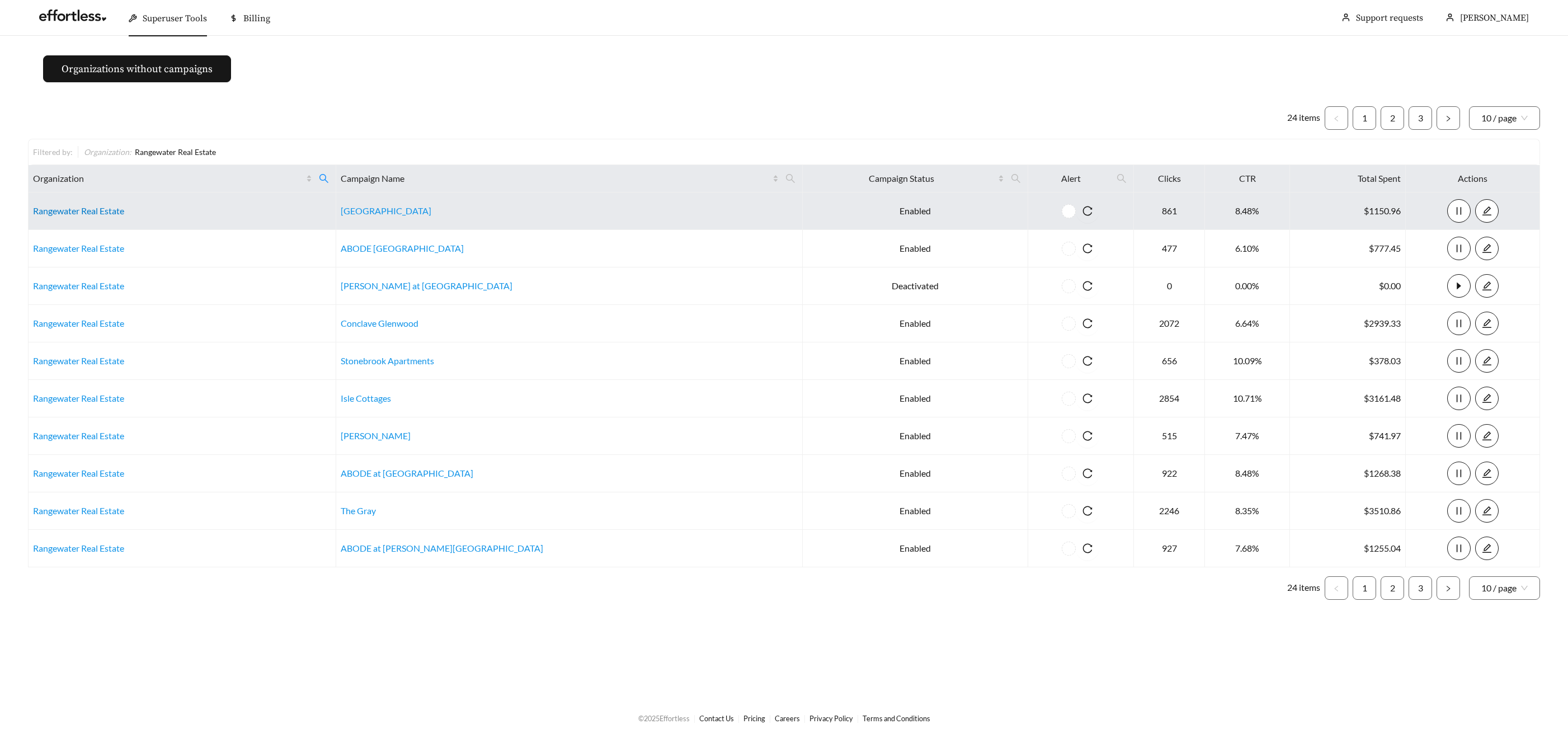
click at [77, 211] on link "Rangewater Real Estate" at bounding box center [79, 210] width 91 height 10
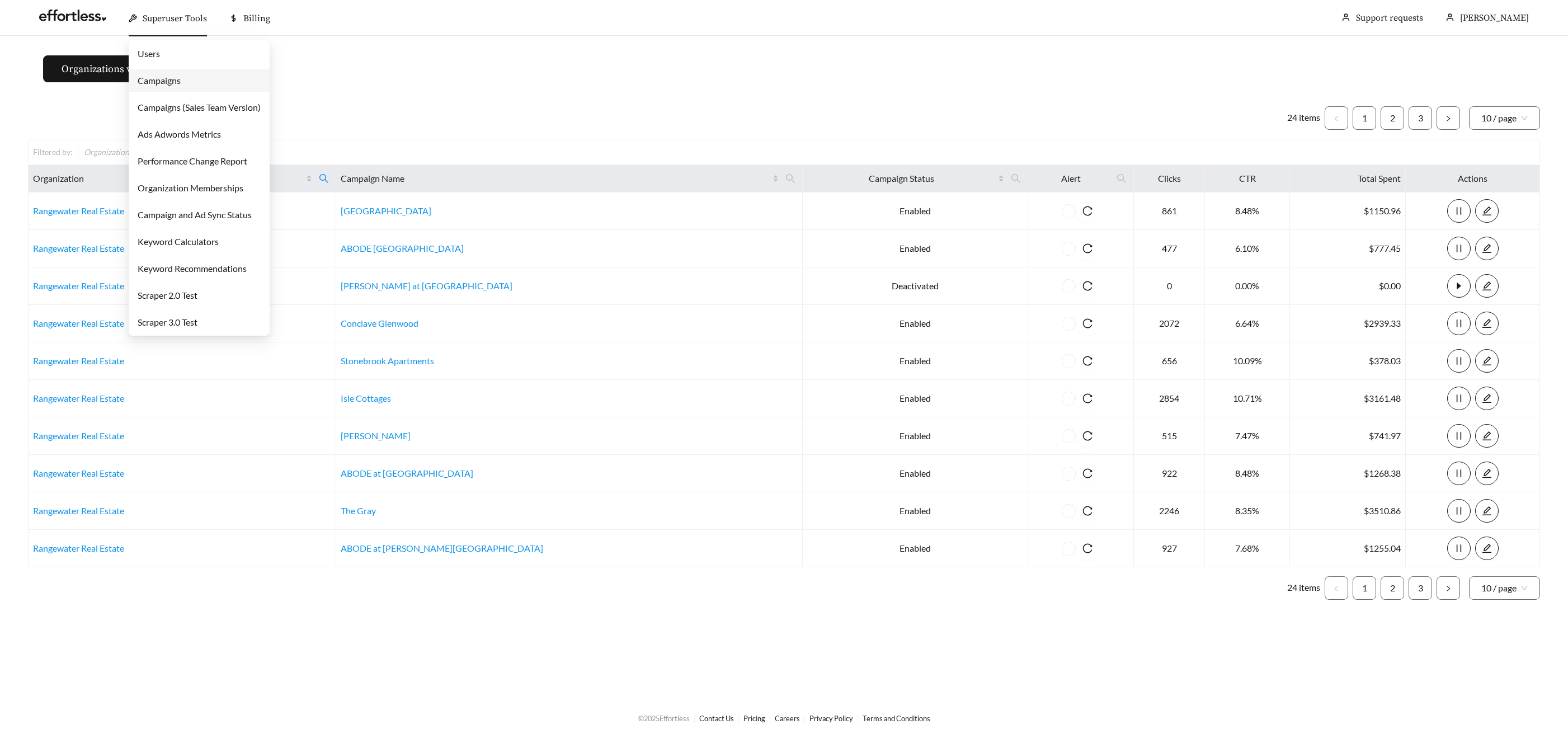
click at [137, 13] on div "Superuser Tools" at bounding box center [167, 18] width 79 height 36
drag, startPoint x: 163, startPoint y: 79, endPoint x: 170, endPoint y: 82, distance: 7.6
click at [161, 79] on link "Campaigns" at bounding box center [159, 80] width 43 height 10
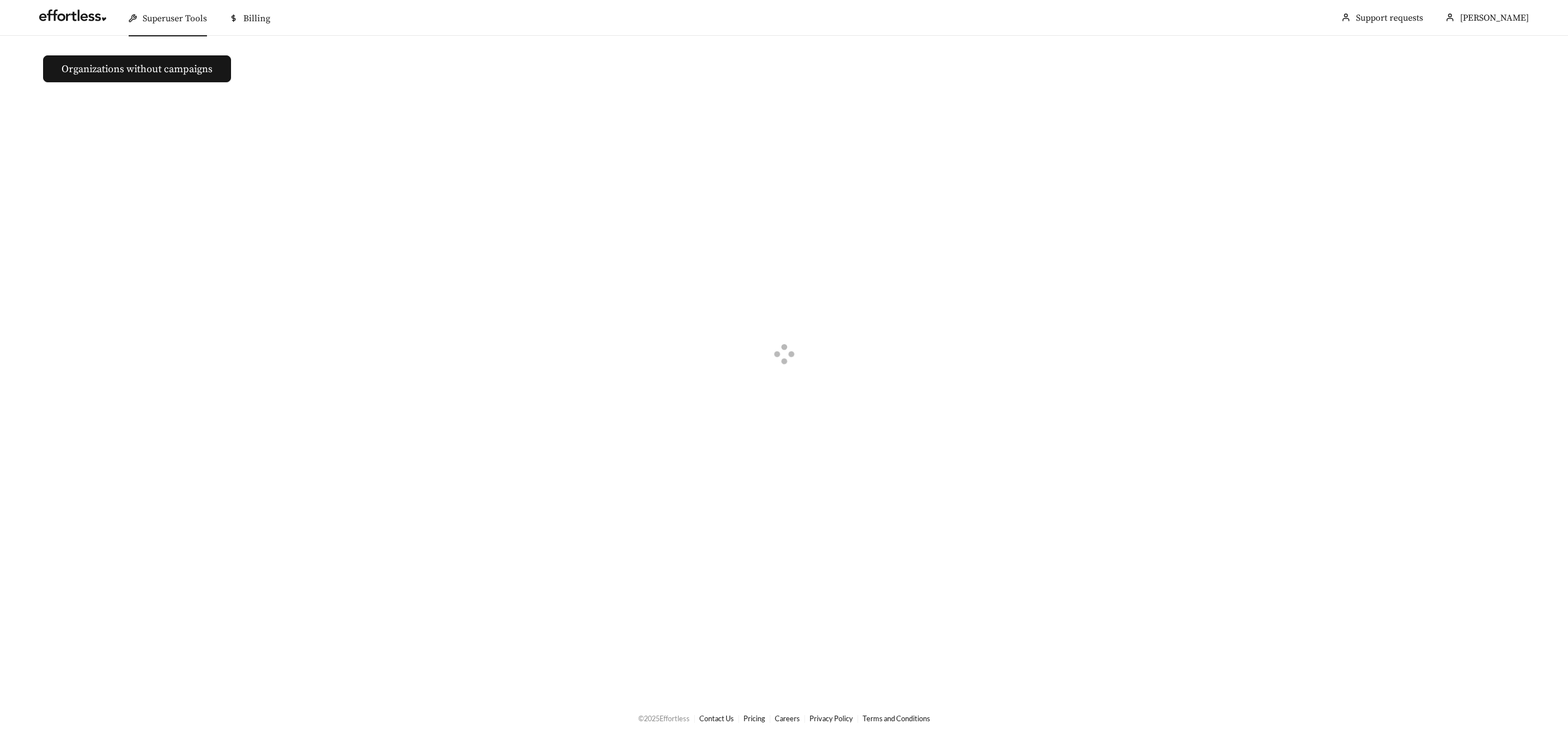
click at [275, 132] on div at bounding box center [784, 356] width 1512 height 516
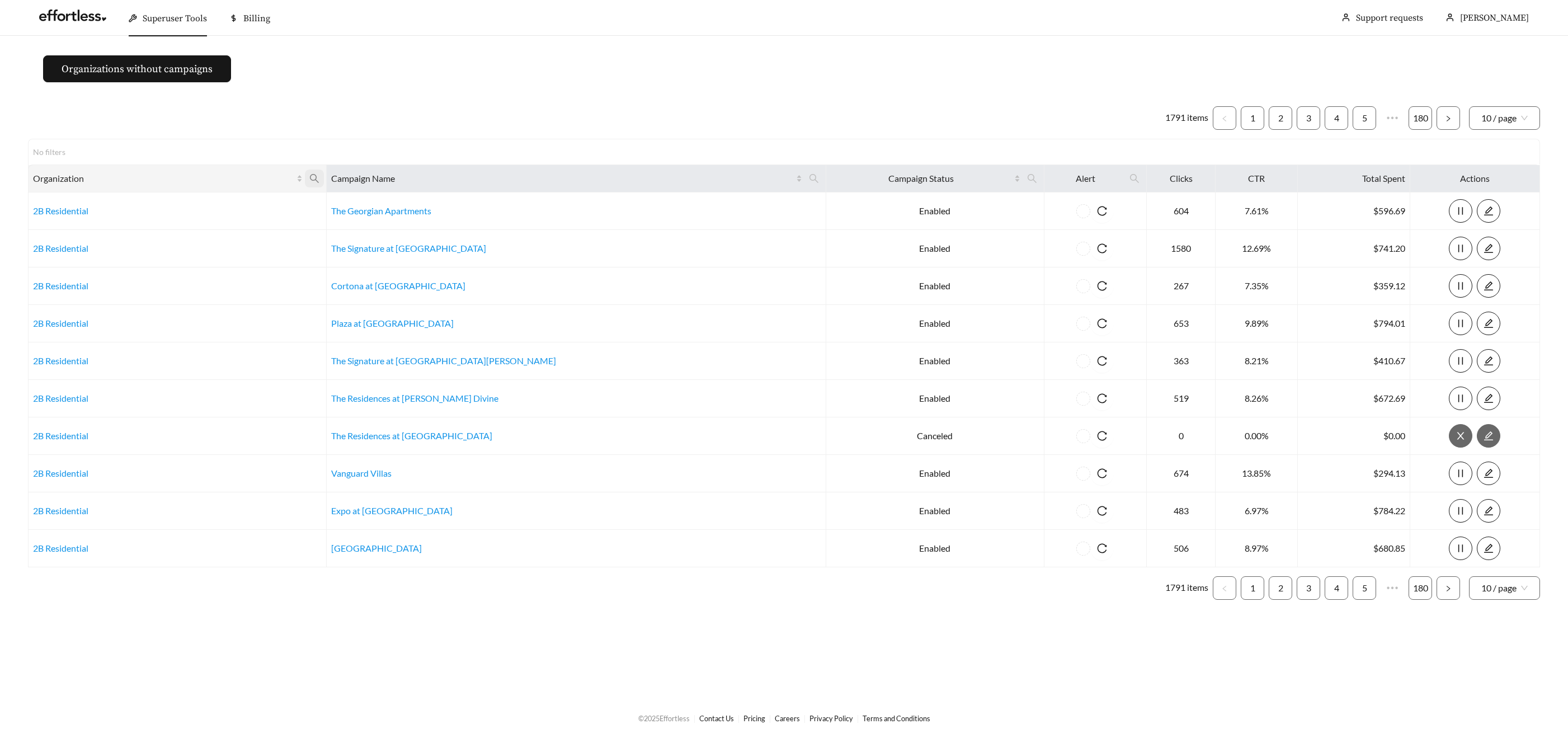
click at [320, 177] on icon "search" at bounding box center [314, 178] width 10 height 10
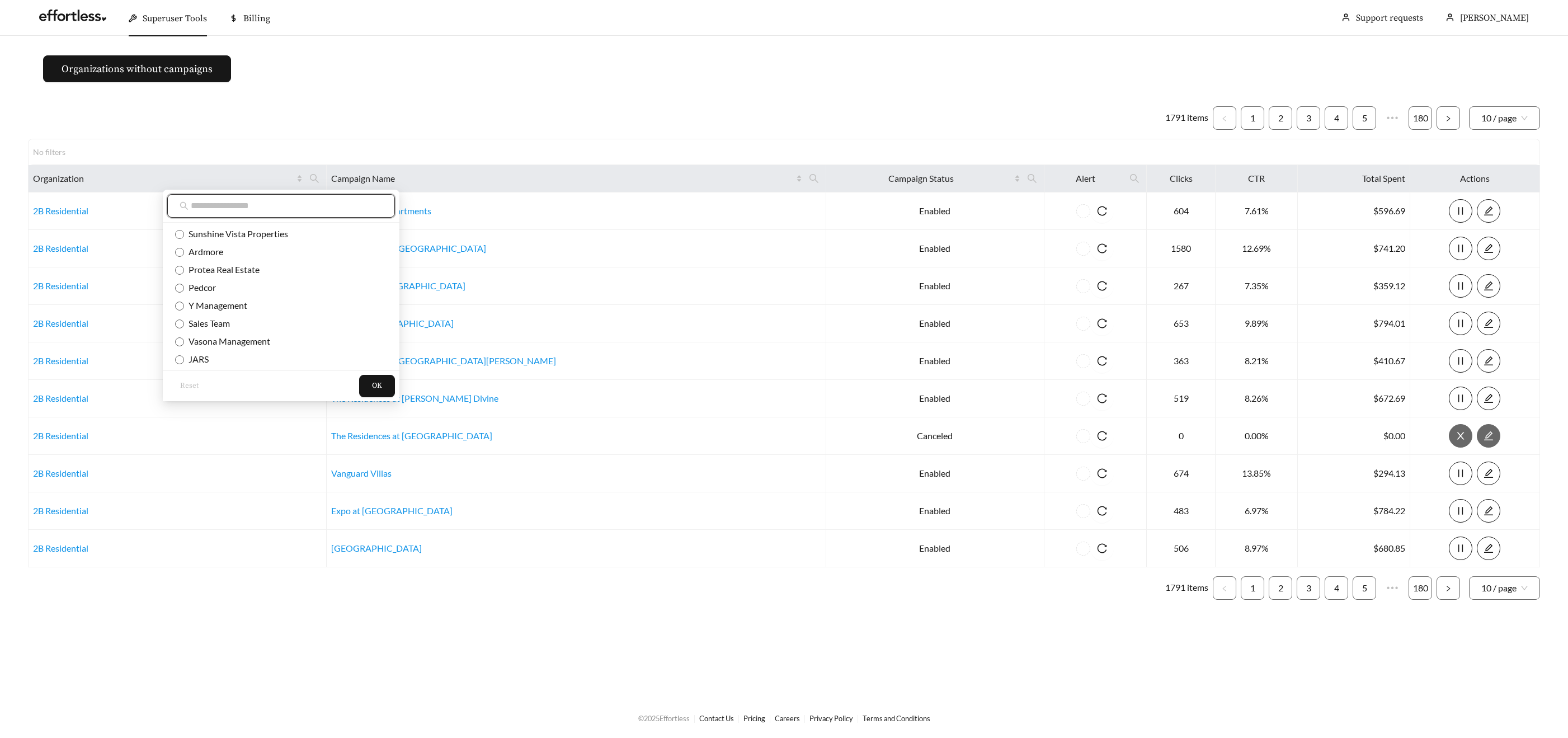
click at [253, 207] on input "text" at bounding box center [286, 206] width 192 height 13
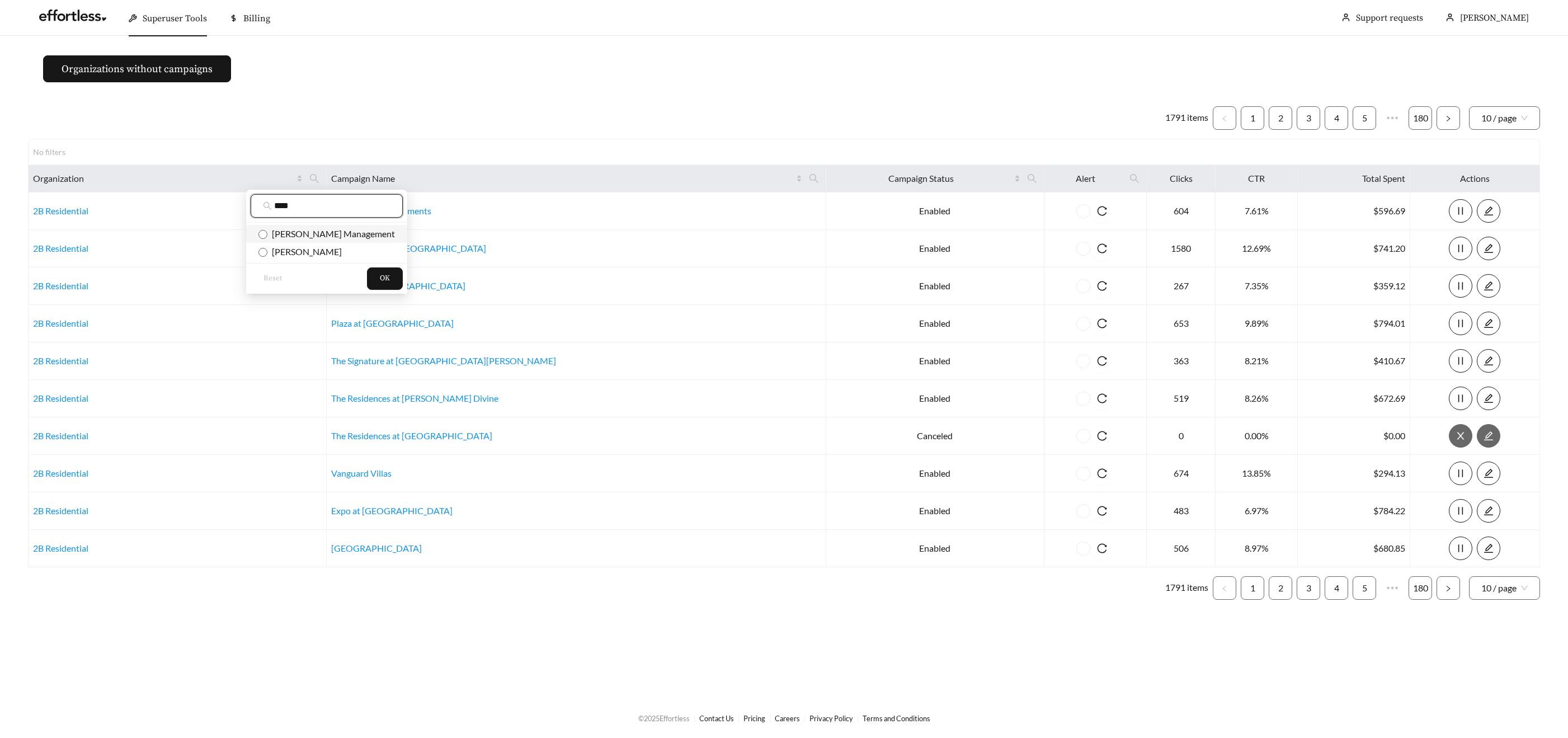
type input "****"
click at [279, 228] on span "Cannon Management" at bounding box center [327, 234] width 136 height 12
click at [367, 270] on button "OK" at bounding box center [385, 278] width 36 height 23
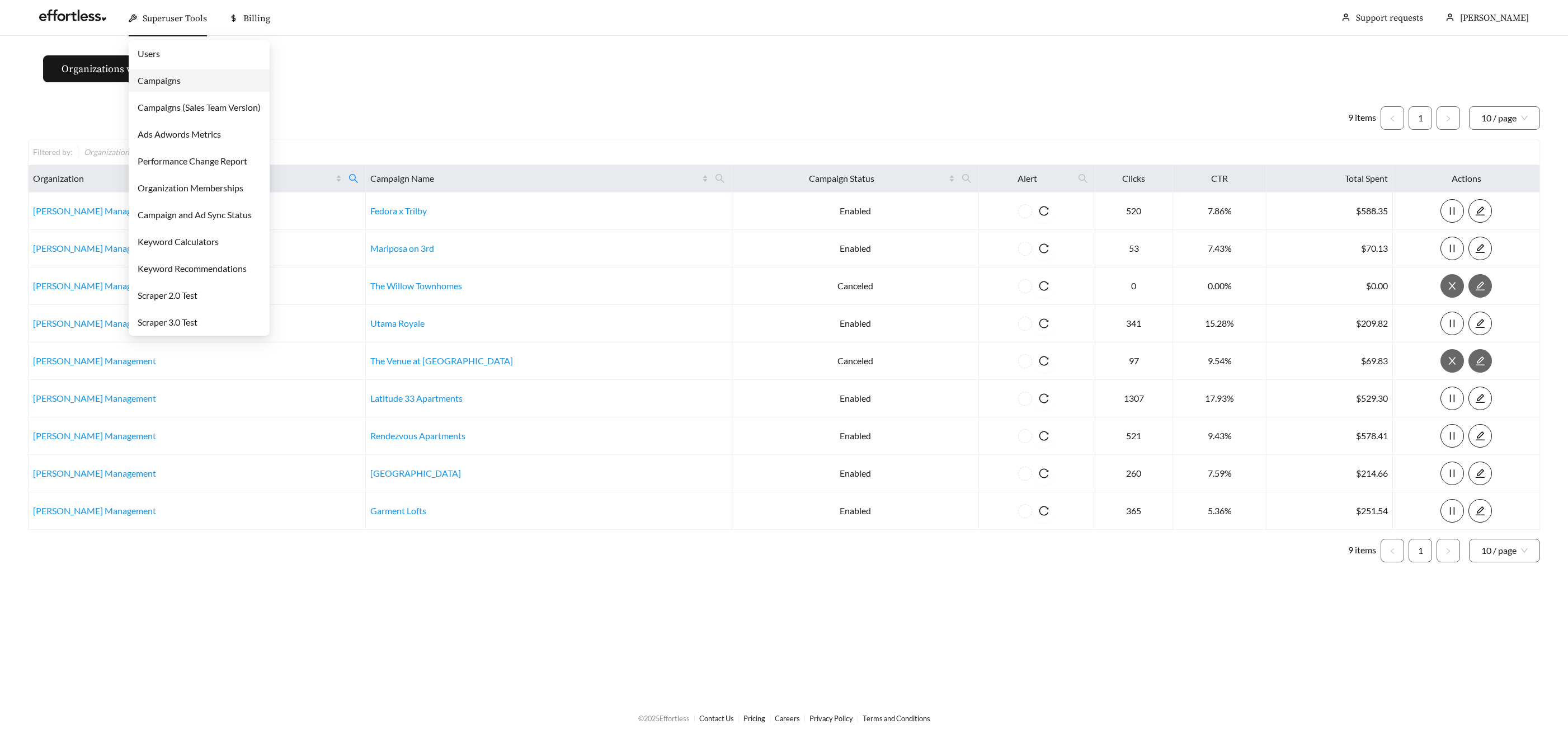
click at [177, 17] on span "Superuser Tools" at bounding box center [175, 18] width 65 height 11
click at [180, 75] on link "Campaigns" at bounding box center [159, 80] width 43 height 10
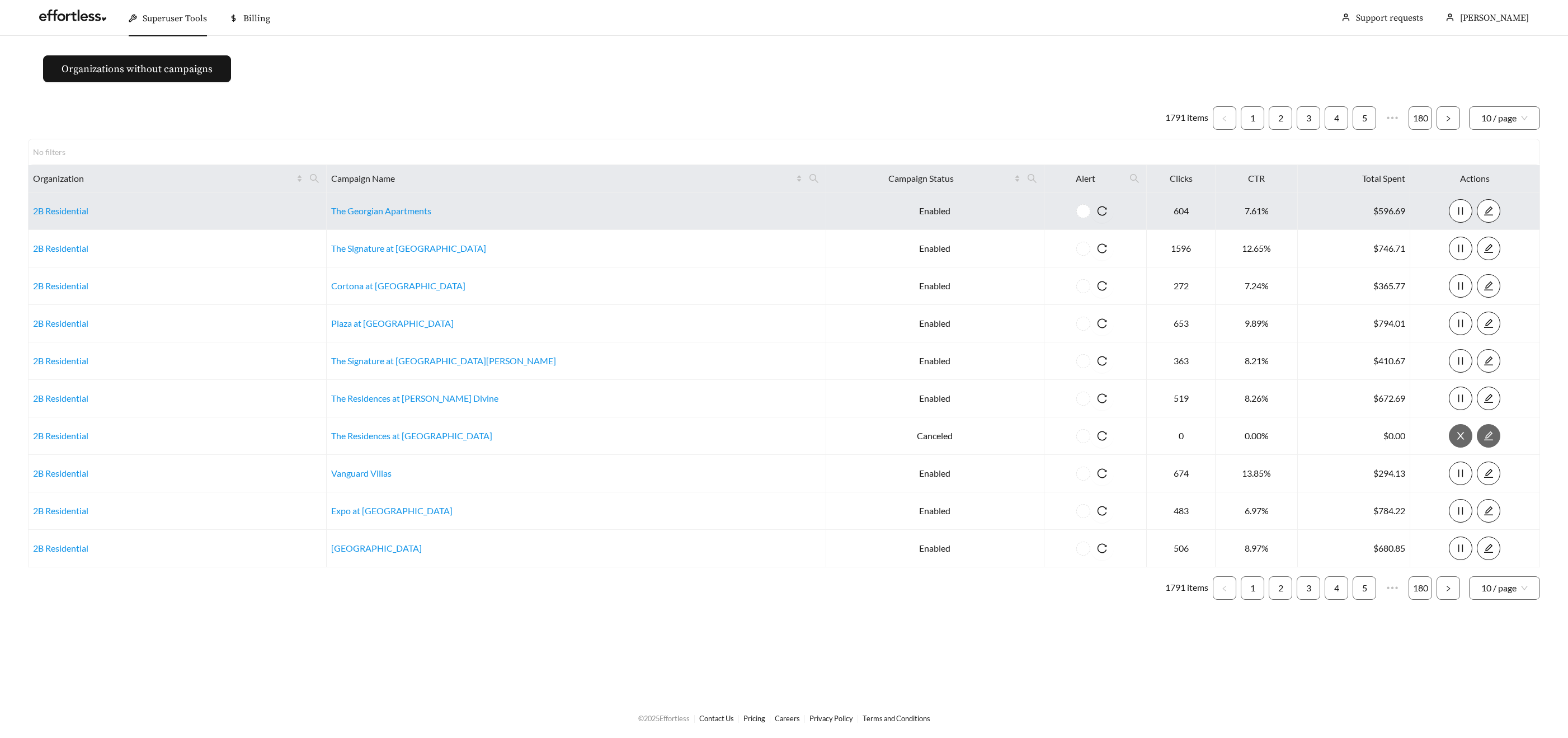
drag, startPoint x: 363, startPoint y: 184, endPoint x: 354, endPoint y: 195, distance: 14.2
click at [324, 184] on span at bounding box center [314, 178] width 19 height 18
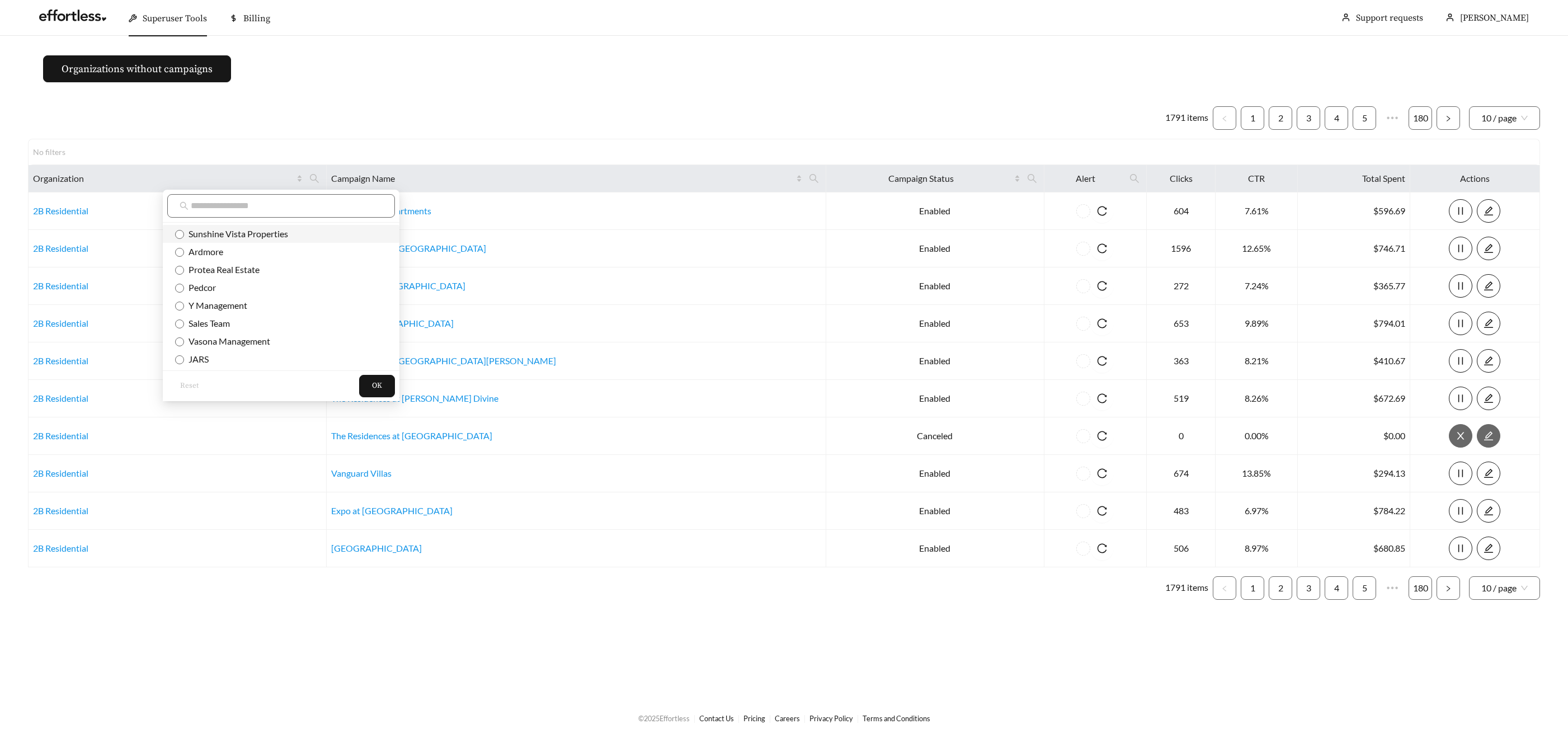
click at [268, 232] on span "Sunshine Vista Properties" at bounding box center [236, 233] width 104 height 10
click at [284, 205] on input "text" at bounding box center [286, 206] width 192 height 13
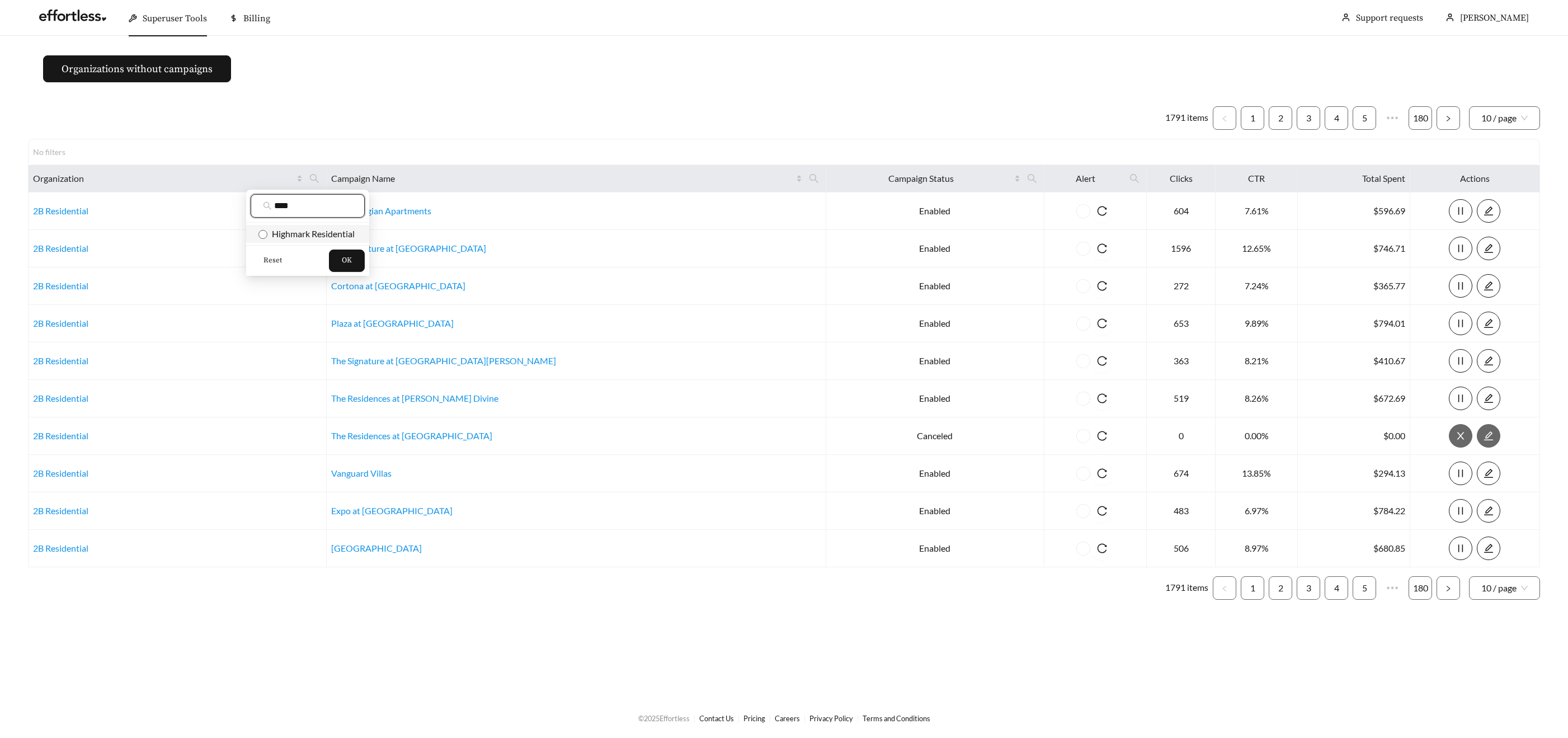
type input "****"
drag, startPoint x: 301, startPoint y: 225, endPoint x: 315, endPoint y: 237, distance: 18.4
click at [301, 225] on li "Highmark Residential" at bounding box center [307, 233] width 123 height 18
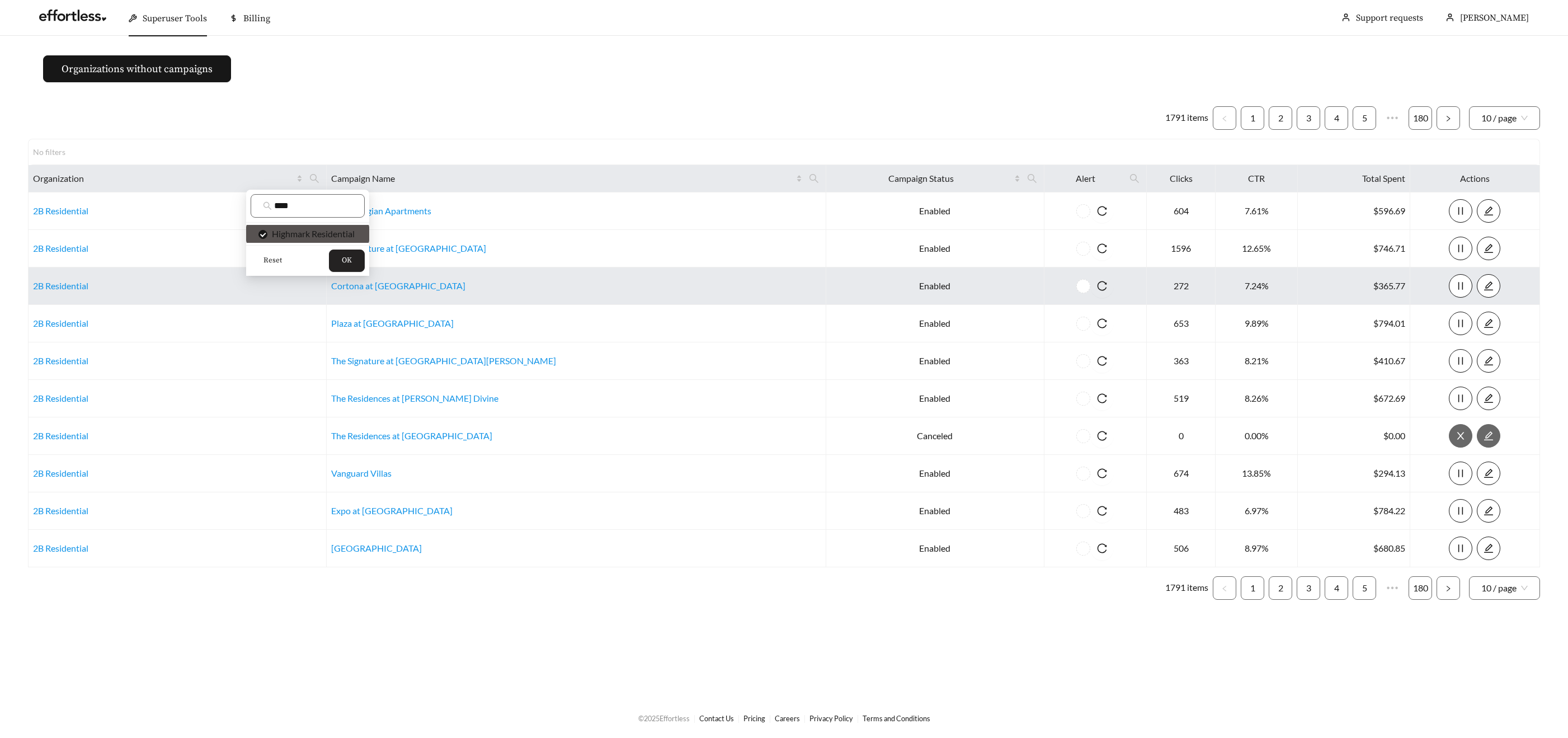
drag, startPoint x: 338, startPoint y: 259, endPoint x: 390, endPoint y: 272, distance: 53.6
click at [338, 259] on button "OK" at bounding box center [346, 261] width 36 height 23
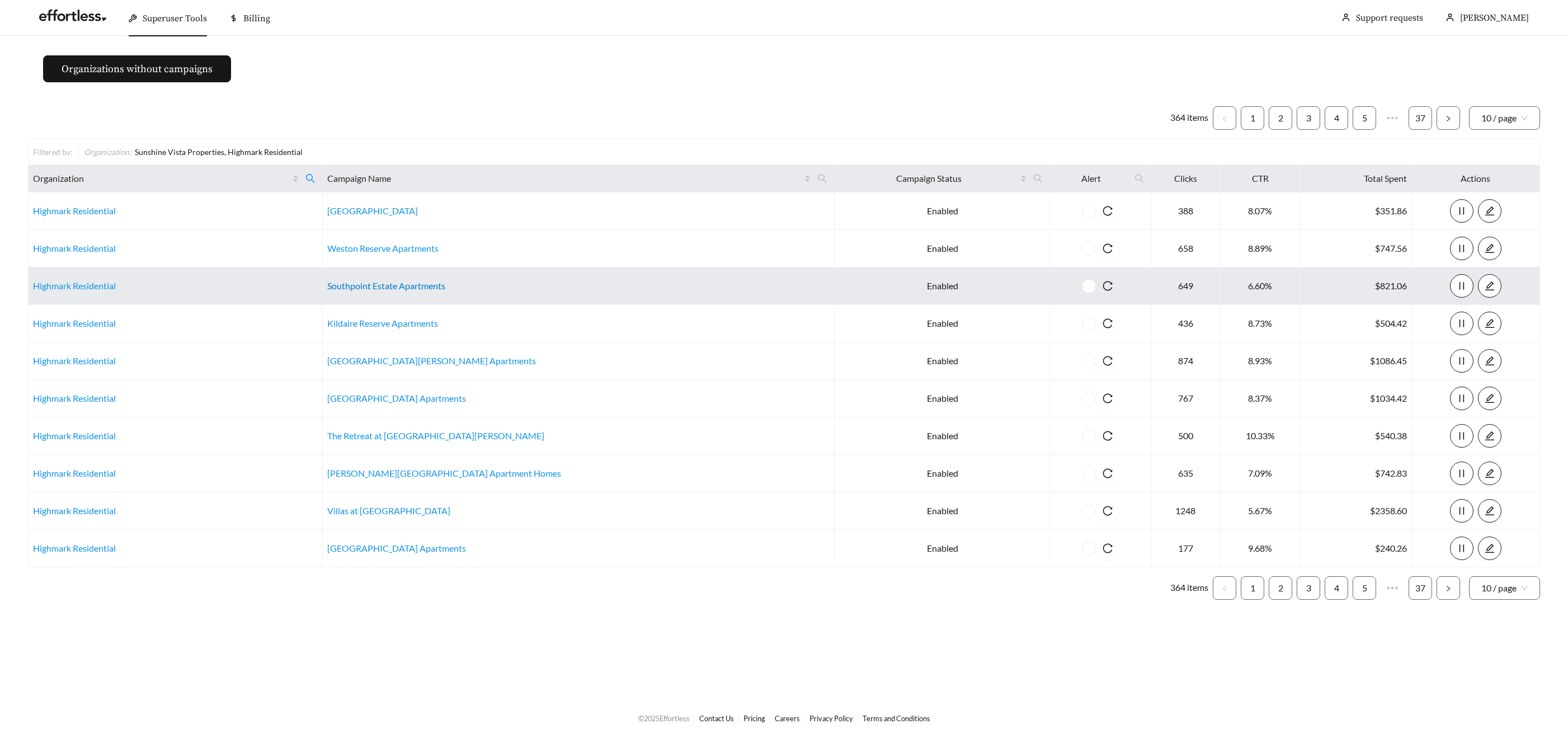
click at [389, 283] on link "Southpoint Estate Apartments" at bounding box center [387, 285] width 118 height 10
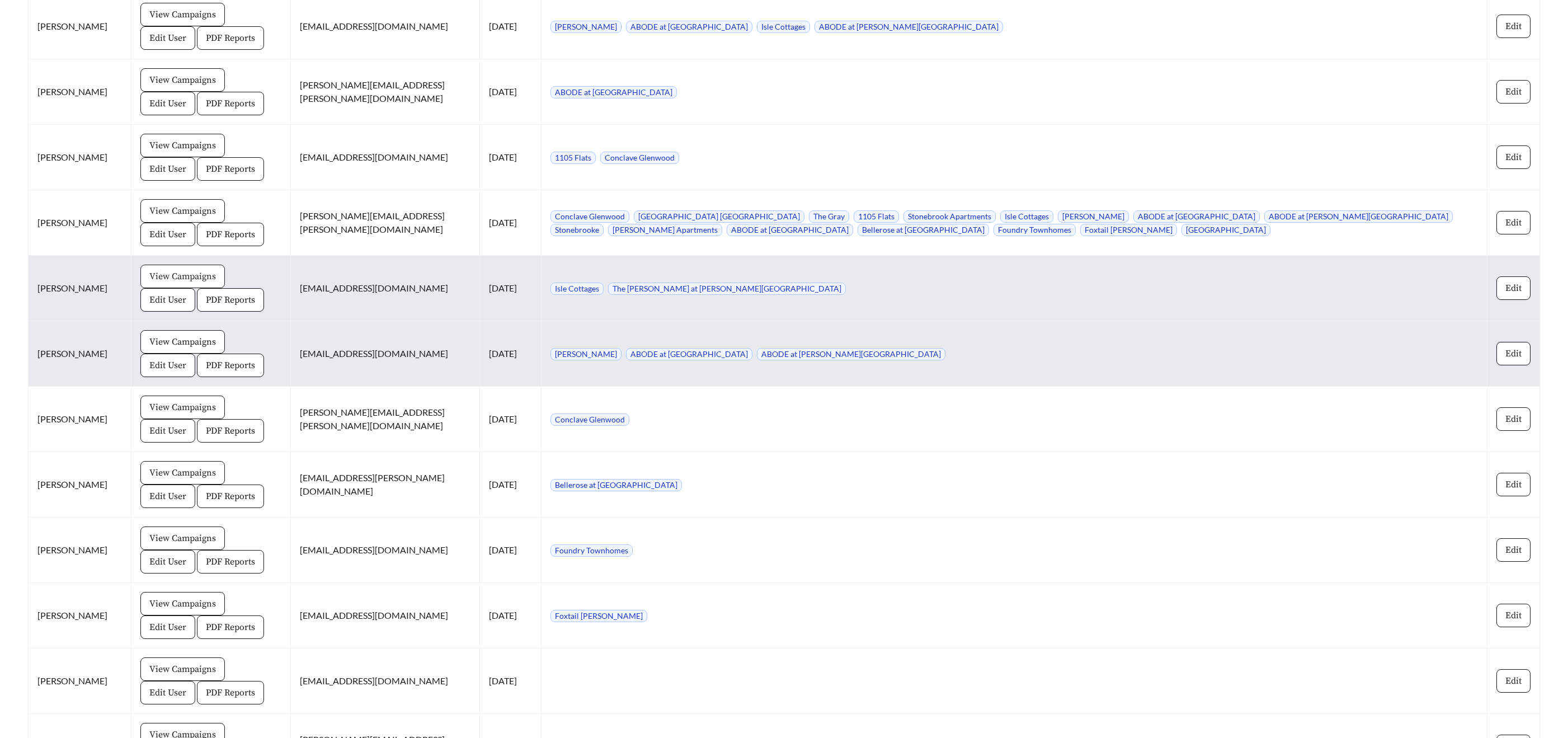
scroll to position [1817, 0]
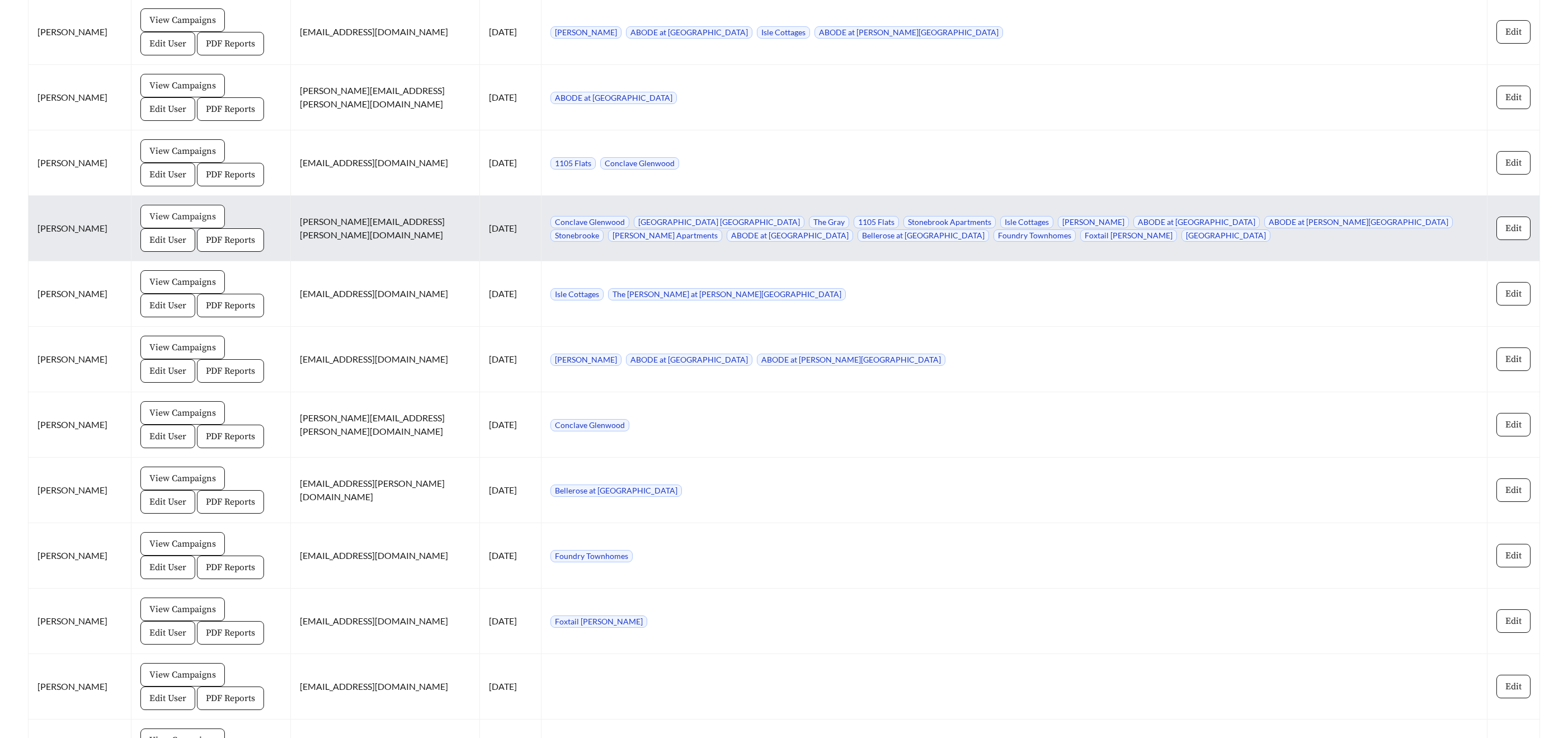
click at [151, 220] on span "View Campaigns" at bounding box center [182, 217] width 66 height 13
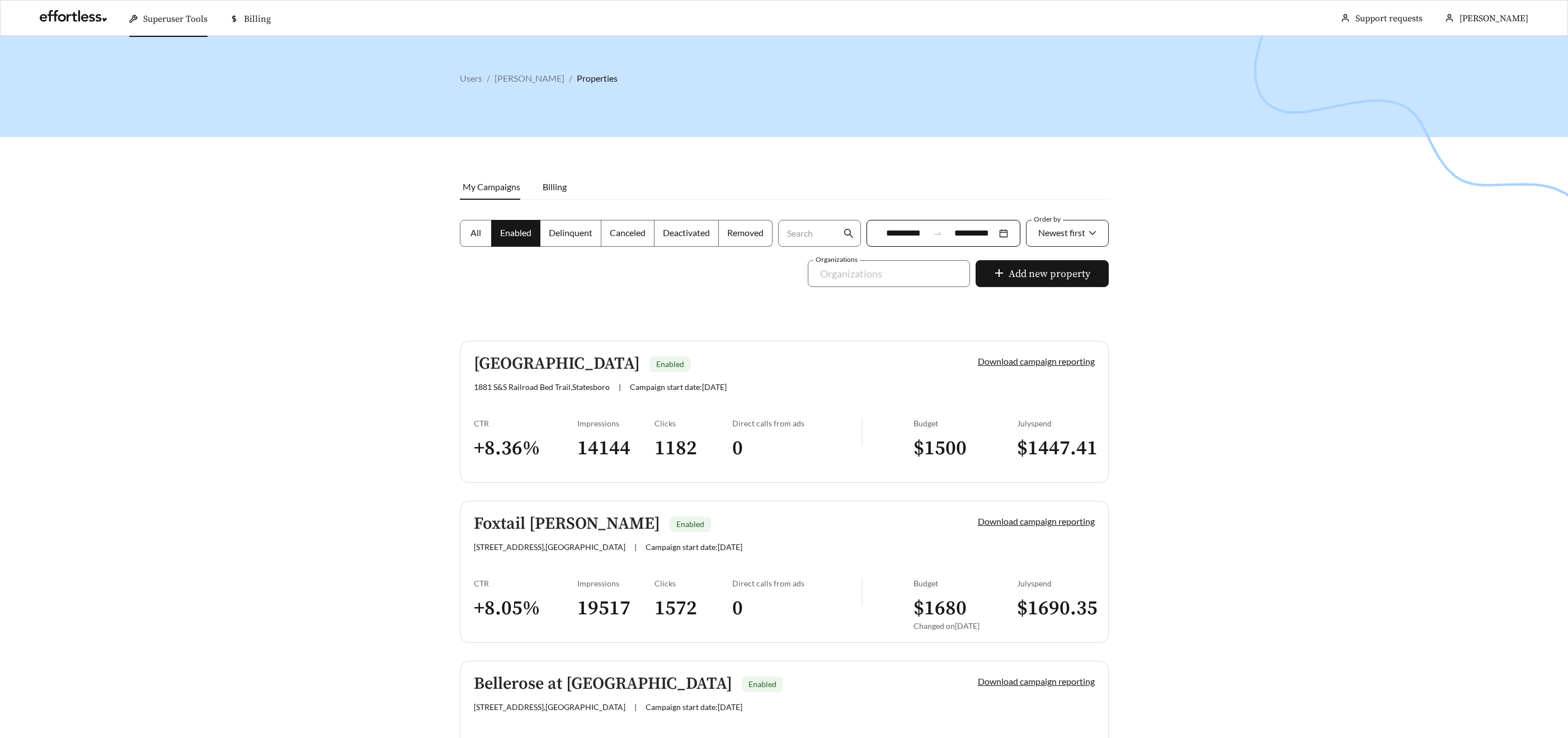
click at [1085, 231] on span "Newest first" at bounding box center [1068, 234] width 58 height 26
click at [1060, 292] on div "A-Z" at bounding box center [1066, 296] width 59 height 12
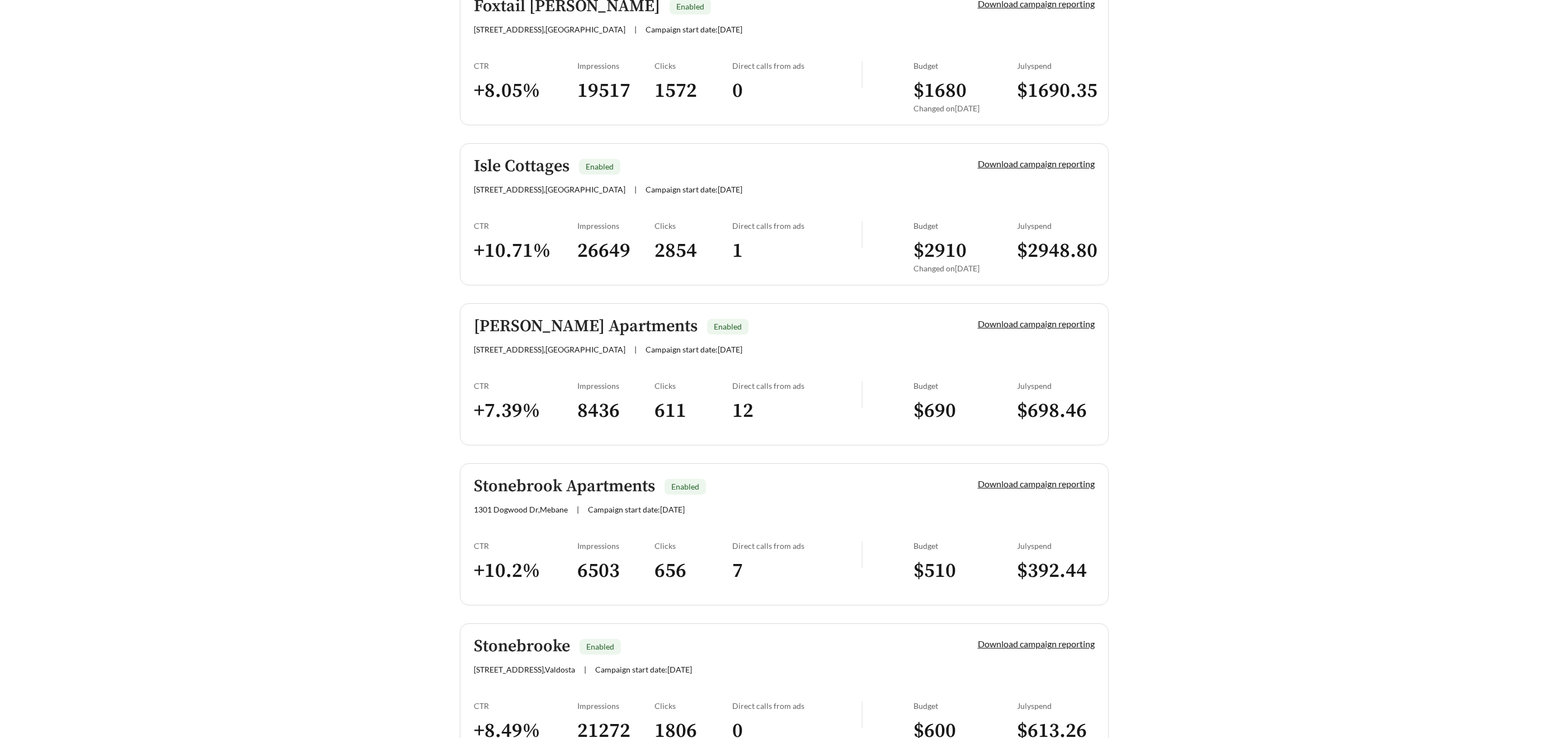
scroll to position [1636, 0]
click at [494, 160] on h5 "Isle Cottages" at bounding box center [521, 168] width 96 height 18
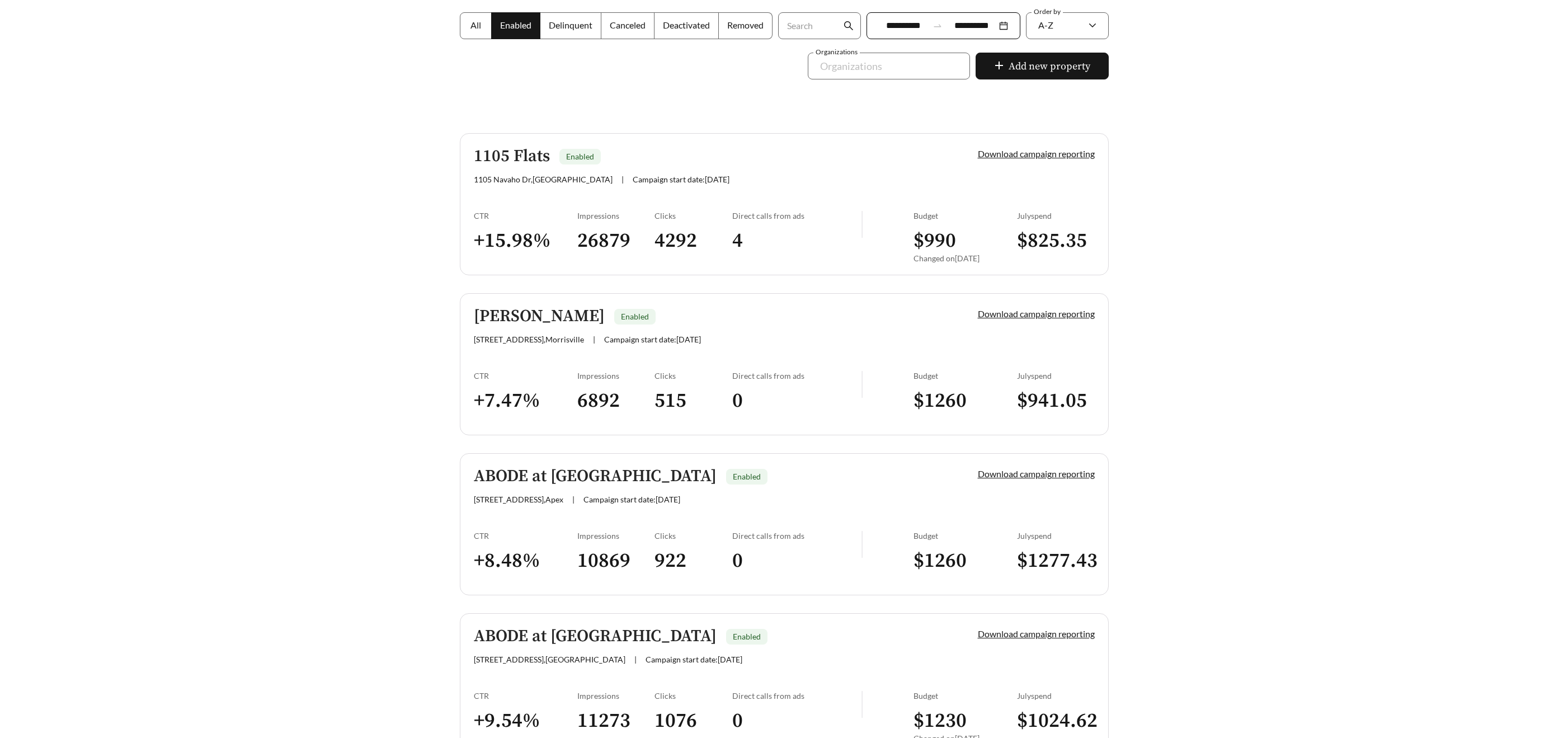
scroll to position [208, 0]
click at [828, 392] on h3 "0" at bounding box center [797, 400] width 129 height 25
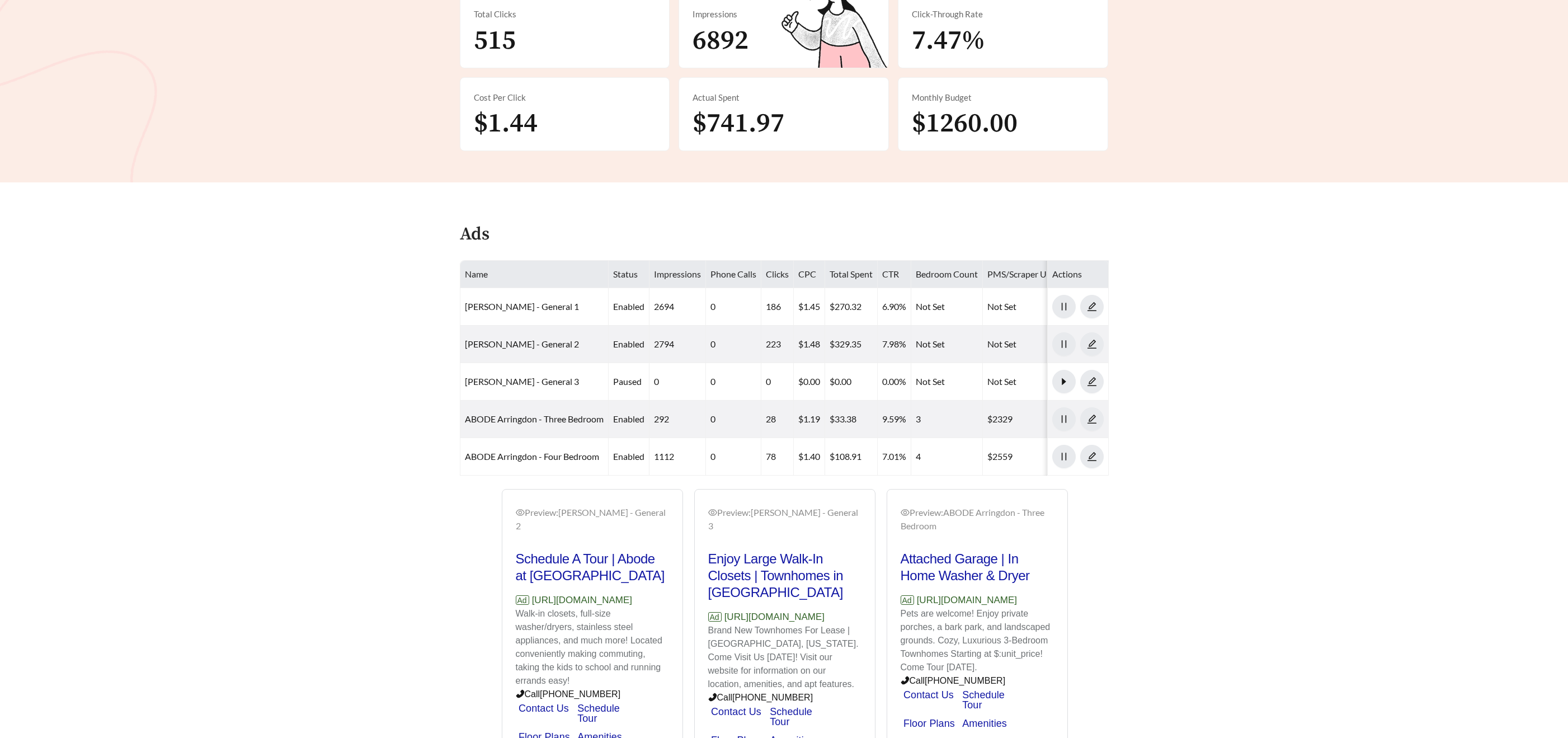
scroll to position [355, 0]
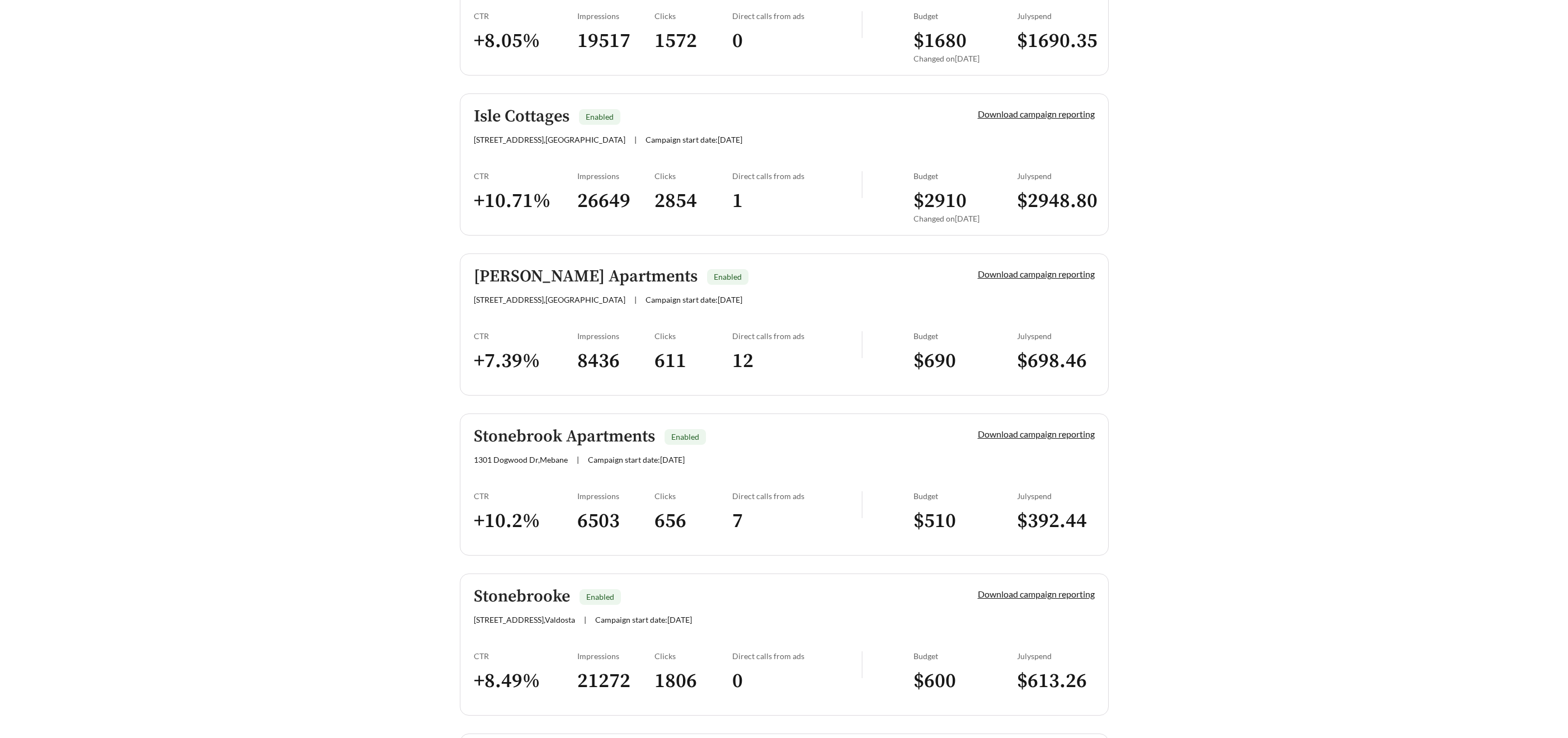
scroll to position [1774, 0]
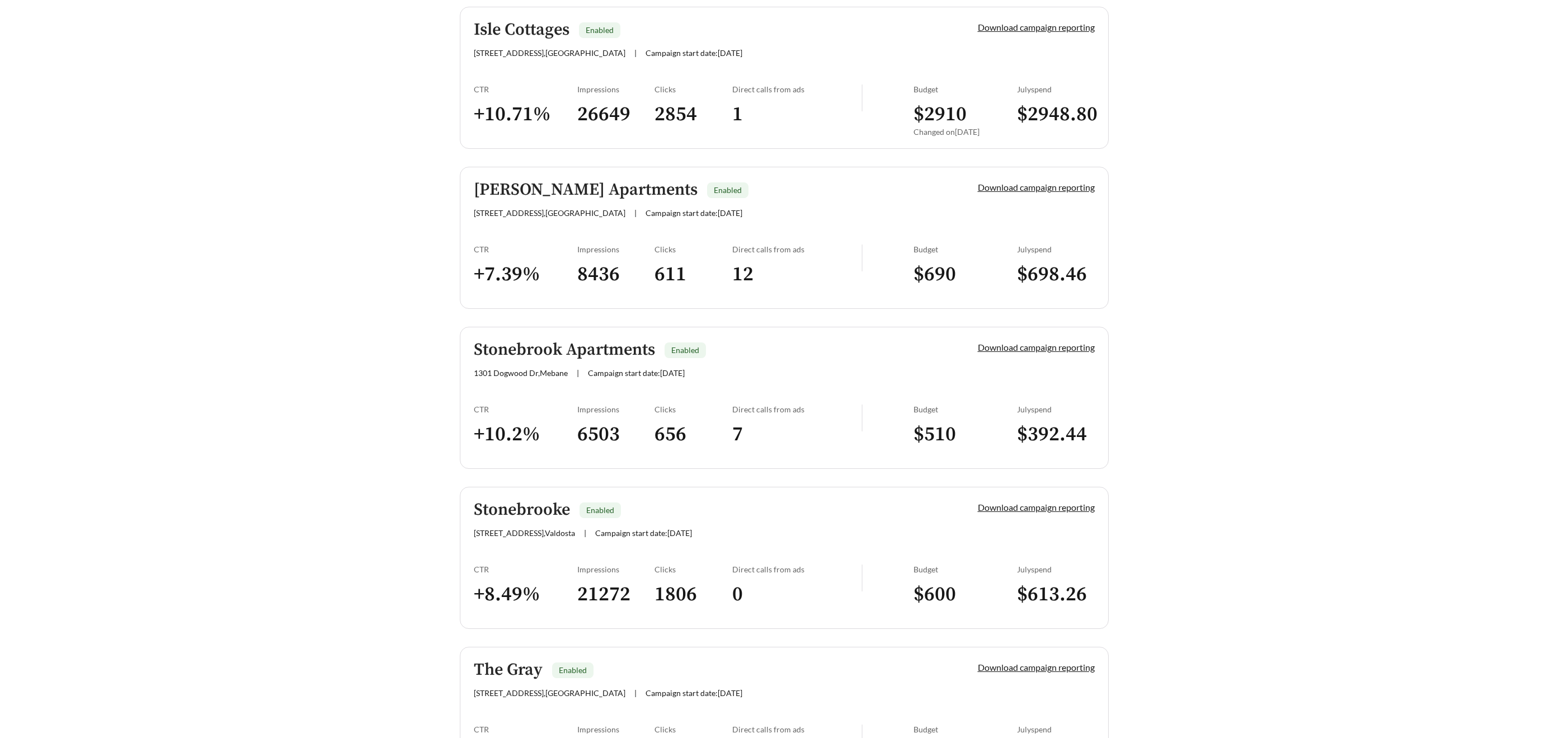
click at [534, 24] on h5 "Isle Cottages" at bounding box center [521, 30] width 96 height 18
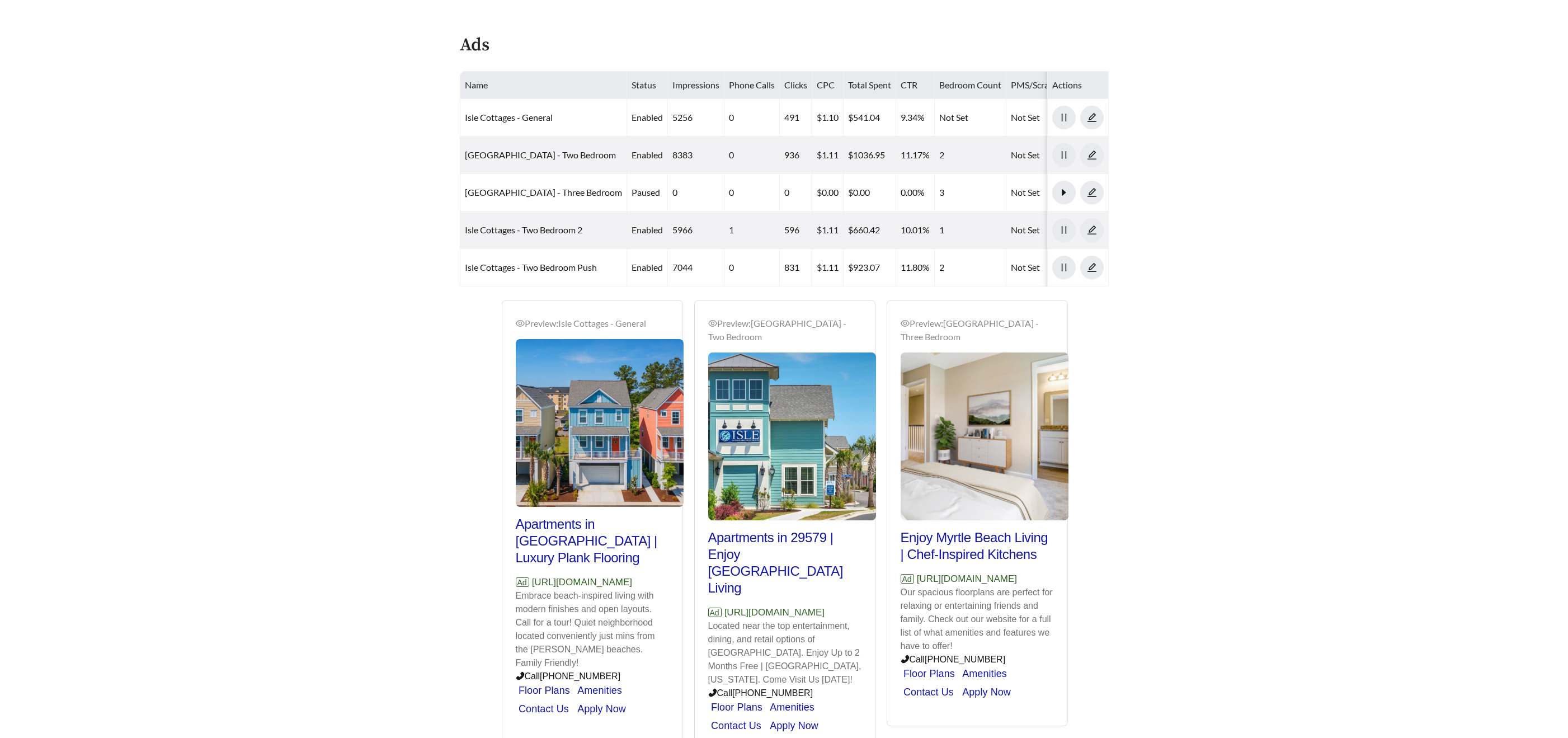
scroll to position [485, 0]
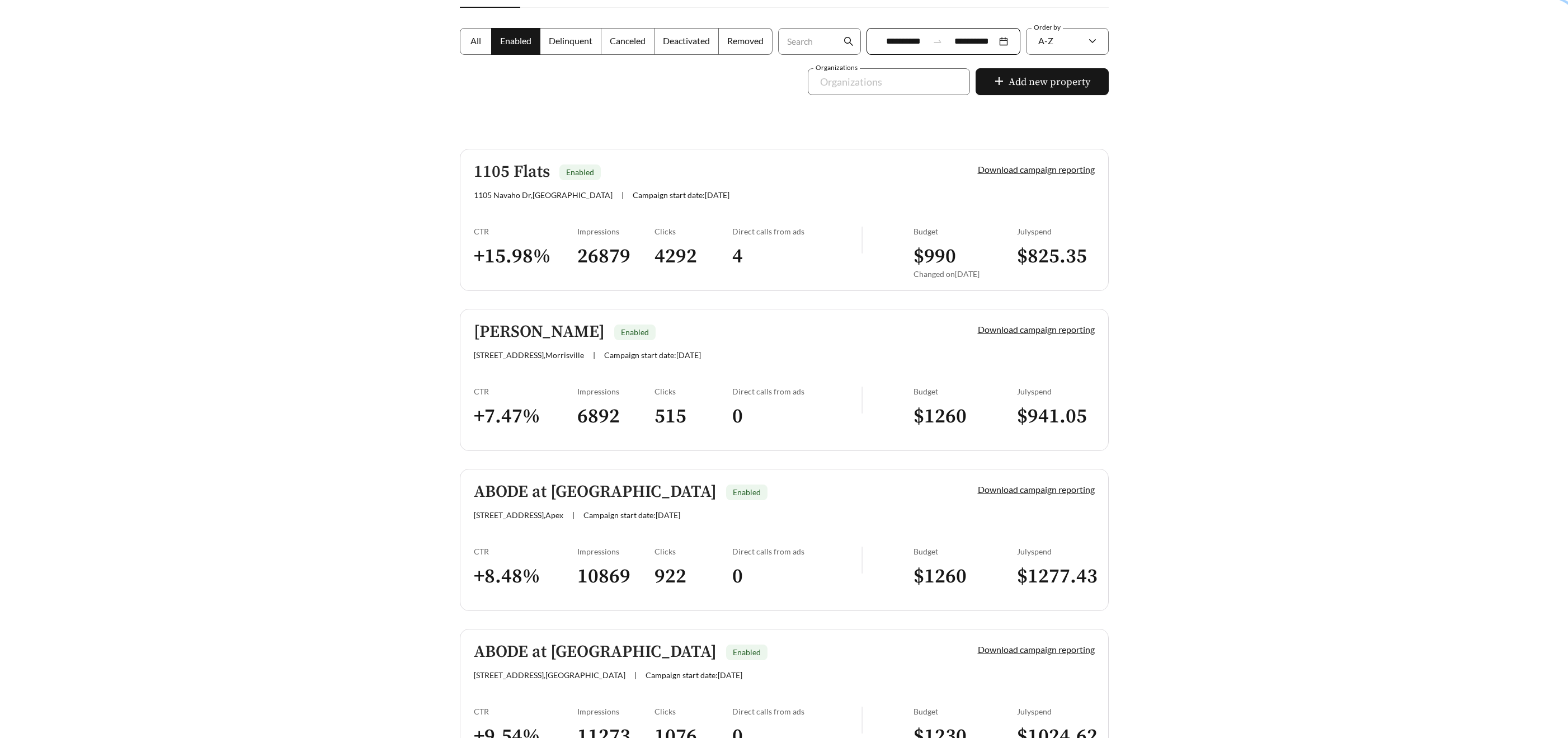
scroll to position [188, 0]
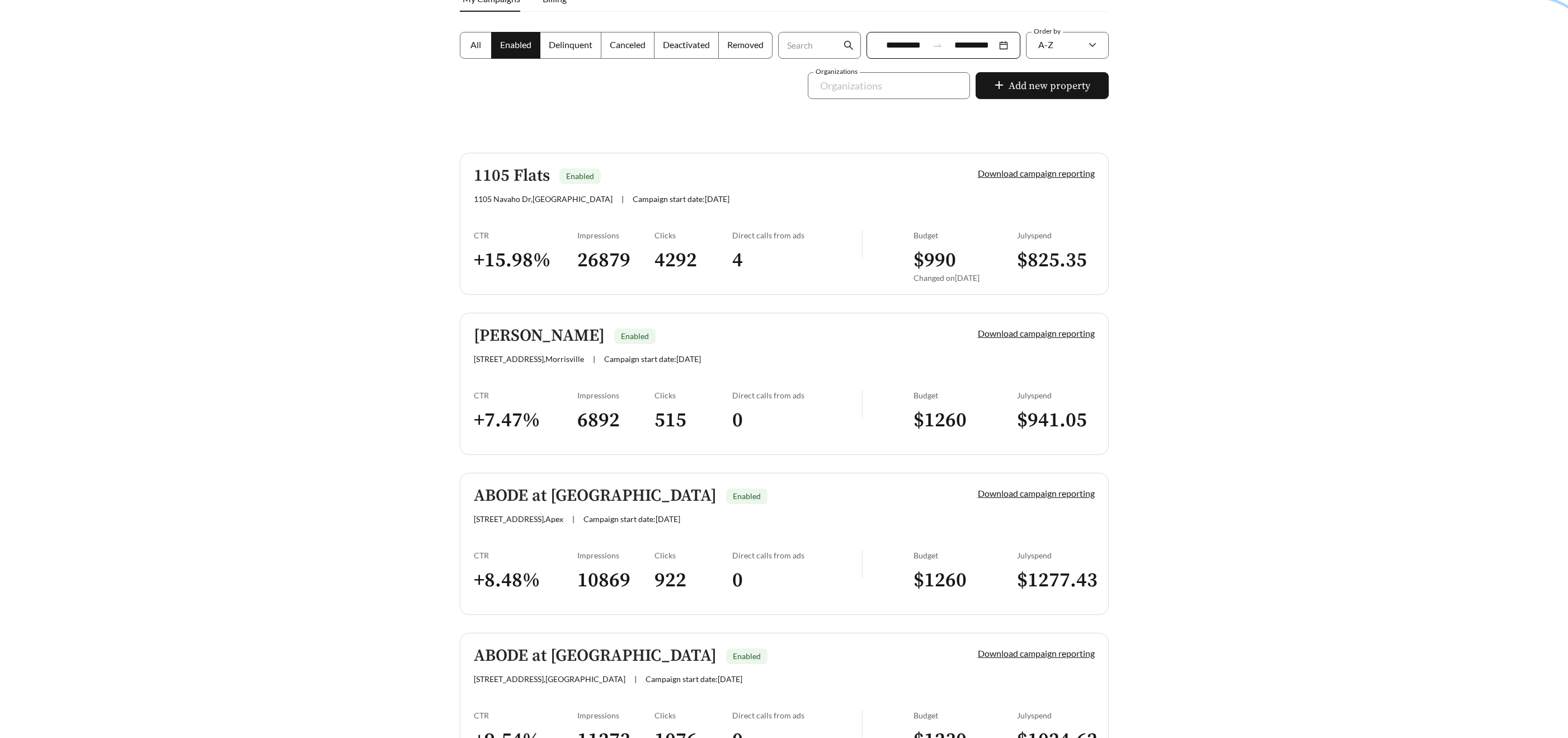
click at [563, 339] on h5 "ABODE Arringdon" at bounding box center [539, 336] width 131 height 18
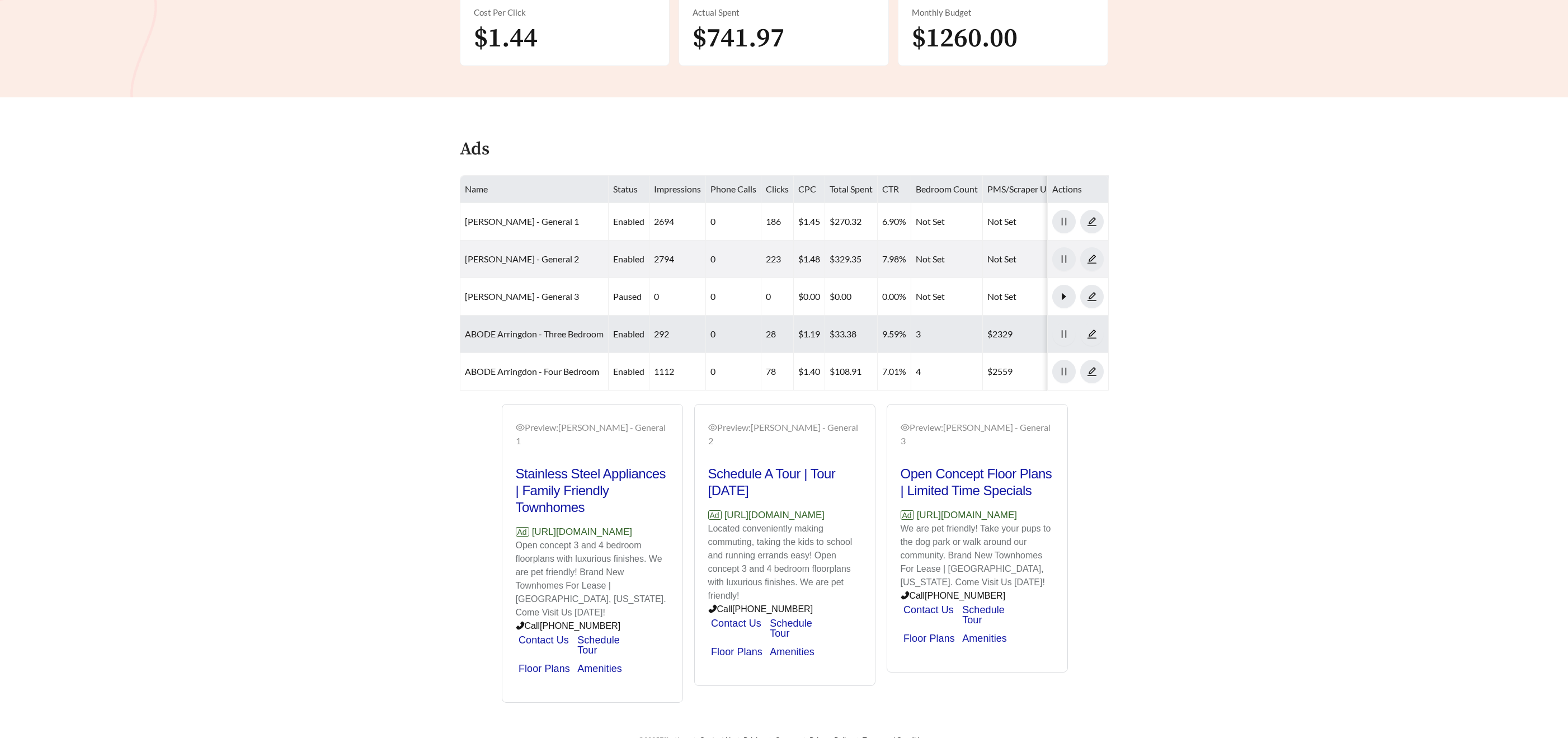
scroll to position [336, 0]
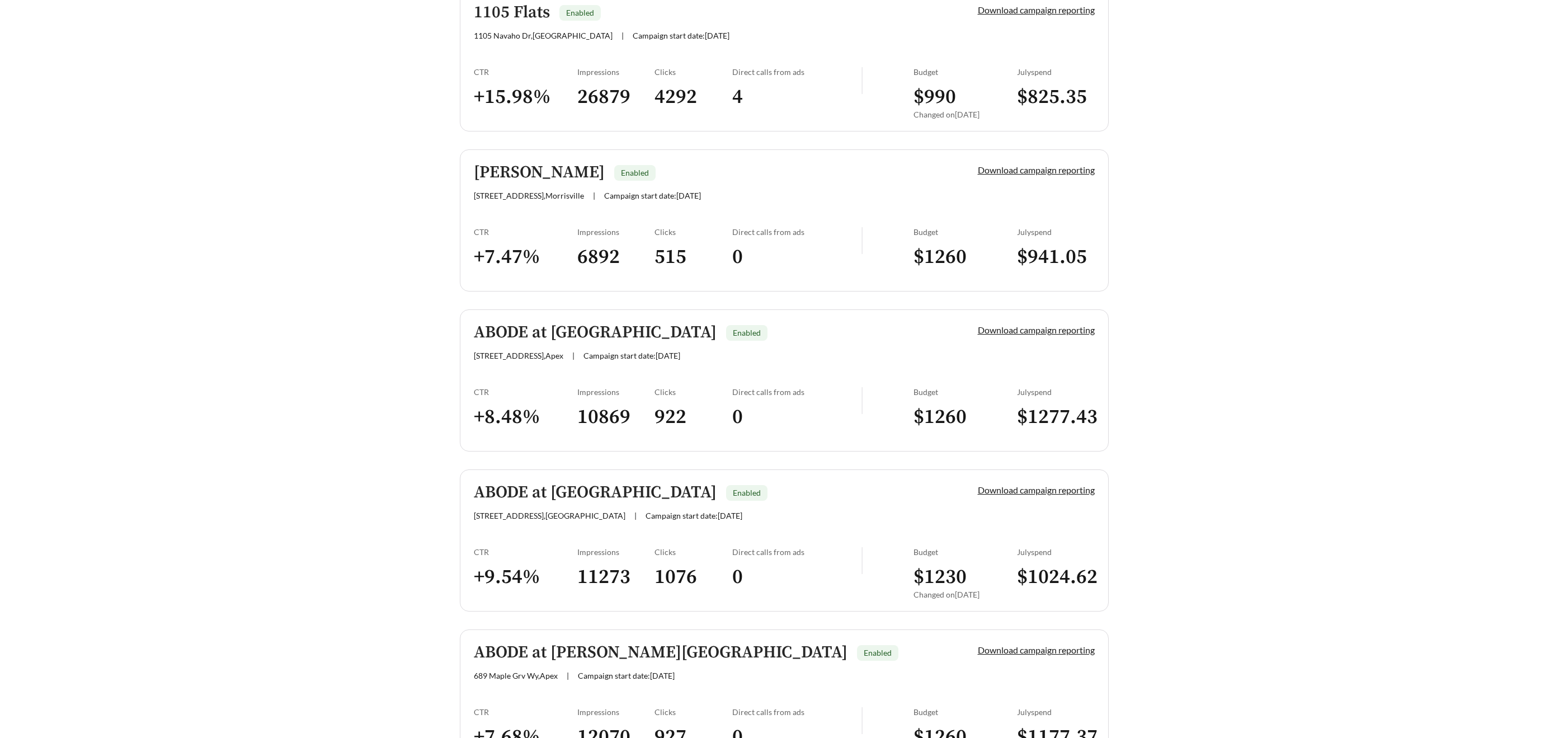
scroll to position [353, 0]
click at [555, 333] on h5 "ABODE at Alderwood" at bounding box center [595, 331] width 243 height 18
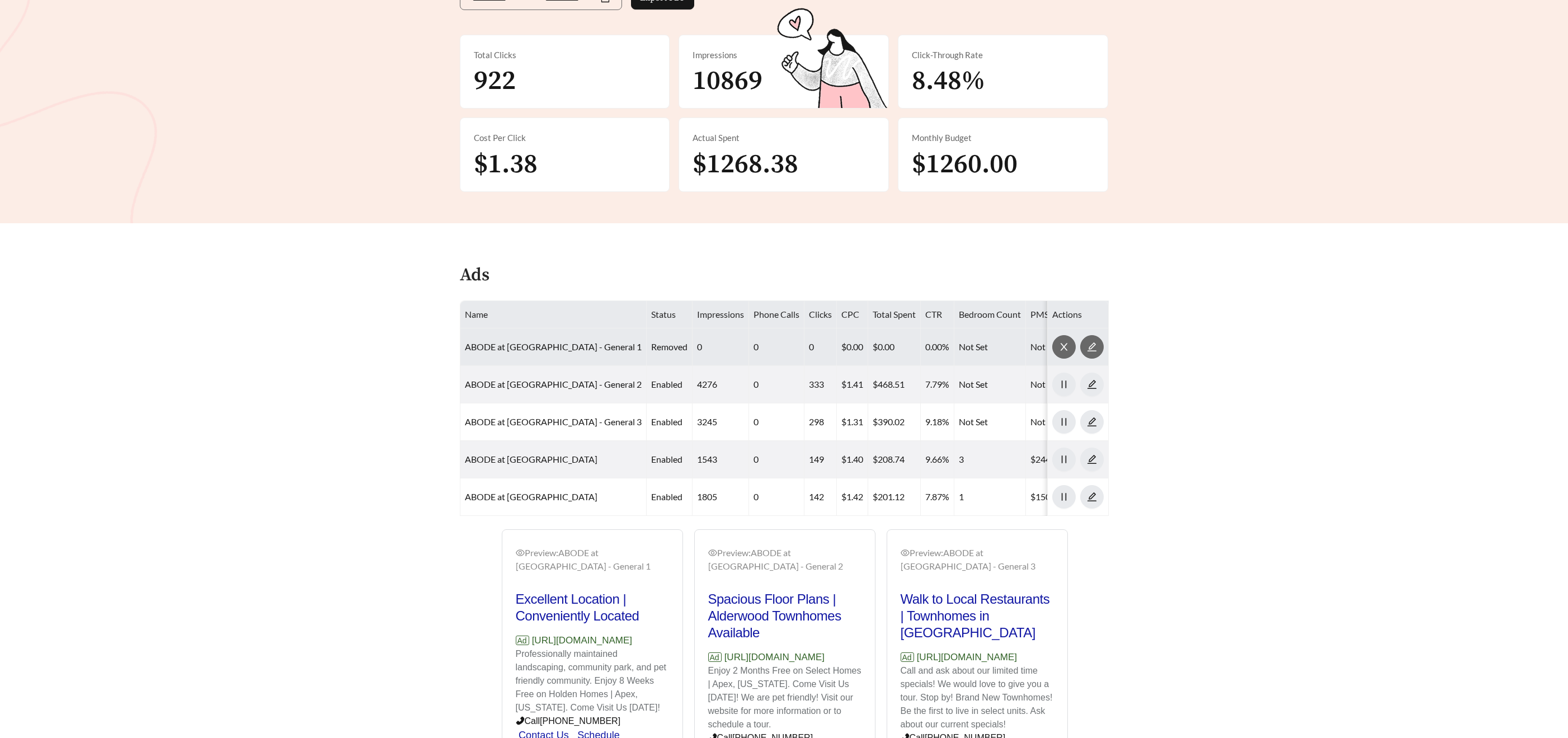
scroll to position [355, 0]
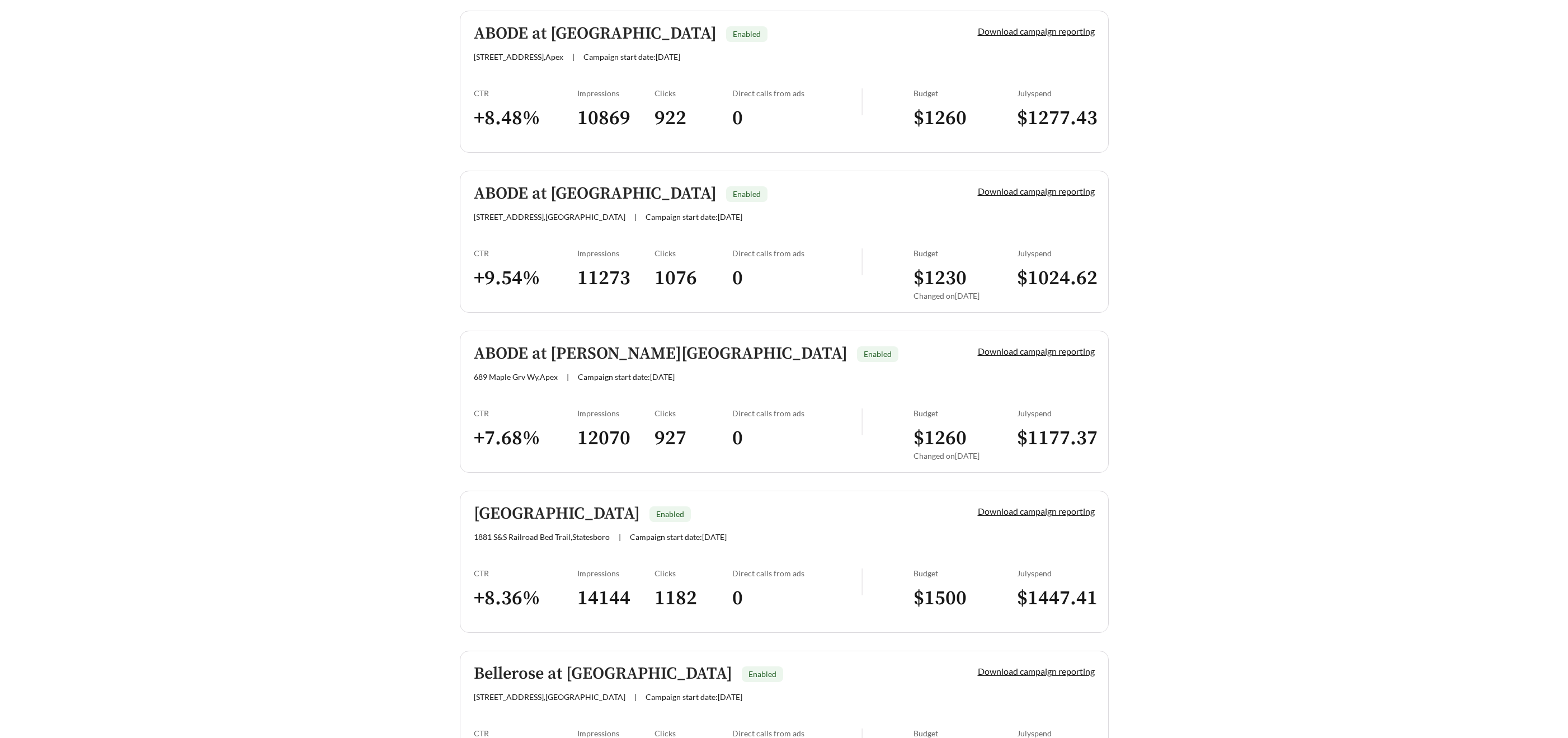
scroll to position [662, 0]
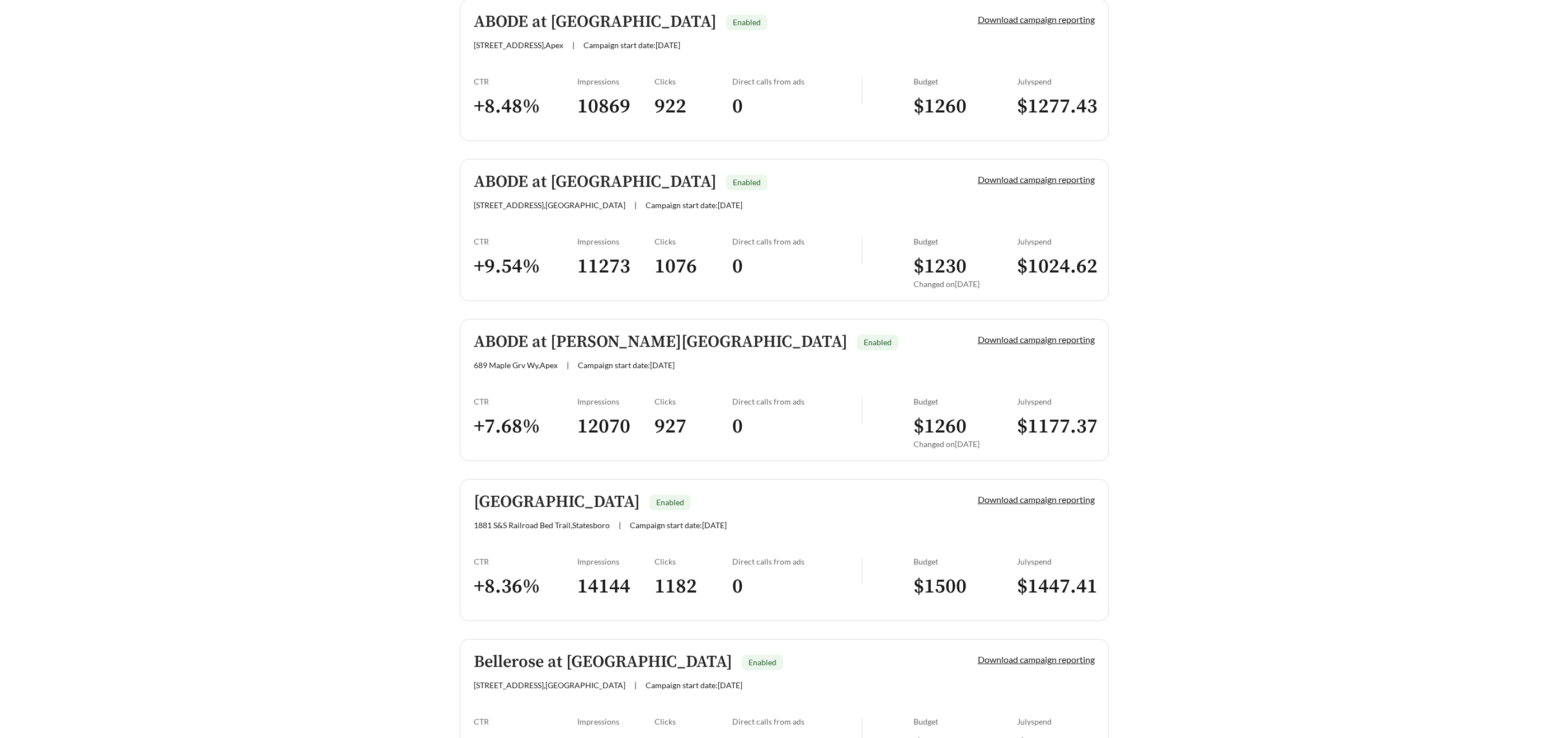
click at [559, 15] on h5 "ABODE at Alderwood" at bounding box center [595, 22] width 243 height 18
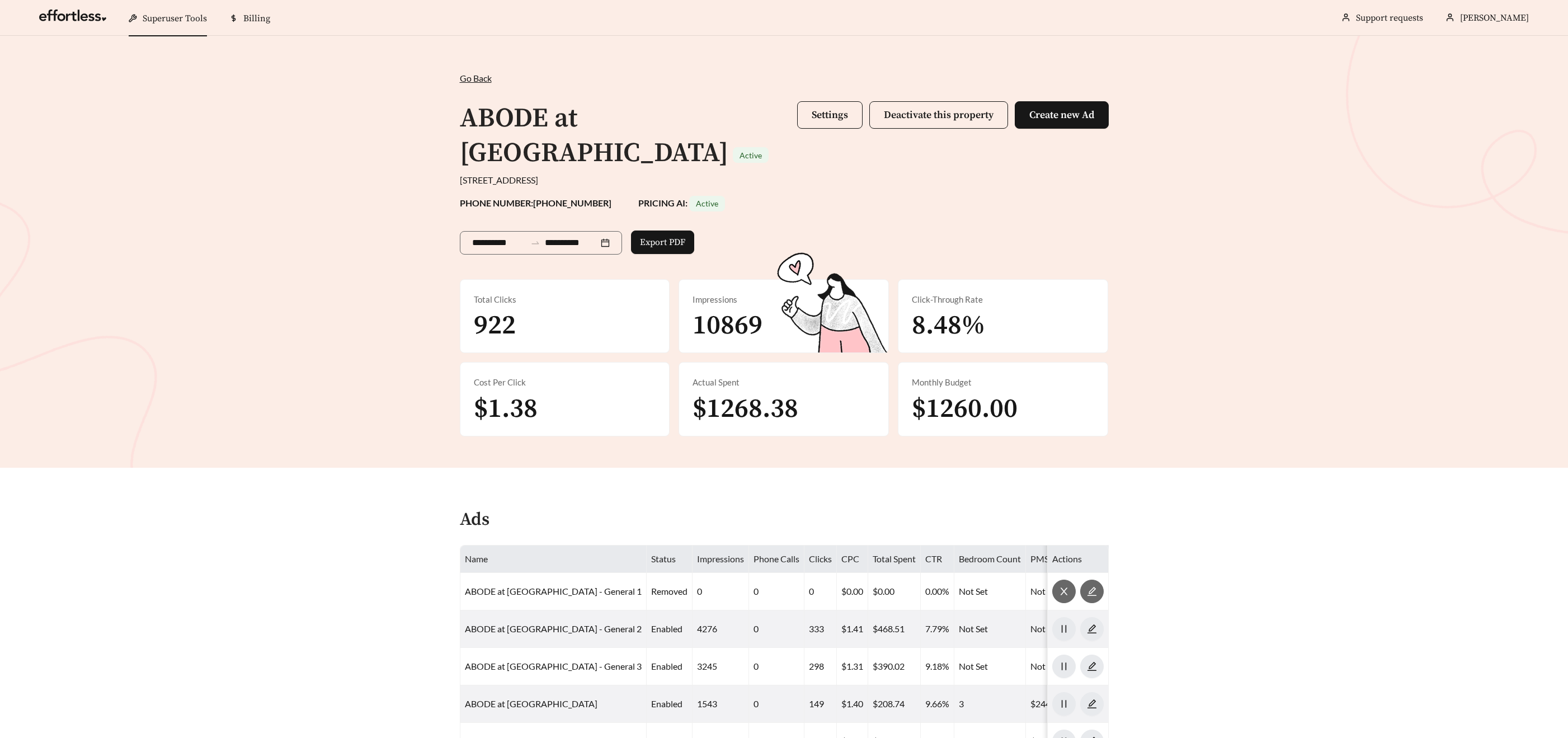
click at [559, 16] on ul "Superuser Tools Billing Wendie Jones Support requests More" at bounding box center [784, 18] width 1512 height 36
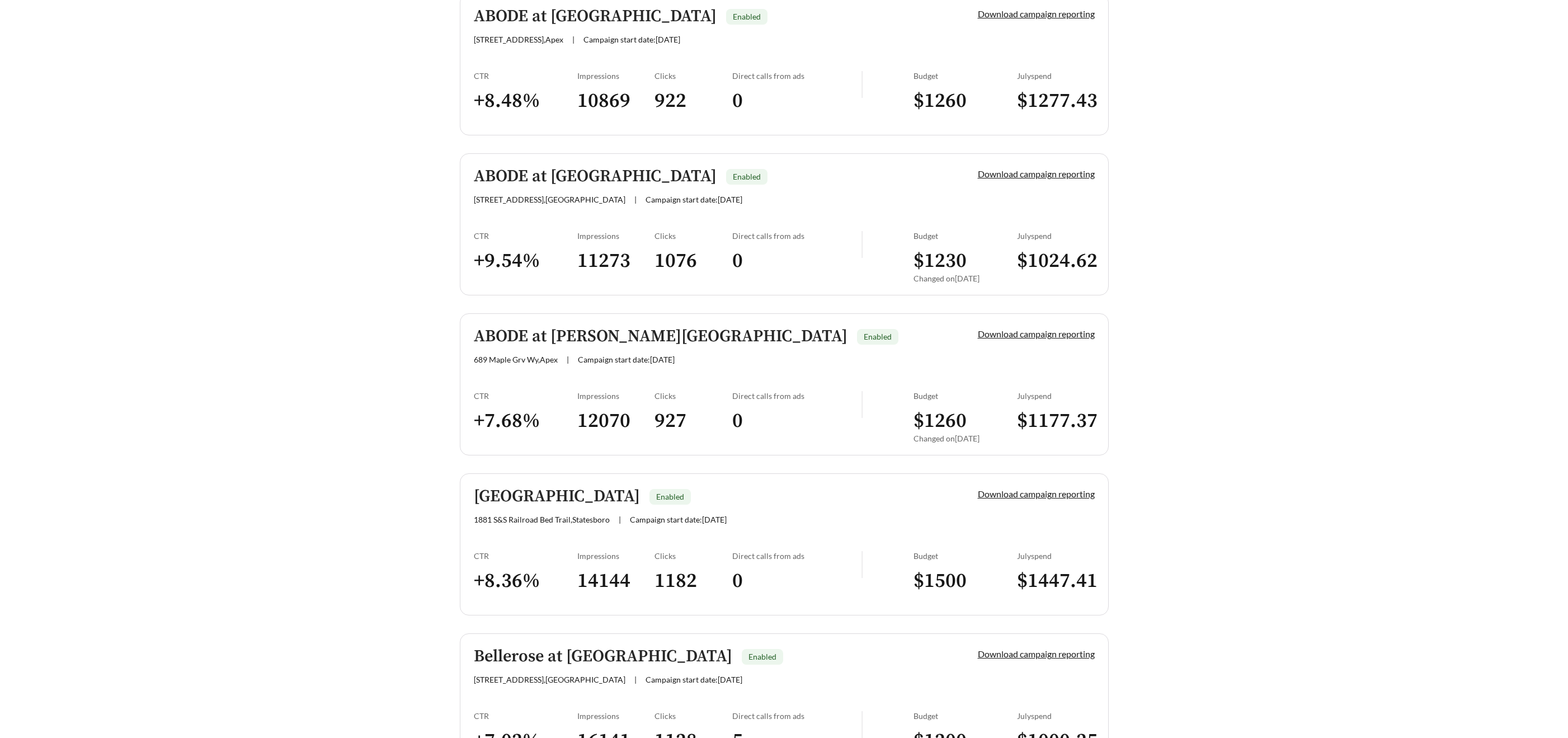
scroll to position [668, 0]
click at [559, 175] on h5 "ABODE at Carolina Forest" at bounding box center [595, 176] width 243 height 18
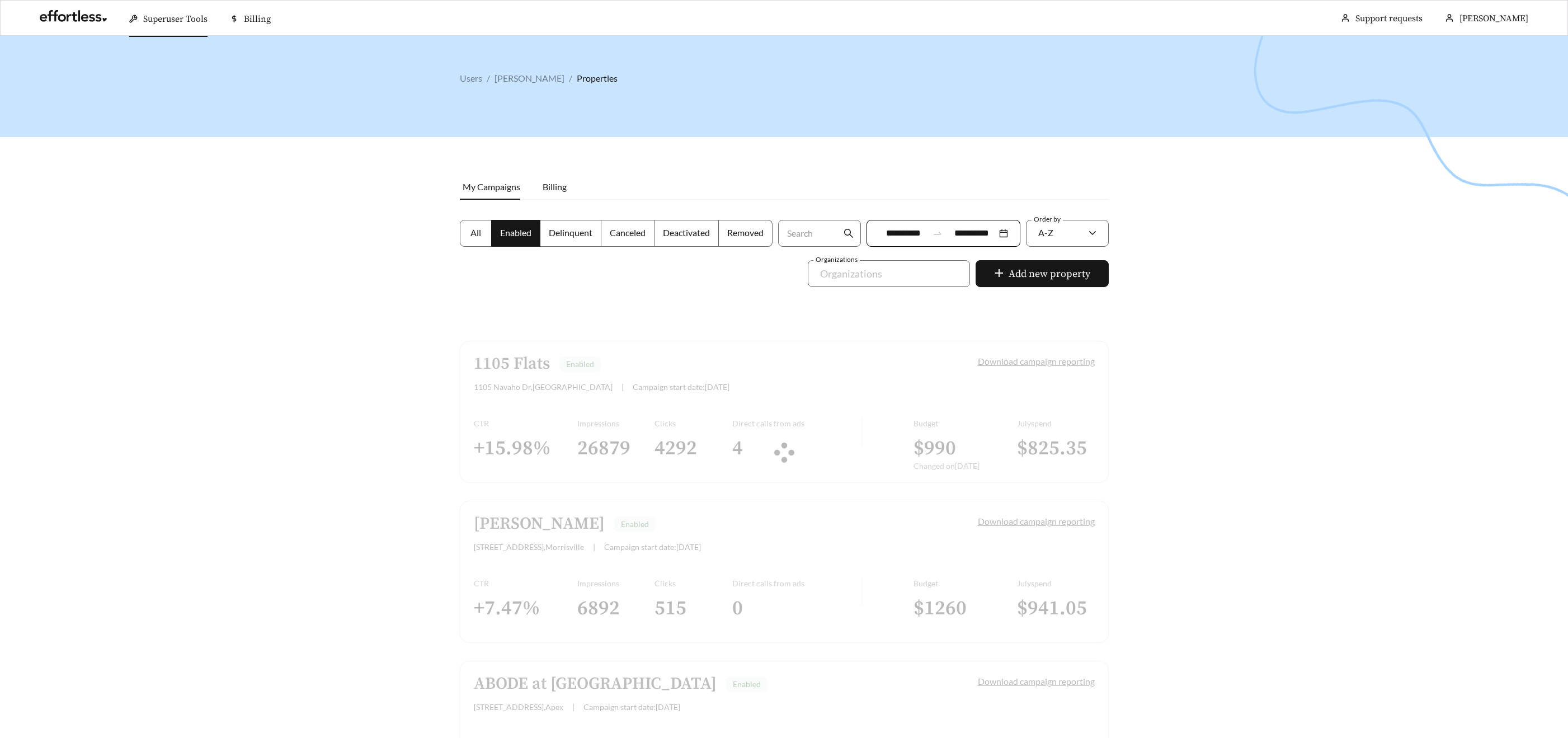
scroll to position [668, 0]
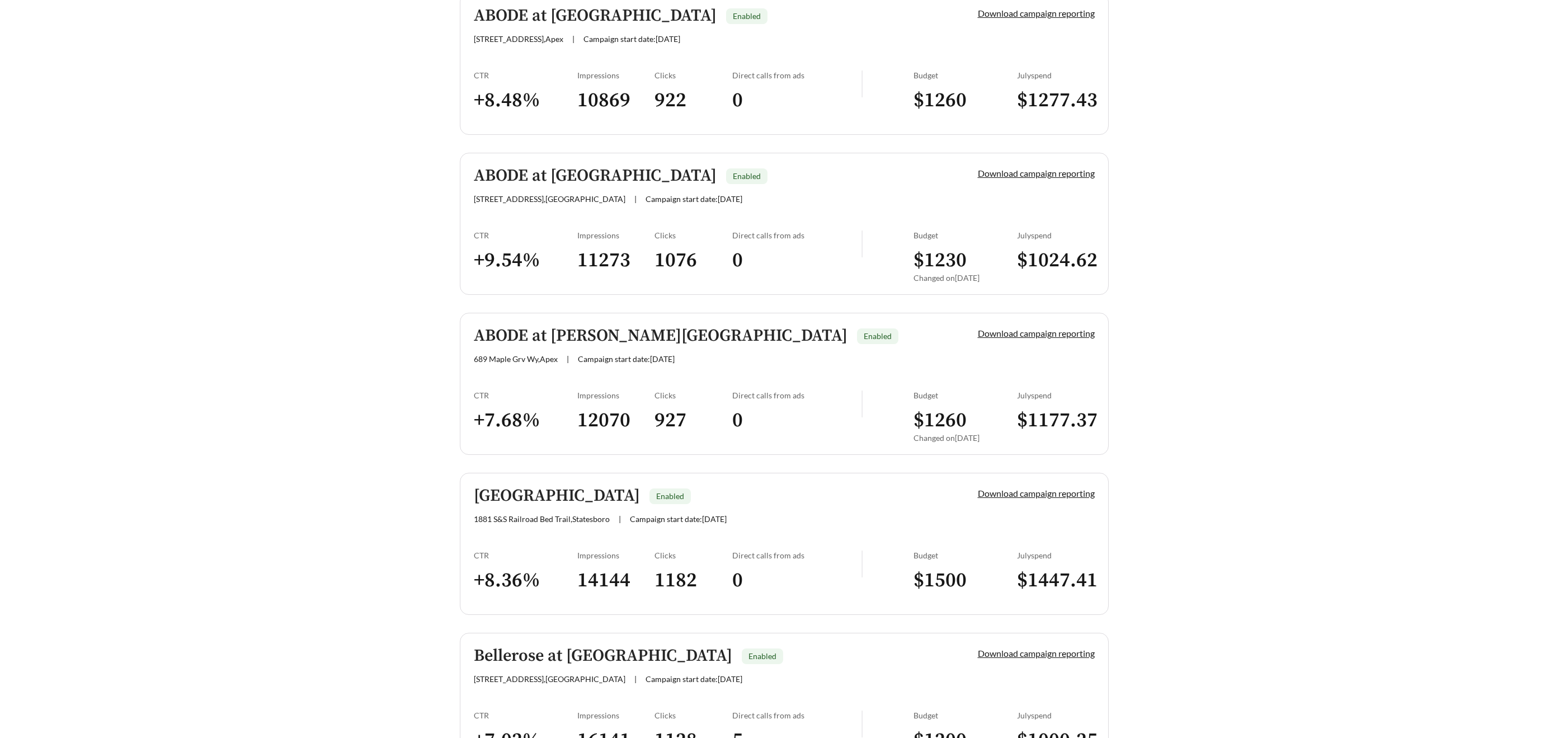
click at [545, 335] on h5 "ABODE at Ream's Pointe" at bounding box center [660, 336] width 374 height 18
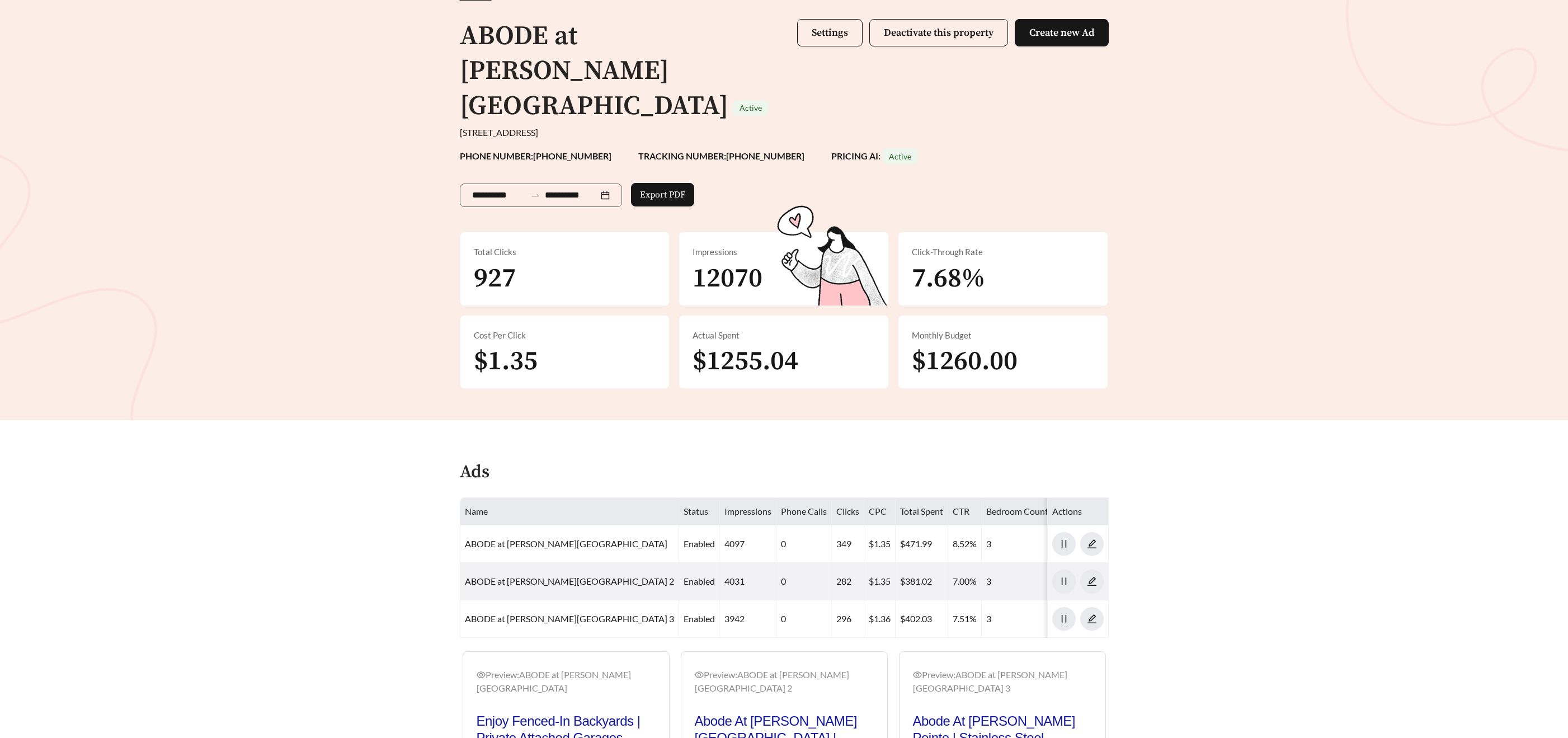
scroll to position [83, 0]
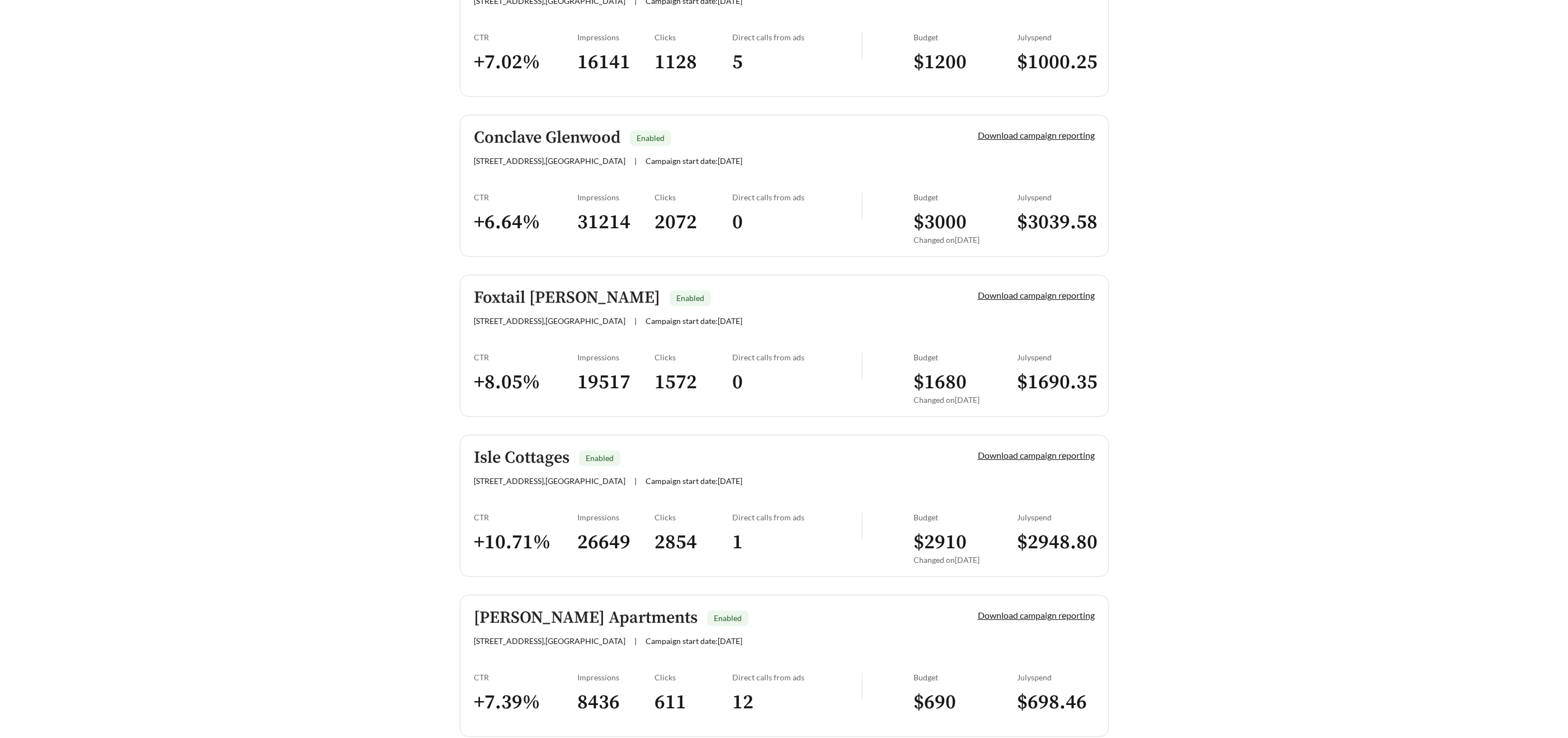
scroll to position [1362, 0]
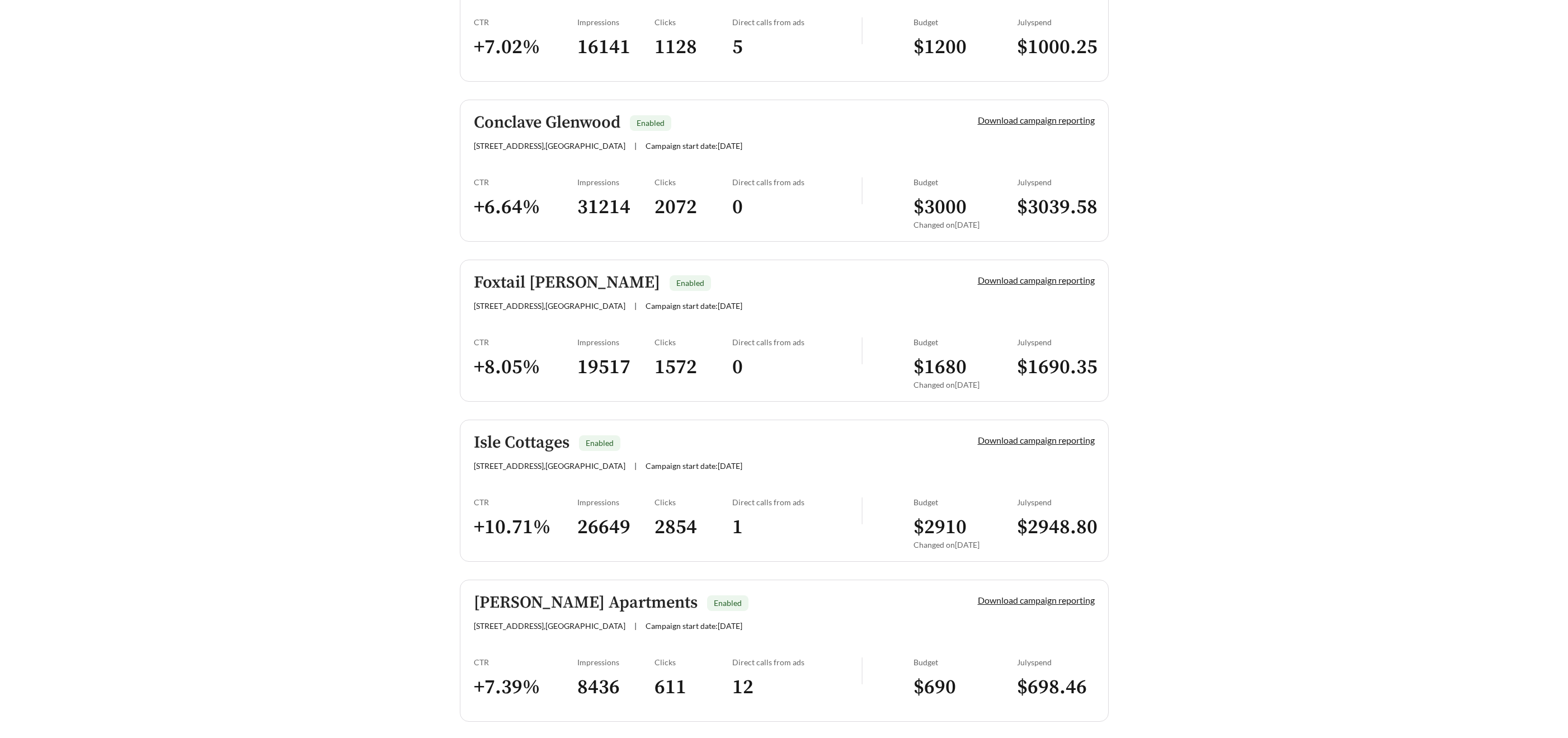
click at [515, 284] on h5 "Foxtail Mills" at bounding box center [567, 283] width 186 height 18
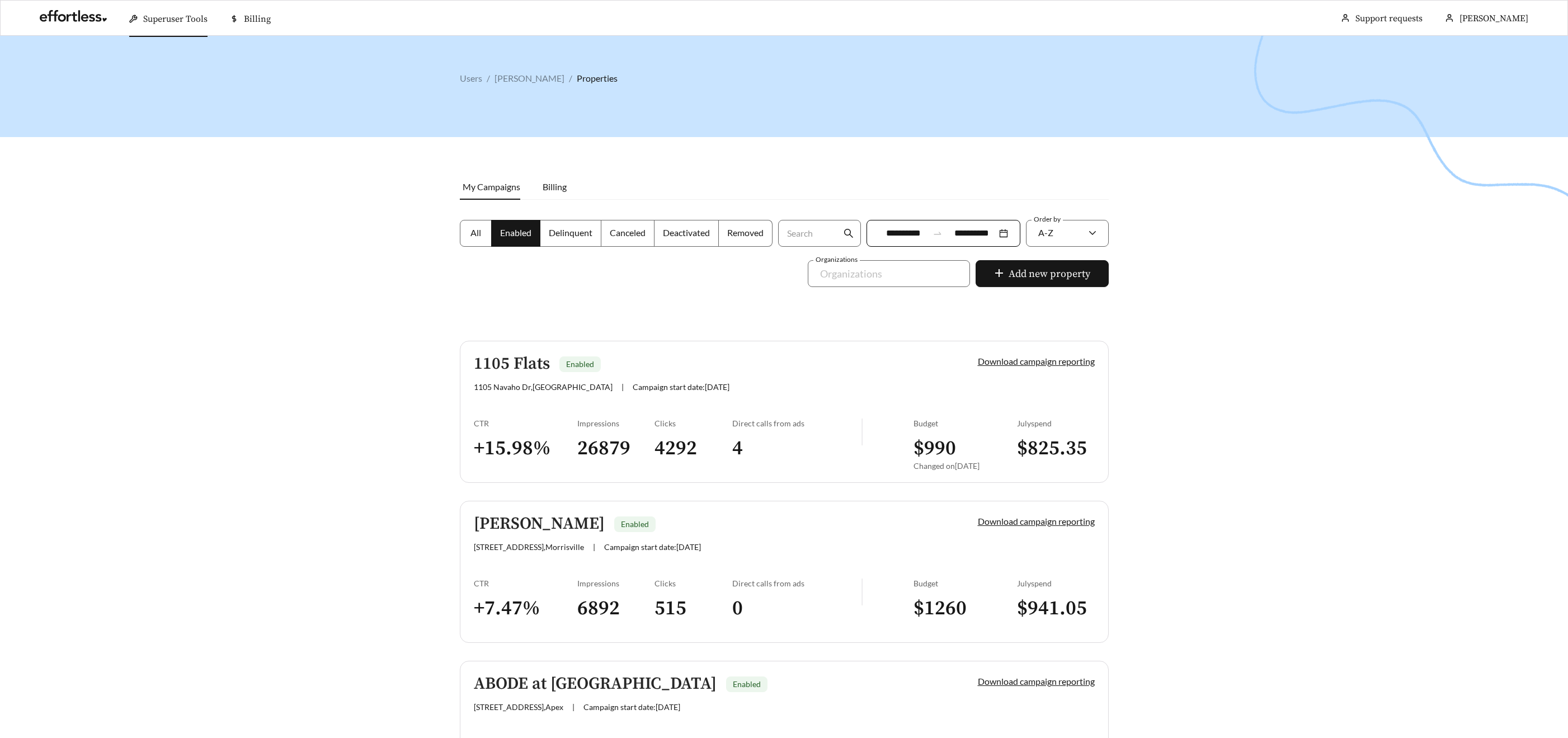
click at [470, 225] on label "All" at bounding box center [475, 233] width 32 height 27
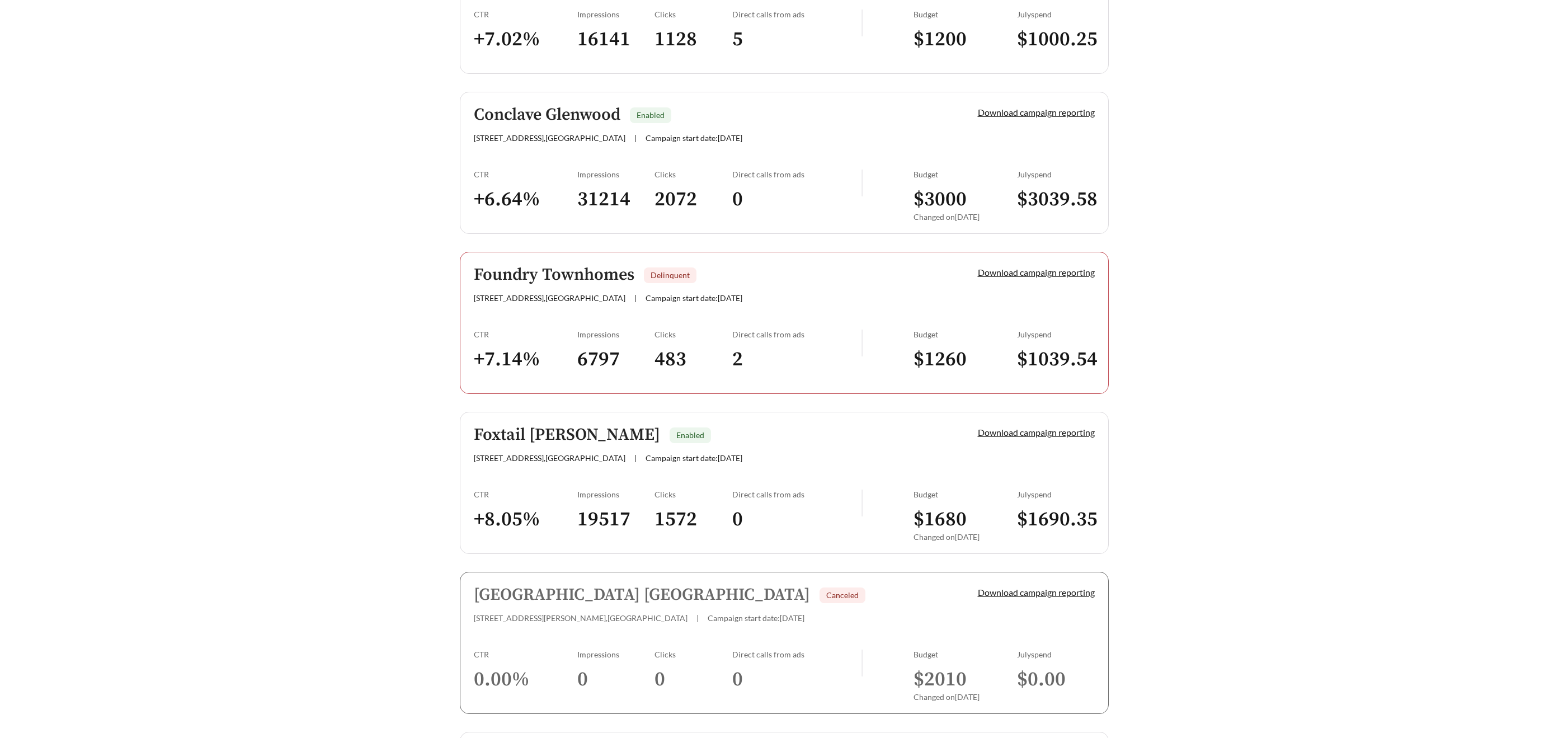
scroll to position [1314, 0]
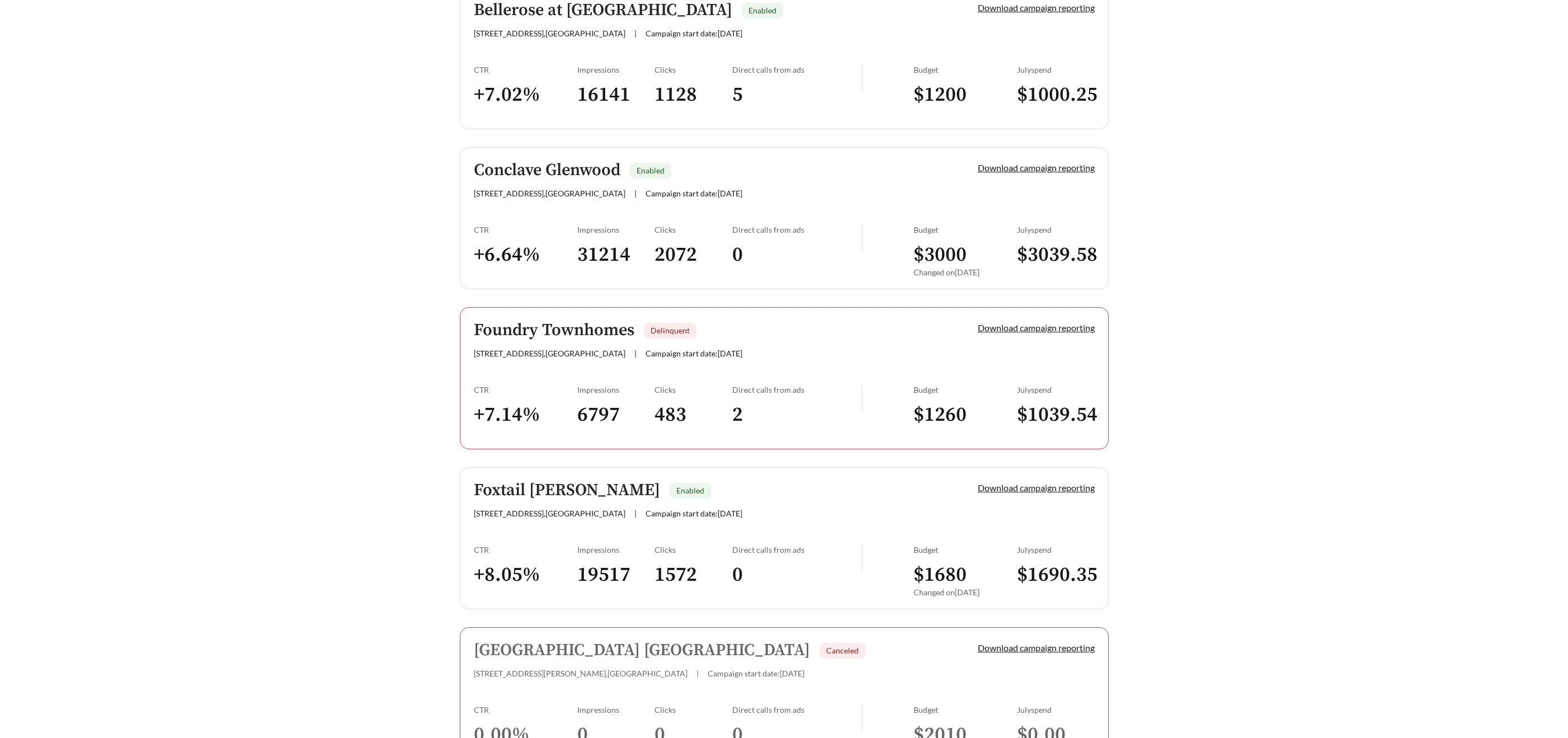
click at [563, 333] on h5 "Foundry Townhomes" at bounding box center [554, 331] width 161 height 18
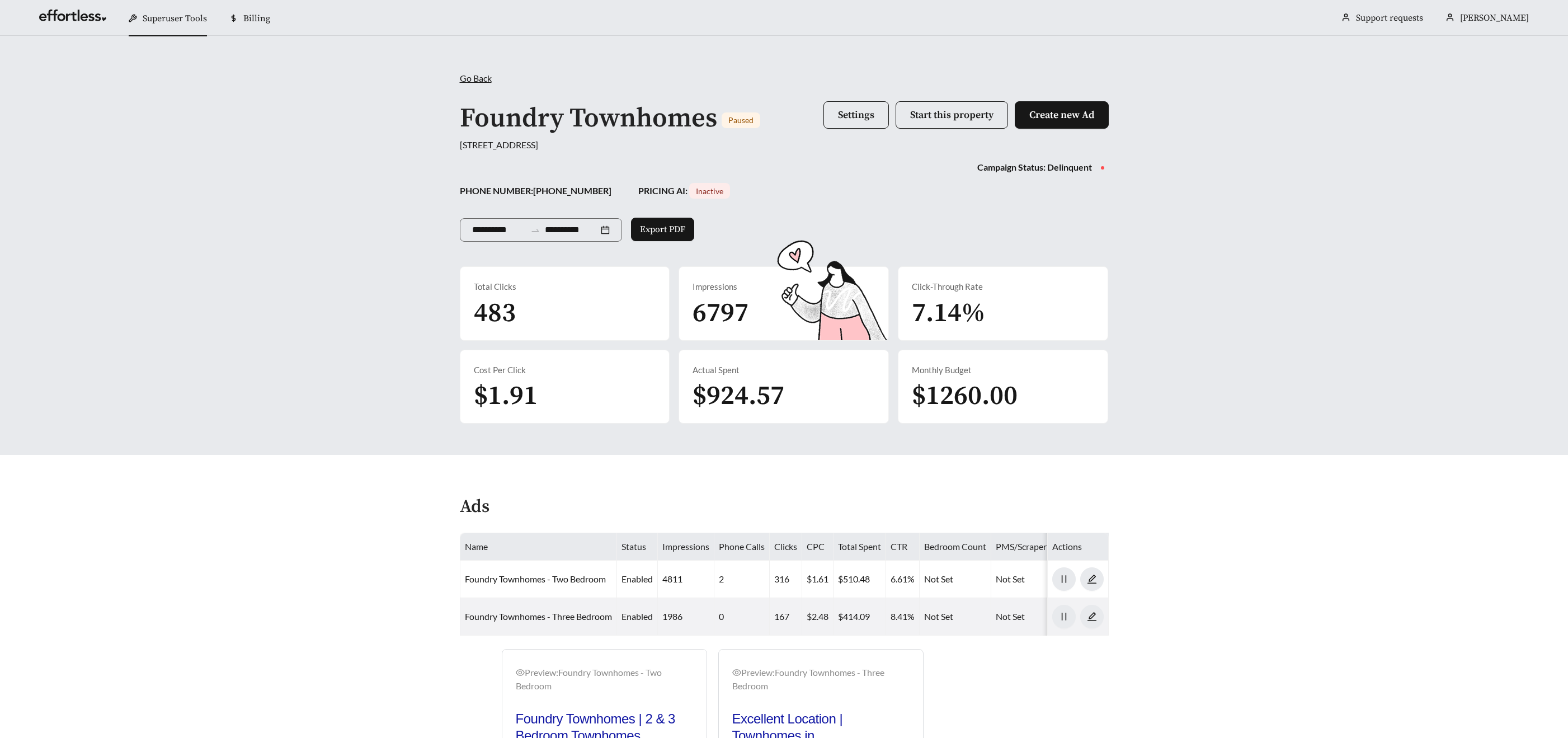
click at [765, 183] on div "PHONE NUMBER: 864-465-8018 PRICING AI: Inactive" at bounding box center [784, 191] width 649 height 16
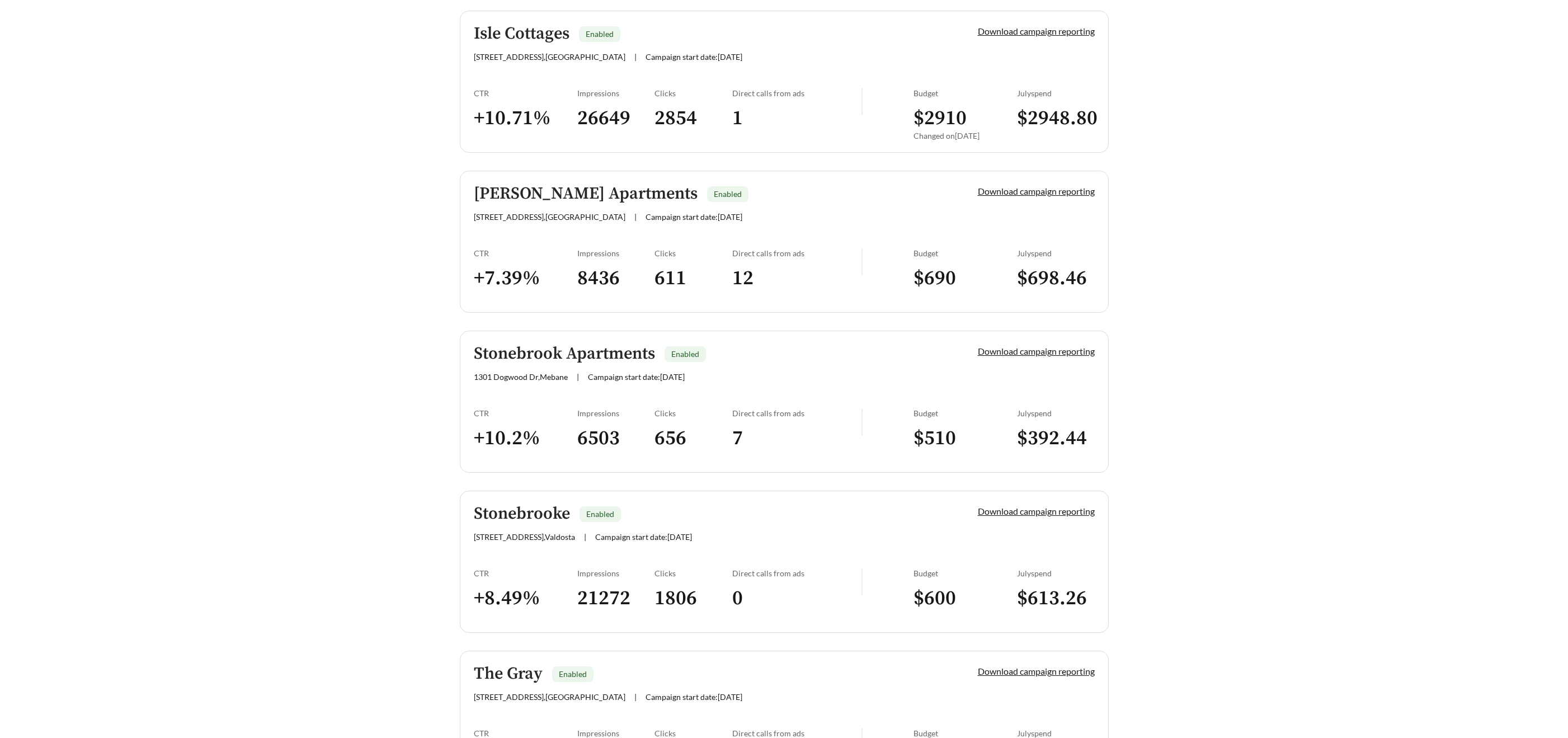
scroll to position [2204, 0]
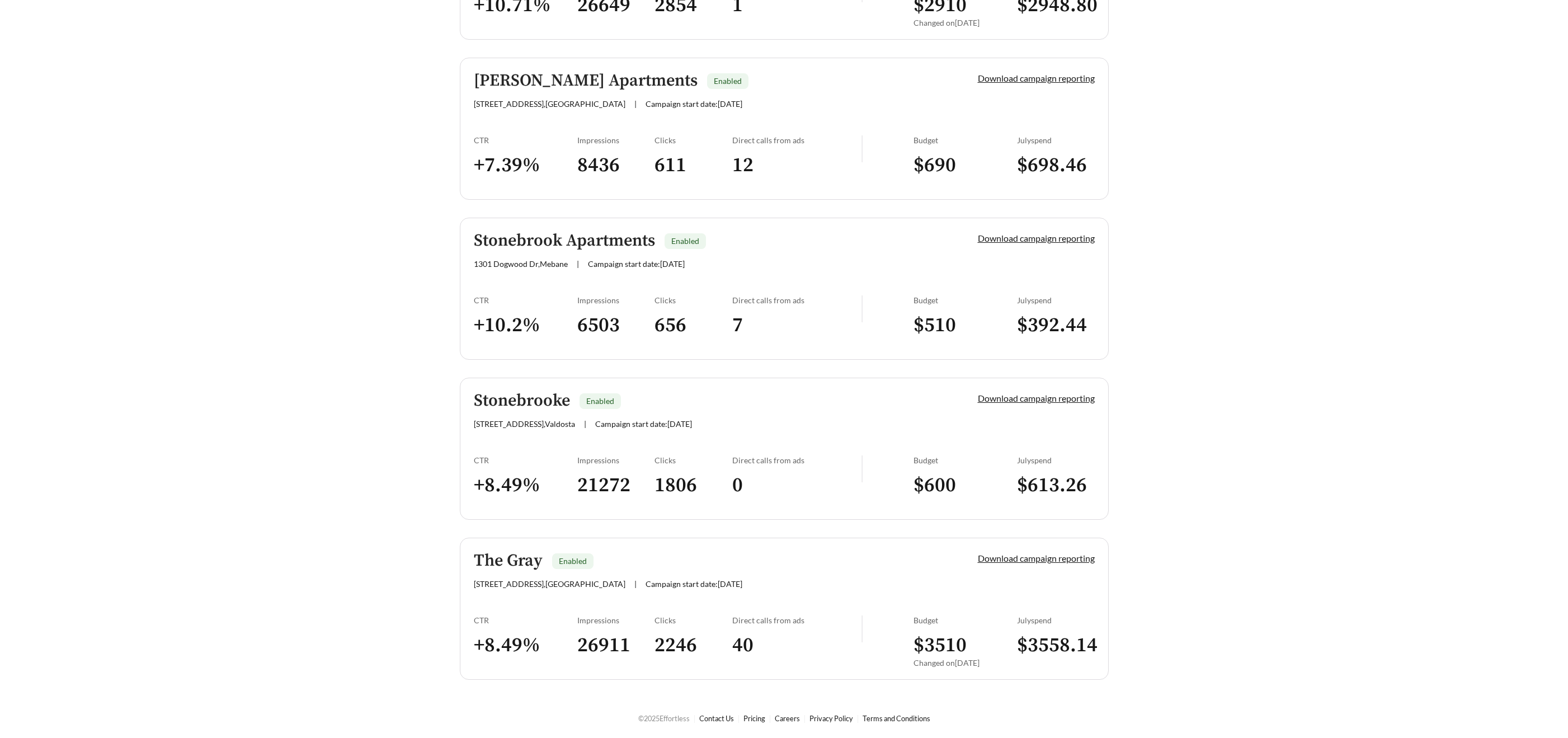
click at [601, 242] on h5 "Stonebrook Apartments" at bounding box center [564, 241] width 181 height 18
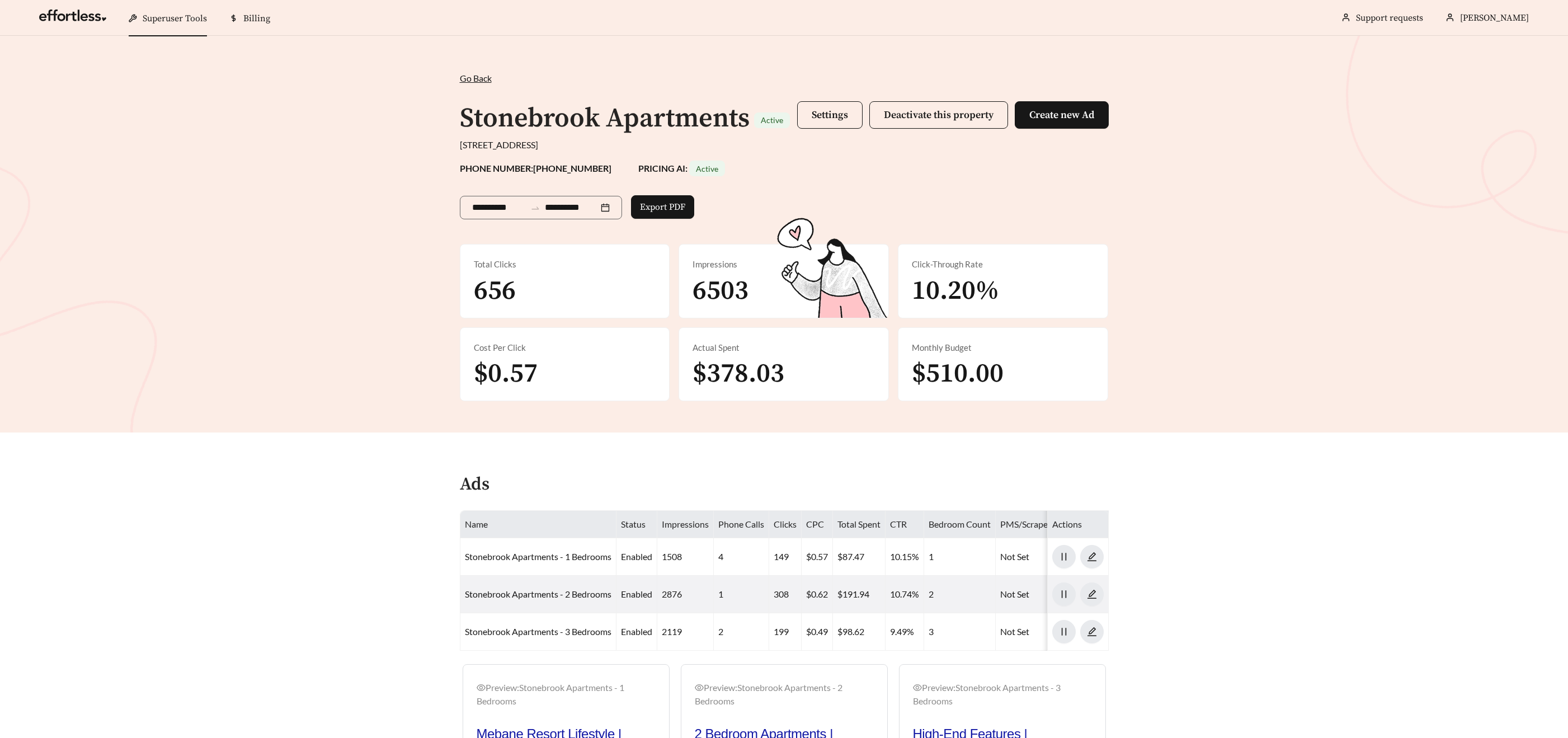
scroll to position [2204, 0]
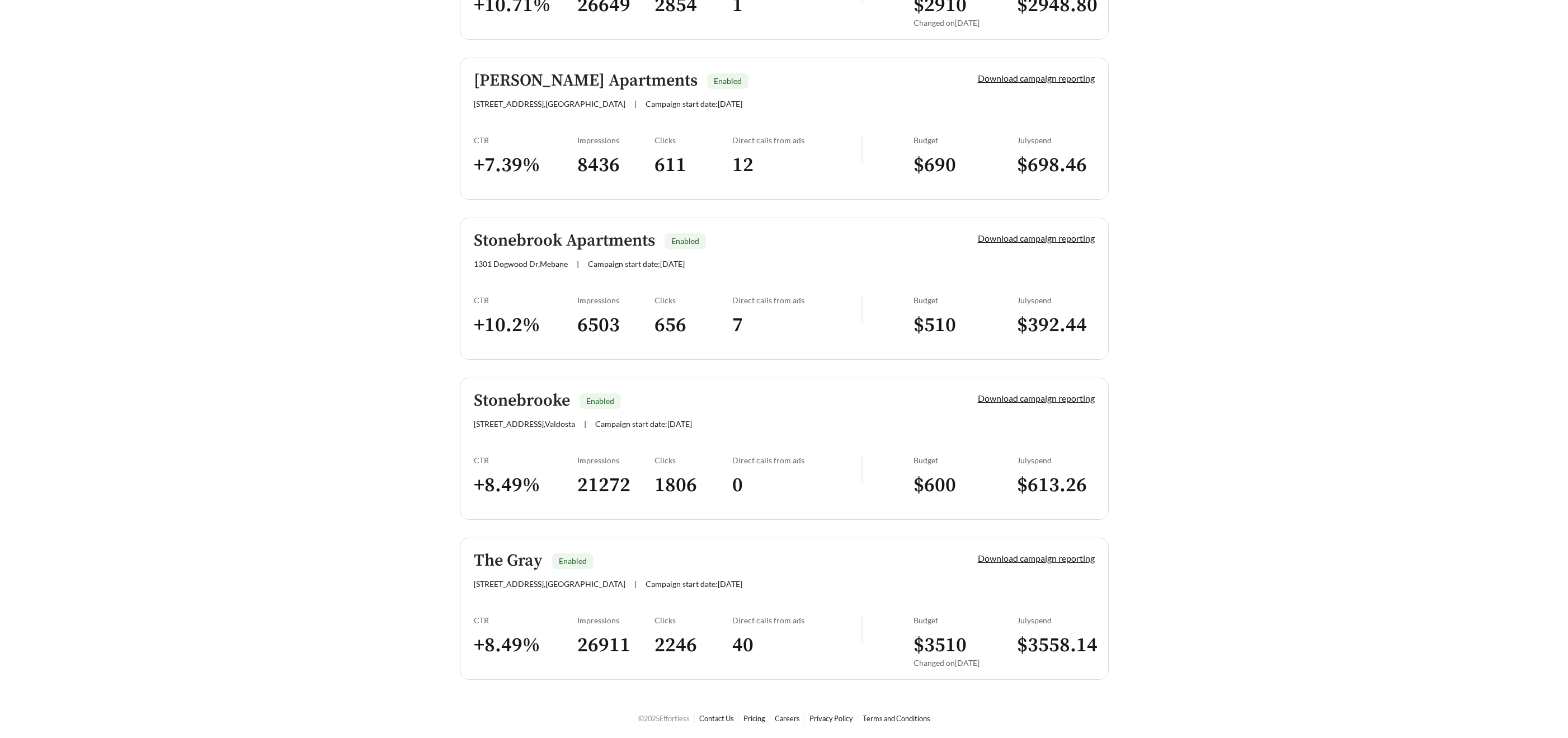
click at [542, 408] on h5 "Stonebrooke" at bounding box center [522, 401] width 96 height 18
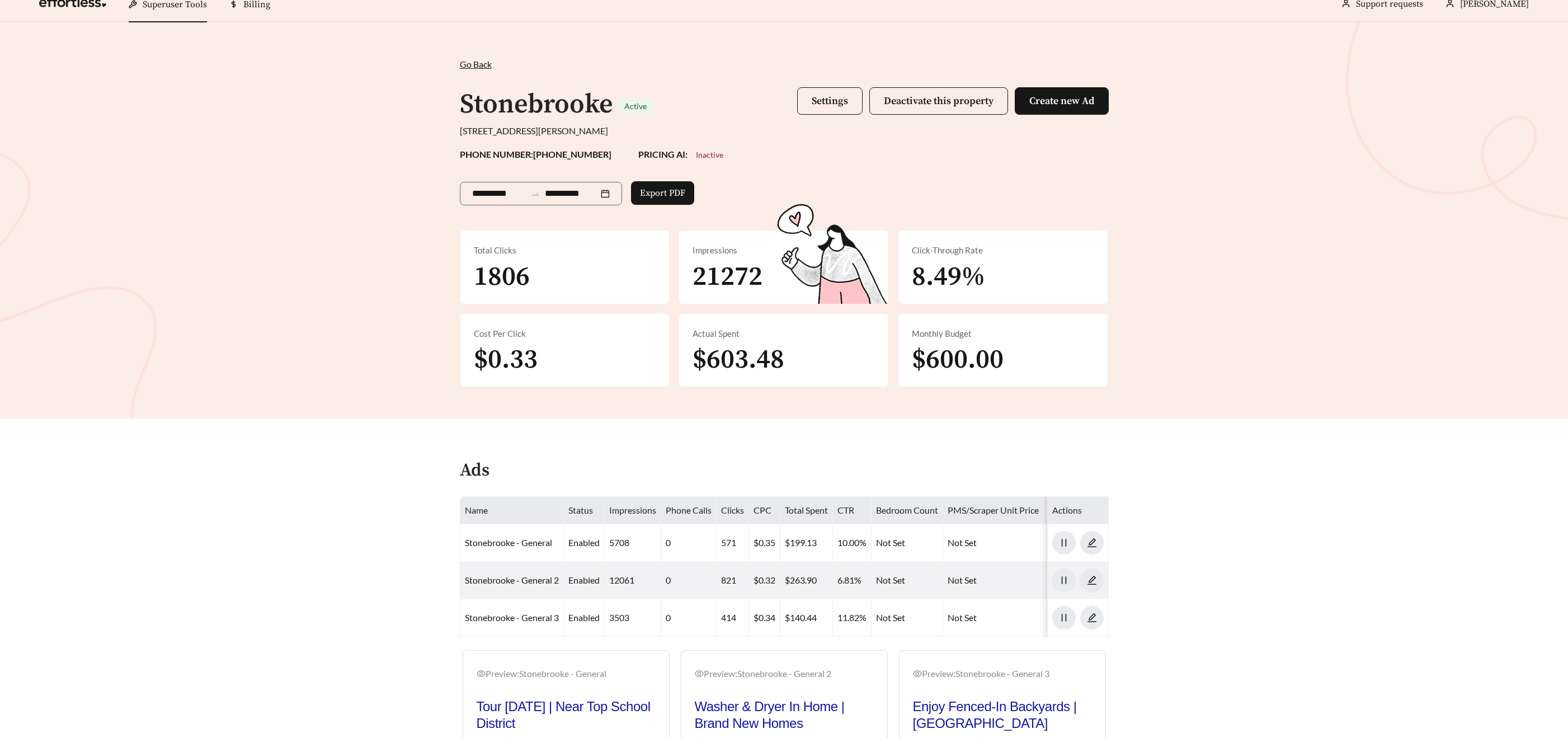
scroll to position [226, 0]
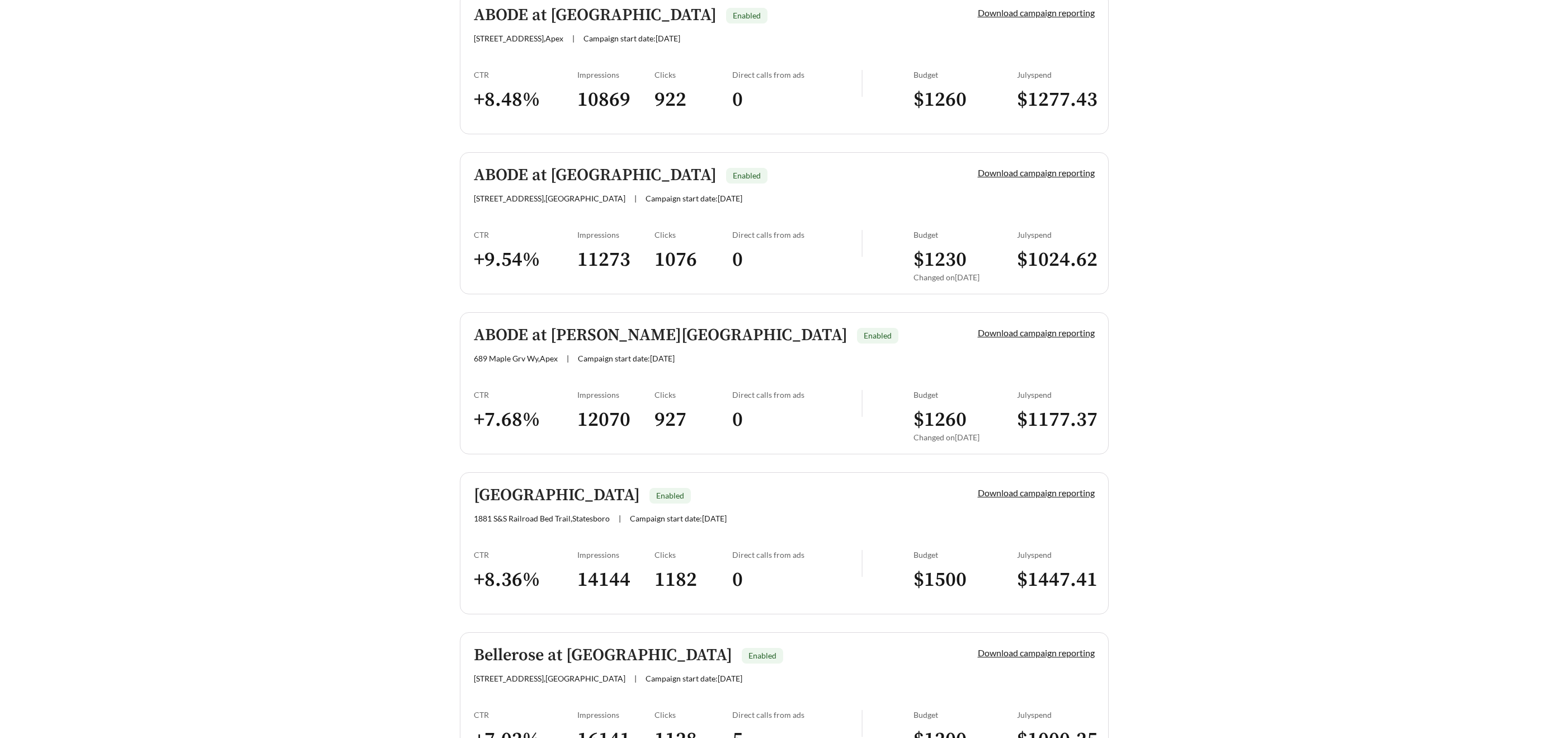
scroll to position [668, 0]
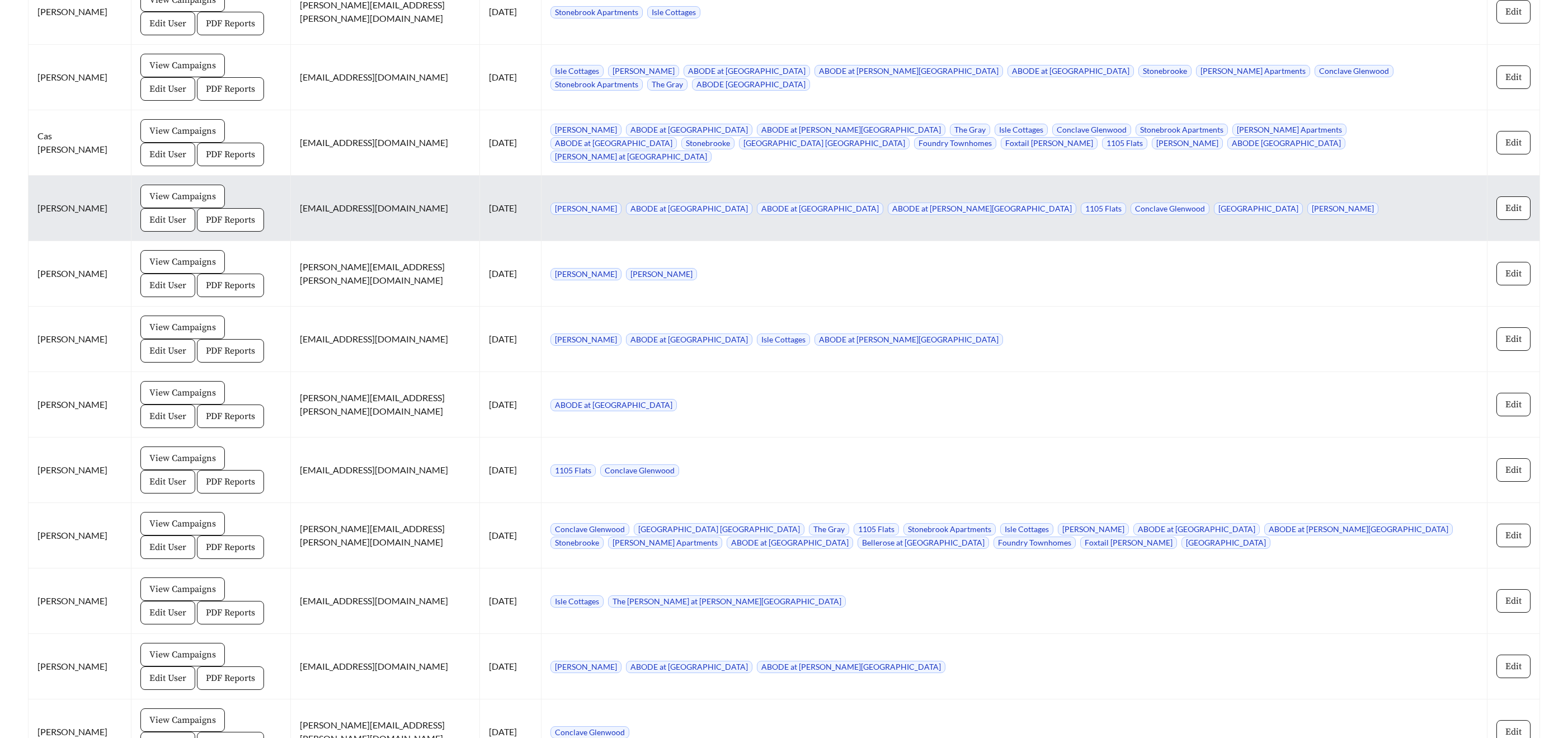
scroll to position [2251, 0]
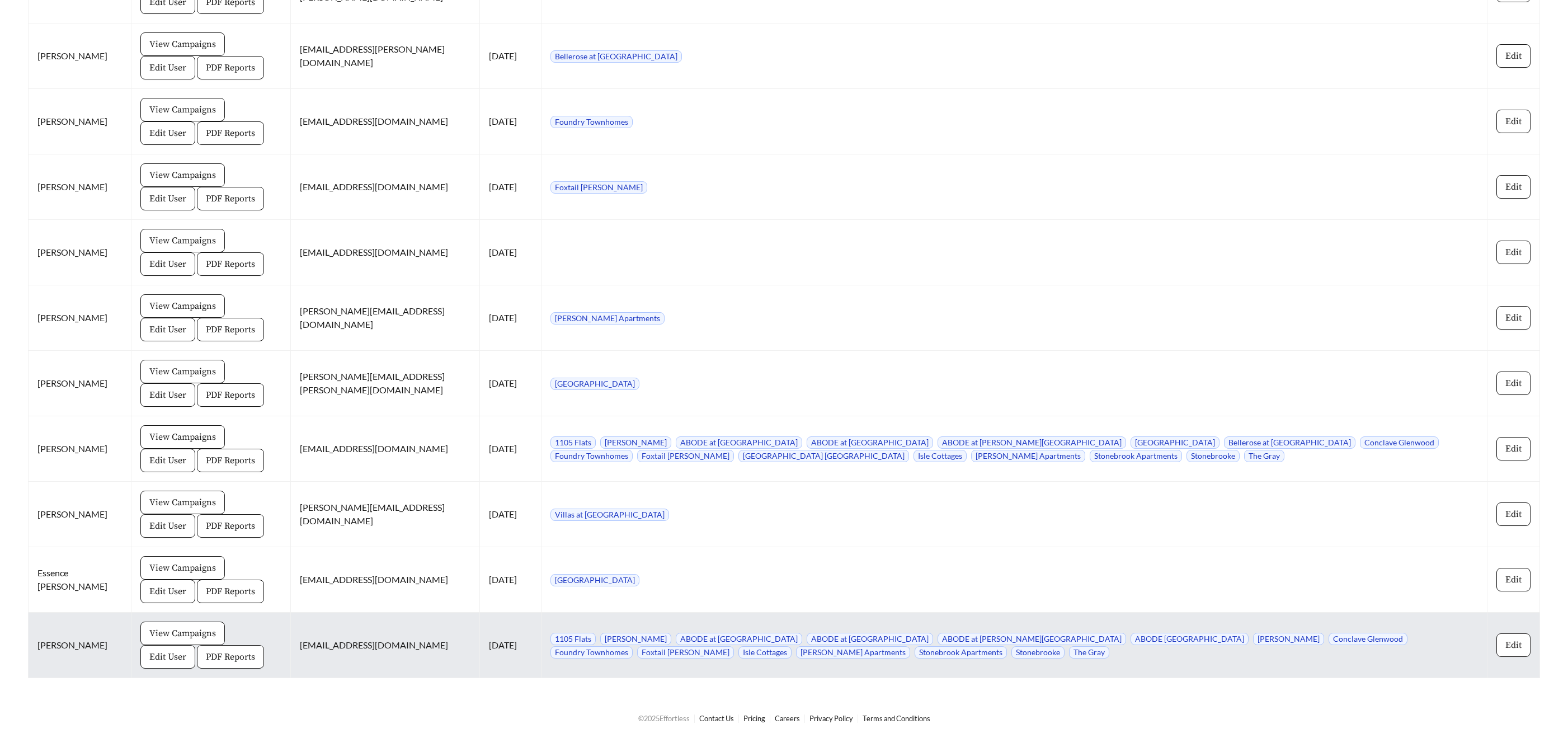
click at [1521, 646] on span "Edit" at bounding box center [1513, 645] width 16 height 13
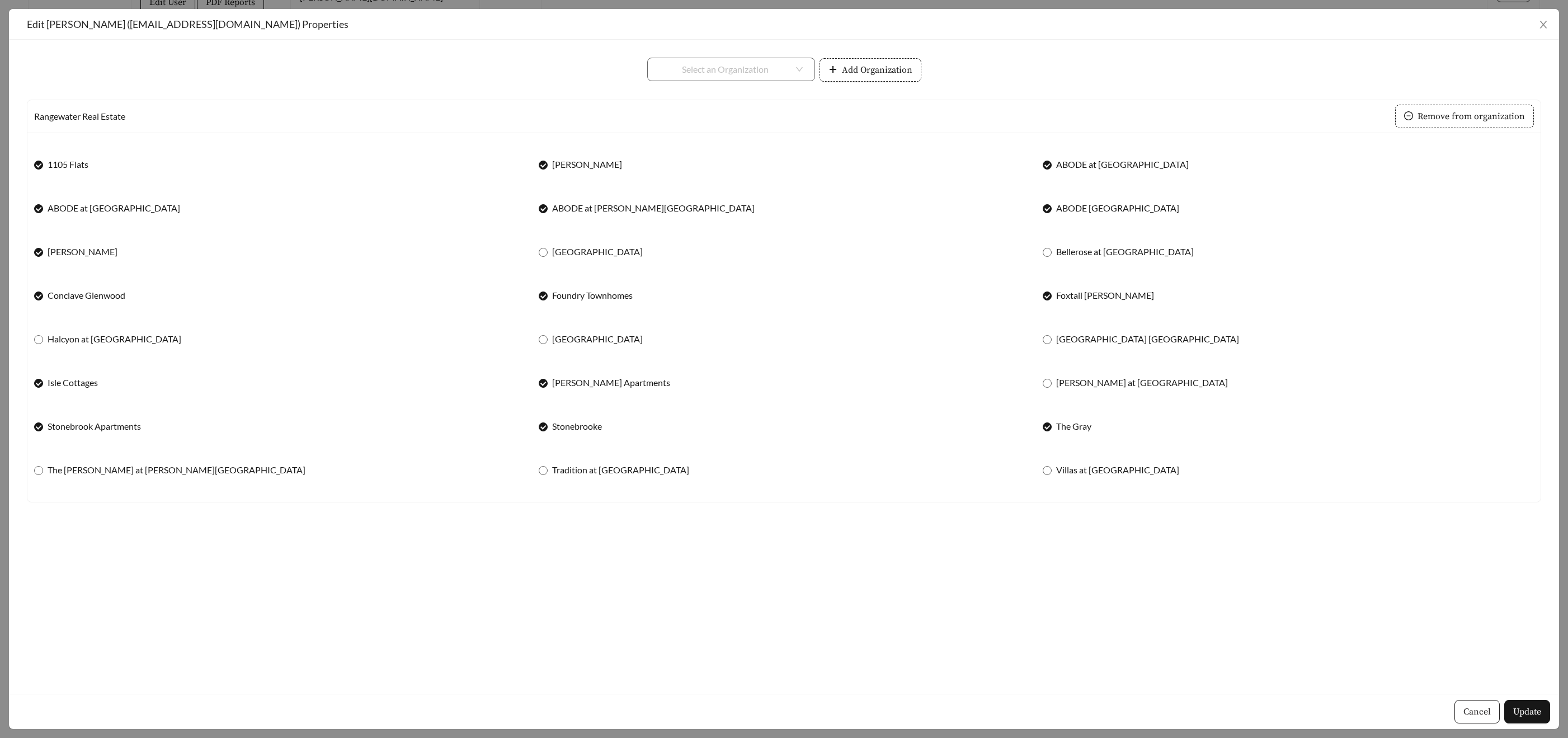
click at [1468, 712] on span "Cancel" at bounding box center [1477, 712] width 27 height 13
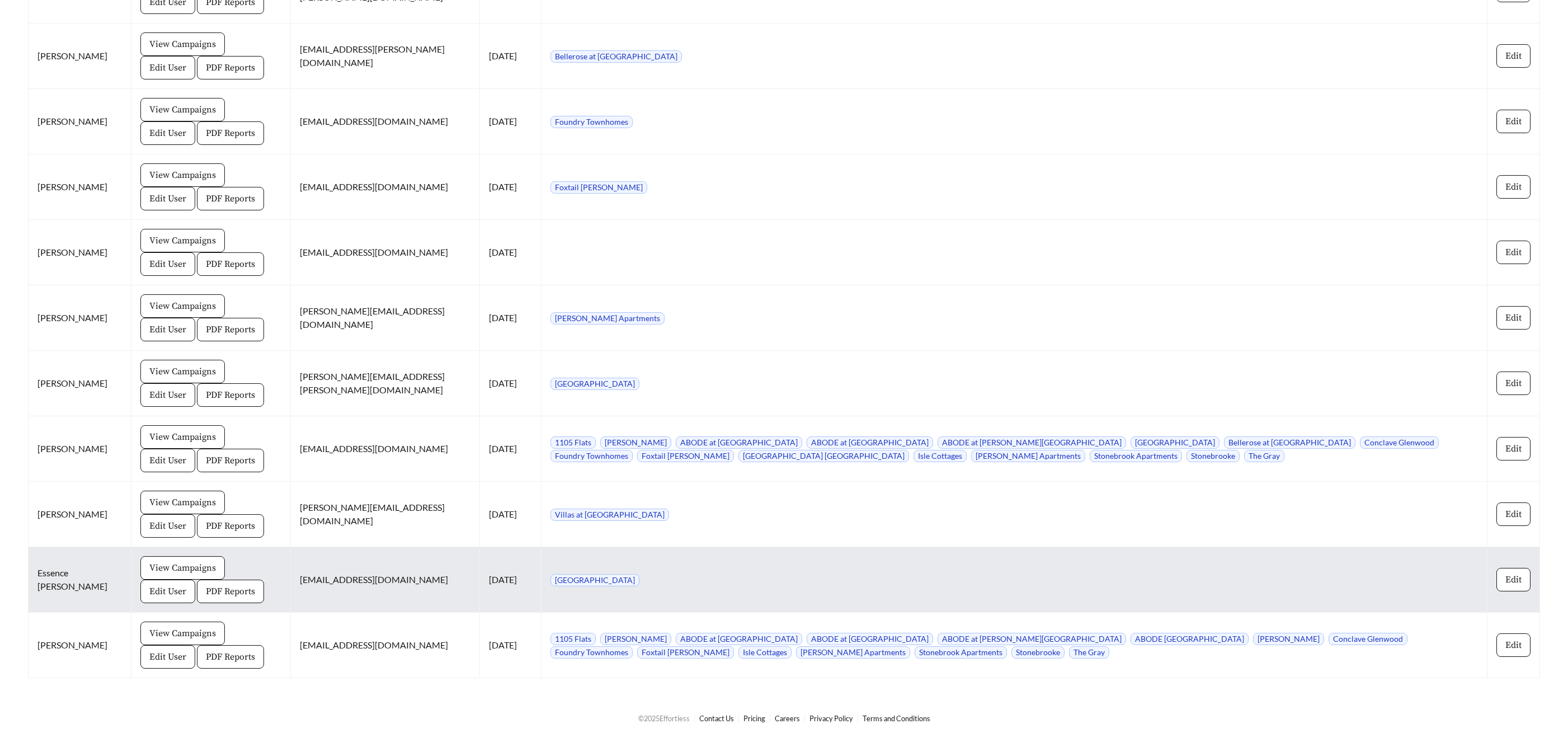
click at [215, 555] on td "View Campaigns Edit User PDF Reports" at bounding box center [211, 580] width 159 height 66
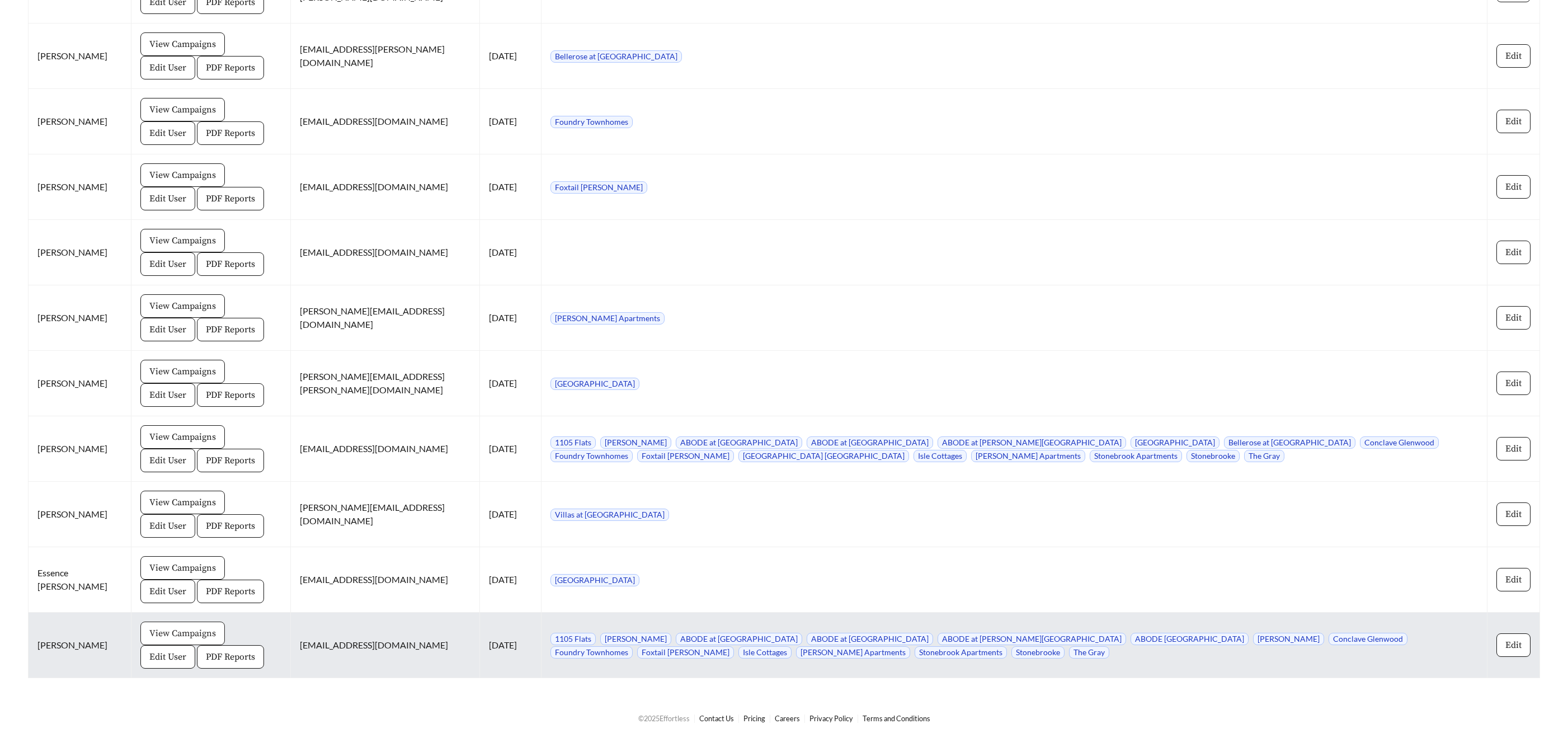
click at [149, 630] on span "View Campaigns" at bounding box center [182, 633] width 66 height 13
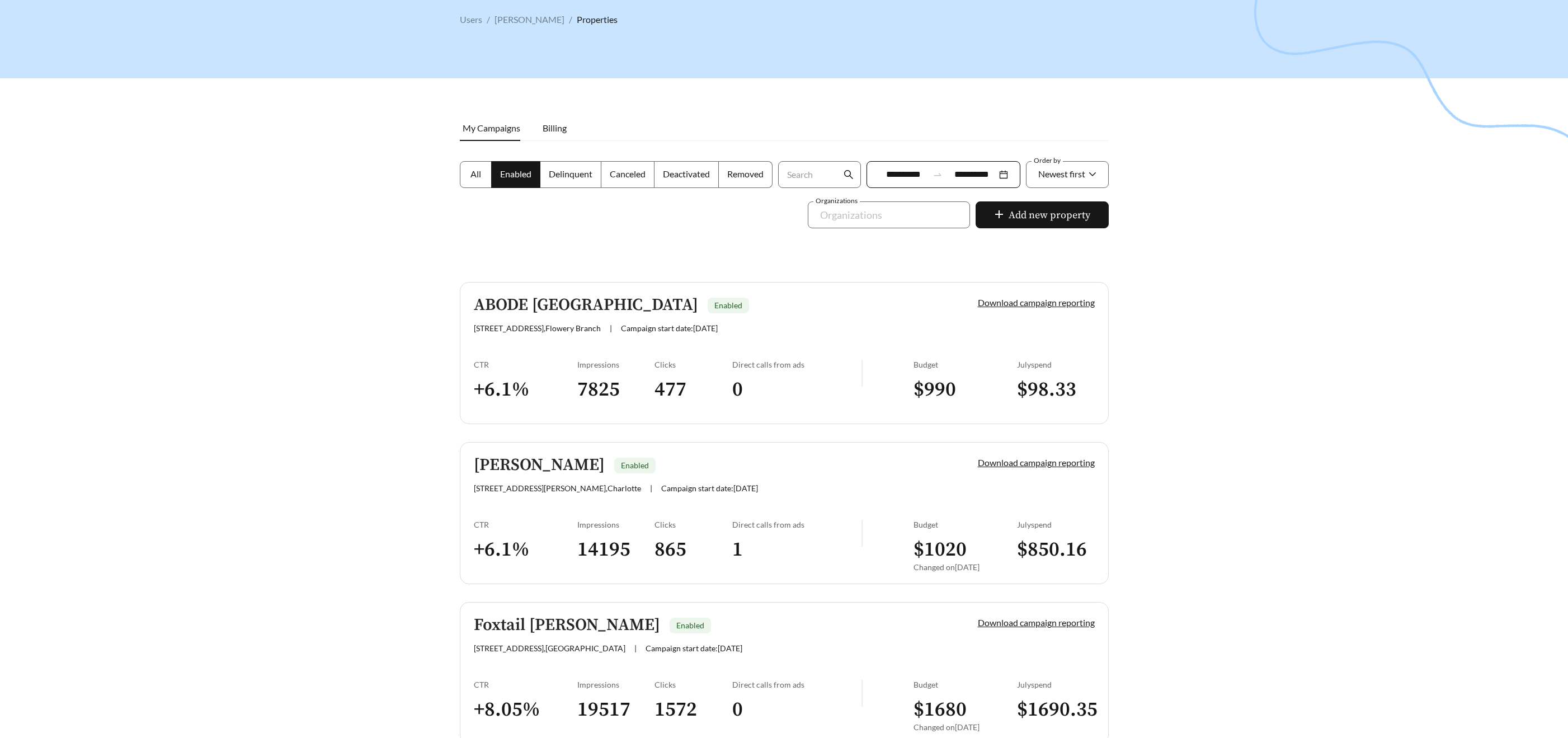
scroll to position [52, 0]
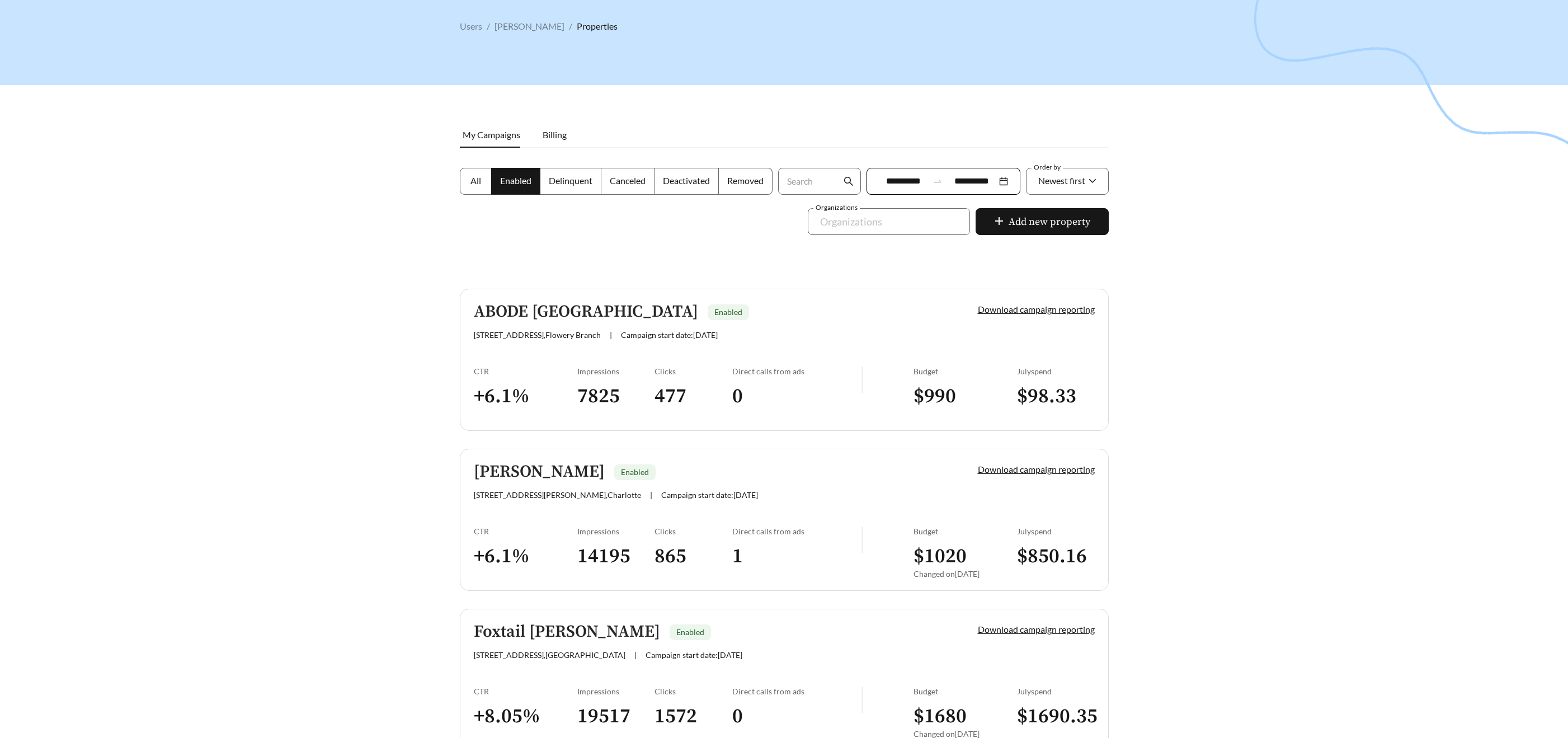
click at [588, 306] on h5 "ABODE Magnolia Bluff" at bounding box center [586, 312] width 225 height 18
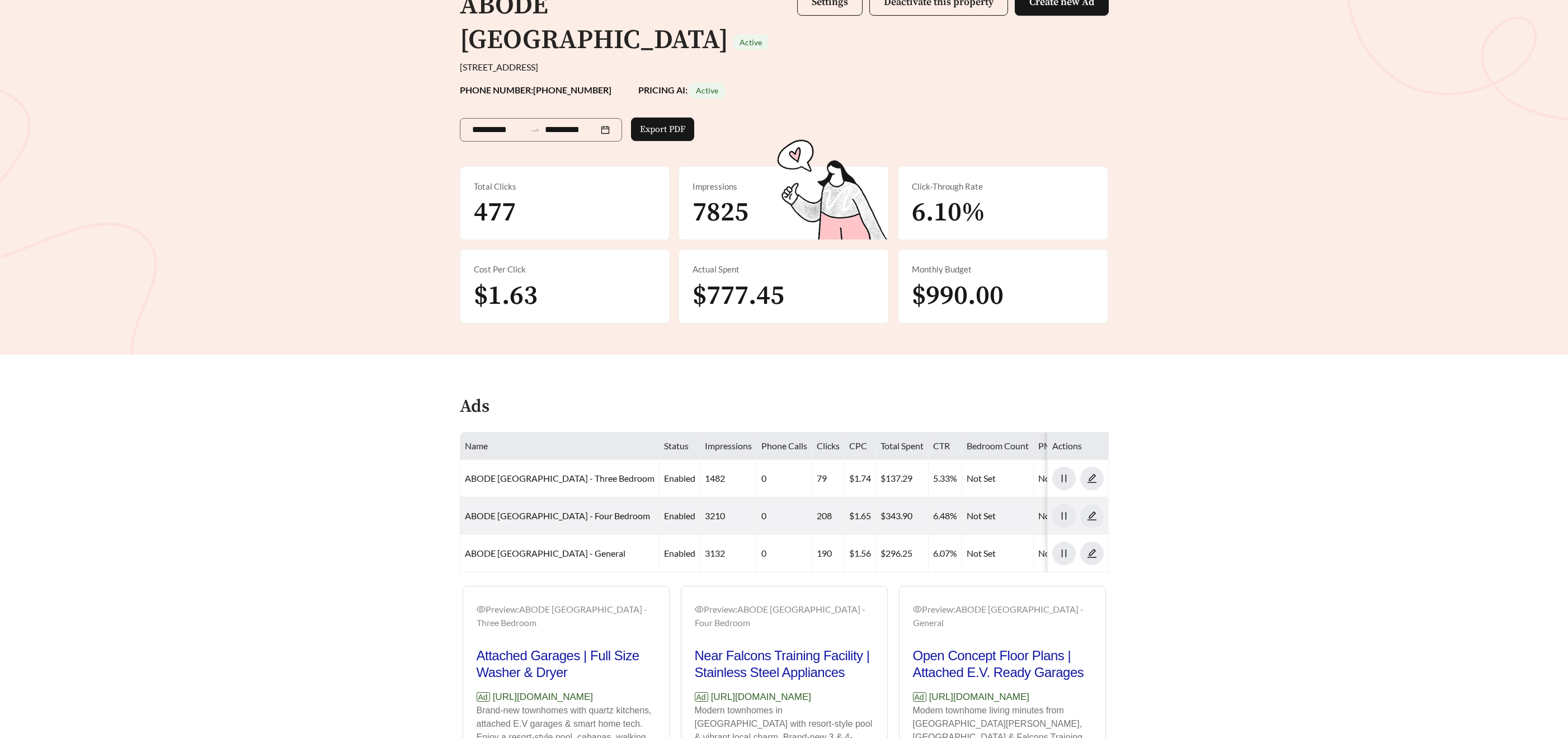
scroll to position [225, 0]
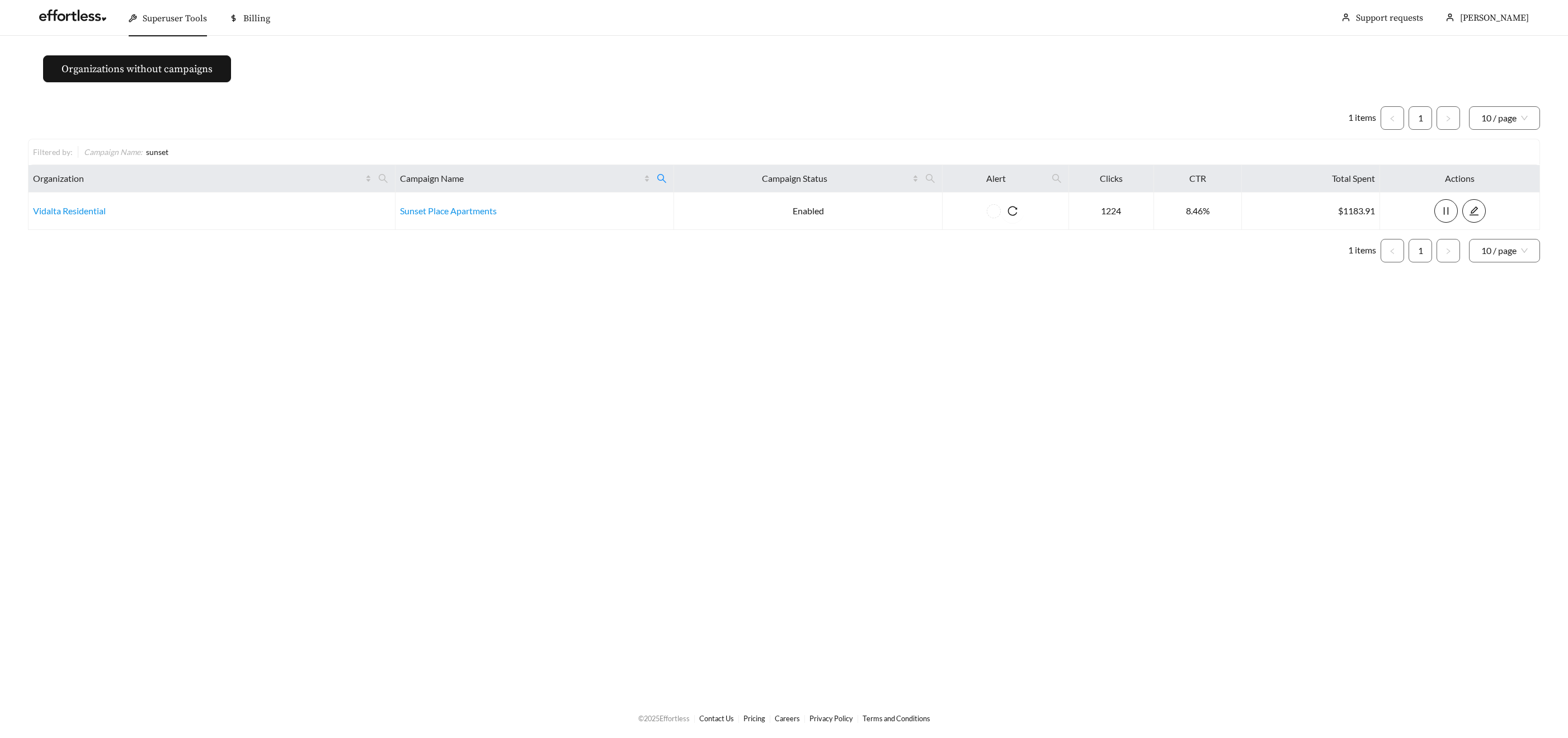
click at [166, 20] on span "Superuser Tools" at bounding box center [175, 18] width 65 height 11
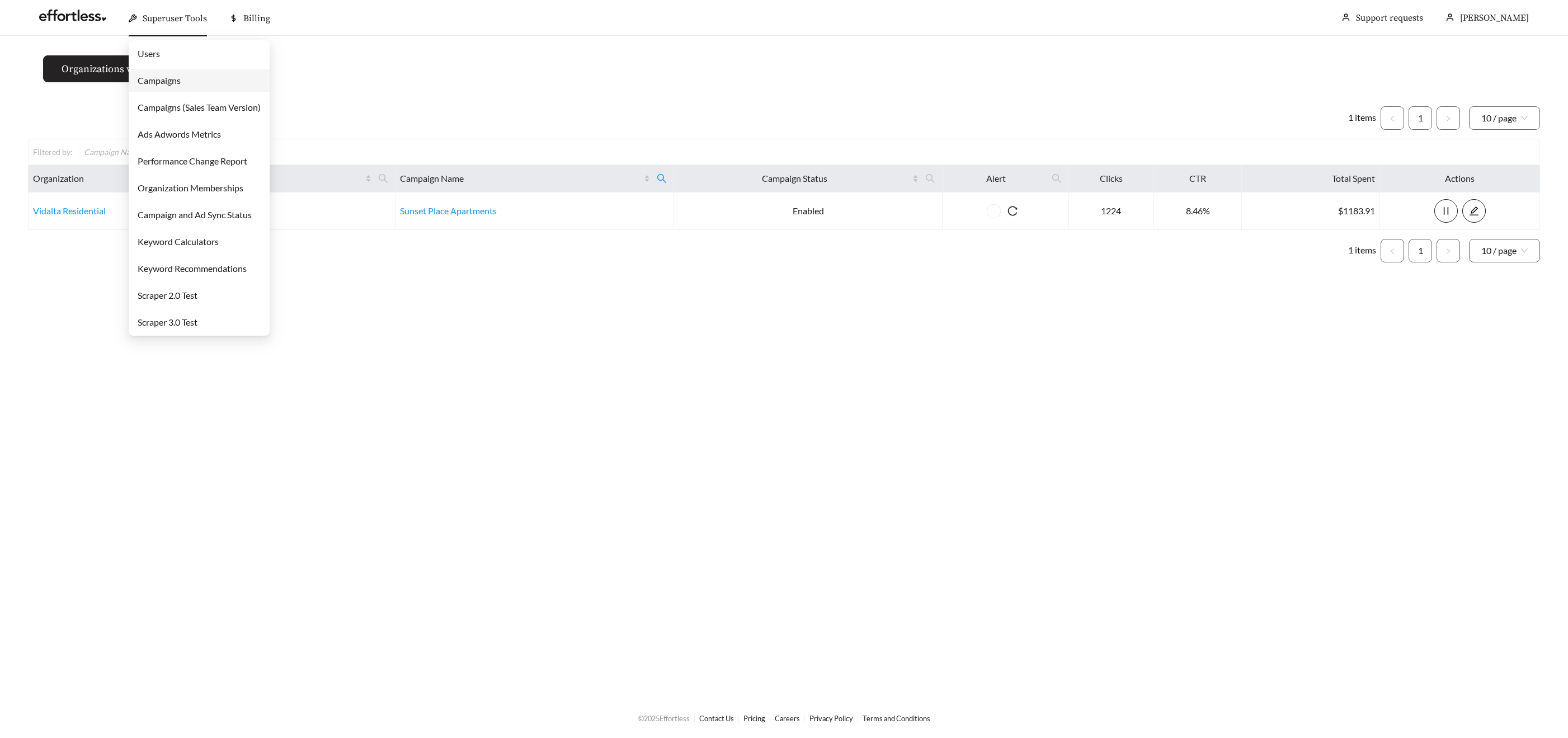
drag, startPoint x: 176, startPoint y: 80, endPoint x: 198, endPoint y: 80, distance: 22.0
click at [177, 79] on link "Campaigns" at bounding box center [159, 80] width 43 height 10
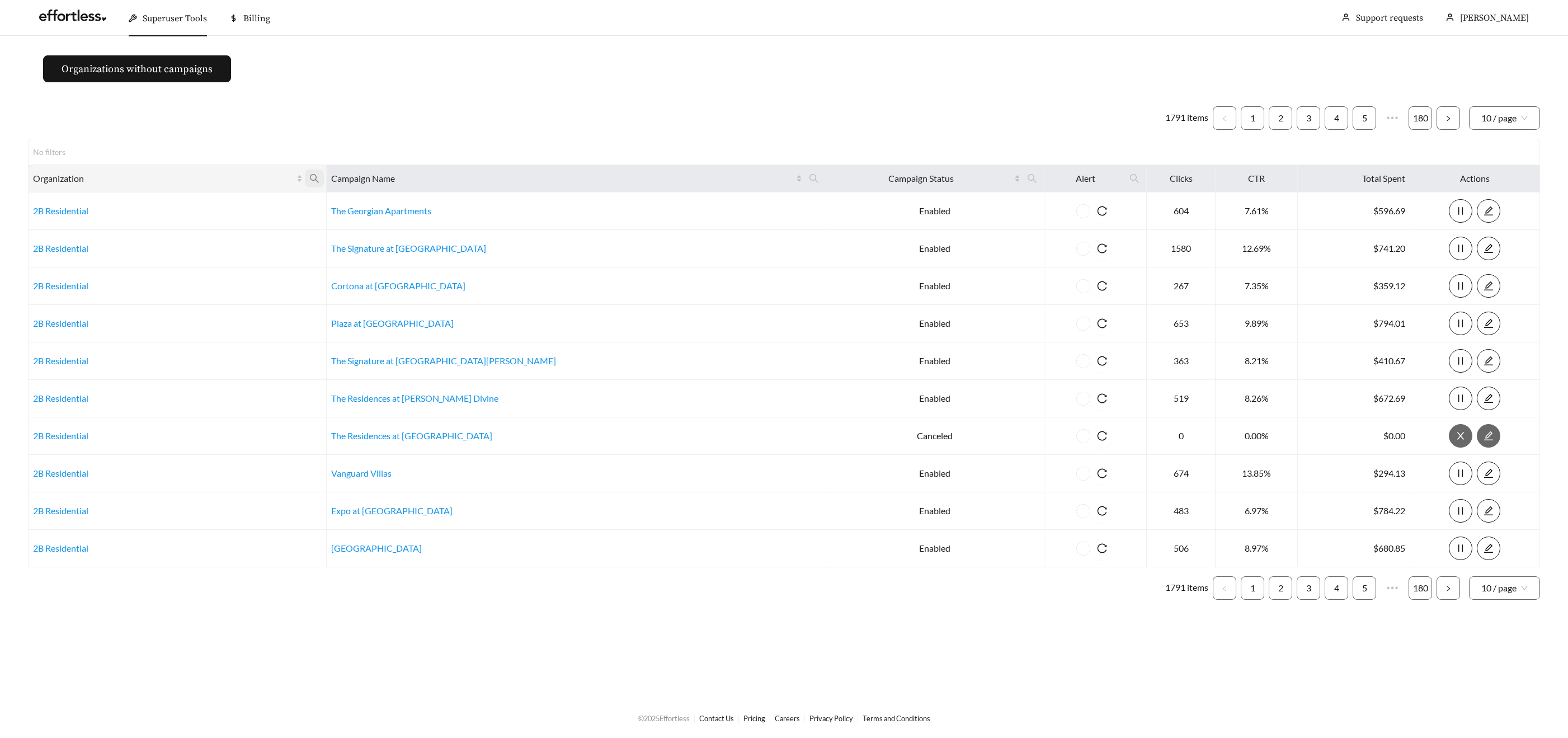
click at [324, 174] on span at bounding box center [314, 178] width 19 height 18
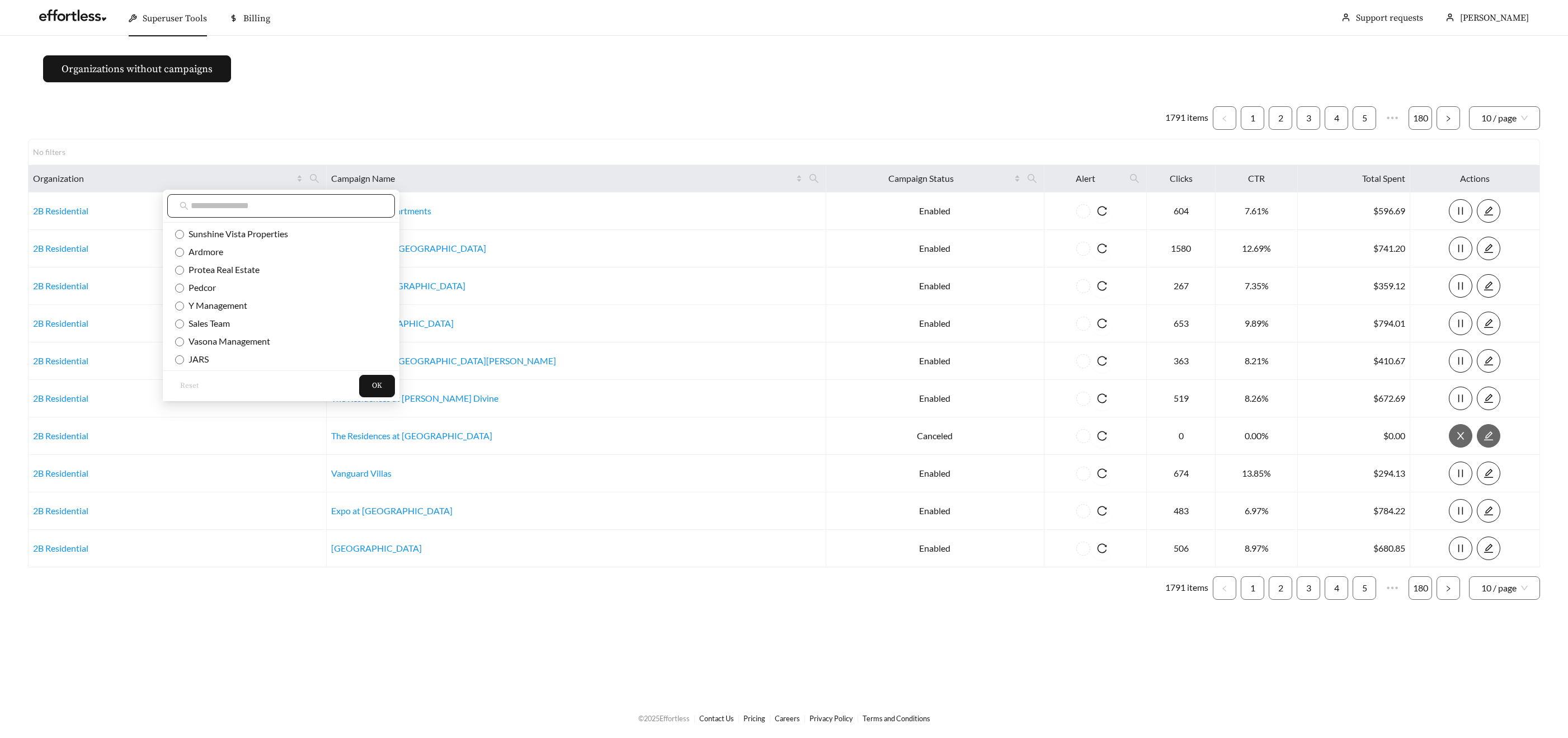
click at [287, 210] on input "text" at bounding box center [286, 206] width 192 height 13
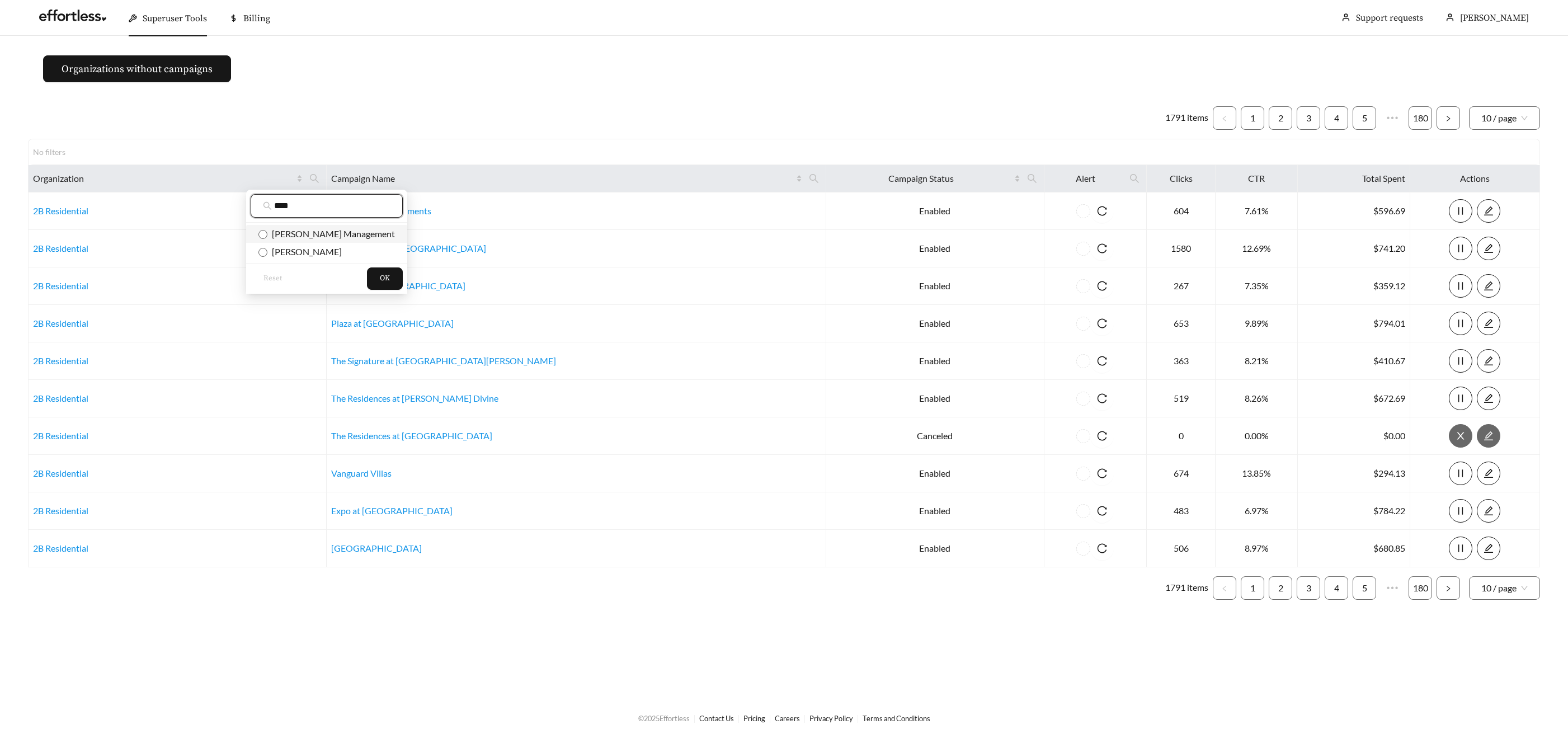
type input "****"
click at [292, 238] on span "Cannon Management" at bounding box center [331, 233] width 128 height 10
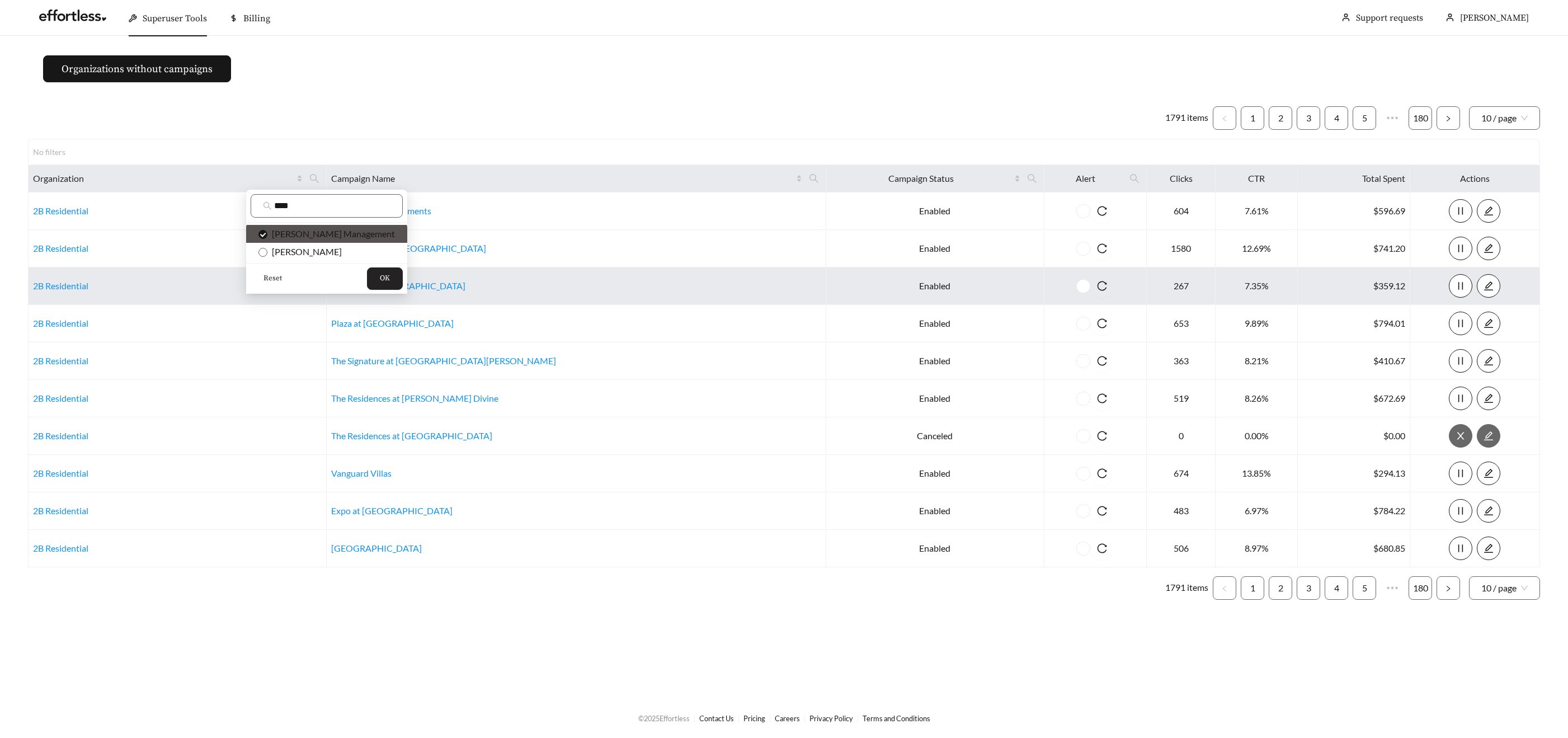
click at [367, 270] on button "OK" at bounding box center [385, 278] width 36 height 23
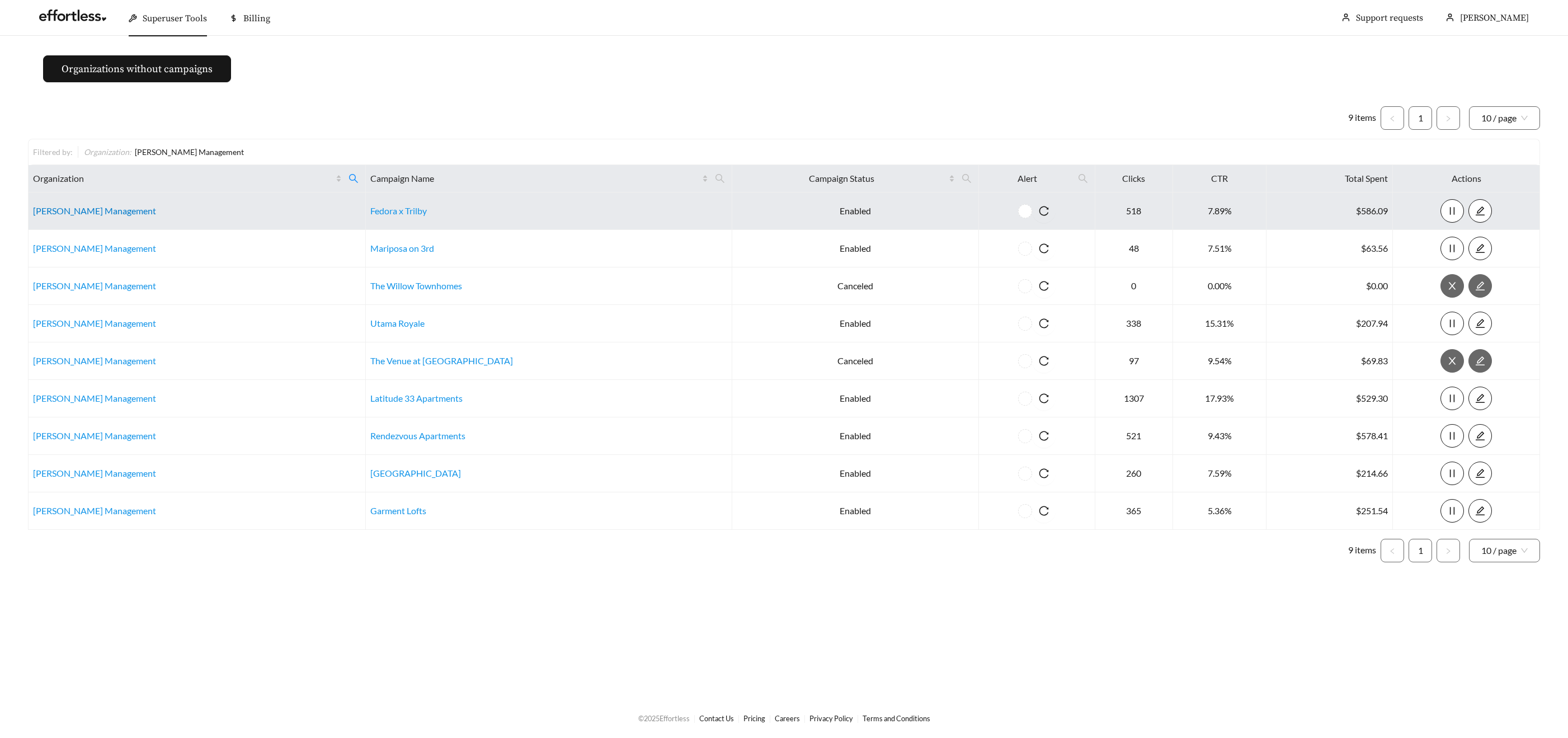
click at [102, 213] on link "Cannon Management" at bounding box center [94, 210] width 123 height 10
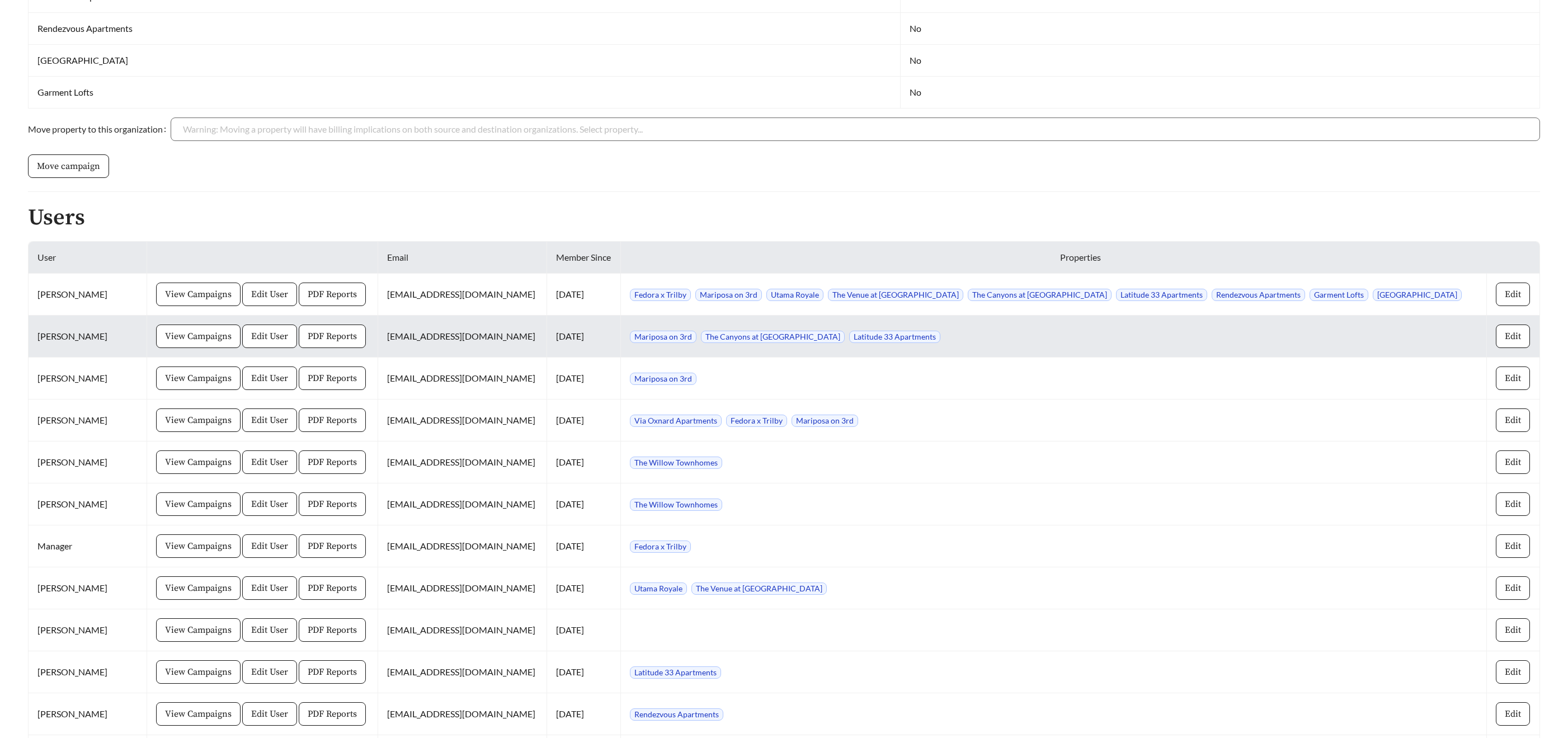
scroll to position [532, 0]
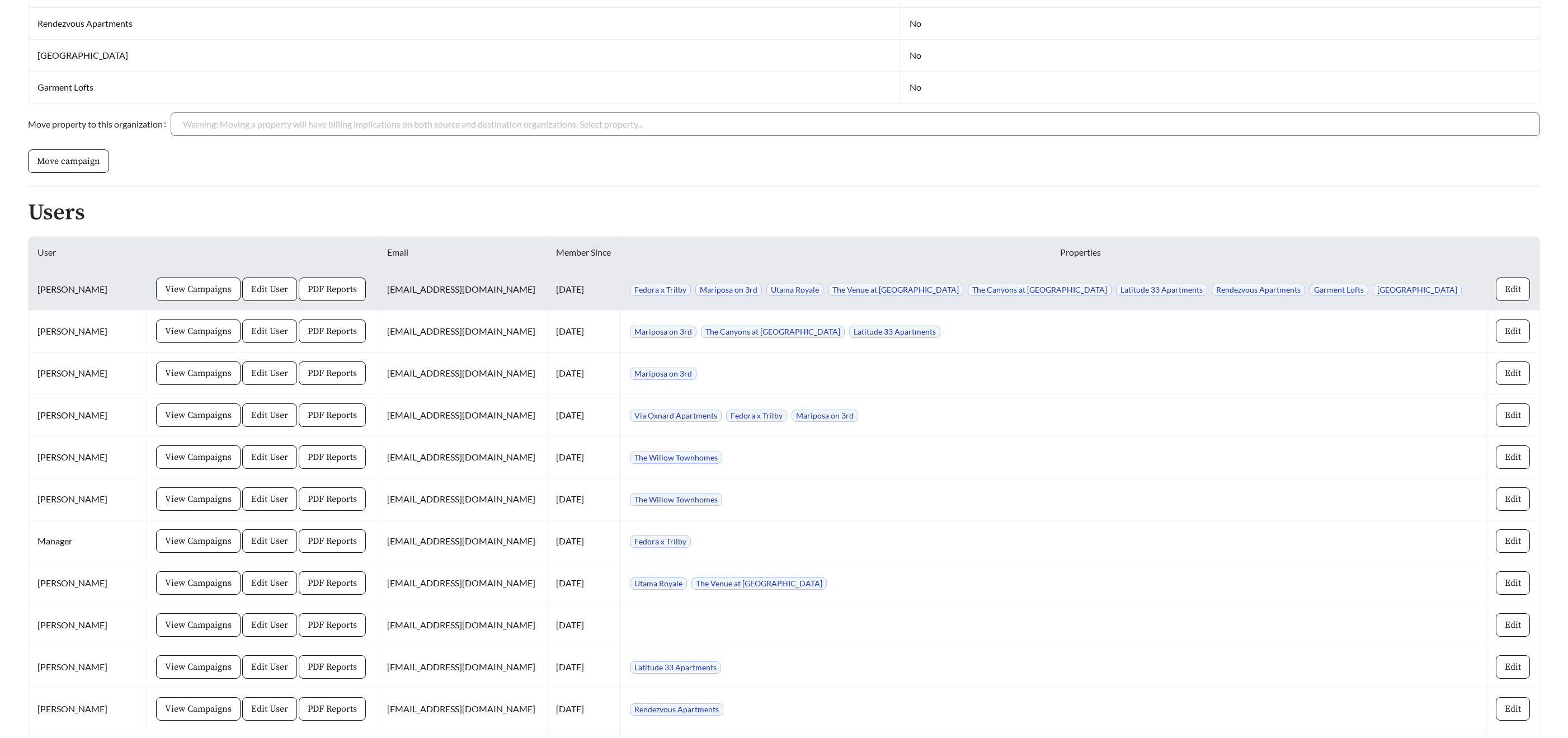
click at [189, 283] on span "View Campaigns" at bounding box center [198, 289] width 66 height 13
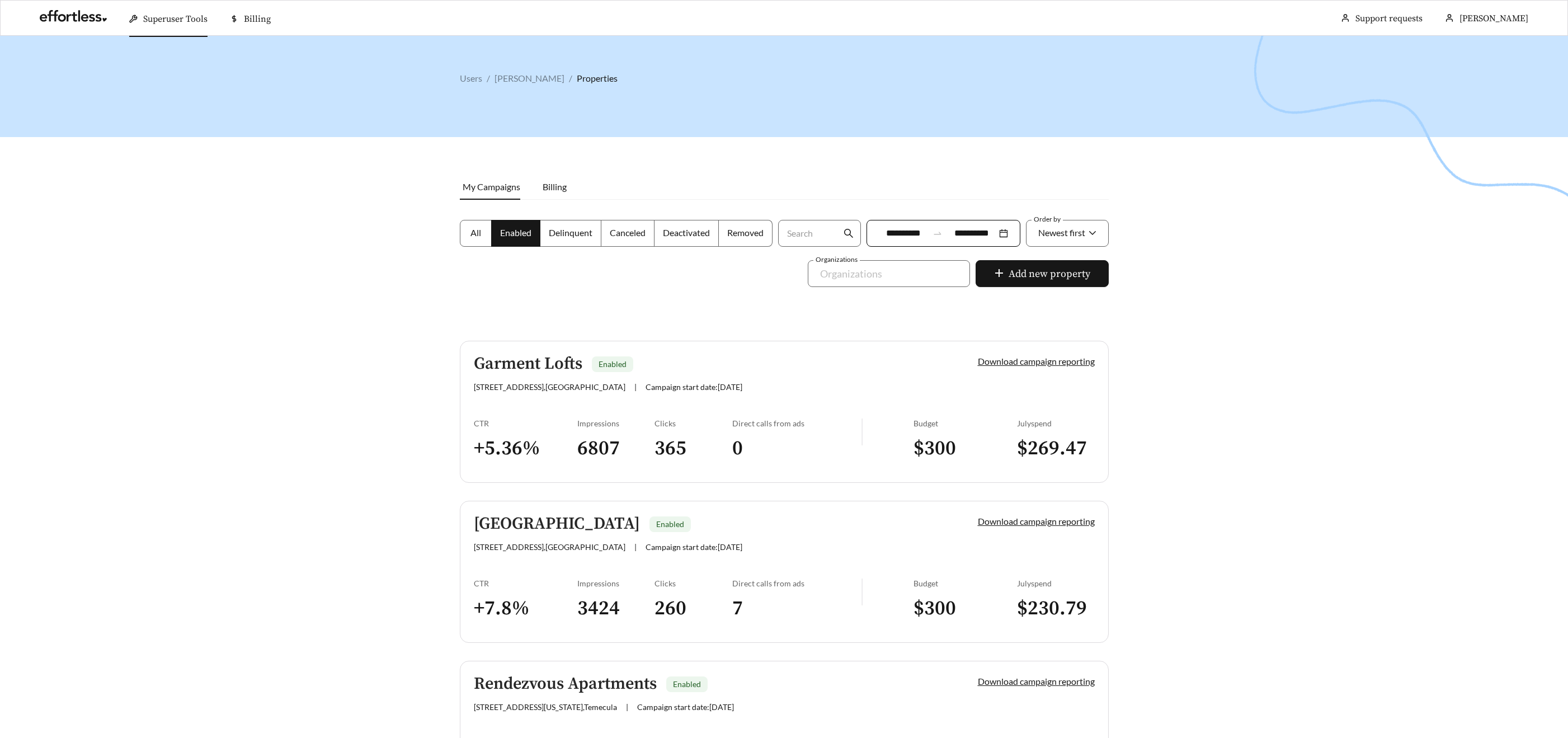
drag, startPoint x: 1074, startPoint y: 237, endPoint x: 1073, endPoint y: 247, distance: 10.0
click at [1074, 237] on span "Newest first" at bounding box center [1062, 232] width 47 height 10
drag, startPoint x: 1047, startPoint y: 288, endPoint x: 1062, endPoint y: 284, distance: 15.5
click at [1048, 287] on div "A-Z" at bounding box center [1067, 295] width 84 height 18
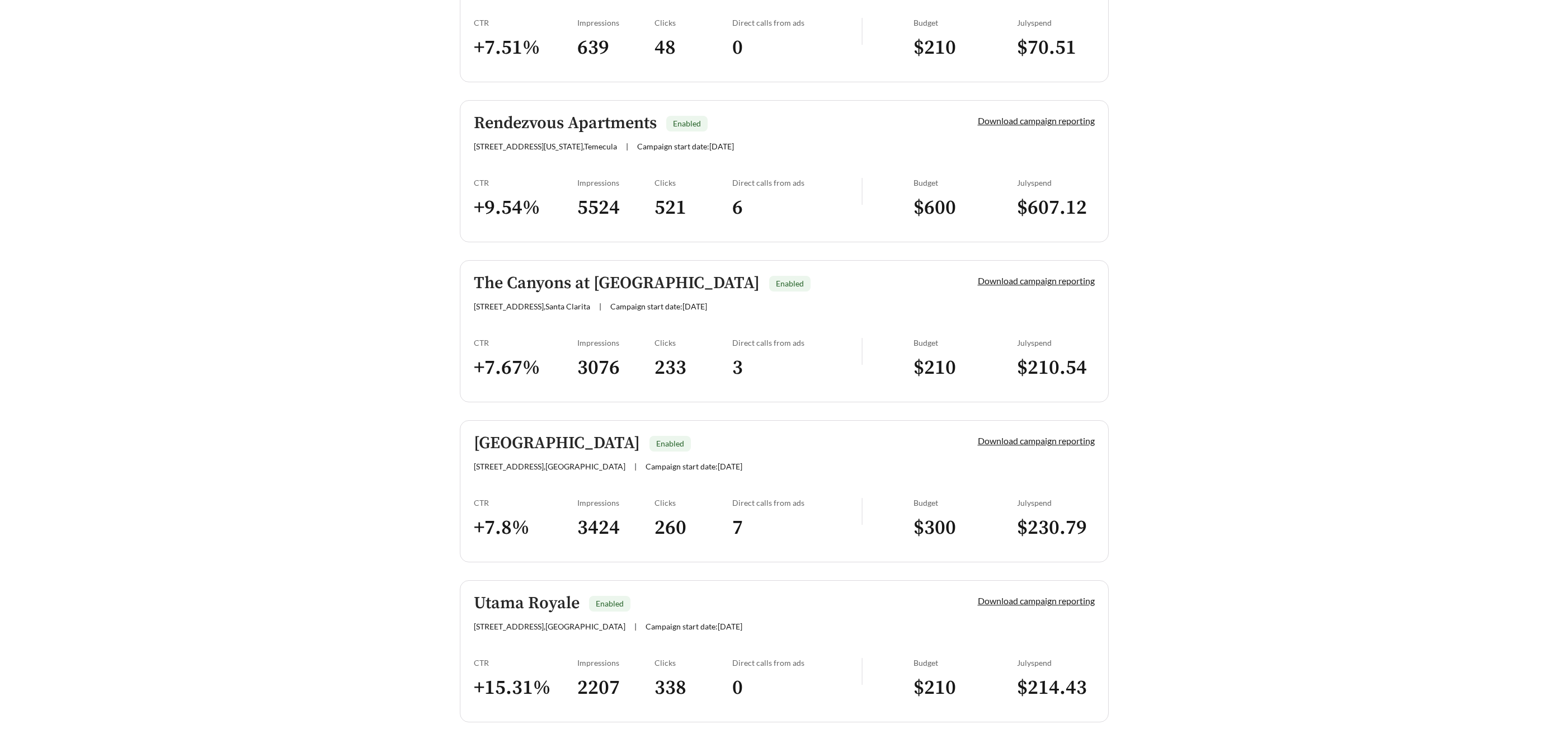
scroll to position [923, 0]
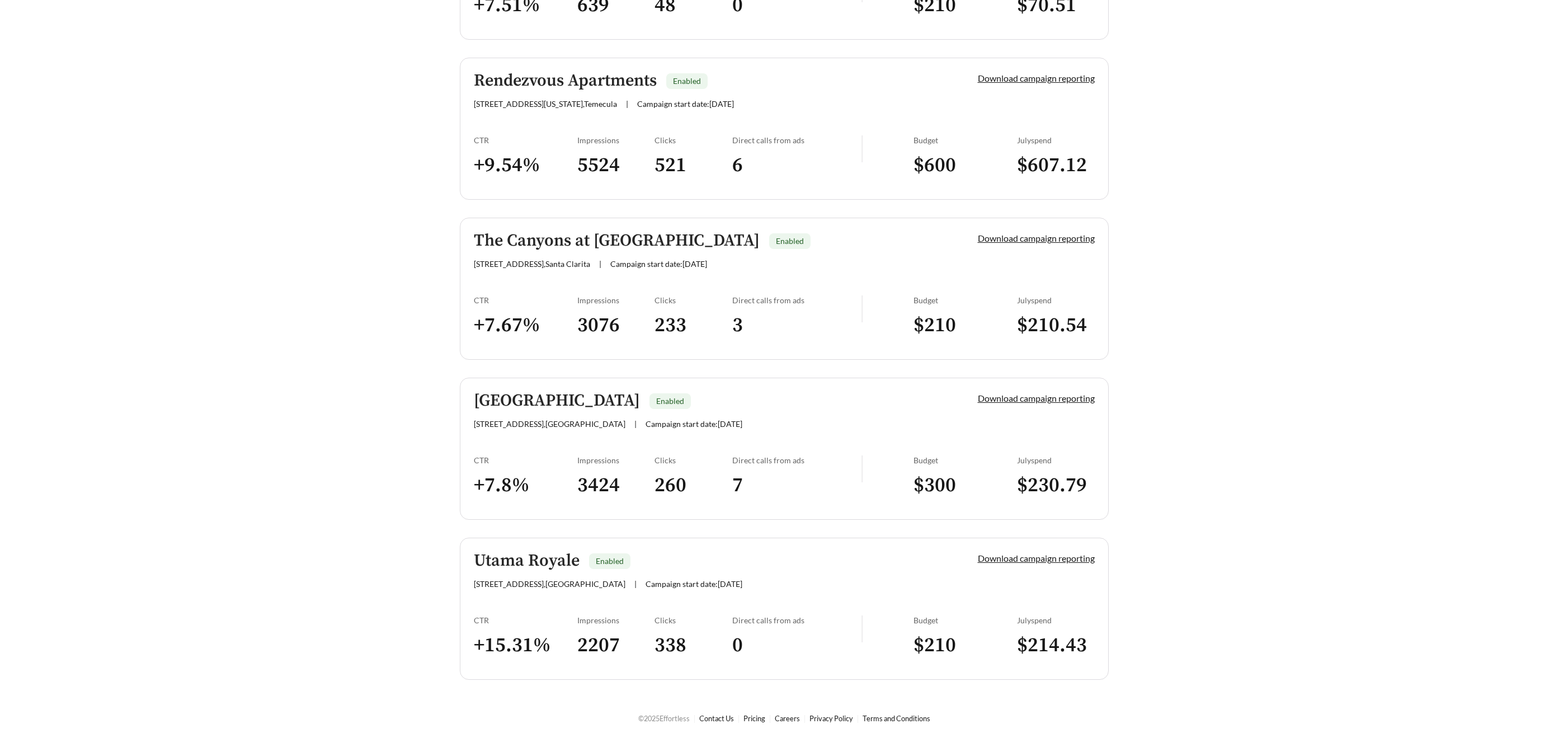
click at [514, 561] on h5 "Utama Royale" at bounding box center [527, 561] width 106 height 18
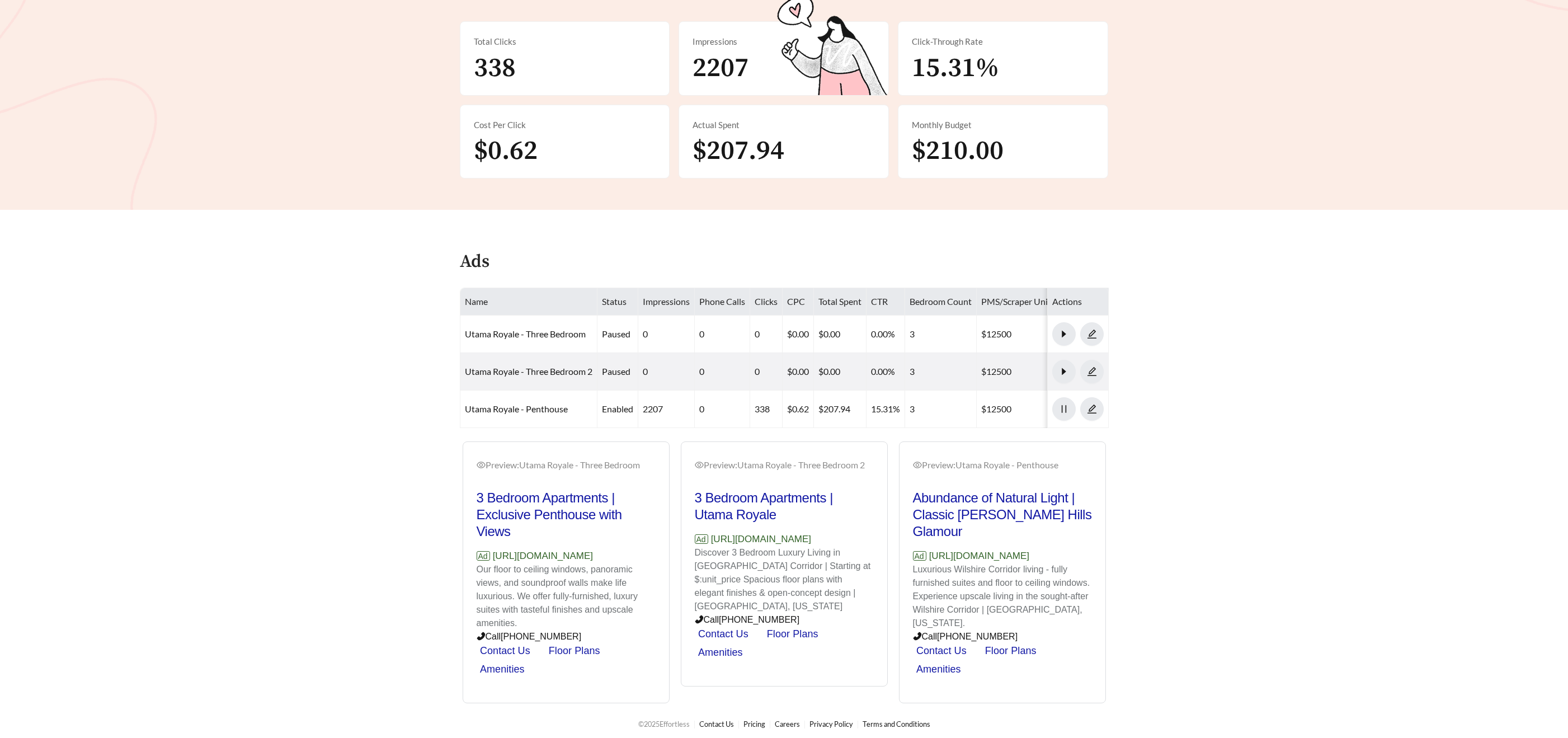
scroll to position [228, 0]
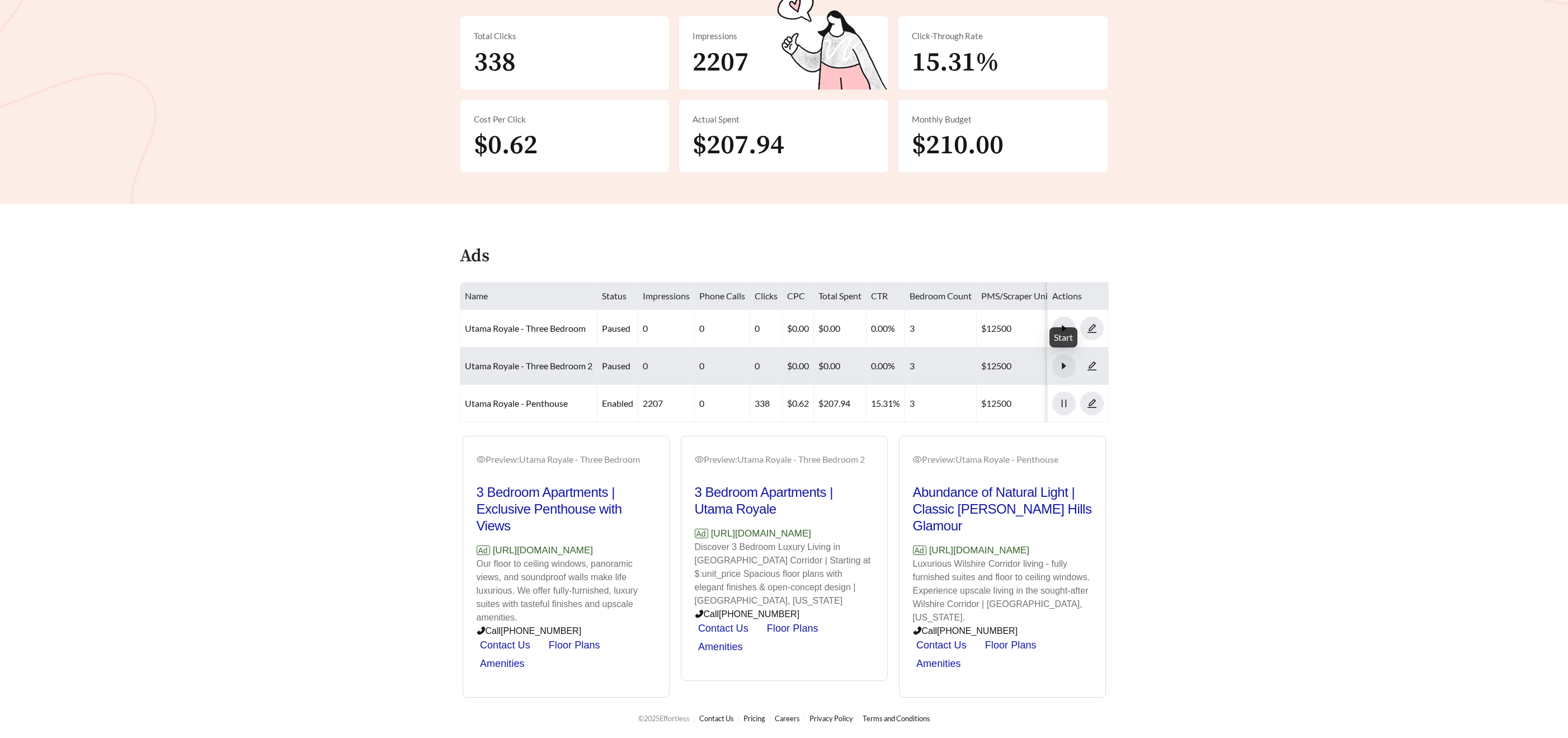
click at [1063, 364] on icon "caret-right" at bounding box center [1063, 365] width 4 height 7
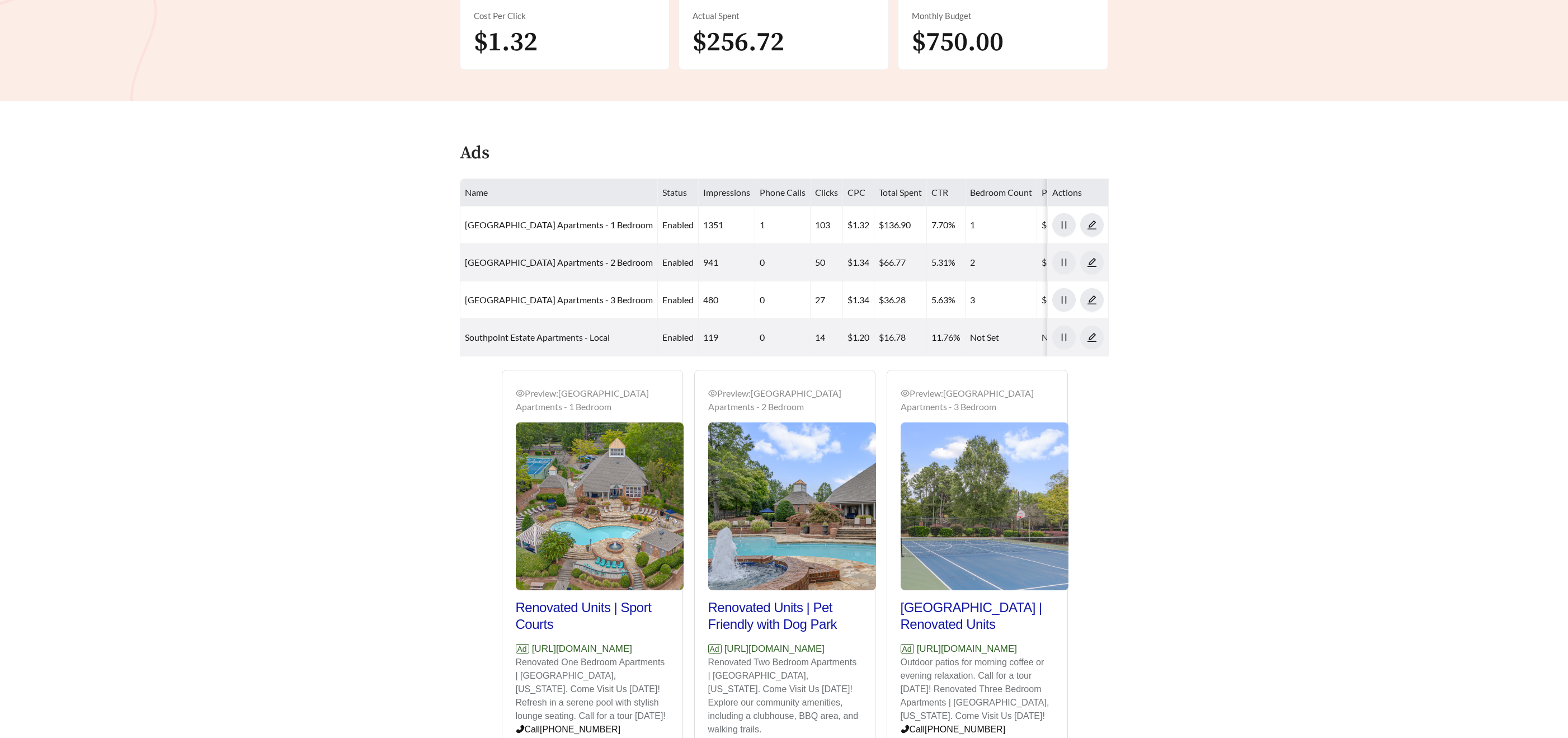
scroll to position [405, 0]
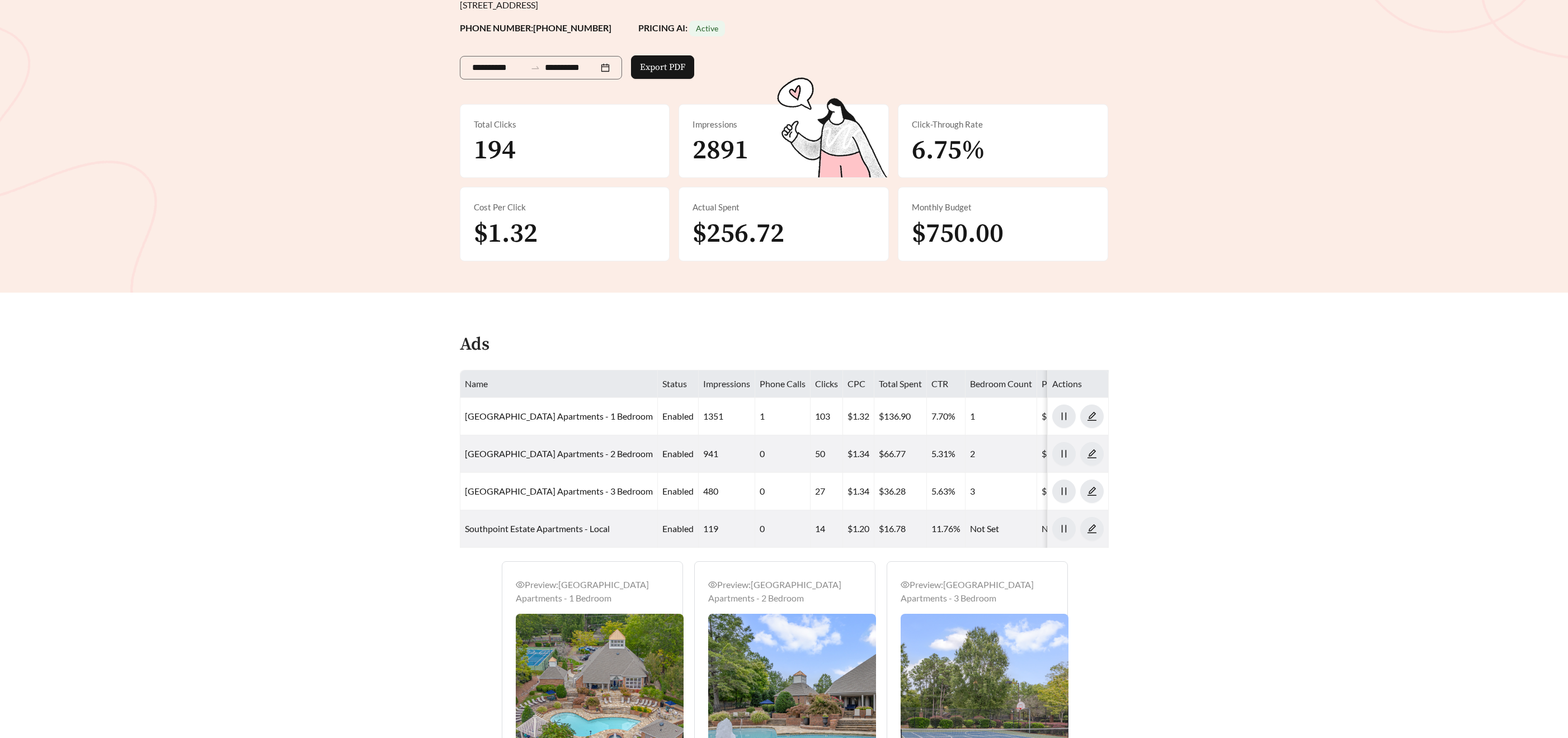
scroll to position [405, 0]
